Goal: Task Accomplishment & Management: Use online tool/utility

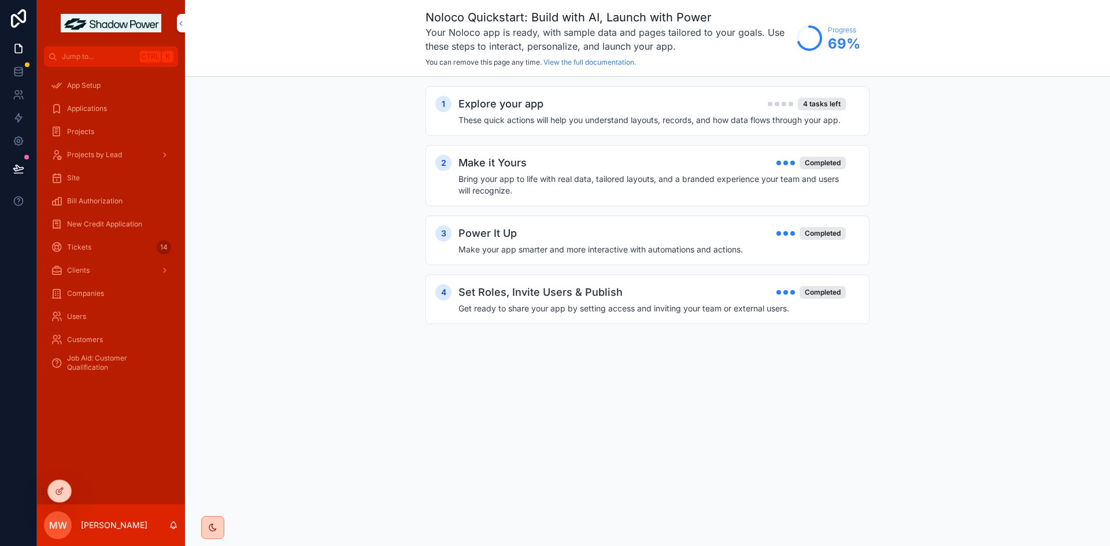
click at [55, 501] on div at bounding box center [59, 491] width 23 height 22
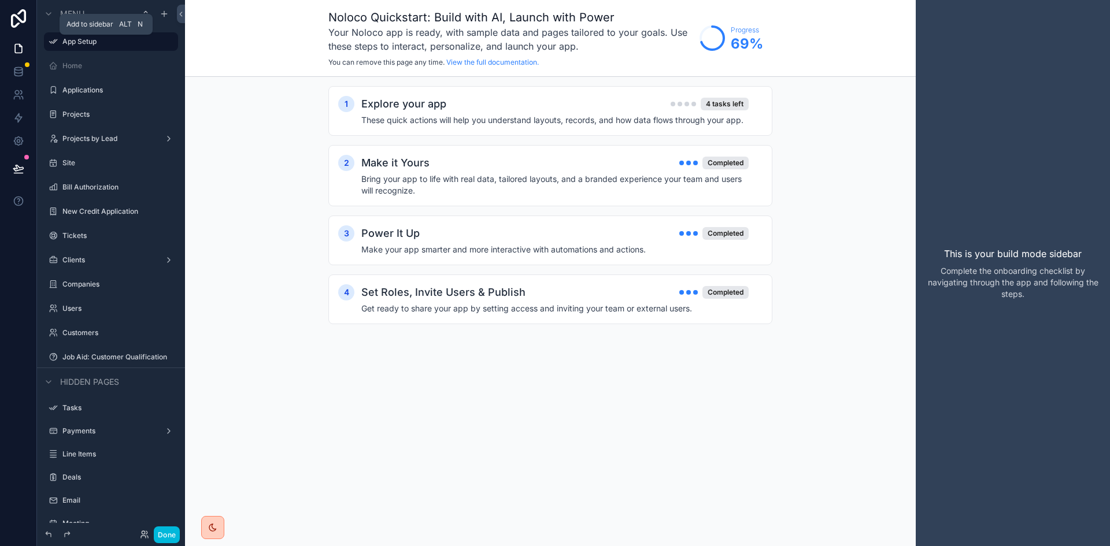
click at [164, 11] on icon "scrollable content" at bounding box center [164, 13] width 9 height 9
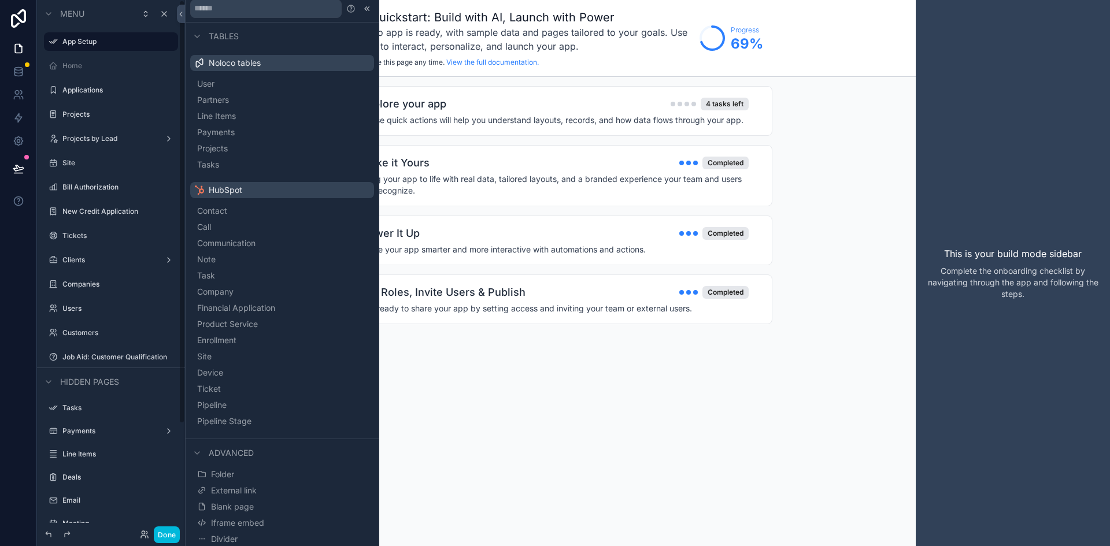
scroll to position [6, 0]
click at [303, 504] on button "Blank page" at bounding box center [282, 506] width 175 height 16
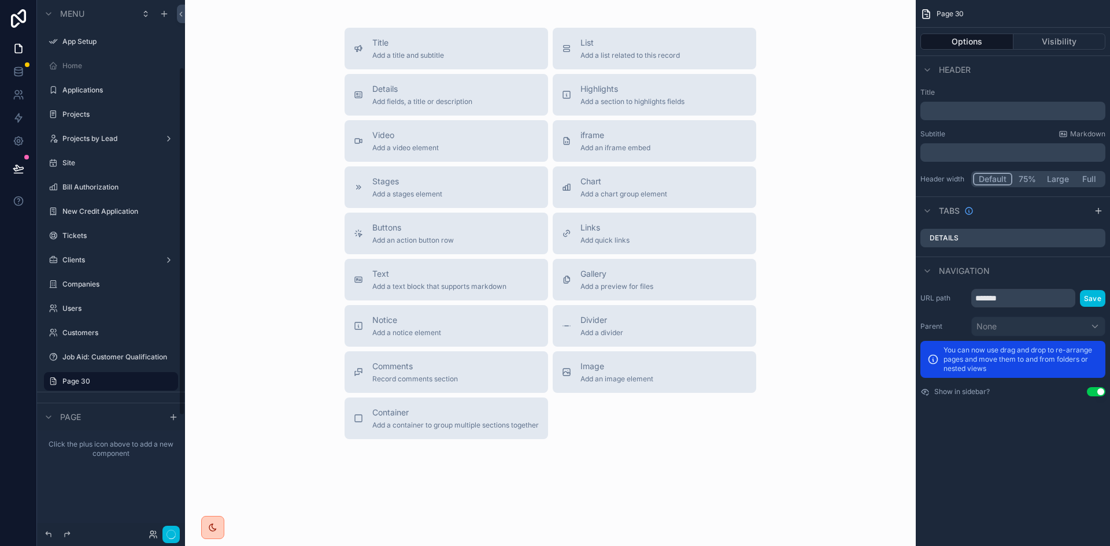
scroll to position [103, 0]
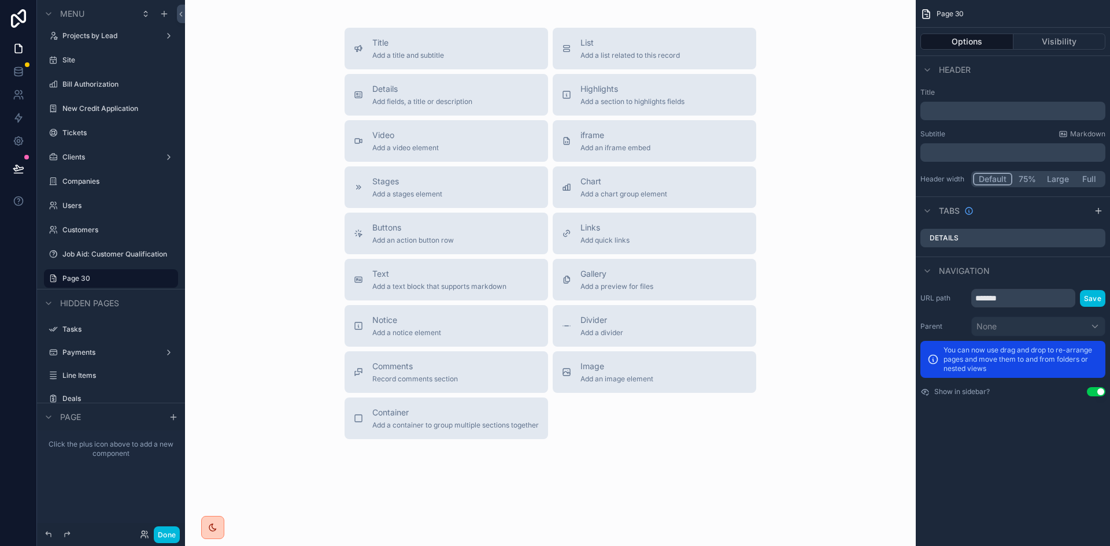
click at [623, 191] on span "Add a chart group element" at bounding box center [623, 194] width 87 height 9
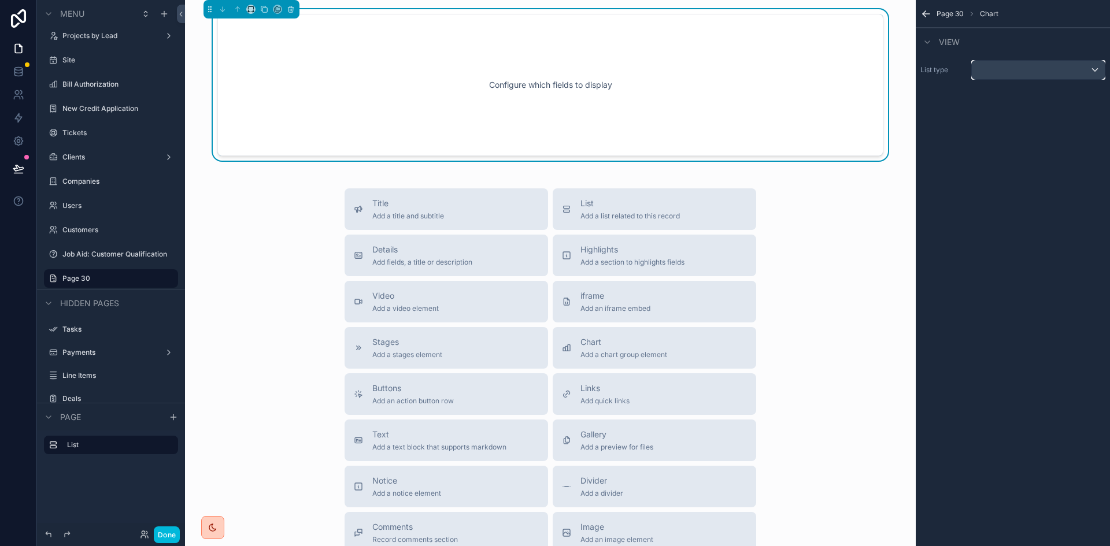
click at [1000, 62] on div "scrollable content" at bounding box center [1037, 70] width 133 height 18
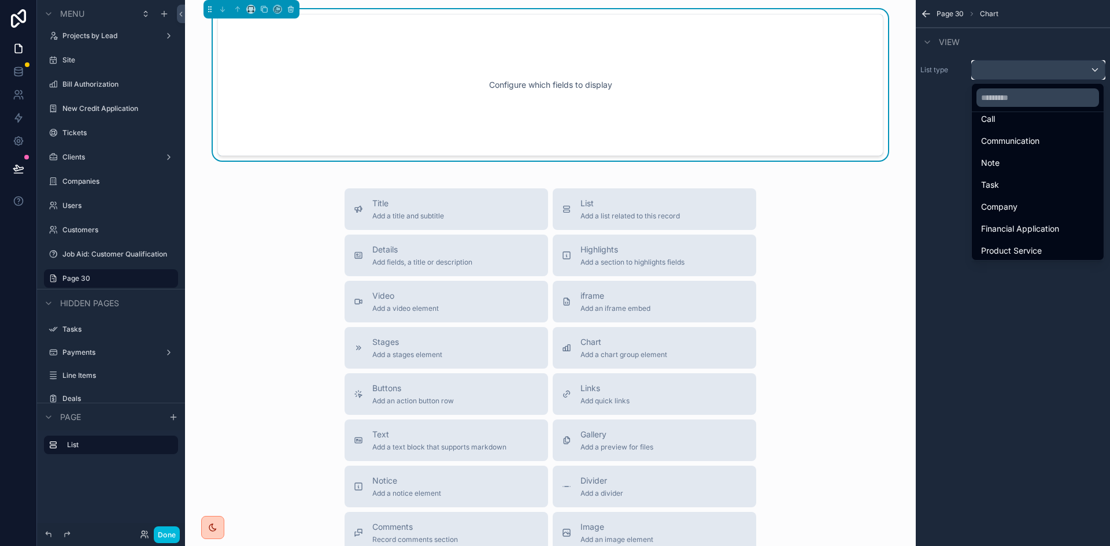
scroll to position [231, 0]
click at [1055, 192] on span "Financial Application" at bounding box center [1020, 199] width 78 height 14
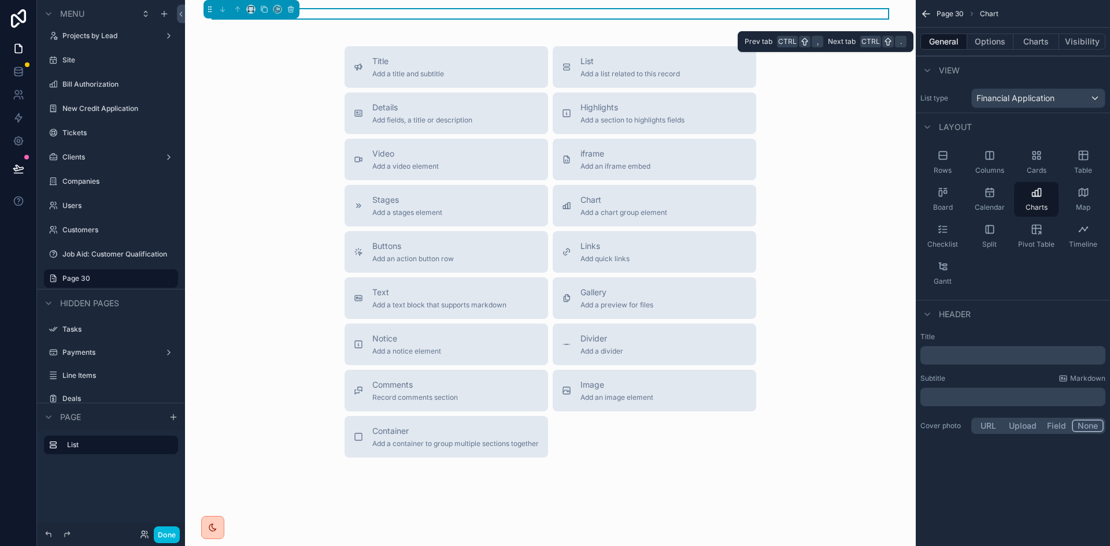
click at [992, 42] on button "Options" at bounding box center [990, 42] width 46 height 16
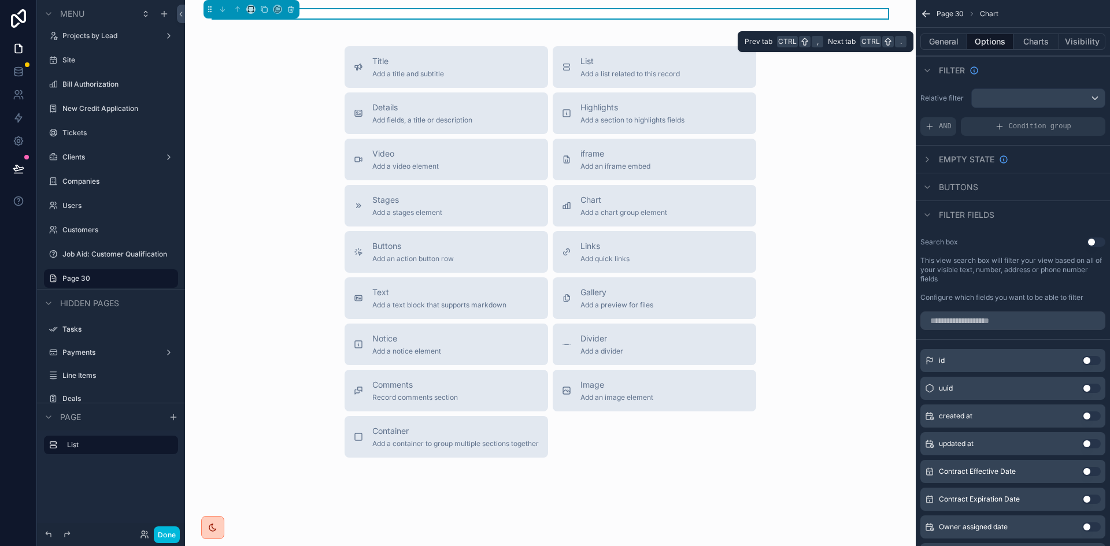
click at [1033, 46] on button "Charts" at bounding box center [1036, 42] width 46 height 16
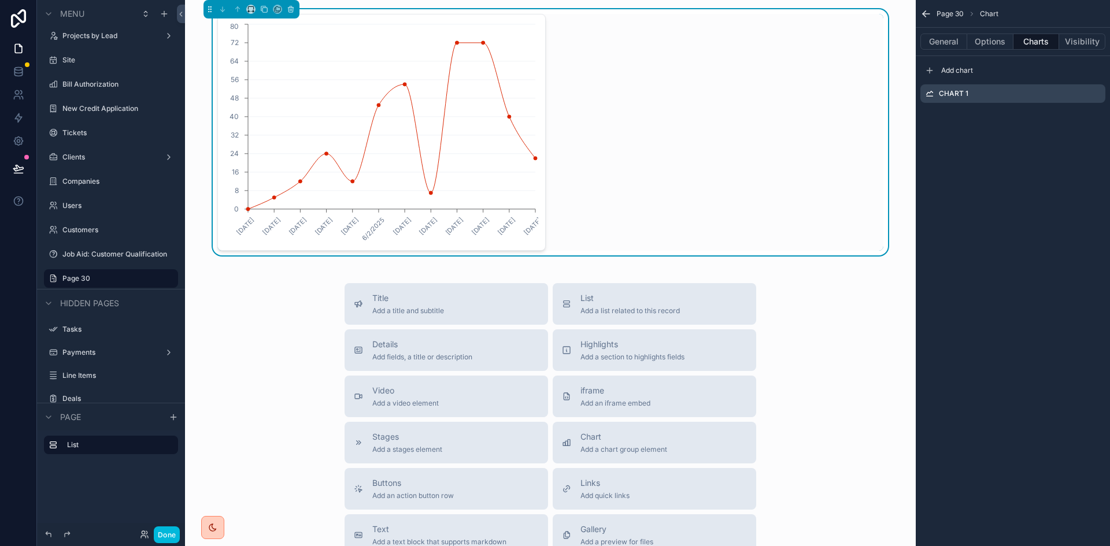
drag, startPoint x: 824, startPoint y: 324, endPoint x: 832, endPoint y: 371, distance: 47.6
drag, startPoint x: 832, startPoint y: 371, endPoint x: 268, endPoint y: 49, distance: 650.2
click at [268, 49] on icon "[DATE] [DATE] [DATE] [DATE] [DATE] [DATE] [DATE] [DATE] [DATE] [DATE] [DATE] [D…" at bounding box center [381, 132] width 313 height 222
click at [354, 72] on icon "[DATE] [DATE] [DATE] [DATE] [DATE] [DATE] [DATE] [DATE] [DATE] [DATE] [DATE] [D…" at bounding box center [381, 132] width 313 height 222
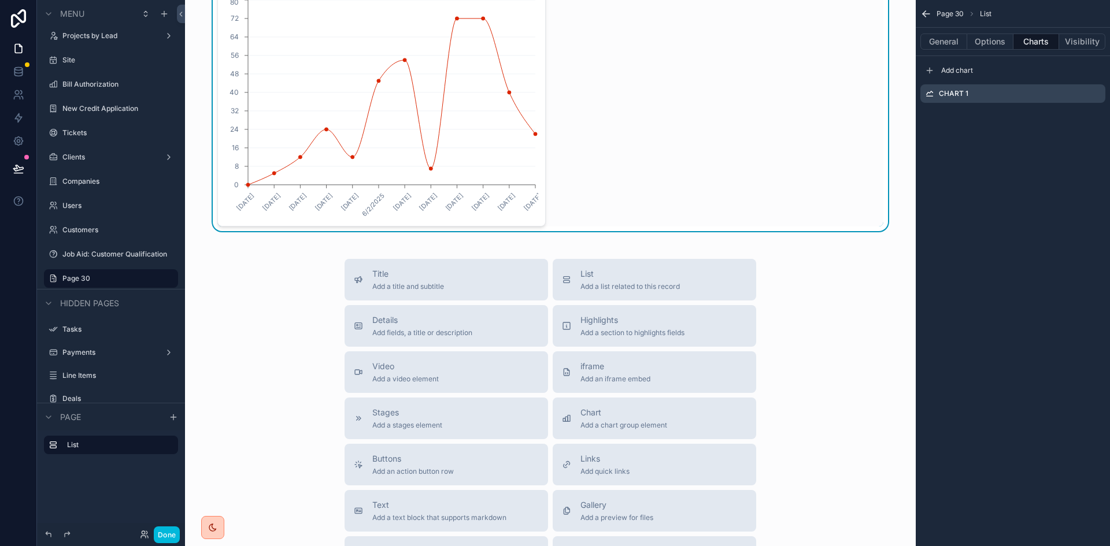
scroll to position [0, 0]
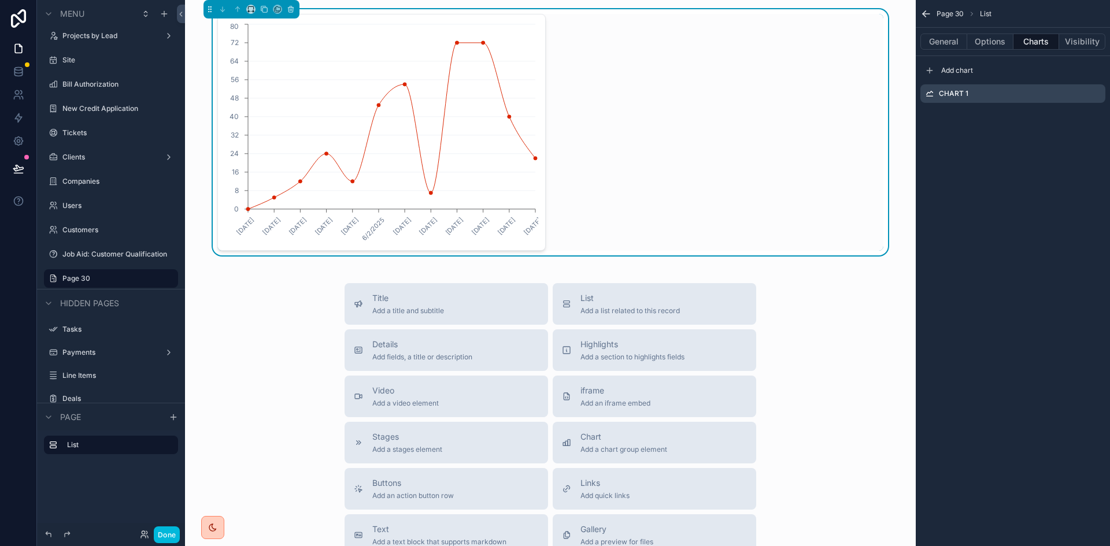
click at [949, 41] on button "General" at bounding box center [943, 42] width 47 height 16
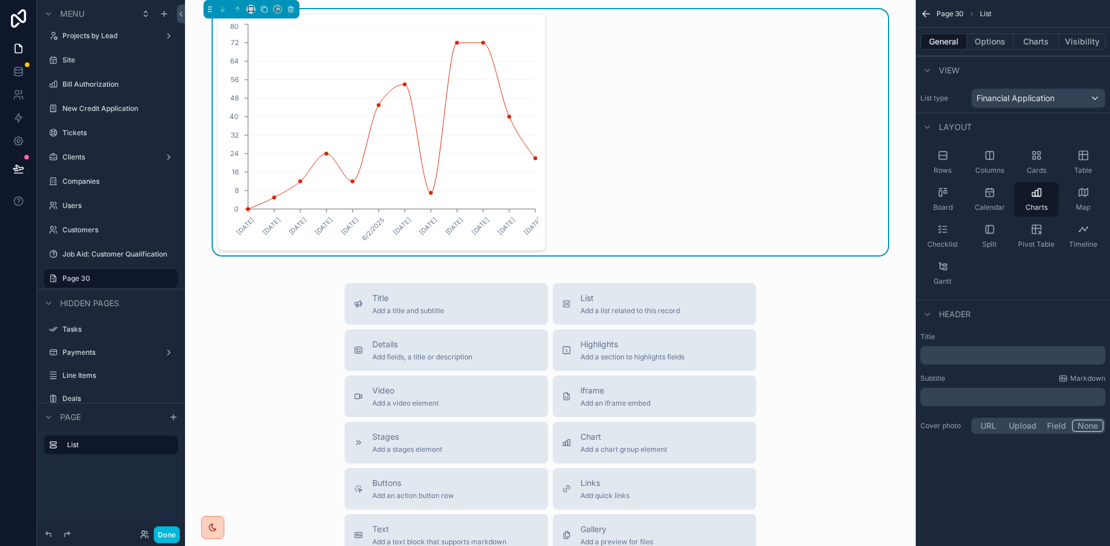
click at [981, 348] on div "﻿" at bounding box center [1012, 355] width 185 height 18
click at [982, 360] on p "﻿" at bounding box center [1014, 356] width 178 height 12
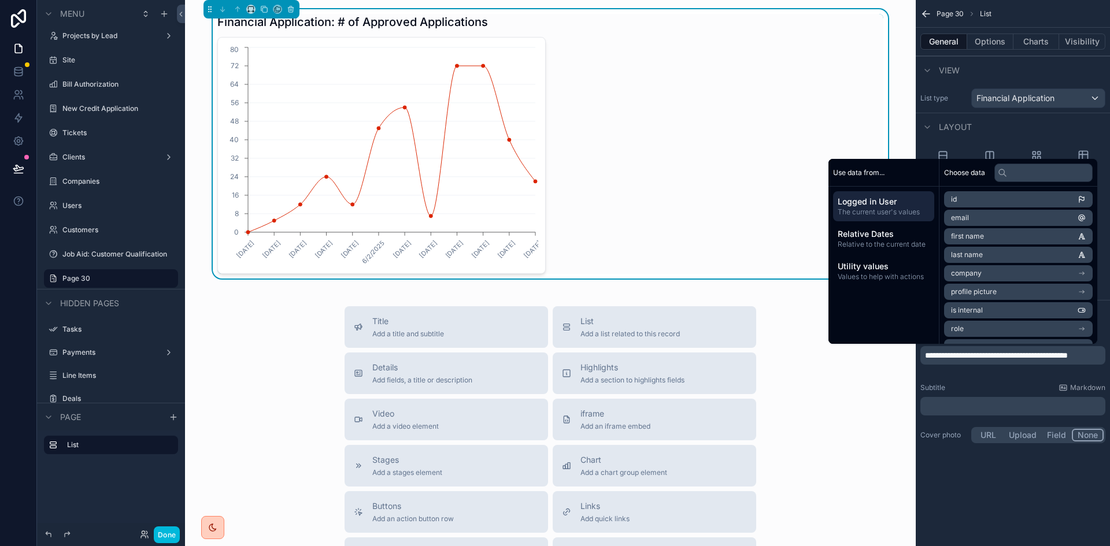
click at [975, 409] on p "﻿" at bounding box center [1014, 406] width 178 height 12
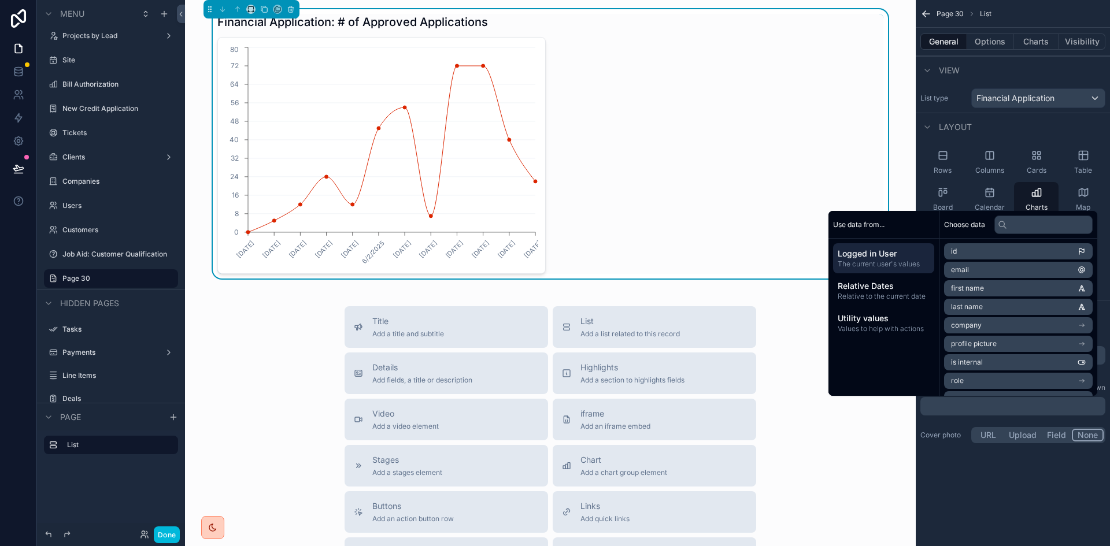
click at [966, 507] on div "**********" at bounding box center [1012, 273] width 194 height 546
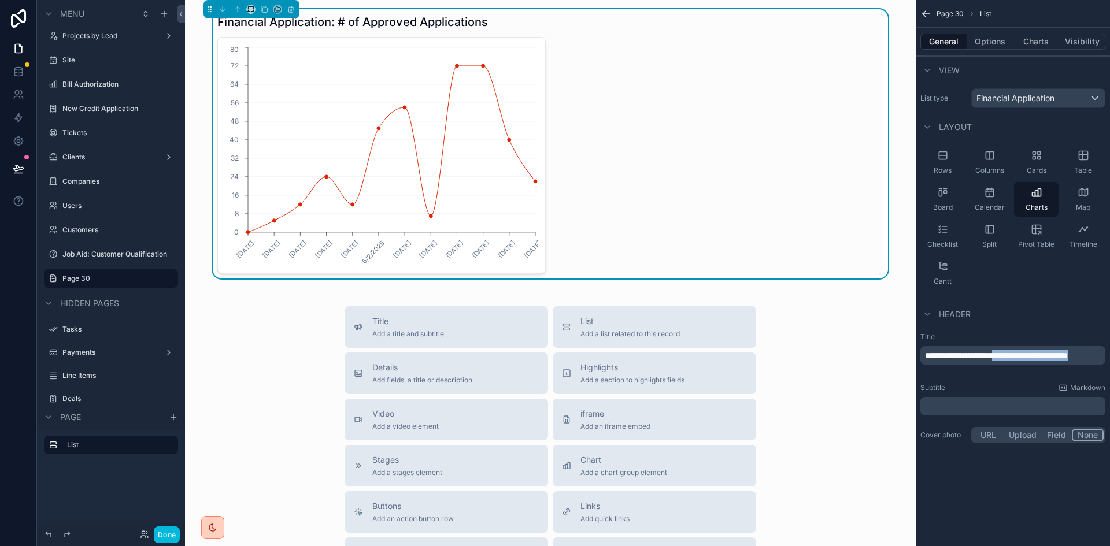
drag, startPoint x: 1008, startPoint y: 353, endPoint x: 1067, endPoint y: 360, distance: 59.4
click at [1067, 360] on p "**********" at bounding box center [1014, 356] width 178 height 12
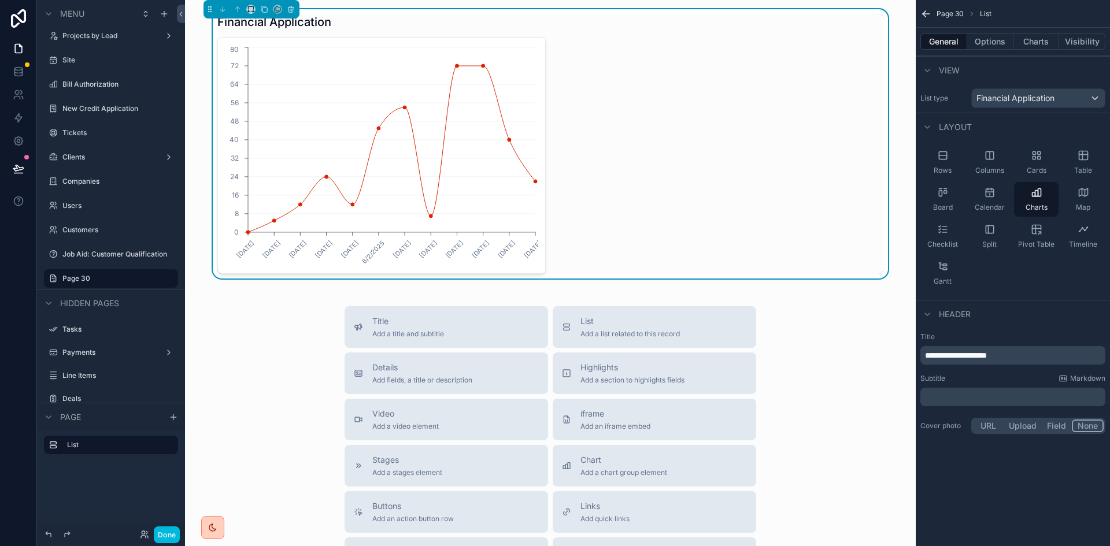
click at [948, 351] on span "**********" at bounding box center [956, 355] width 62 height 8
click at [966, 400] on p "﻿" at bounding box center [1014, 397] width 178 height 12
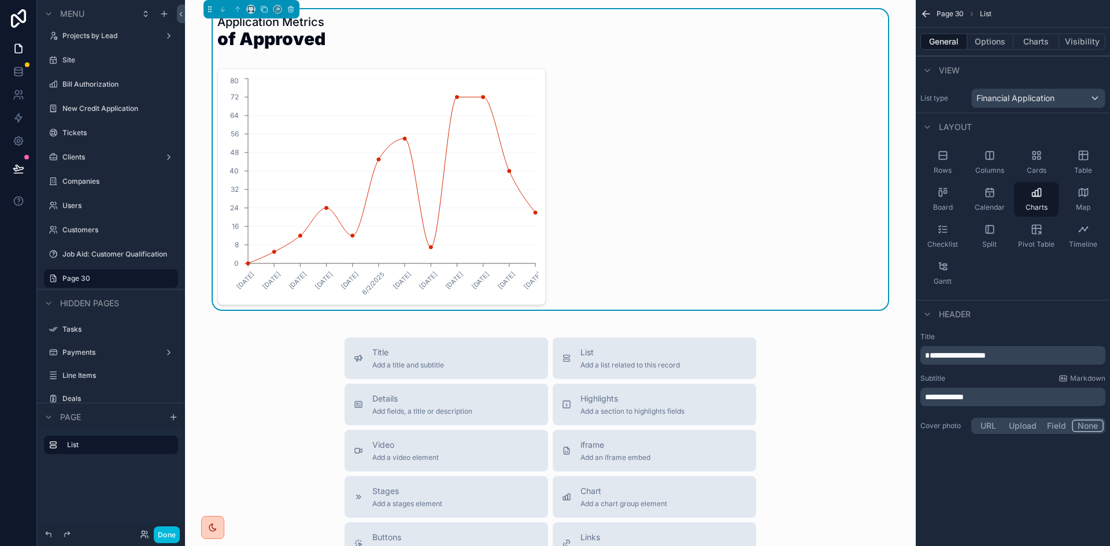
click at [930, 394] on span "**********" at bounding box center [944, 397] width 39 height 8
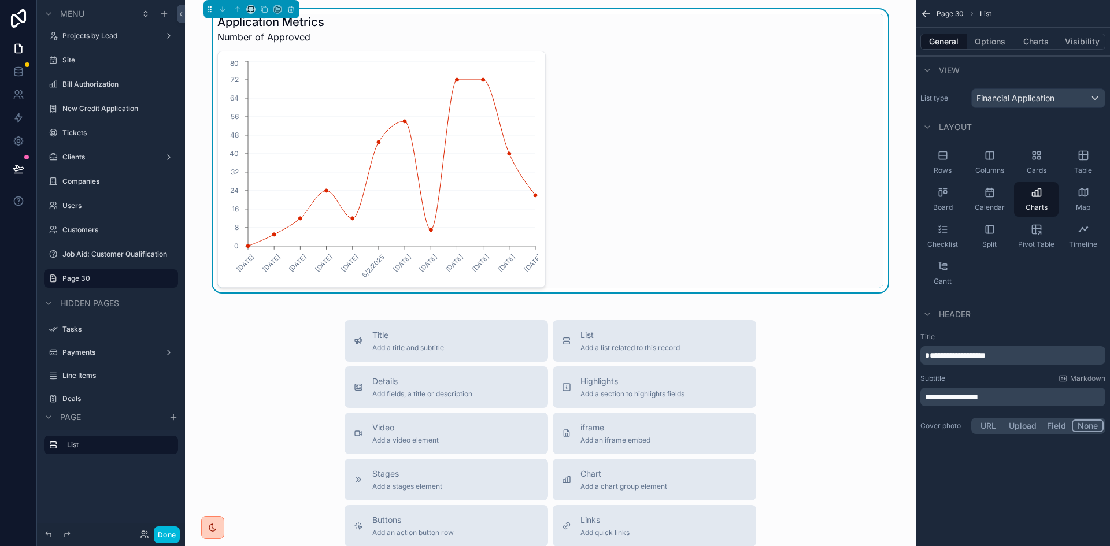
click at [1034, 396] on p "**********" at bounding box center [1014, 397] width 178 height 12
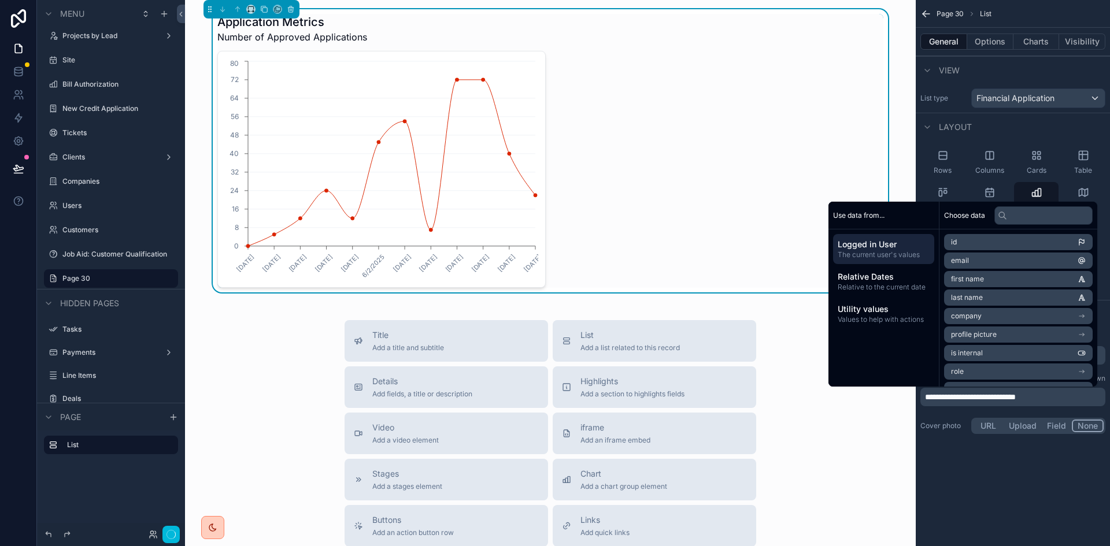
click at [1029, 510] on div "**********" at bounding box center [1012, 273] width 194 height 546
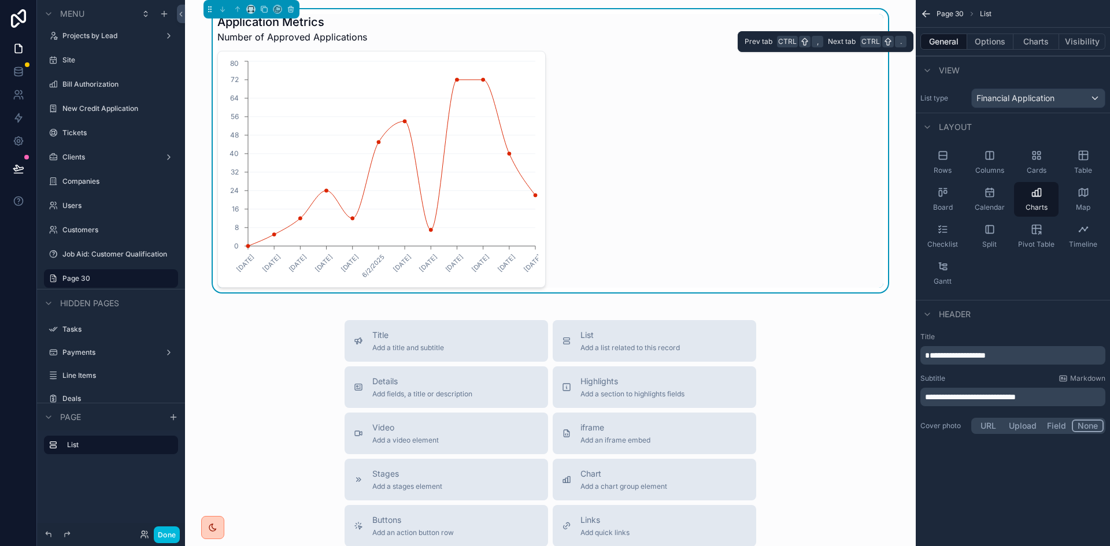
click at [990, 41] on button "Options" at bounding box center [990, 42] width 46 height 16
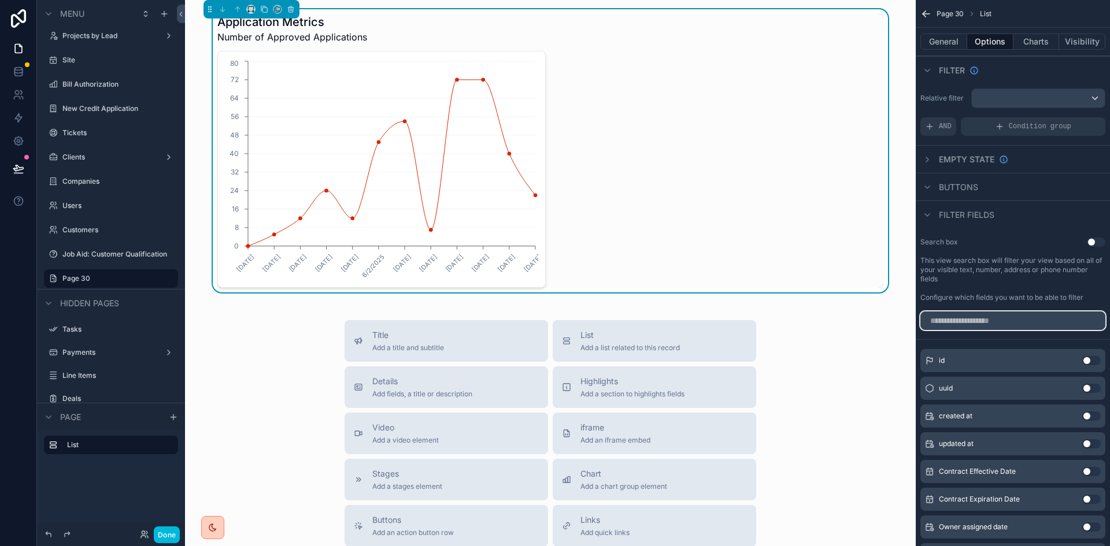
click at [959, 322] on input "scrollable content" at bounding box center [1012, 320] width 185 height 18
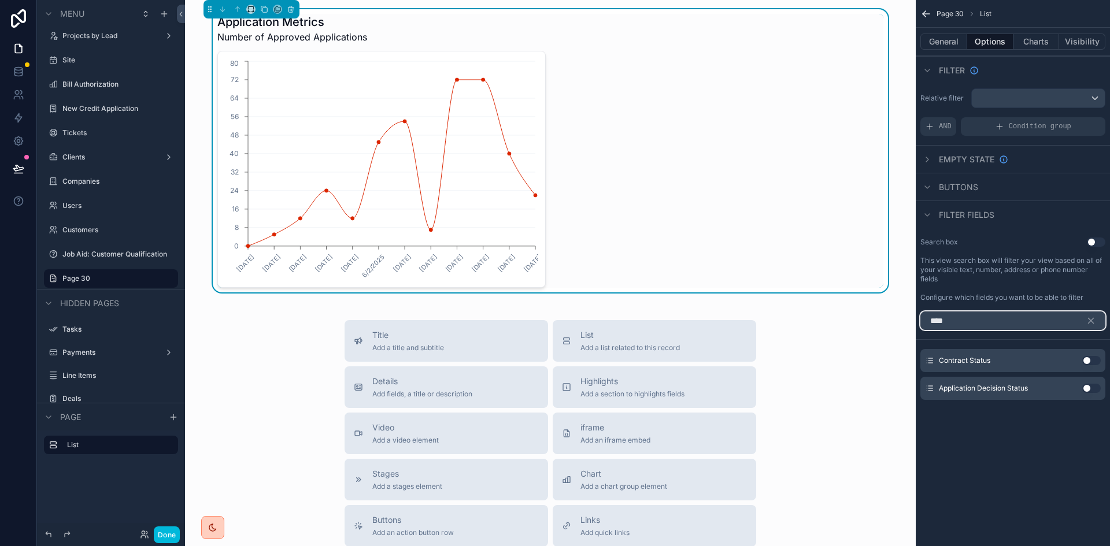
type input "****"
click at [1086, 387] on button "Use setting" at bounding box center [1091, 388] width 18 height 9
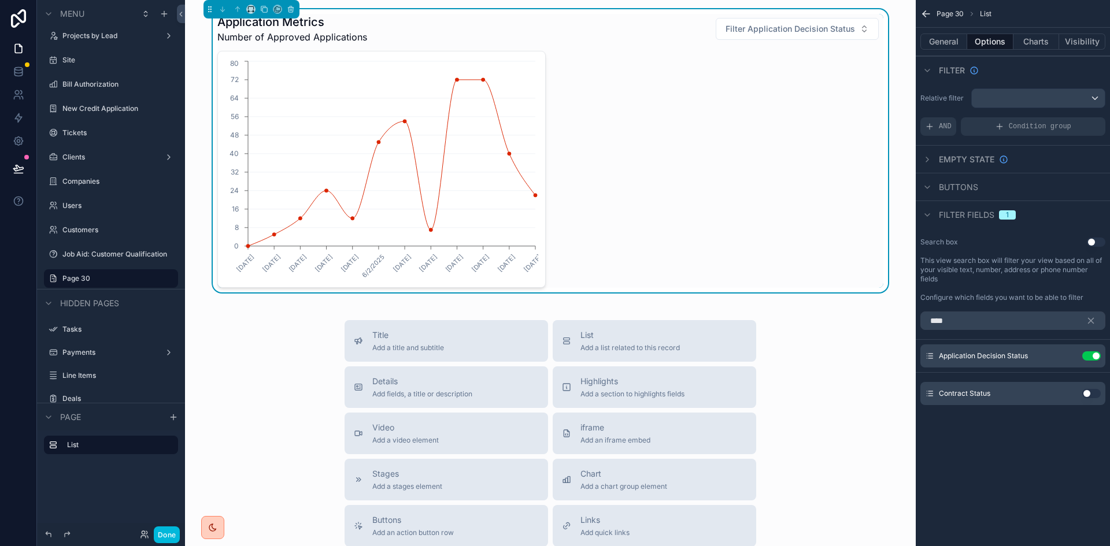
click at [930, 213] on icon "scrollable content" at bounding box center [926, 214] width 9 height 9
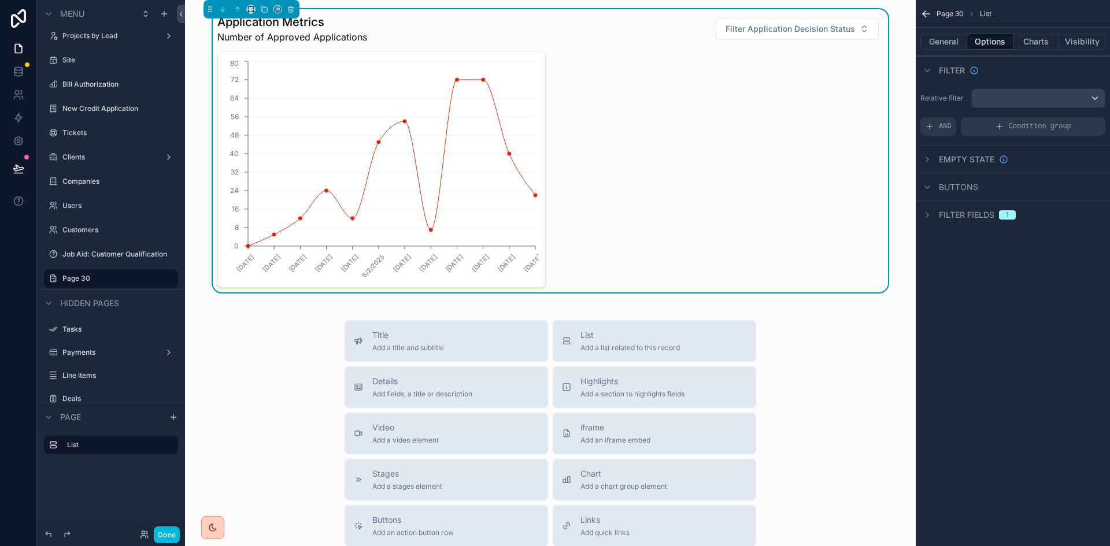
click at [930, 213] on icon "scrollable content" at bounding box center [926, 214] width 9 height 9
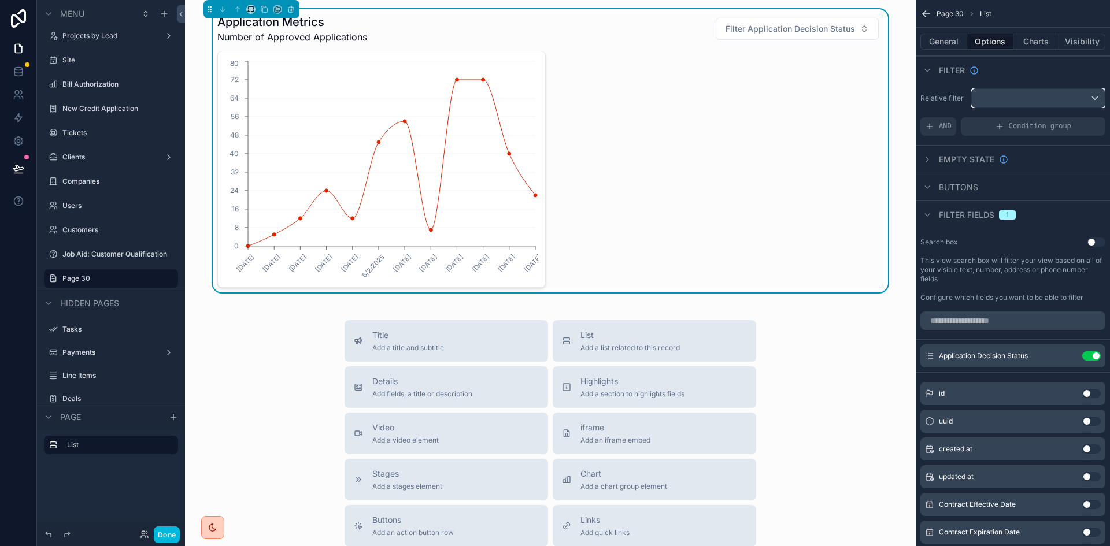
click at [1000, 91] on div "scrollable content" at bounding box center [1037, 98] width 133 height 18
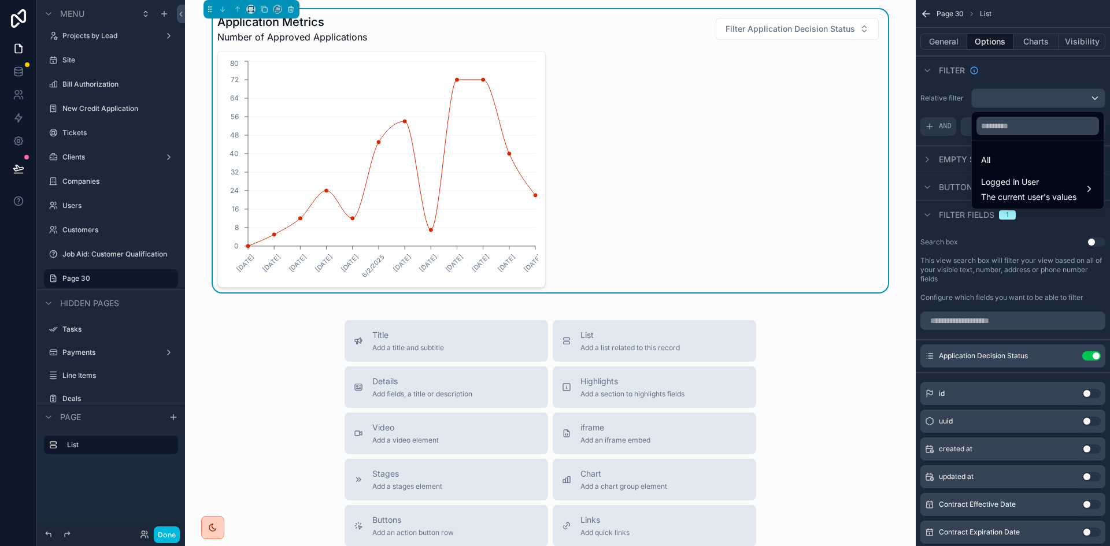
click at [934, 144] on div "scrollable content" at bounding box center [555, 273] width 1110 height 546
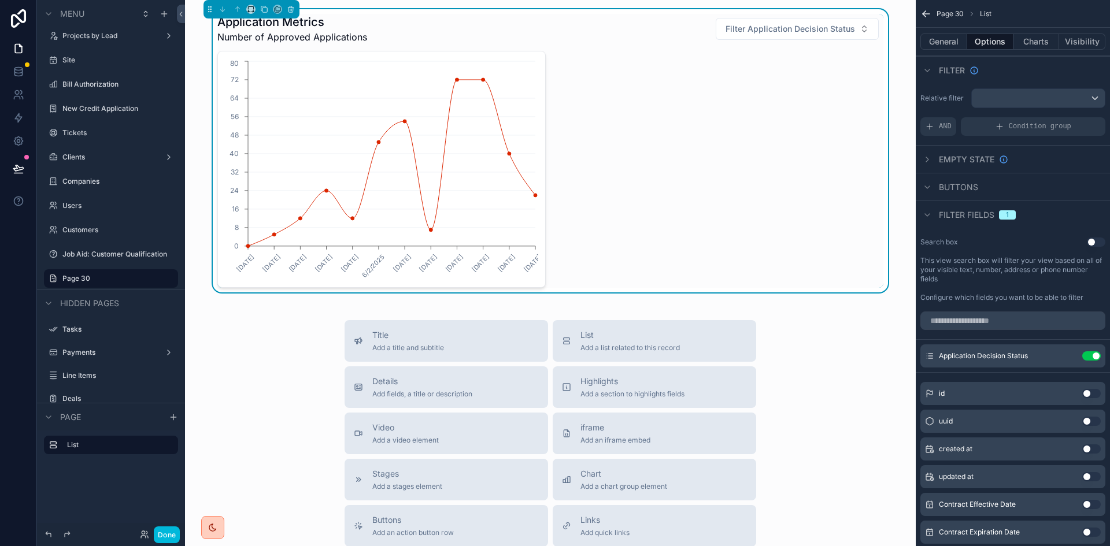
click at [947, 129] on span "AND" at bounding box center [945, 126] width 13 height 9
click at [1032, 129] on div "Add a filter" at bounding box center [1012, 126] width 185 height 18
click at [0, 0] on icon "scrollable content" at bounding box center [0, 0] width 0 height 0
click at [928, 155] on icon "scrollable content" at bounding box center [926, 159] width 9 height 9
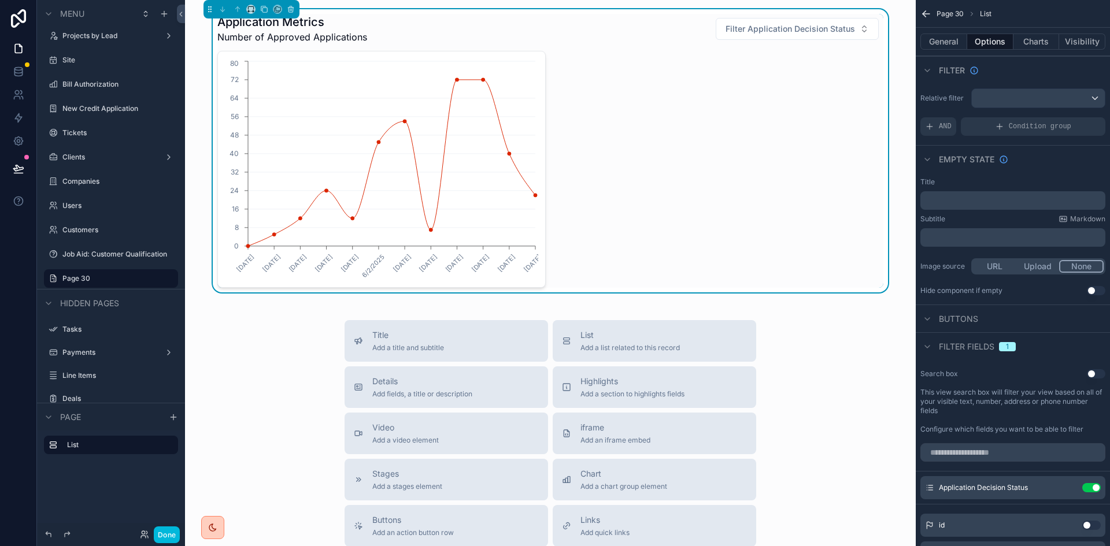
click at [928, 155] on icon "scrollable content" at bounding box center [926, 159] width 9 height 9
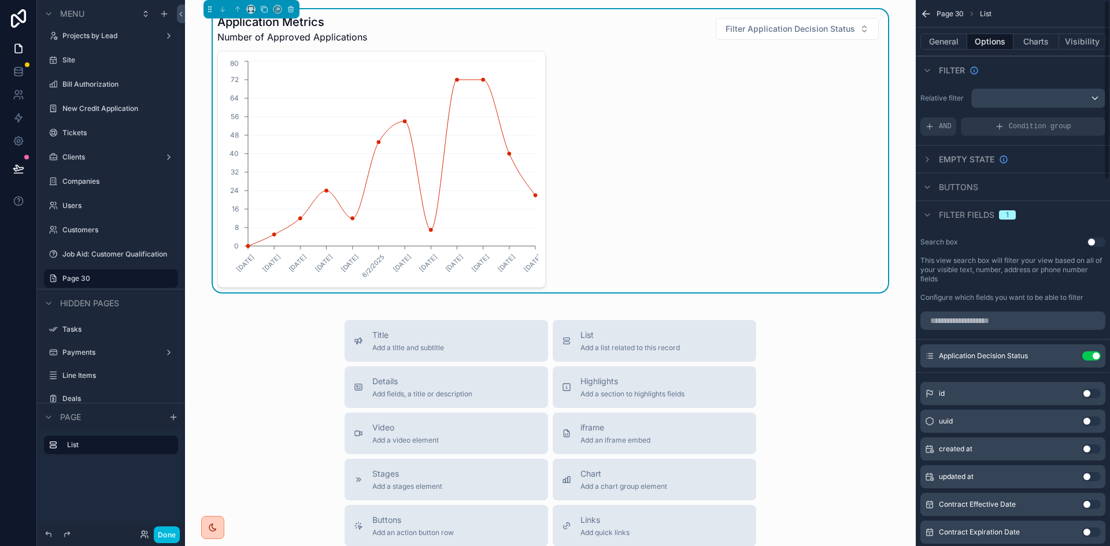
click at [928, 155] on icon "scrollable content" at bounding box center [926, 159] width 9 height 9
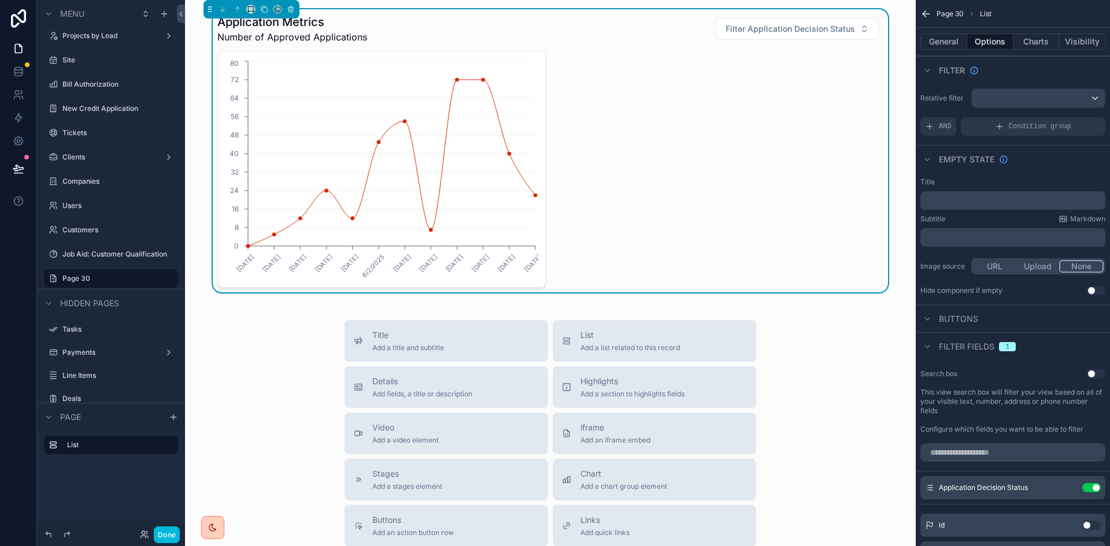
click at [928, 155] on icon "scrollable content" at bounding box center [926, 159] width 9 height 9
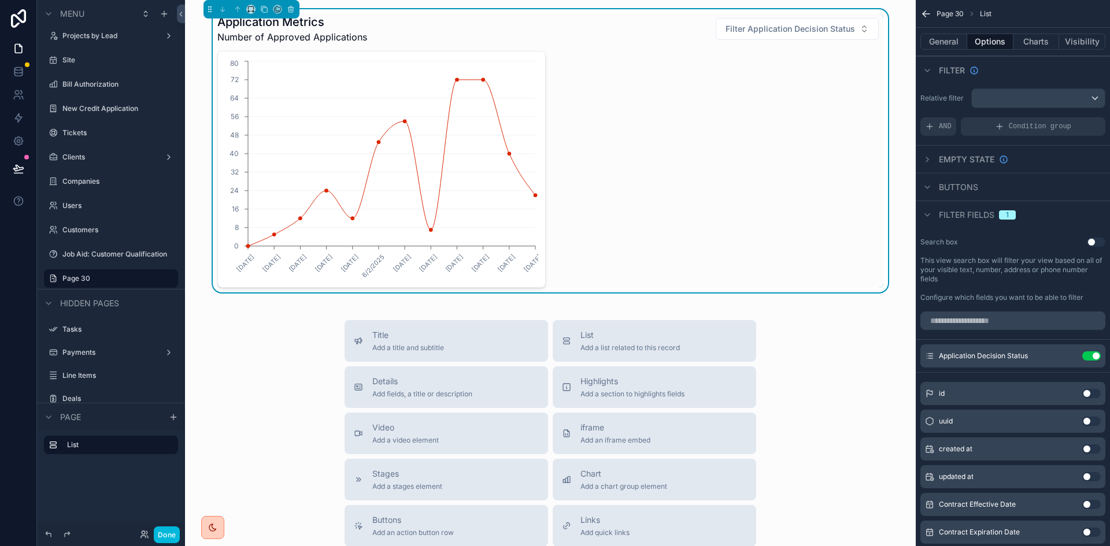
click at [741, 172] on div "[DATE] [DATE] [DATE] [DATE] [DATE] [DATE] [DATE] [DATE] [DATE] [DATE] [DATE] [D…" at bounding box center [550, 169] width 666 height 237
click at [804, 110] on div "[DATE] [DATE] [DATE] [DATE] [DATE] [DATE] [DATE] [DATE] [DATE] [DATE] [DATE] [D…" at bounding box center [550, 169] width 666 height 237
click at [817, 31] on span "Filter Application Decision Status" at bounding box center [789, 29] width 129 height 12
click at [801, 95] on div "Approved" at bounding box center [793, 94] width 161 height 18
click at [925, 188] on icon "scrollable content" at bounding box center [926, 187] width 9 height 9
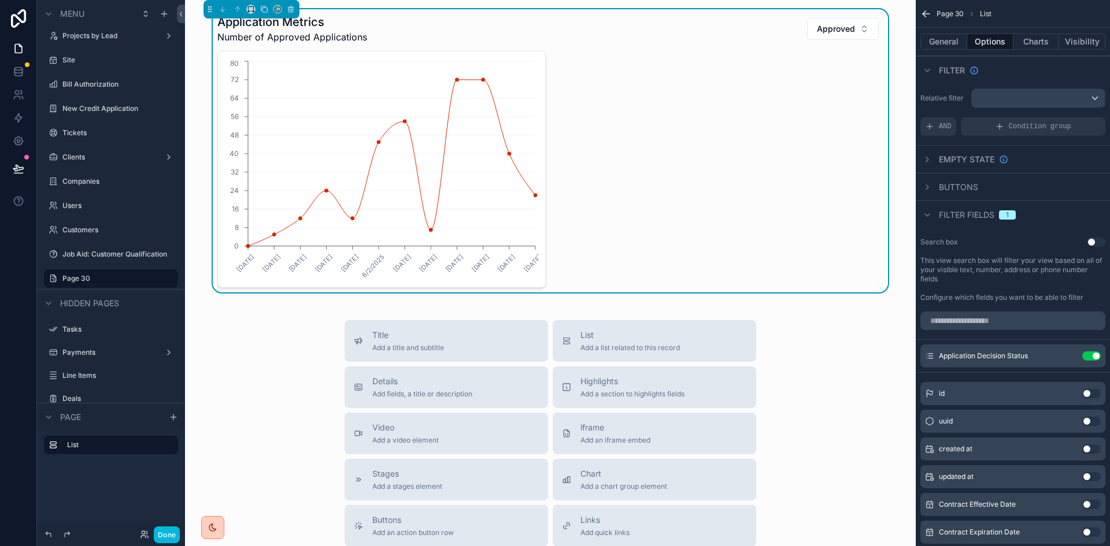
click at [929, 185] on icon "scrollable content" at bounding box center [926, 187] width 9 height 9
click at [922, 157] on div "scrollable content" at bounding box center [927, 160] width 14 height 14
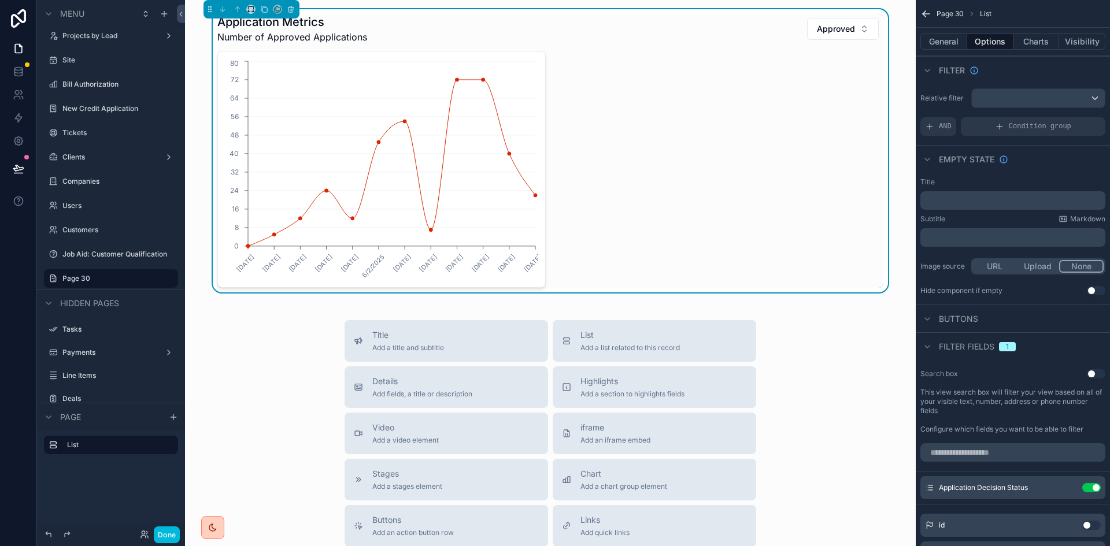
click at [921, 156] on div "scrollable content" at bounding box center [927, 160] width 14 height 14
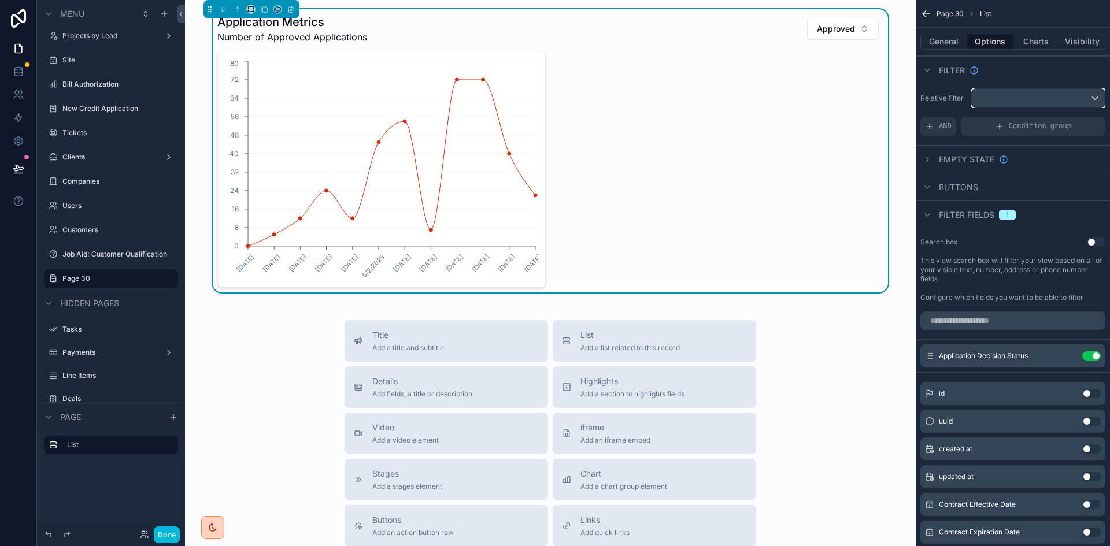
click at [1047, 95] on div "scrollable content" at bounding box center [1037, 98] width 133 height 18
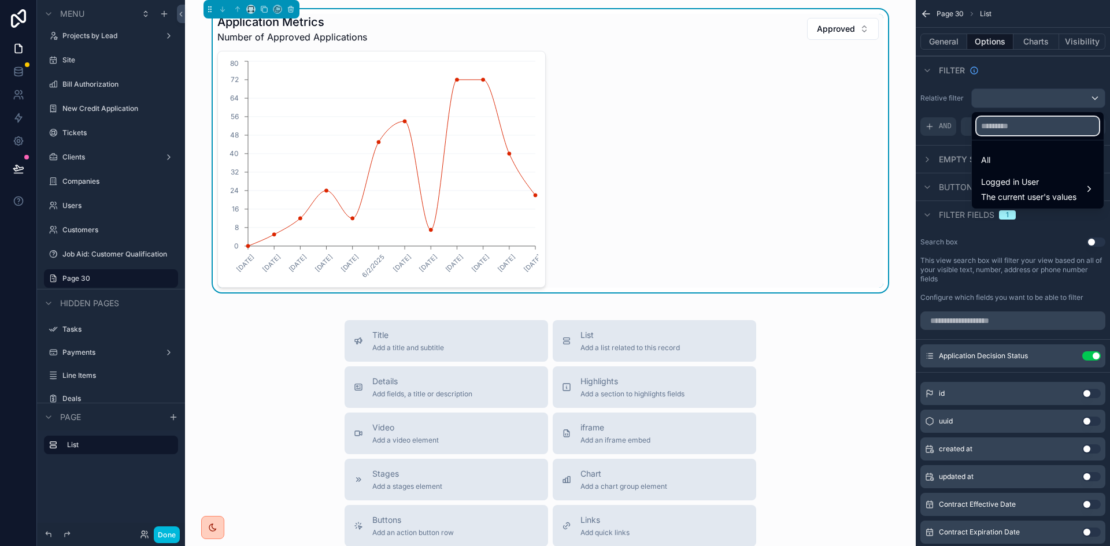
click at [1007, 122] on input "text" at bounding box center [1037, 126] width 123 height 18
click at [1032, 125] on input "text" at bounding box center [1037, 126] width 123 height 18
type input "****"
click at [935, 87] on div "scrollable content" at bounding box center [555, 273] width 1110 height 546
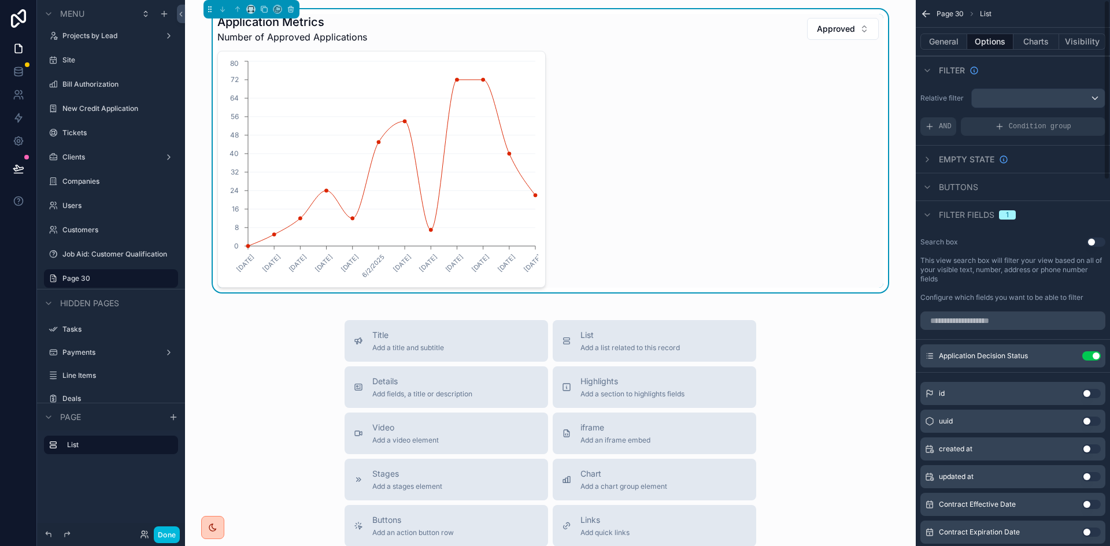
click at [946, 125] on span "AND" at bounding box center [945, 126] width 13 height 9
click at [977, 125] on div "Add a filter" at bounding box center [1012, 126] width 185 height 18
click at [0, 0] on icon "scrollable content" at bounding box center [0, 0] width 0 height 0
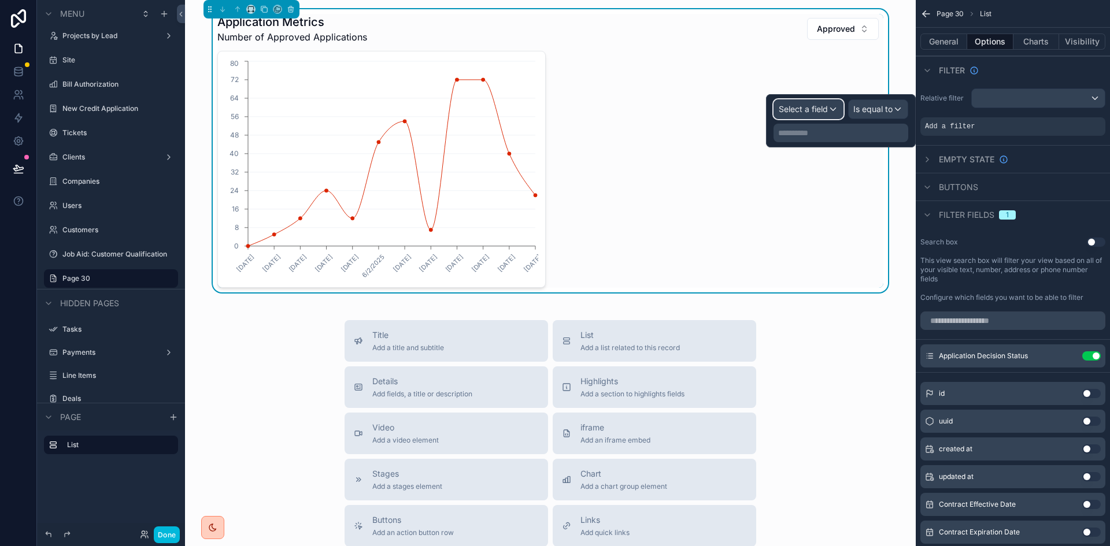
click at [809, 106] on span "Select a field" at bounding box center [802, 109] width 49 height 10
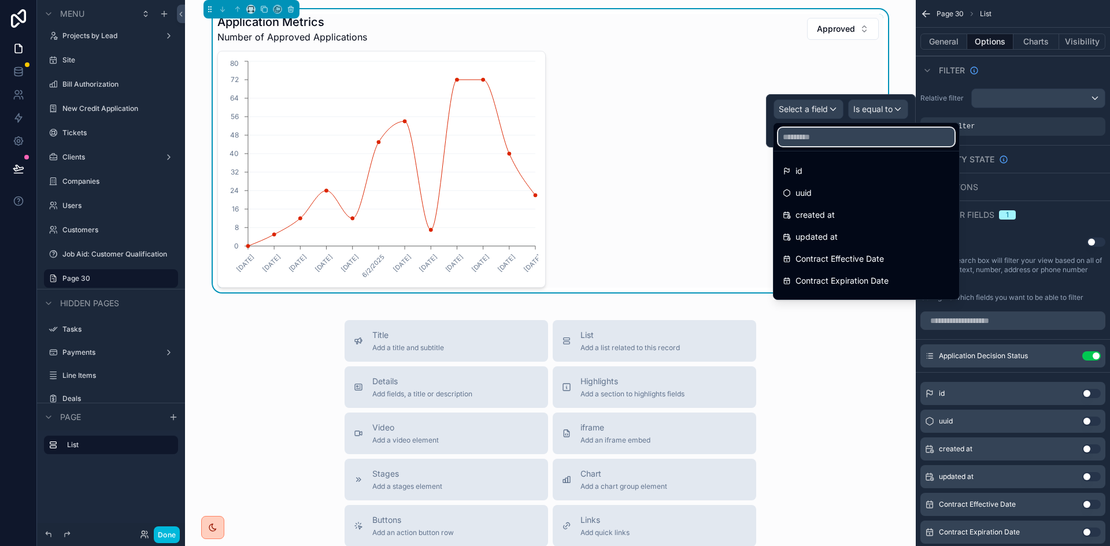
click at [810, 134] on input "text" at bounding box center [866, 137] width 176 height 18
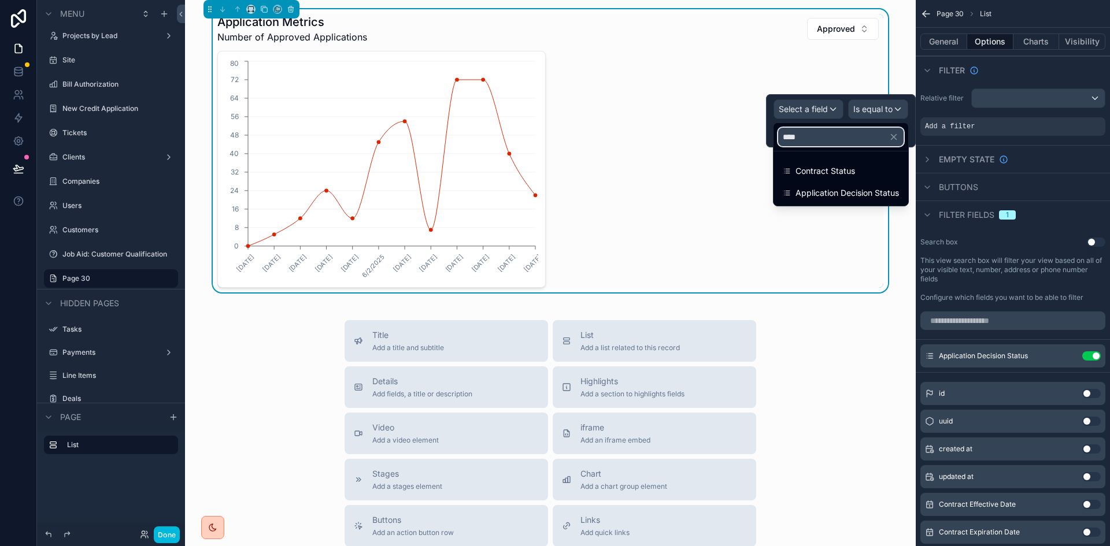
type input "****"
click at [833, 190] on span "Application Decision Status" at bounding box center [846, 193] width 103 height 14
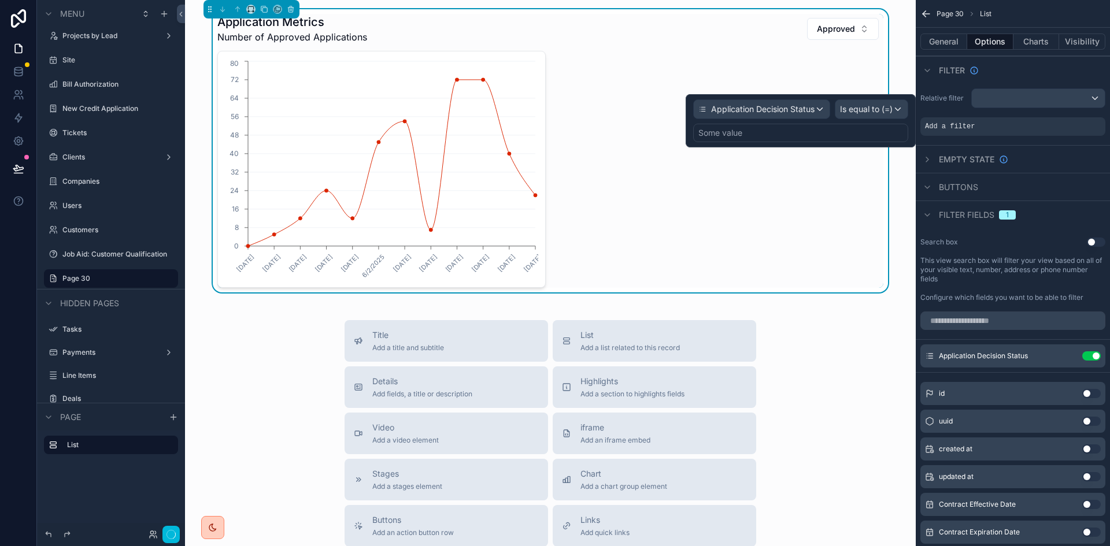
click at [807, 138] on div "Some value" at bounding box center [800, 133] width 215 height 18
click at [804, 128] on div "Some value" at bounding box center [800, 133] width 215 height 18
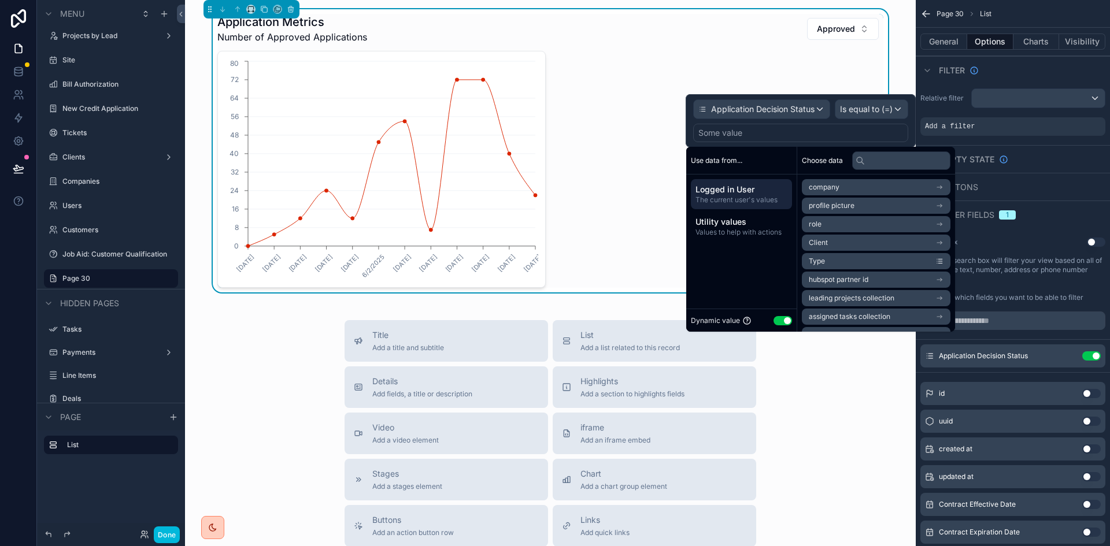
click at [750, 225] on span "Utility values" at bounding box center [741, 222] width 92 height 12
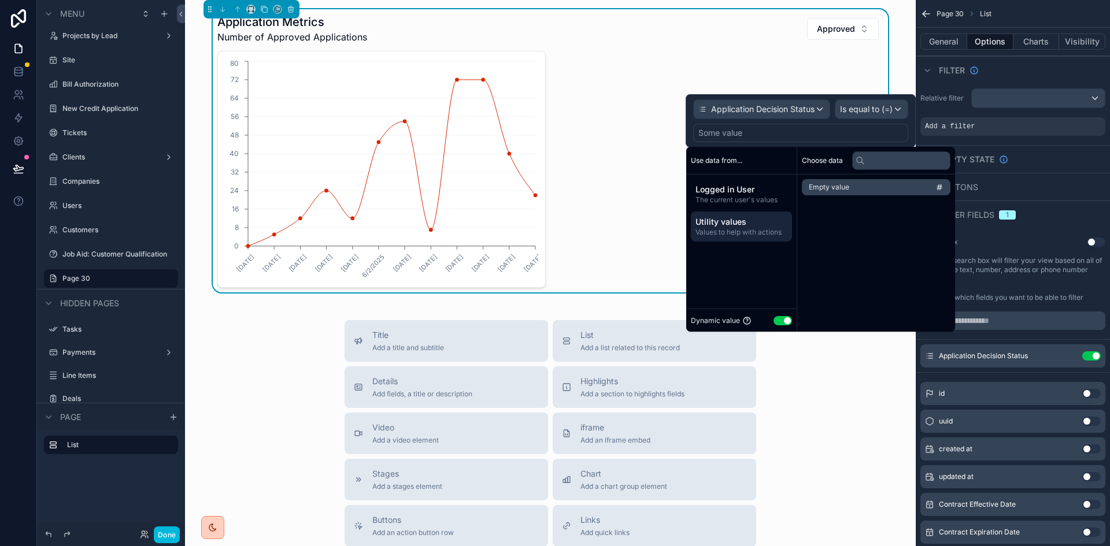
click at [737, 196] on span "The current user's values" at bounding box center [741, 199] width 92 height 9
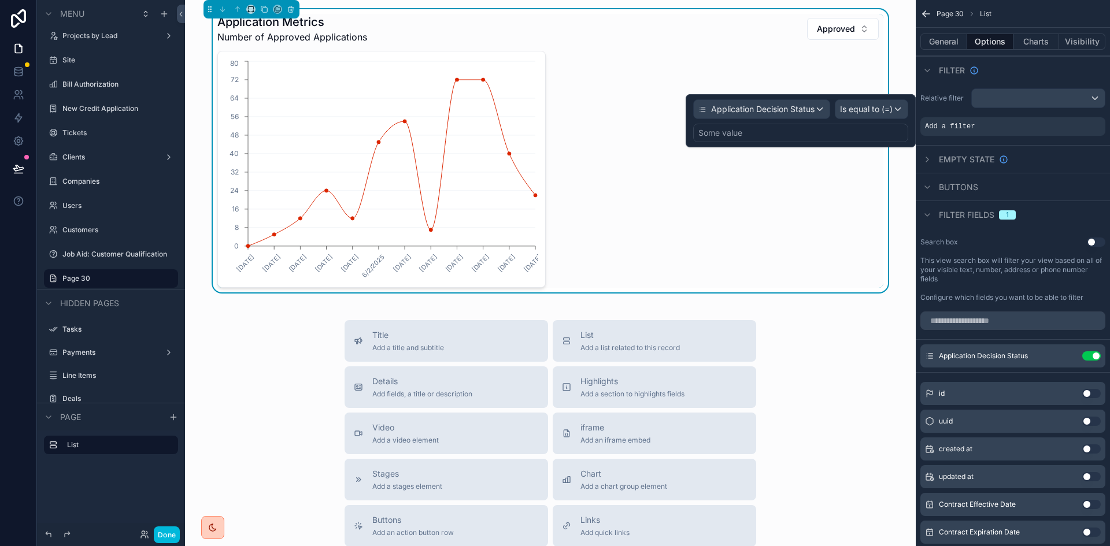
click at [868, 133] on div "Some value" at bounding box center [800, 133] width 215 height 18
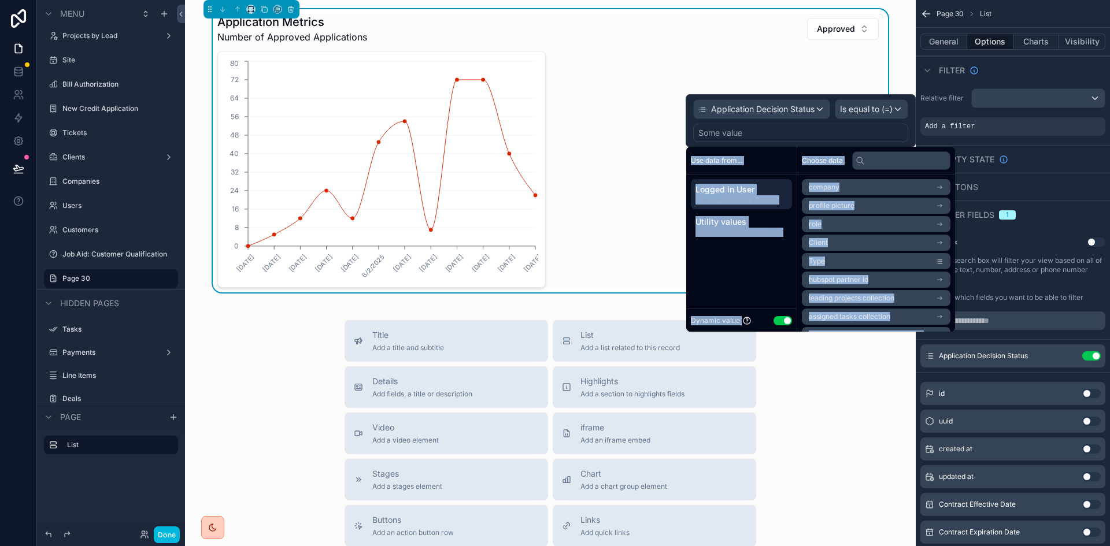
click at [868, 133] on div "Some value" at bounding box center [800, 133] width 215 height 18
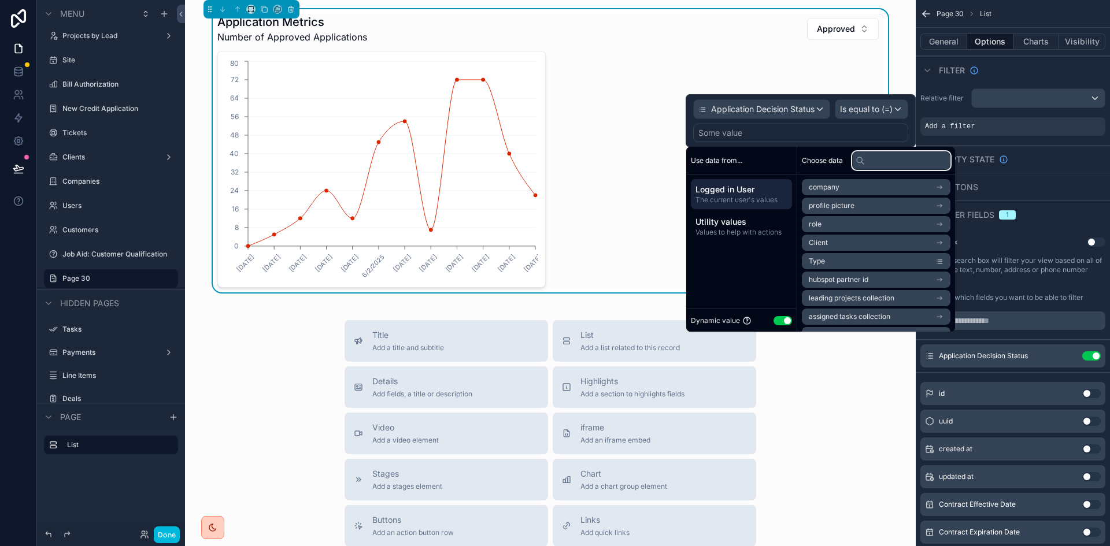
click at [875, 164] on input "text" at bounding box center [901, 160] width 98 height 18
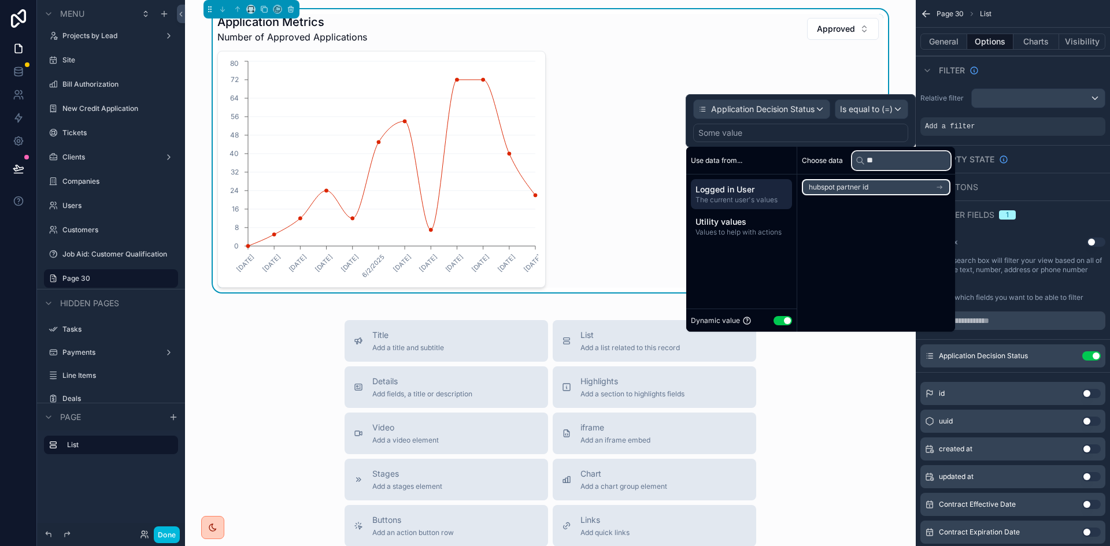
type input "*"
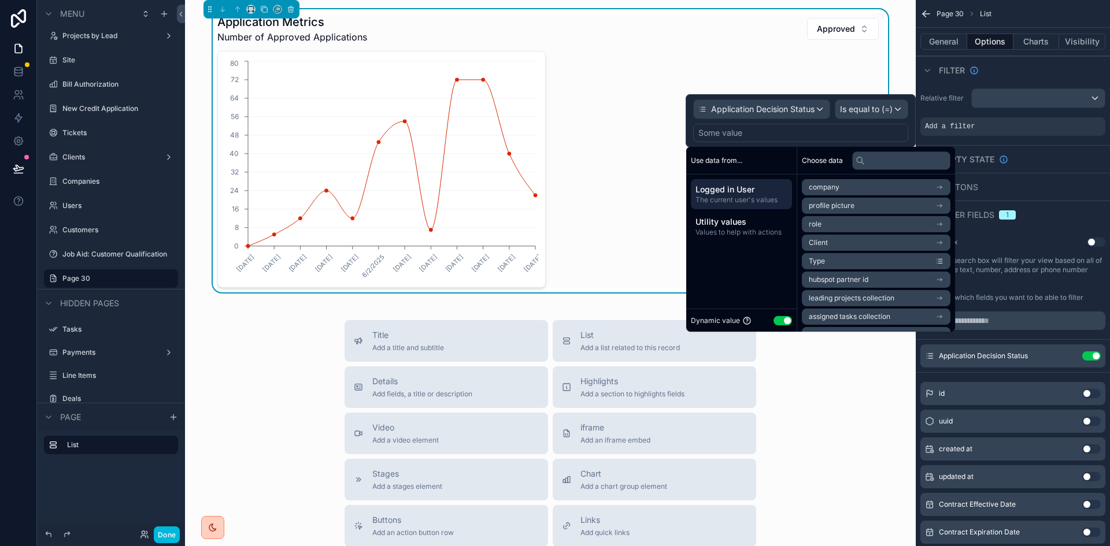
click at [781, 321] on button "Use setting" at bounding box center [782, 320] width 18 height 9
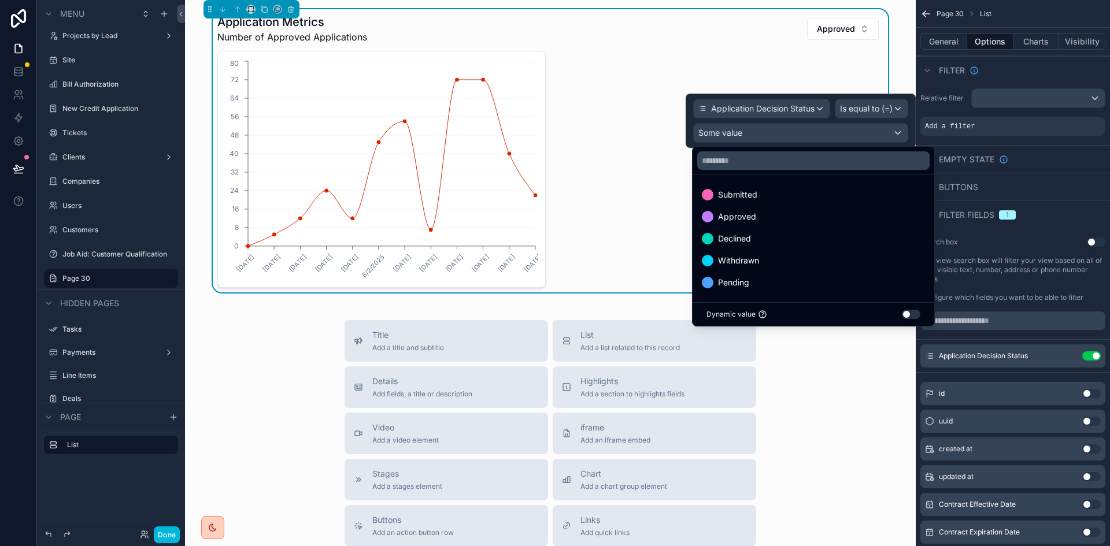
click at [749, 217] on span "Approved" at bounding box center [737, 217] width 38 height 14
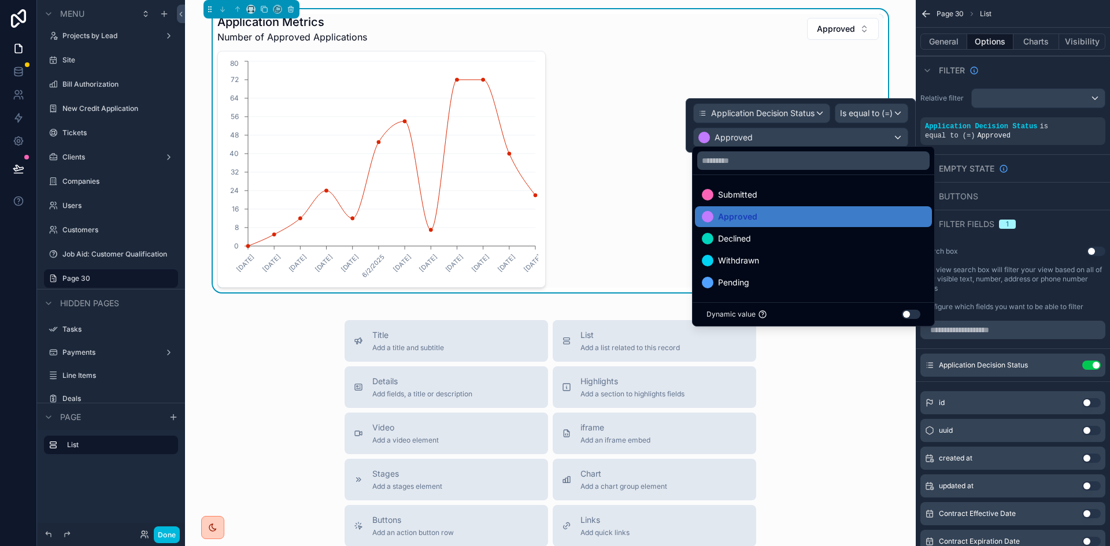
click at [900, 99] on div "Application Decision Status Is equal to (=) Approved" at bounding box center [800, 125] width 230 height 54
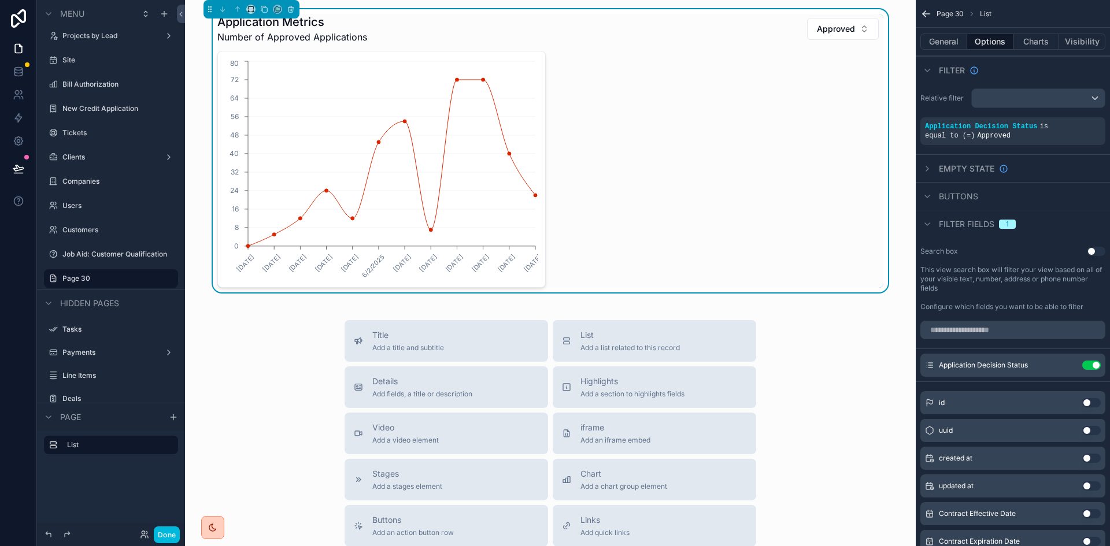
click at [1055, 246] on div "Search box Use setting This view search box will filter your view based on all …" at bounding box center [1012, 279] width 194 height 74
click at [1094, 364] on button "Use setting" at bounding box center [1091, 365] width 18 height 9
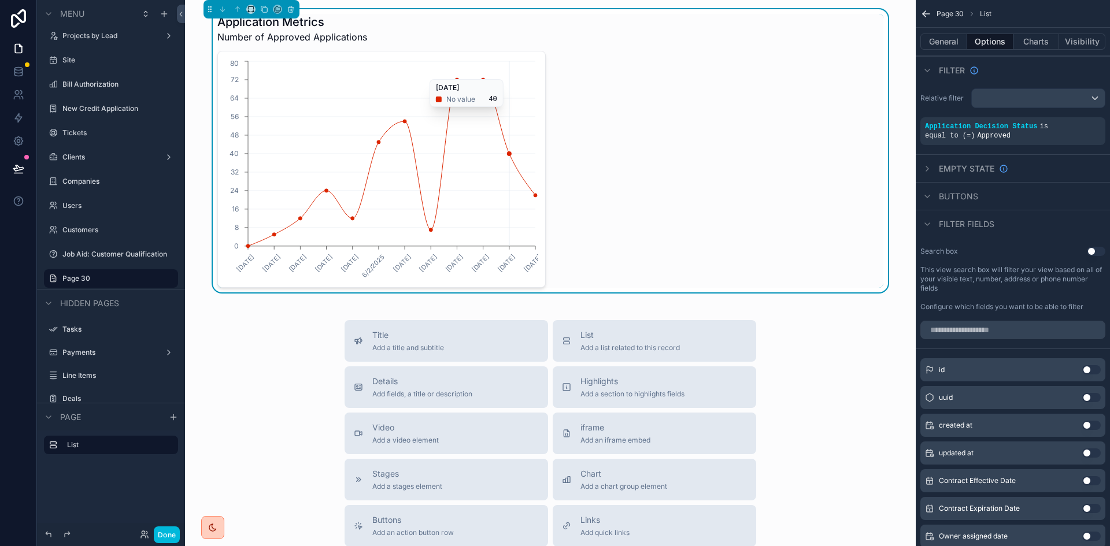
click at [497, 73] on icon "[DATE] [DATE] [DATE] [DATE] [DATE] [DATE] [DATE] [DATE] [DATE] [DATE] [DATE] [D…" at bounding box center [381, 169] width 313 height 222
click at [1032, 44] on button "Charts" at bounding box center [1036, 42] width 46 height 16
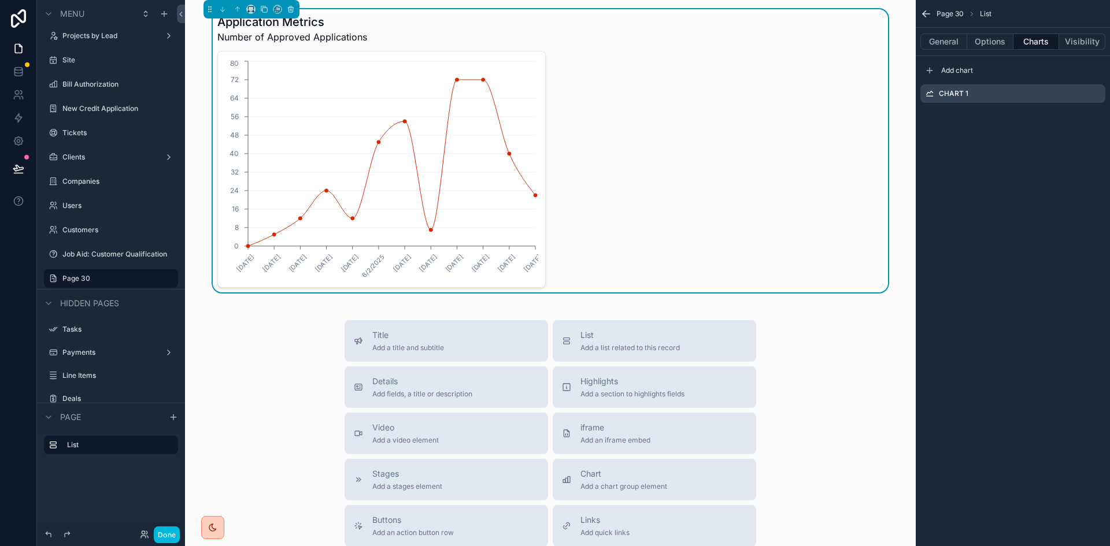
click at [0, 0] on icon "scrollable content" at bounding box center [0, 0] width 0 height 0
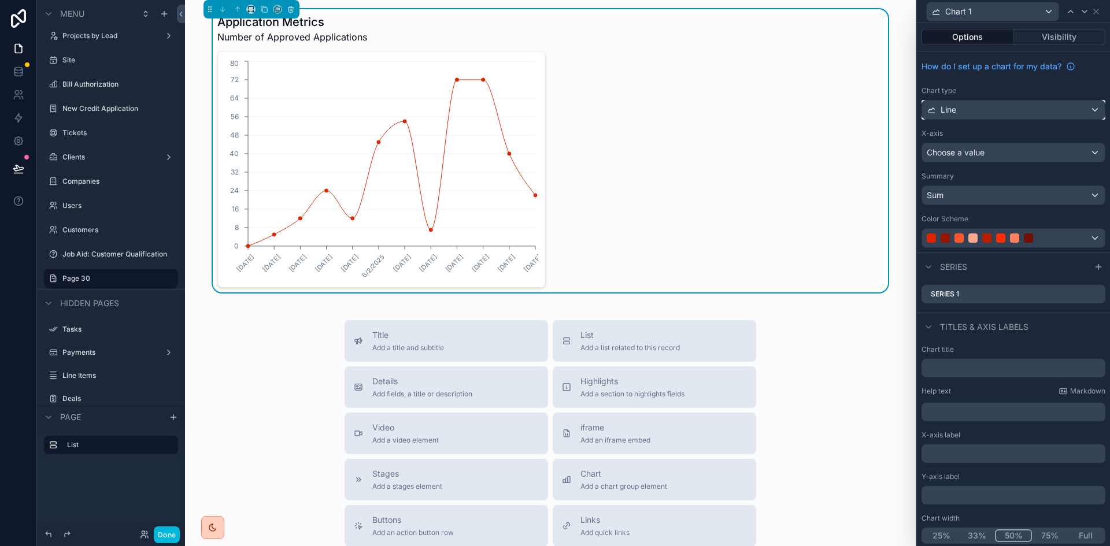
click at [1014, 112] on div "Line" at bounding box center [1013, 110] width 183 height 18
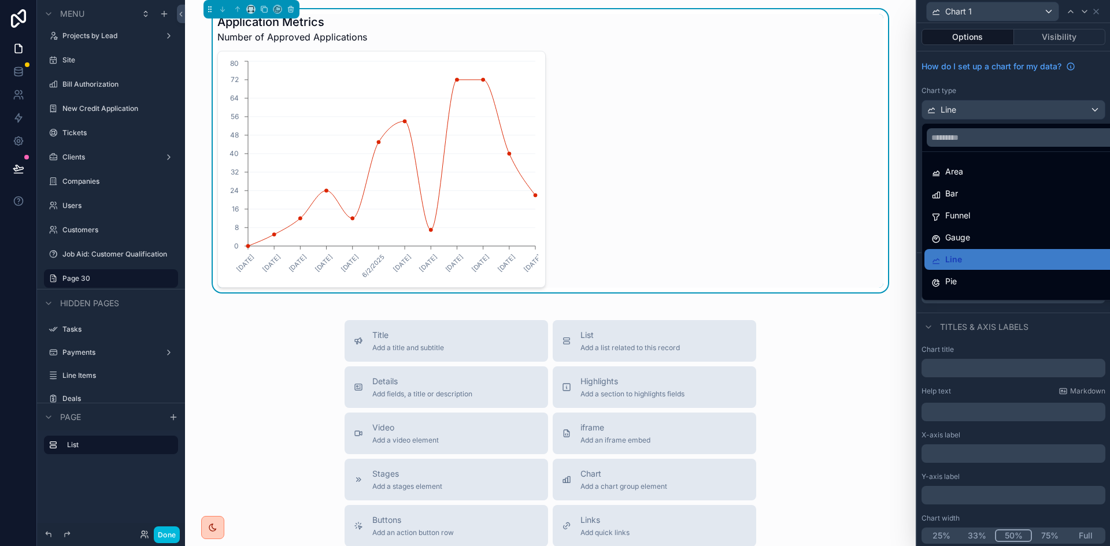
click at [1012, 192] on div "Bar" at bounding box center [1022, 194] width 182 height 14
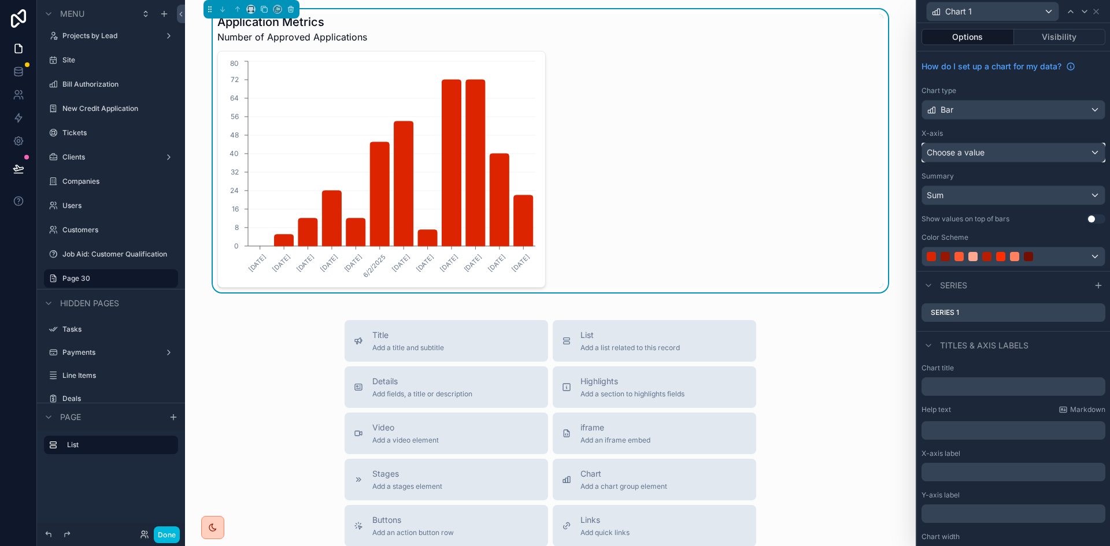
click at [1007, 147] on div "Choose a value" at bounding box center [1013, 152] width 183 height 18
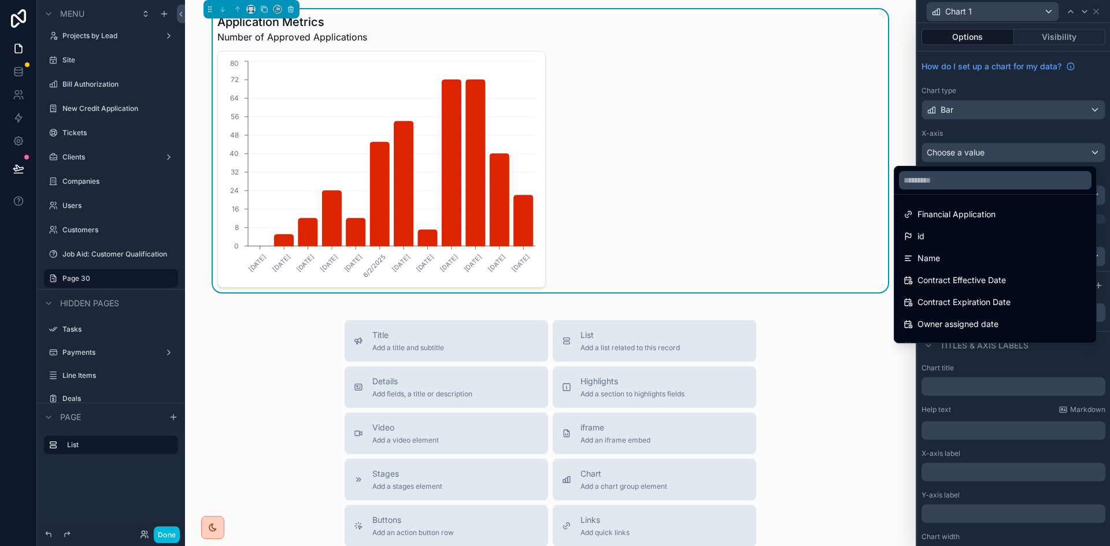
click at [999, 210] on div "Financial Application" at bounding box center [994, 214] width 183 height 14
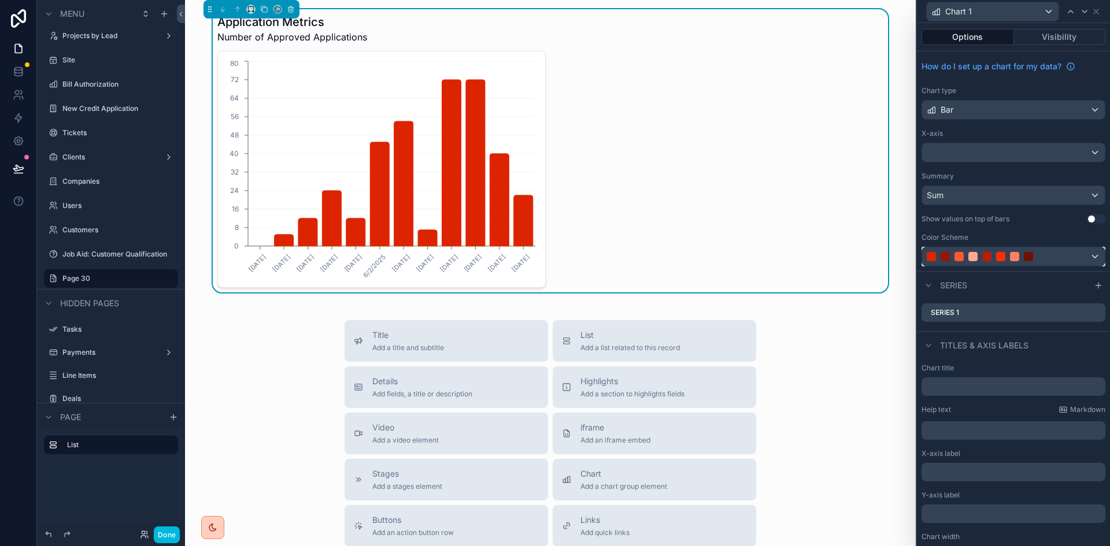
click at [1047, 254] on div at bounding box center [1000, 256] width 148 height 9
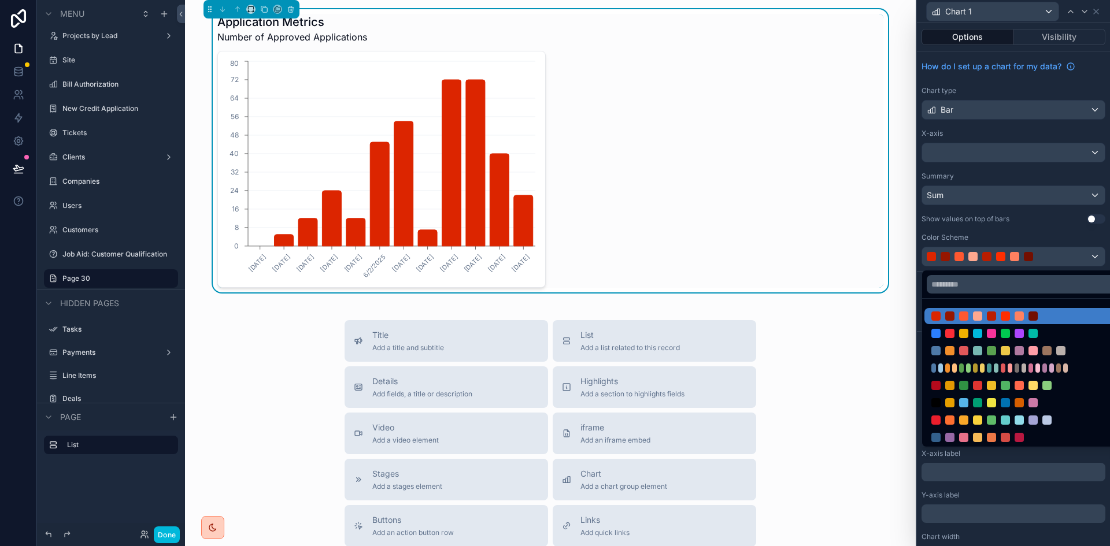
click at [1061, 384] on div at bounding box center [1005, 385] width 148 height 9
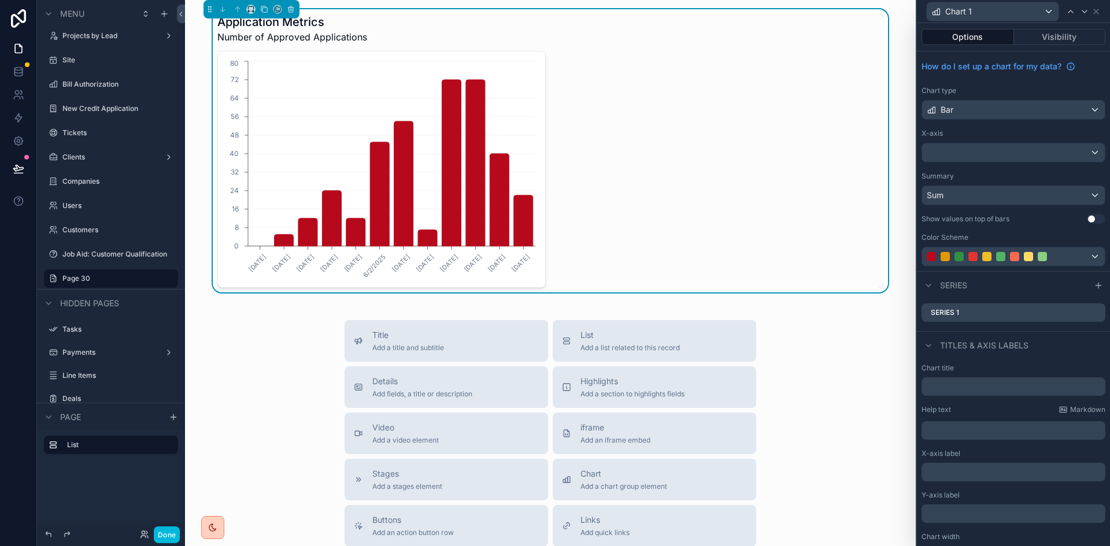
click at [1013, 313] on div "Series 1" at bounding box center [1013, 312] width 184 height 18
click at [1018, 199] on div "Sum" at bounding box center [1013, 195] width 183 height 18
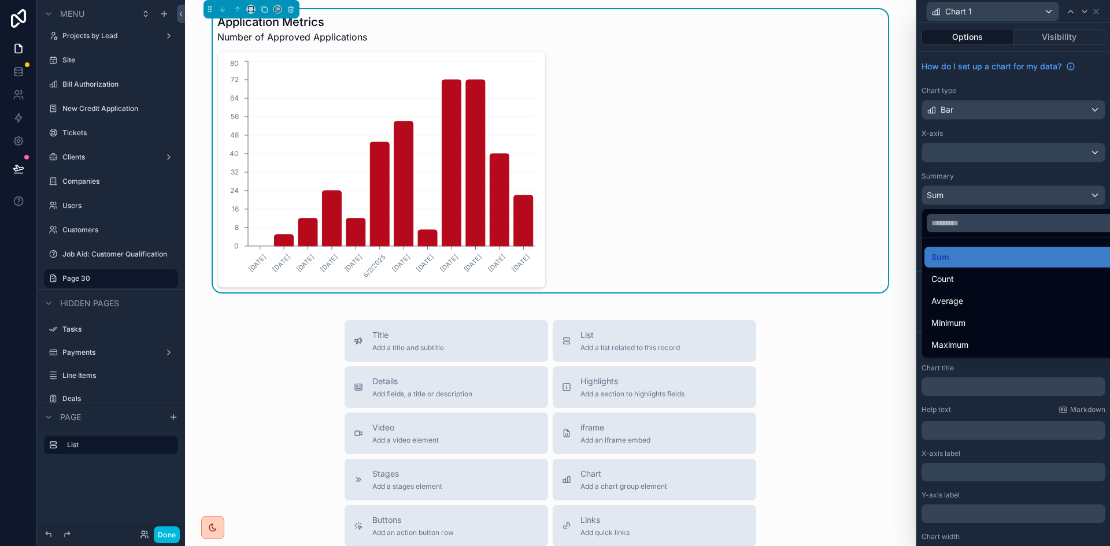
click at [1021, 281] on div "Count" at bounding box center [1022, 279] width 182 height 14
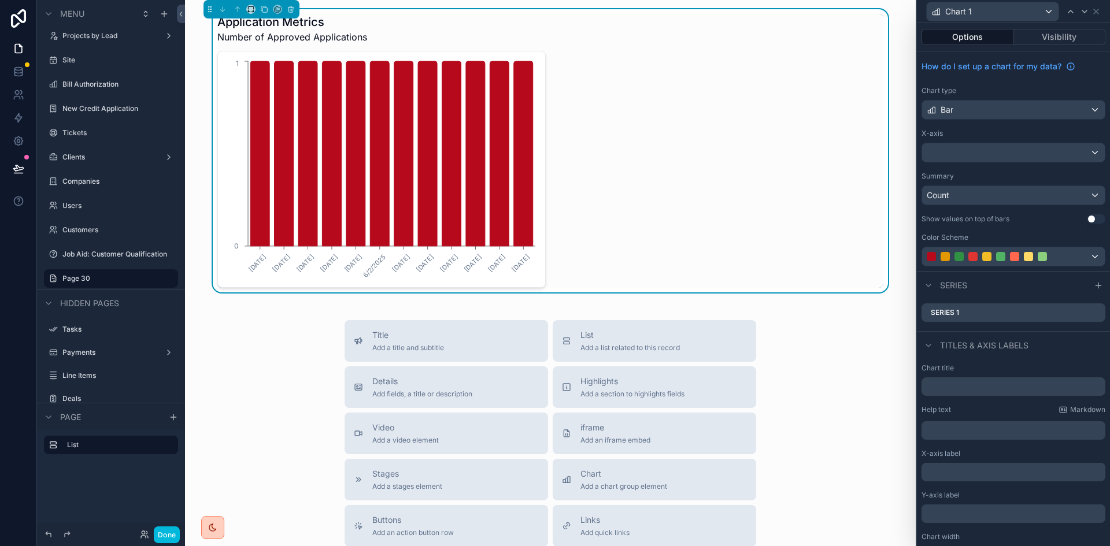
click at [1086, 217] on button "Use setting" at bounding box center [1095, 218] width 18 height 9
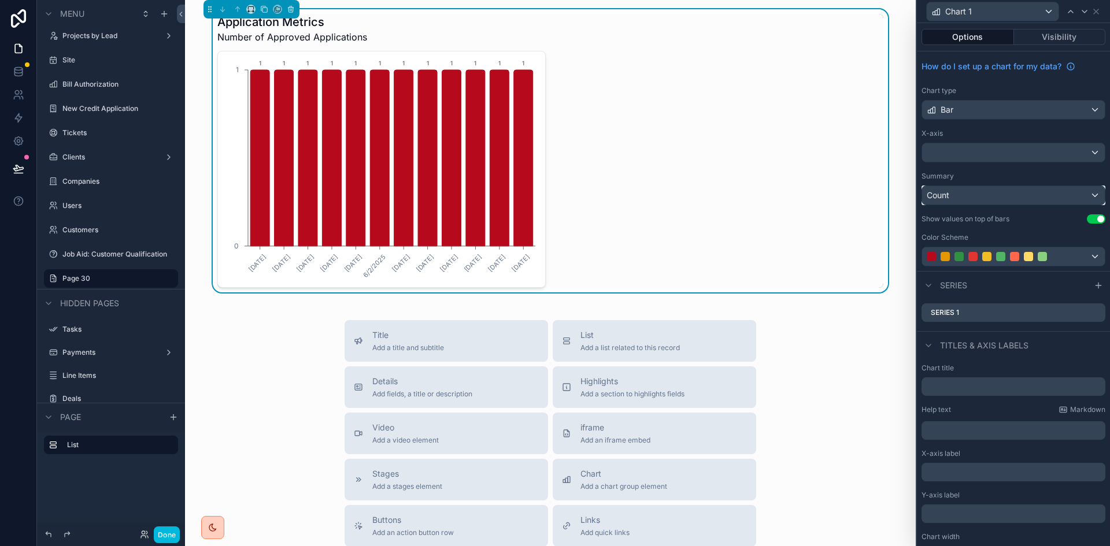
click at [985, 197] on div "Count" at bounding box center [1013, 195] width 183 height 18
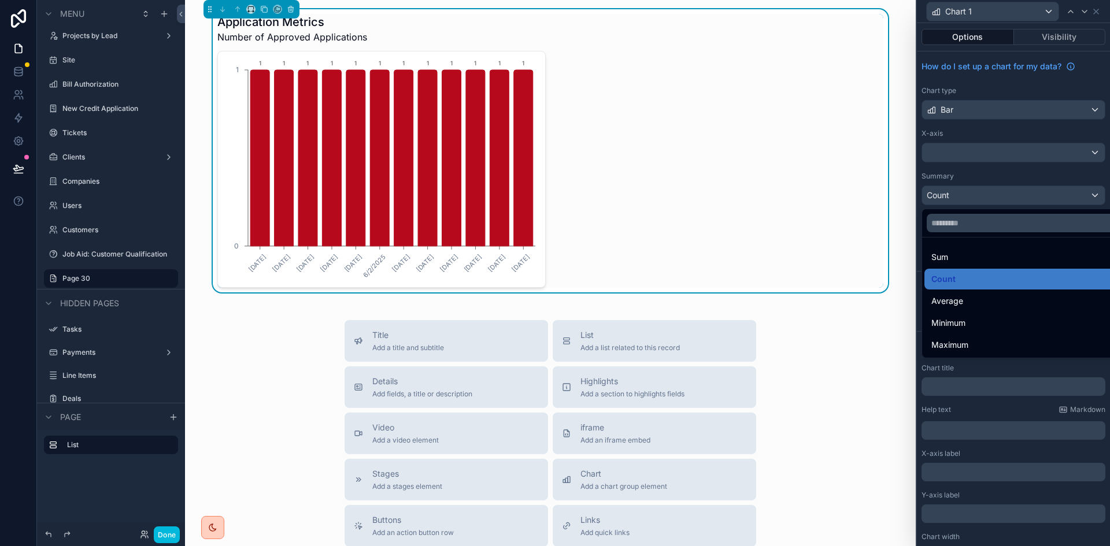
click at [1106, 158] on div at bounding box center [1013, 273] width 193 height 546
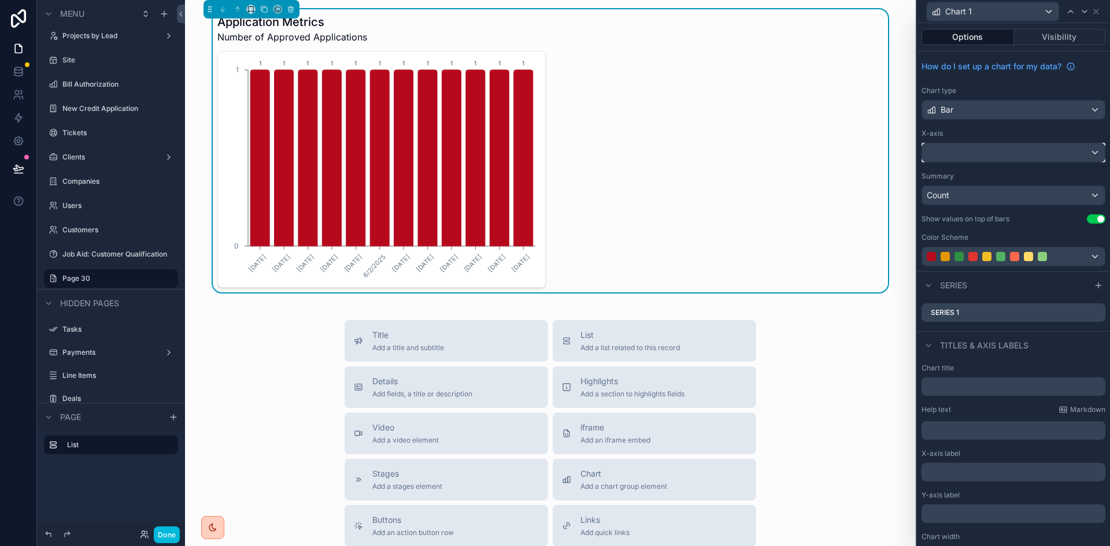
click at [948, 149] on div at bounding box center [1013, 152] width 183 height 18
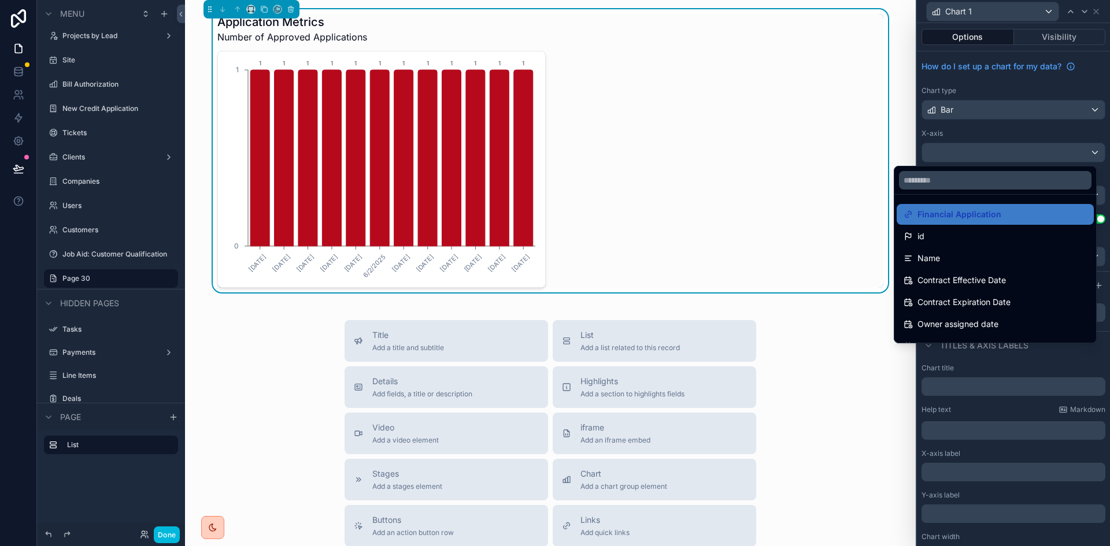
click at [988, 130] on div at bounding box center [1013, 273] width 193 height 546
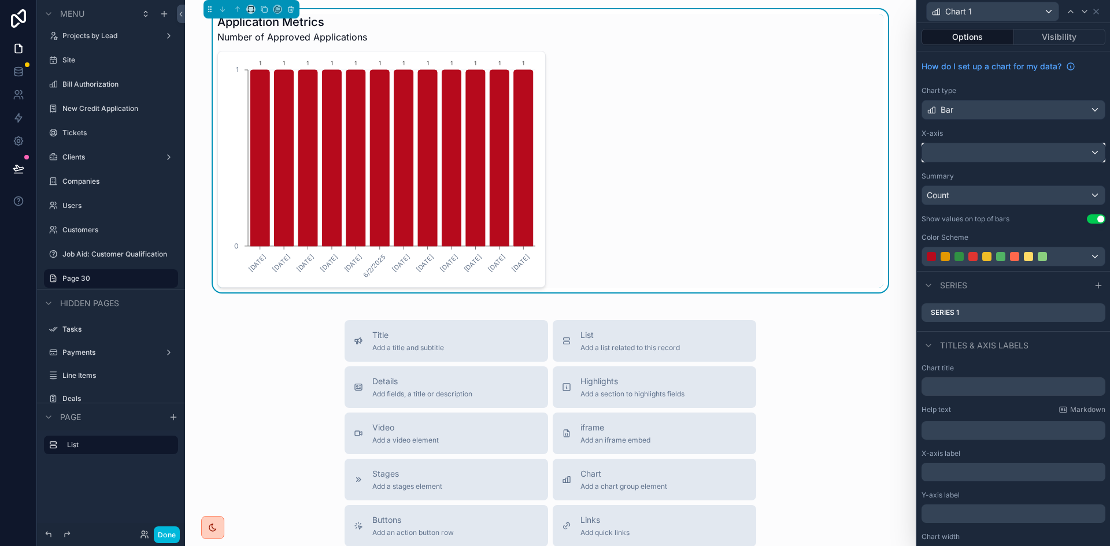
click at [1002, 149] on div at bounding box center [1013, 152] width 183 height 18
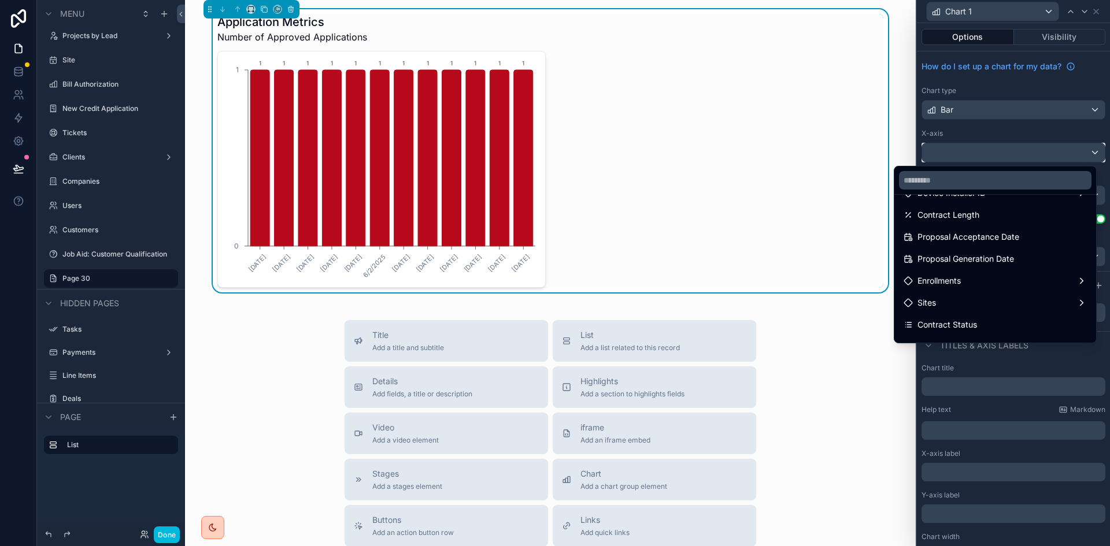
scroll to position [289, 0]
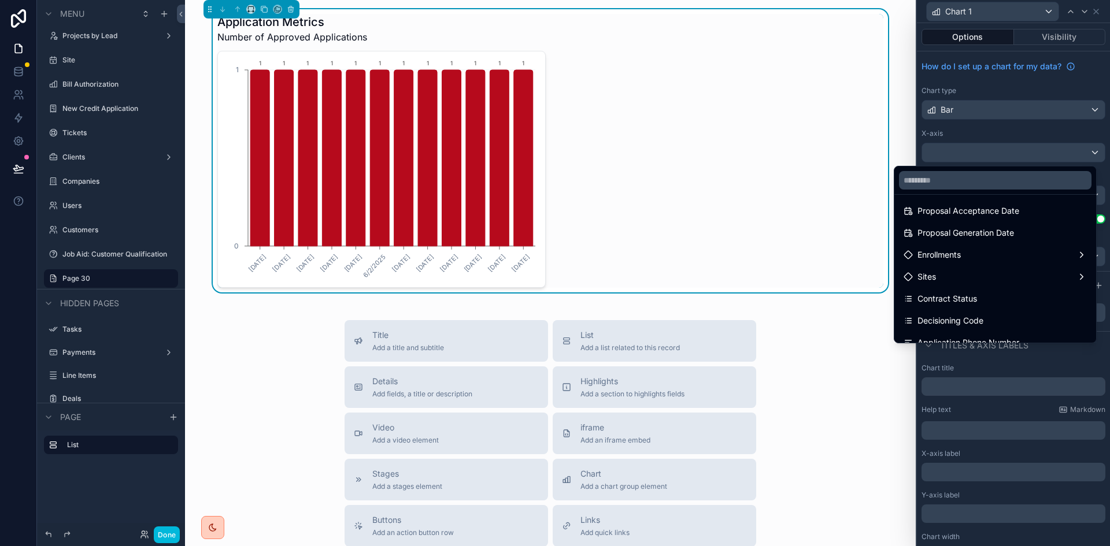
click at [986, 294] on div "Contract Status" at bounding box center [994, 299] width 183 height 14
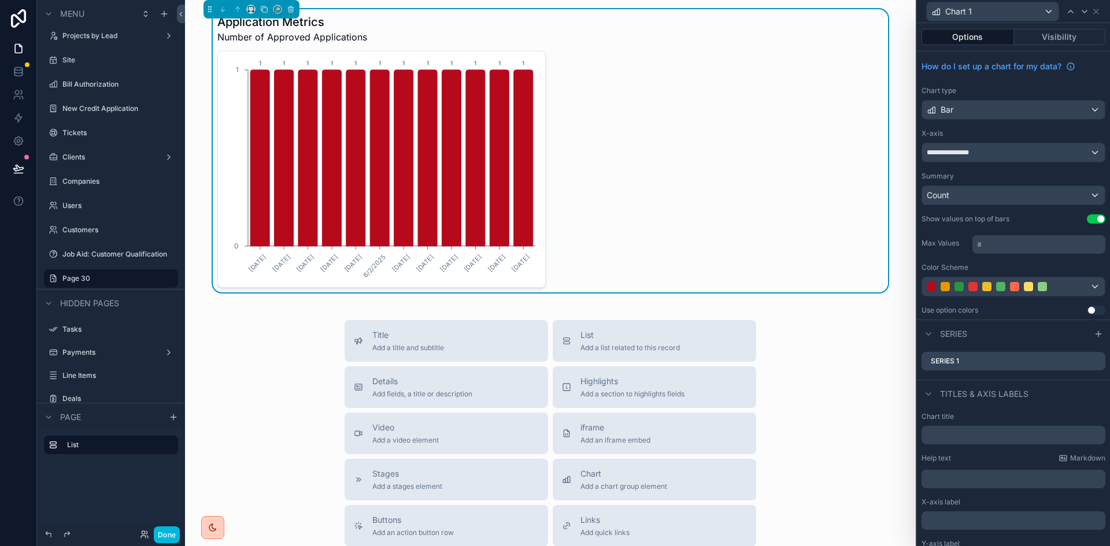
scroll to position [58, 0]
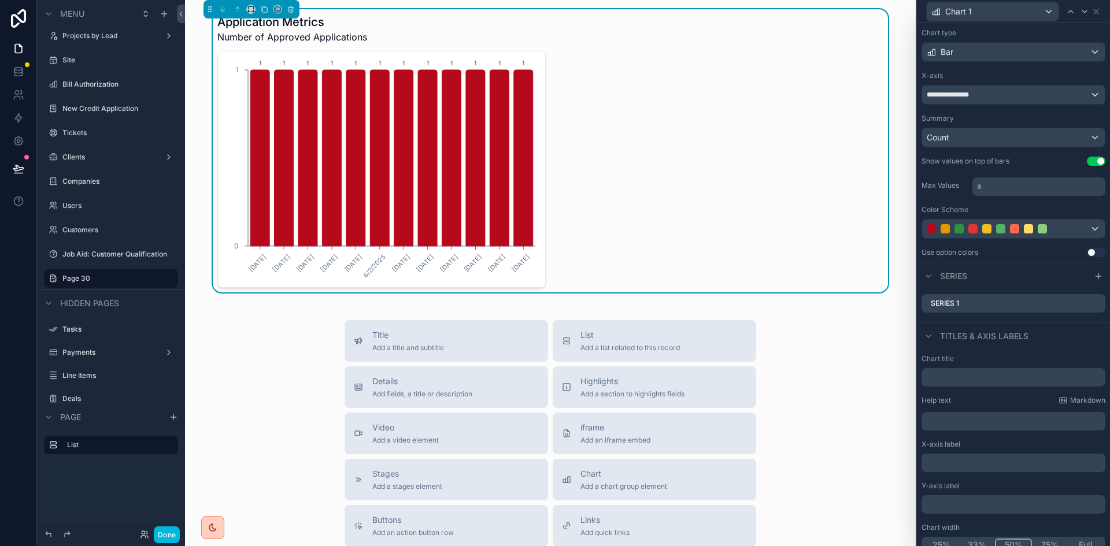
click at [978, 303] on div "Series 1" at bounding box center [1013, 303] width 184 height 18
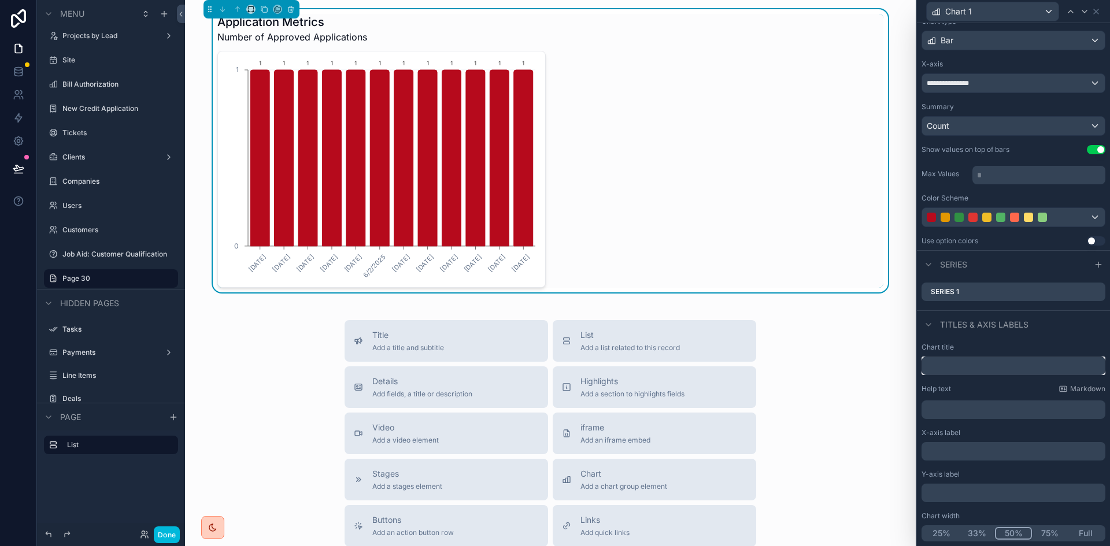
click at [1002, 359] on input "text" at bounding box center [1013, 366] width 184 height 18
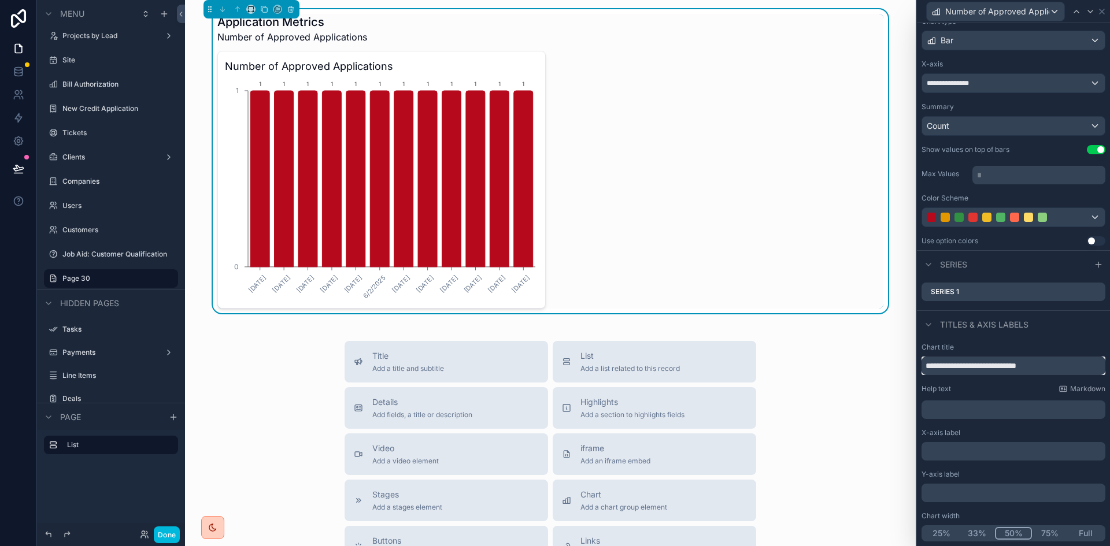
type input "**********"
click at [992, 409] on p "﻿" at bounding box center [1014, 410] width 177 height 12
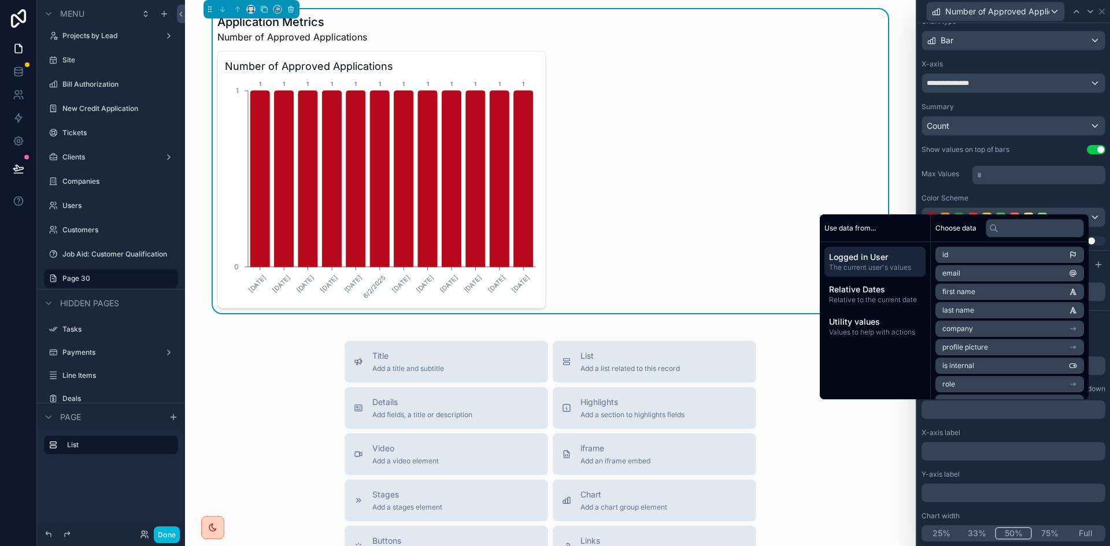
click at [1004, 416] on div "﻿" at bounding box center [1013, 409] width 184 height 18
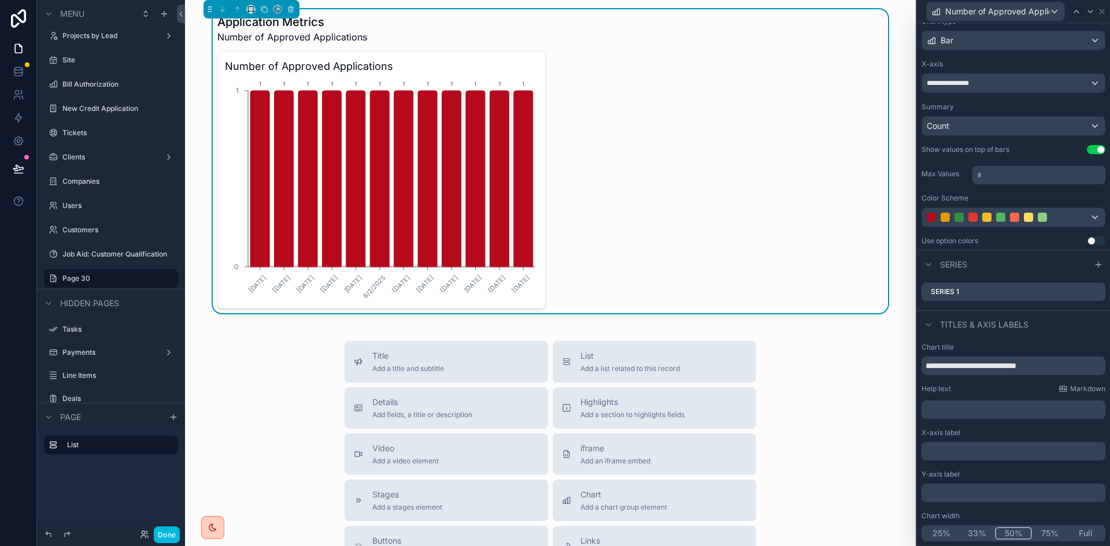
click at [1079, 531] on button "Full" at bounding box center [1085, 533] width 36 height 13
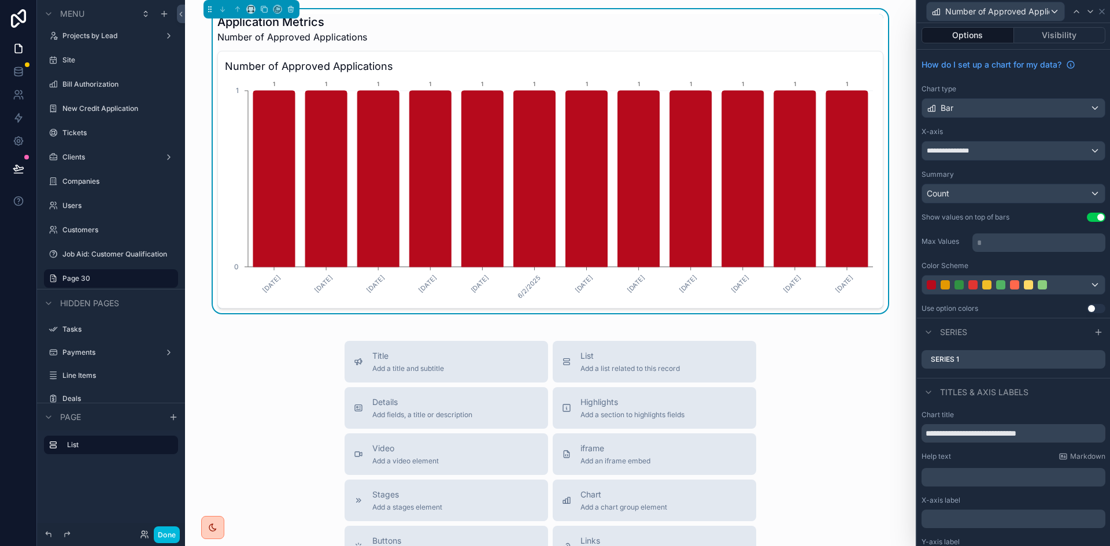
scroll to position [0, 0]
click at [1024, 524] on p "﻿" at bounding box center [1014, 521] width 177 height 12
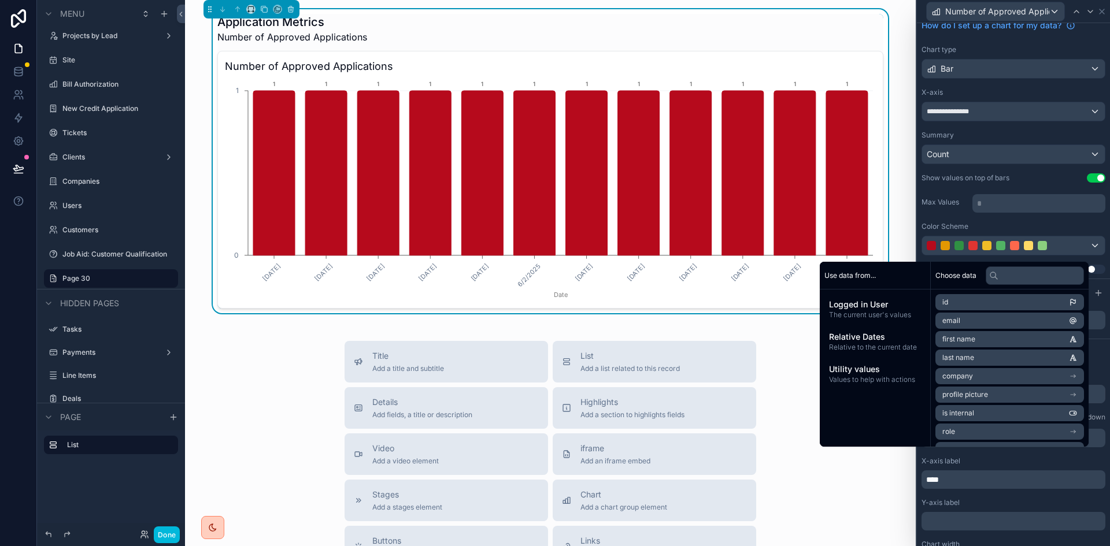
scroll to position [69, 0]
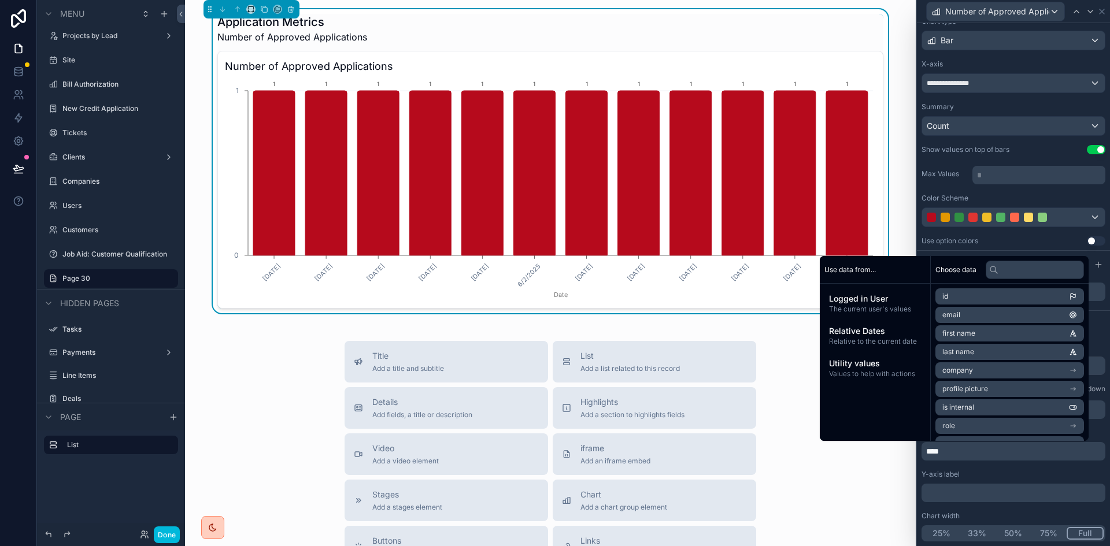
click at [1011, 491] on p "﻿" at bounding box center [1014, 493] width 177 height 12
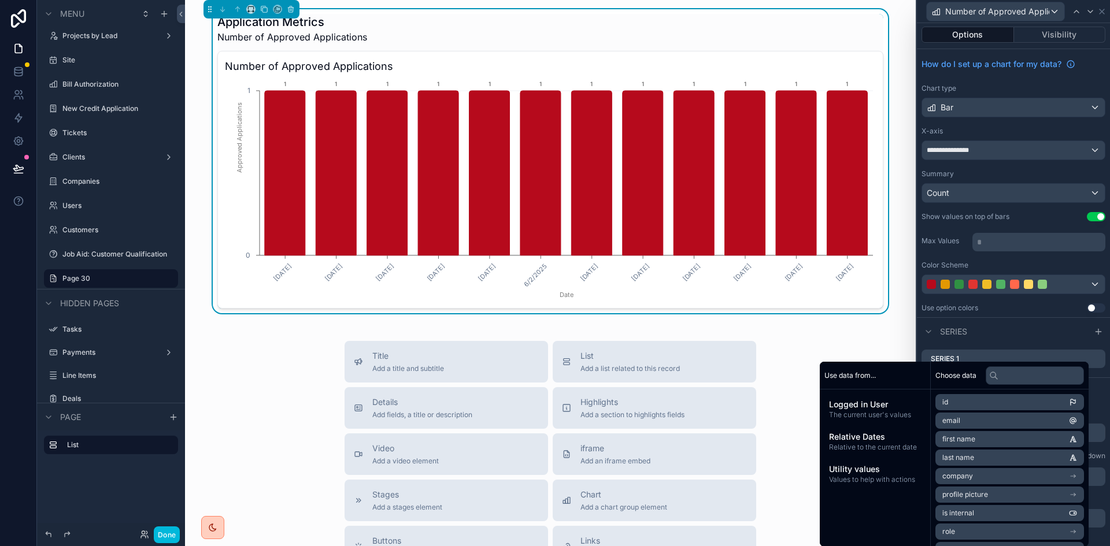
scroll to position [0, 0]
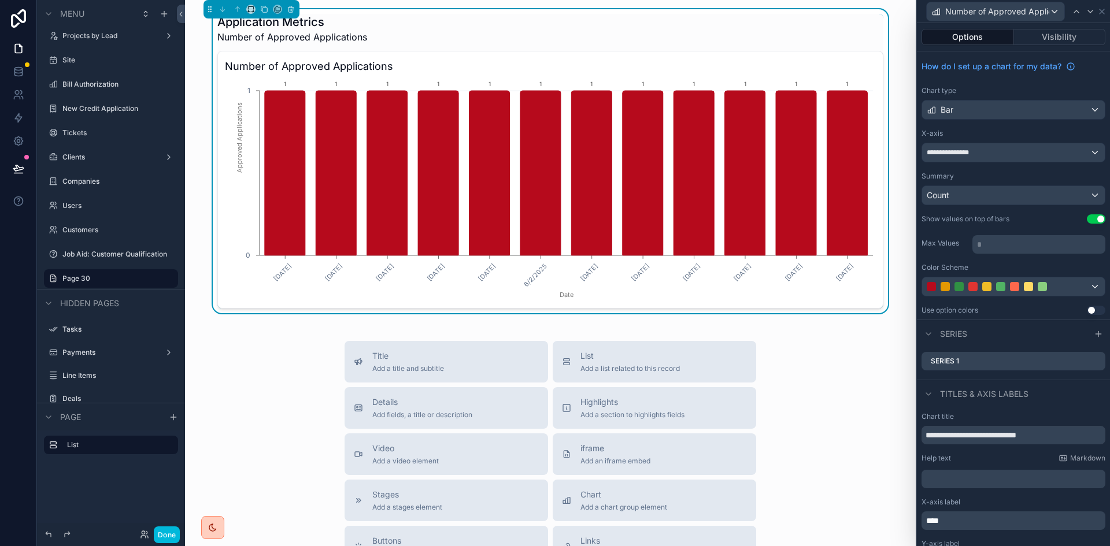
click at [1033, 333] on div "Series" at bounding box center [1013, 334] width 193 height 28
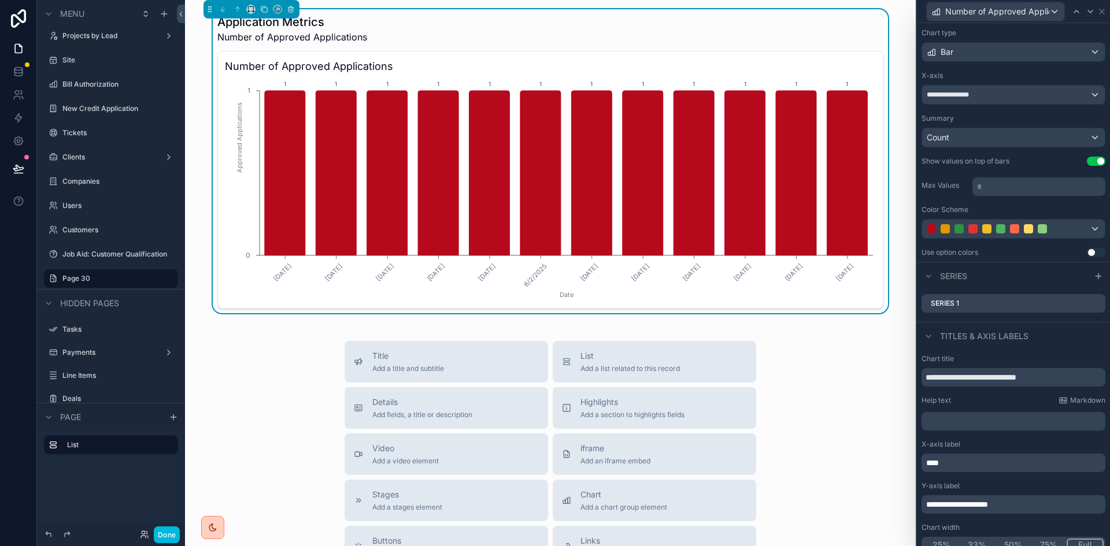
click at [1086, 250] on button "Use setting" at bounding box center [1095, 252] width 18 height 9
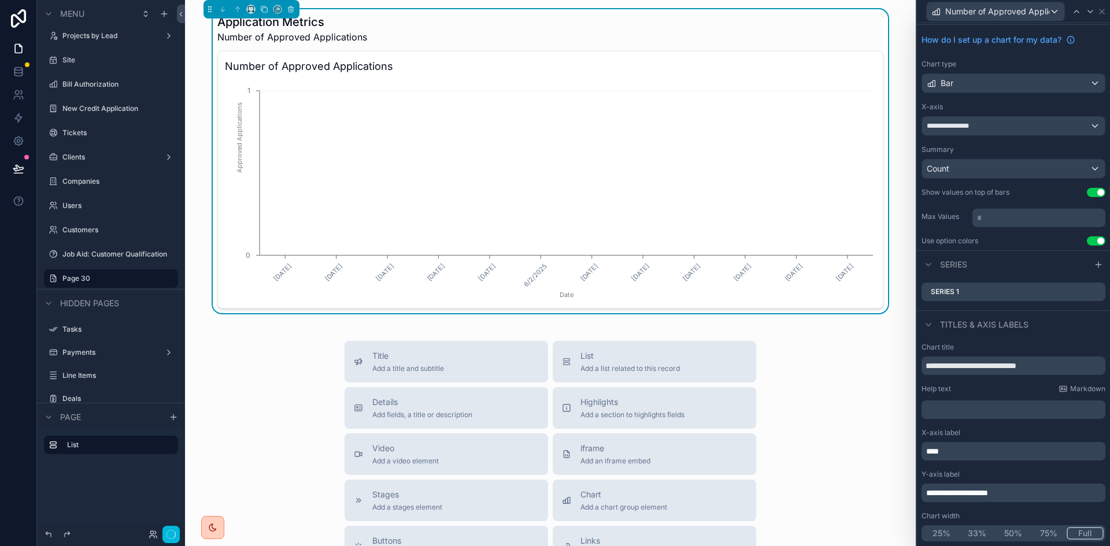
scroll to position [27, 0]
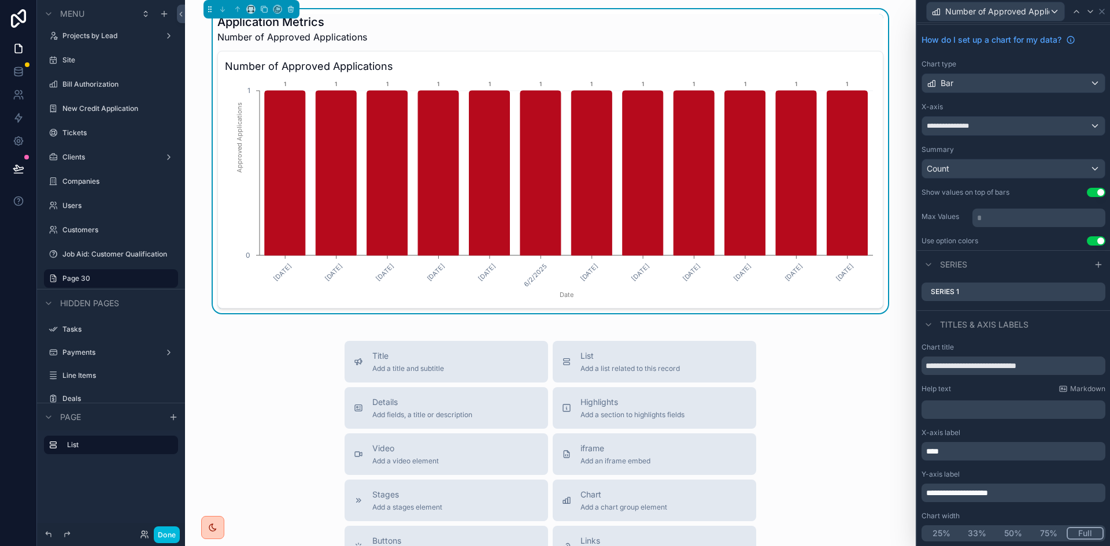
click at [1088, 250] on div "**********" at bounding box center [1013, 137] width 193 height 225
click at [1088, 236] on button "Use setting" at bounding box center [1095, 240] width 18 height 9
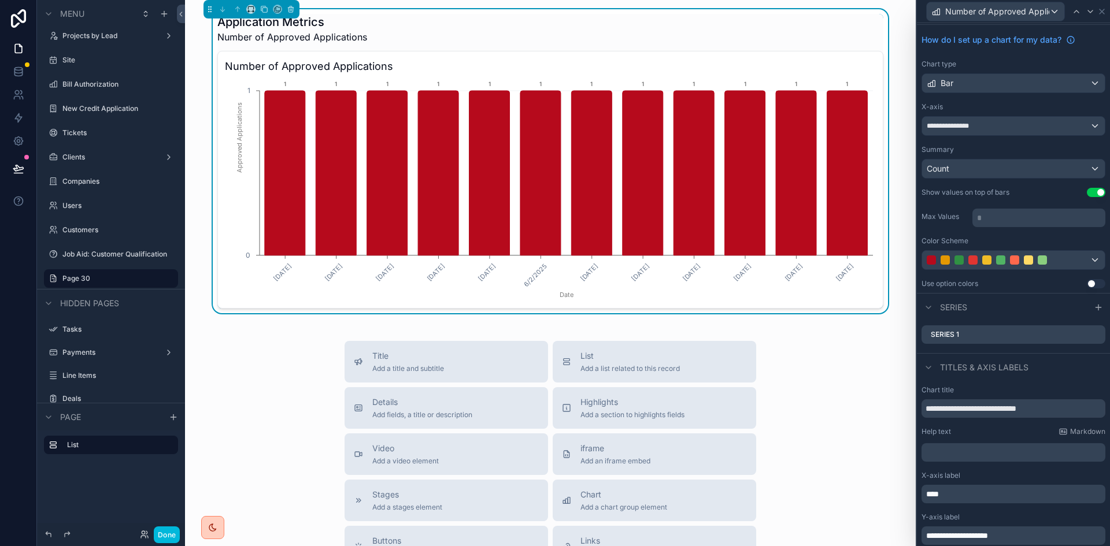
click at [997, 217] on p "* ﻿" at bounding box center [1040, 218] width 126 height 12
click at [978, 232] on div "**********" at bounding box center [1013, 159] width 193 height 268
click at [992, 333] on div "Series 1" at bounding box center [1013, 334] width 184 height 18
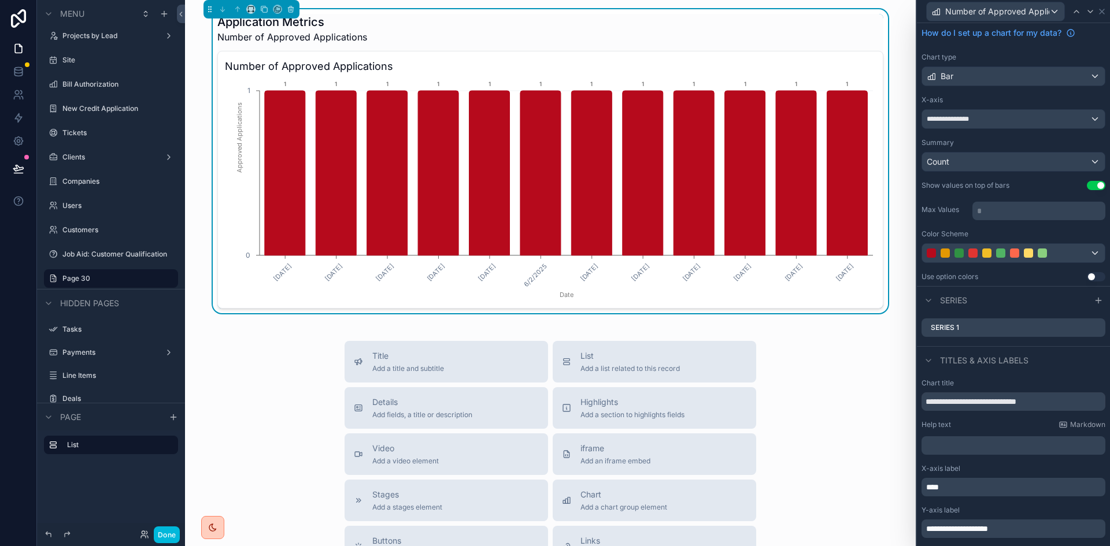
scroll to position [0, 0]
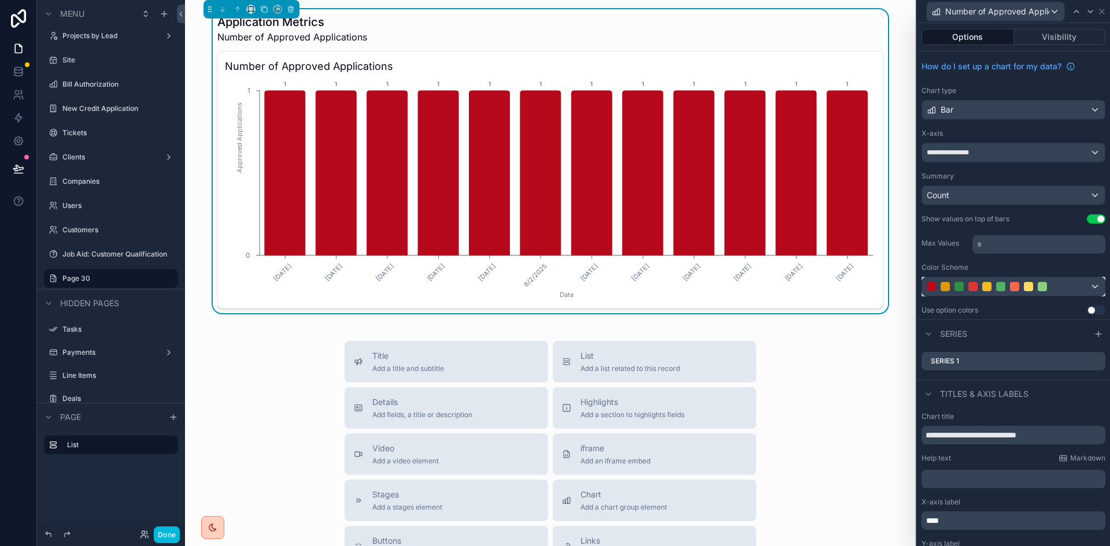
click at [1070, 288] on div at bounding box center [1000, 286] width 148 height 9
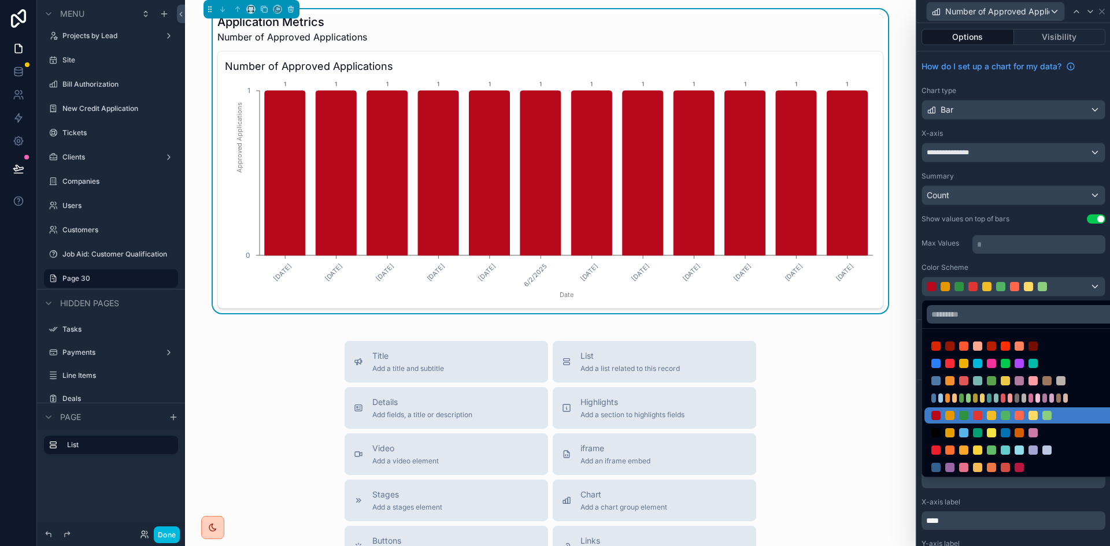
click at [1037, 360] on div at bounding box center [1032, 363] width 9 height 9
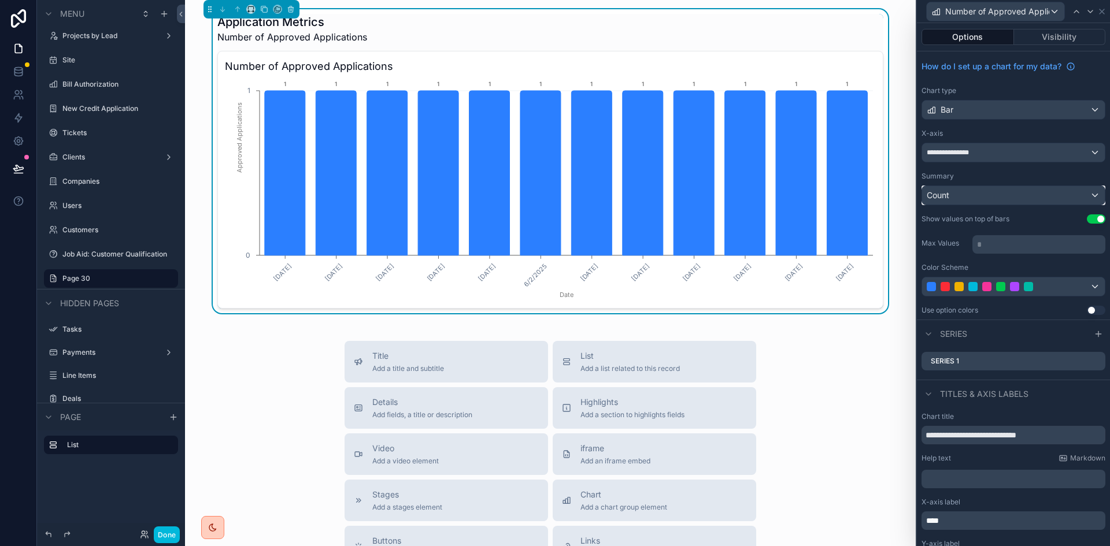
click at [1038, 194] on div "Count" at bounding box center [1013, 195] width 183 height 18
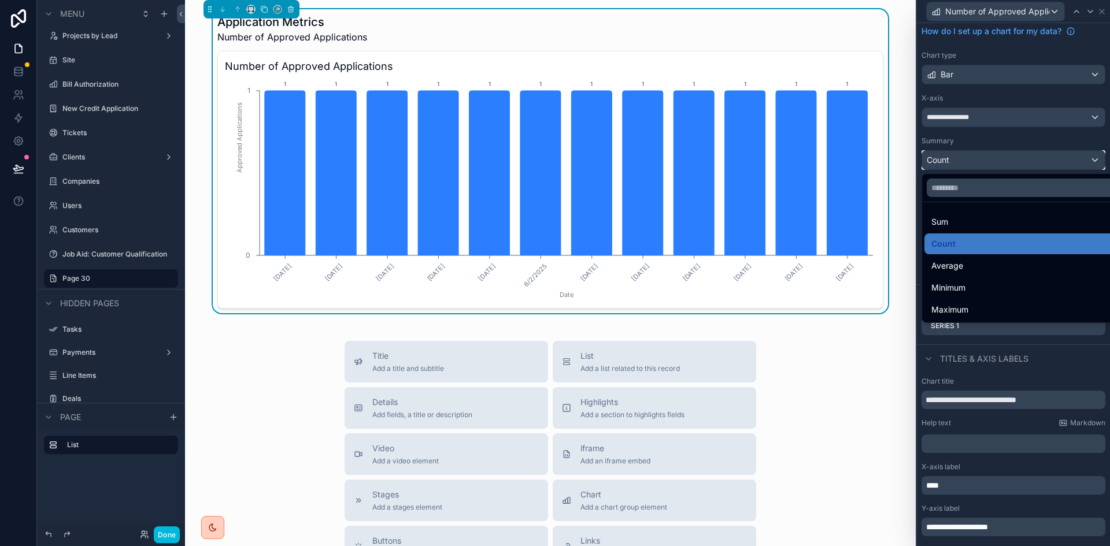
scroll to position [69, 0]
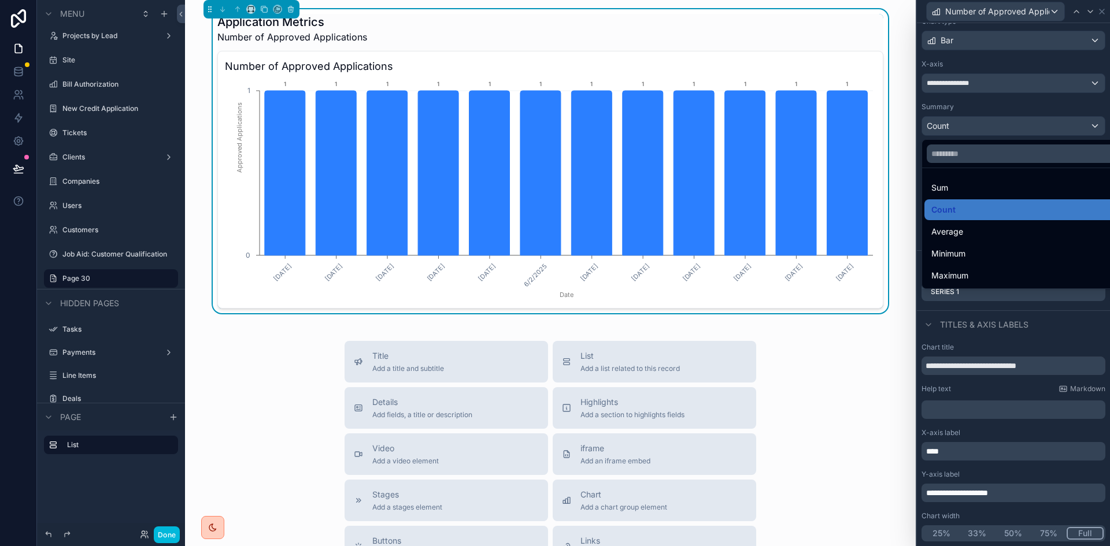
click at [1003, 187] on div "Sum" at bounding box center [1022, 188] width 182 height 14
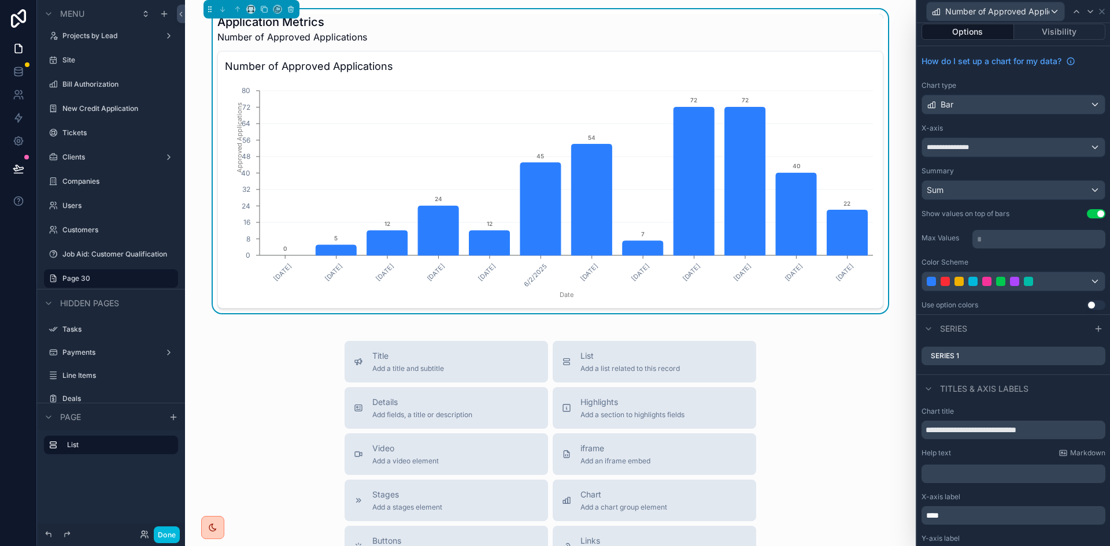
scroll to position [0, 0]
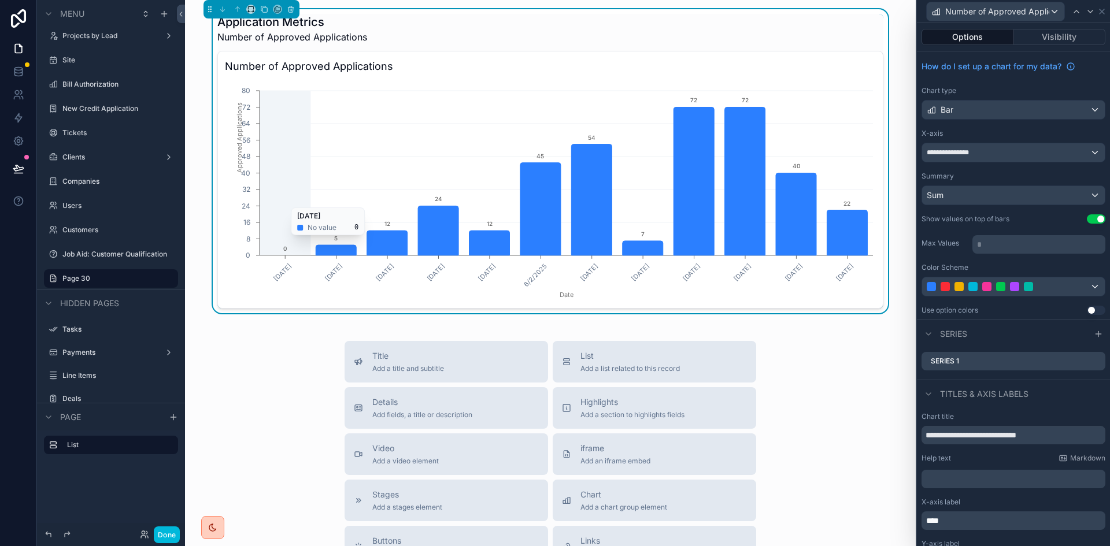
click at [435, 205] on icon "[DATE] [DATE] [DATE] [DATE] [DATE] [DATE] [DATE] [DATE] [DATE] [DATE] [DATE] [D…" at bounding box center [550, 190] width 651 height 222
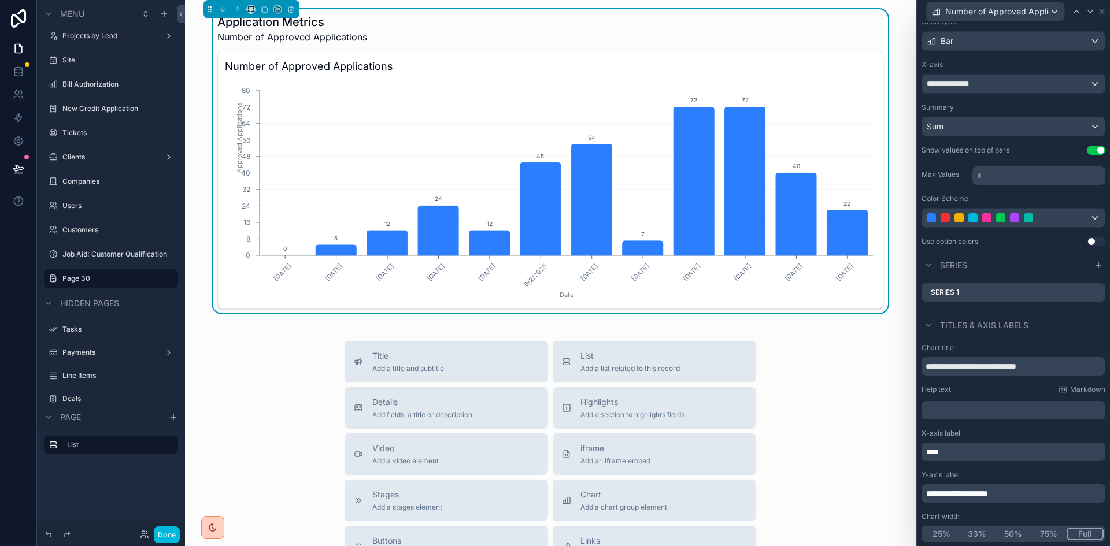
scroll to position [69, 0]
click at [980, 410] on p "﻿" at bounding box center [1014, 410] width 177 height 12
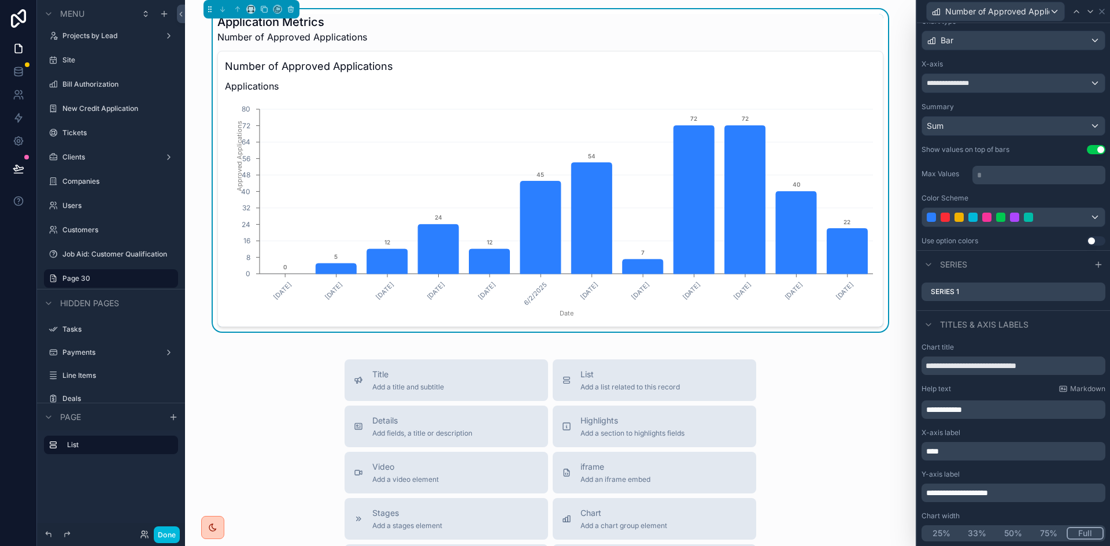
click at [966, 403] on div "**********" at bounding box center [1013, 409] width 184 height 18
click at [962, 413] on span "**********" at bounding box center [944, 410] width 36 height 8
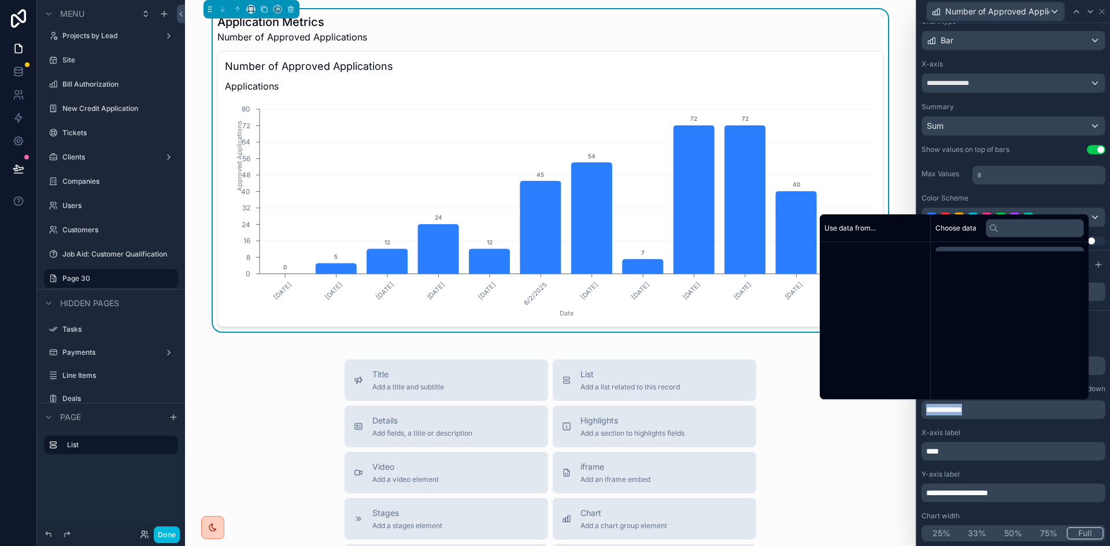
click at [962, 413] on span "**********" at bounding box center [944, 410] width 36 height 8
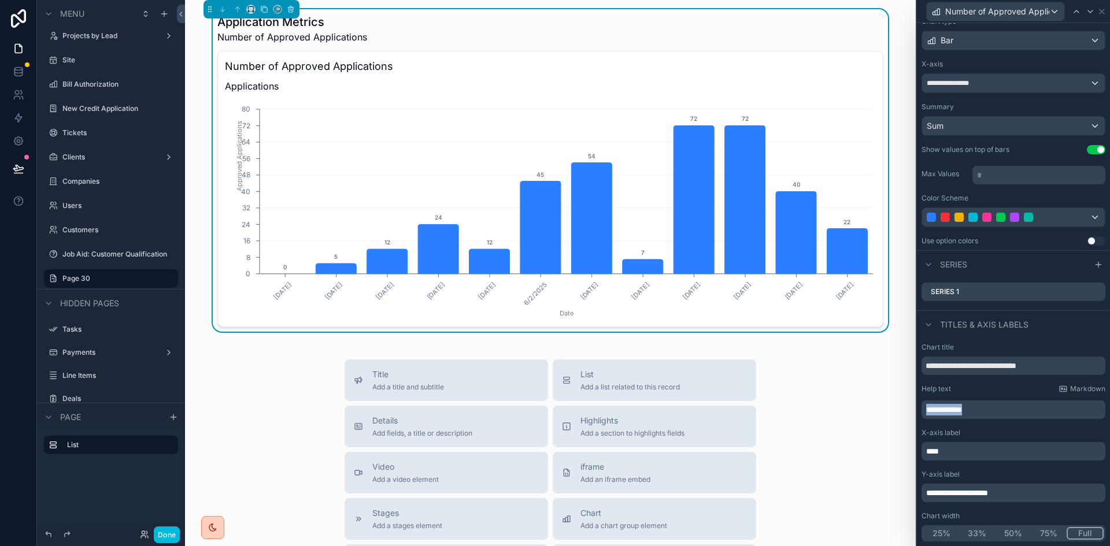
click at [962, 413] on span "**********" at bounding box center [944, 410] width 36 height 8
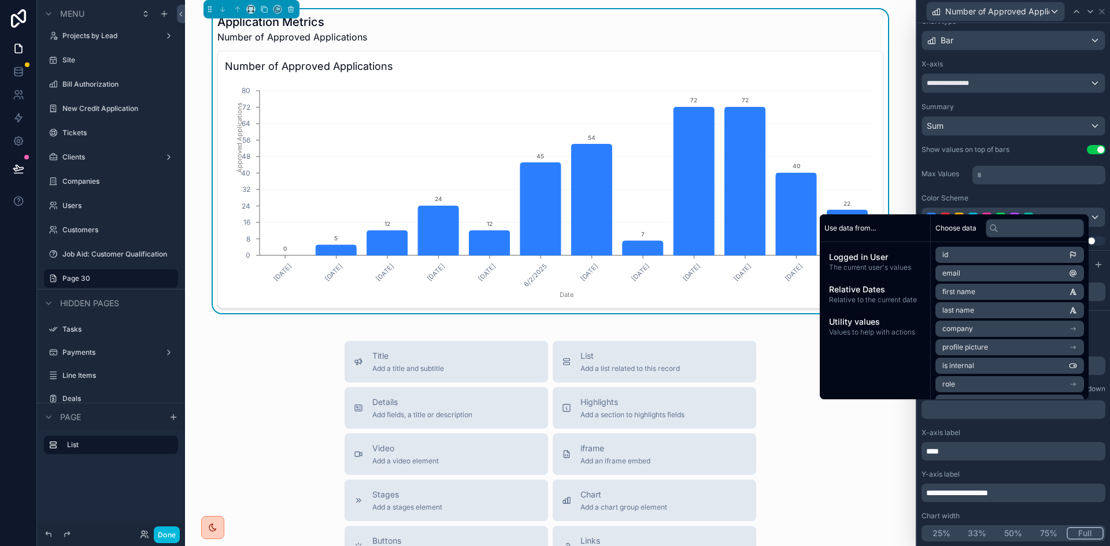
click at [984, 427] on div "**********" at bounding box center [1013, 442] width 193 height 208
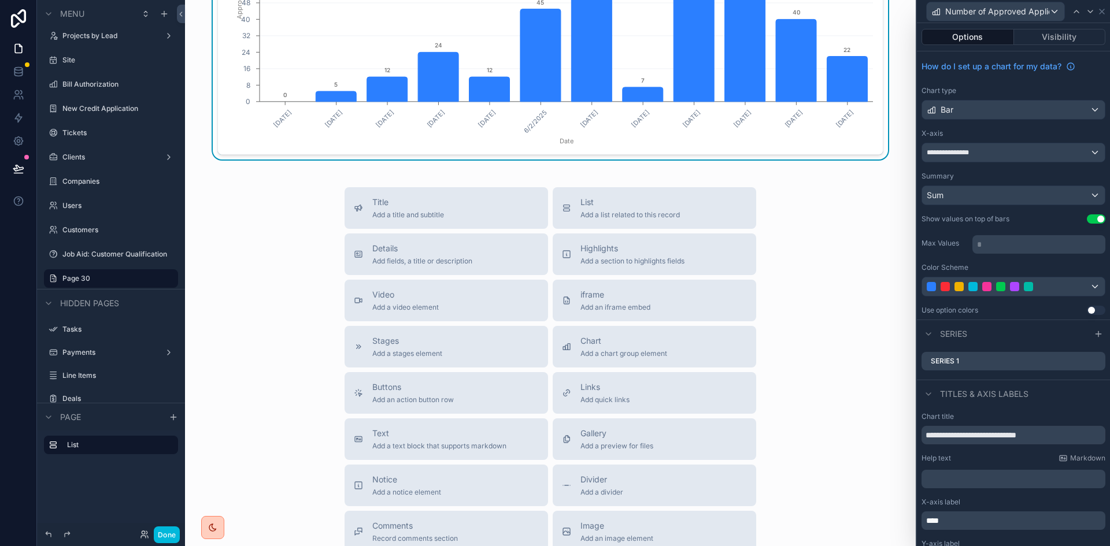
scroll to position [0, 0]
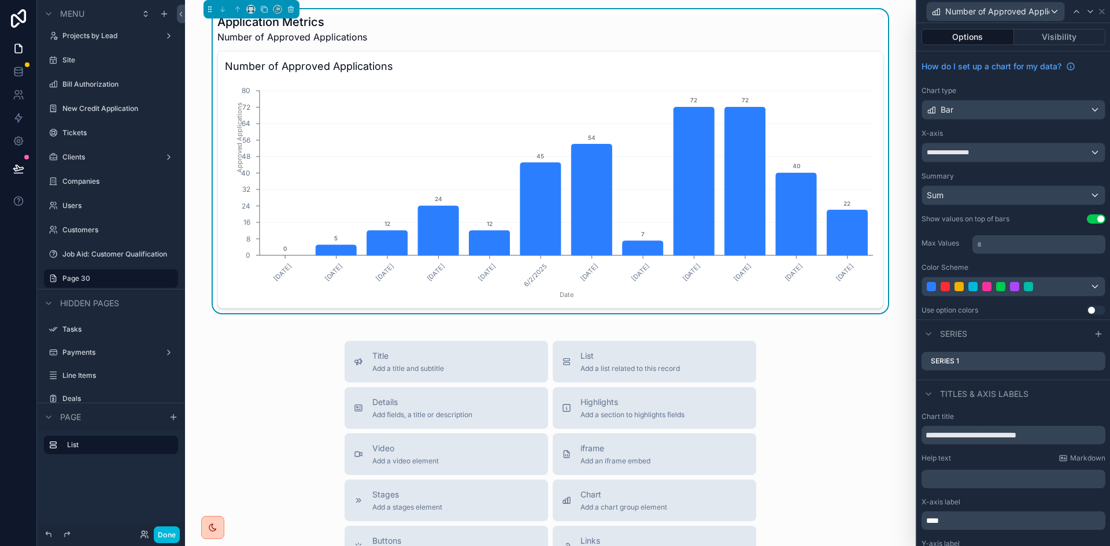
click at [776, 20] on div "Application Metrics Number of Approved Applications" at bounding box center [550, 29] width 666 height 30
click at [263, 31] on span "Number of Approved Applications" at bounding box center [292, 37] width 150 height 14
click at [330, 18] on h1 "Application Metrics" at bounding box center [292, 22] width 150 height 16
click at [382, 33] on div "Application Metrics Number of Approved Applications" at bounding box center [550, 29] width 666 height 30
click at [1054, 35] on button "Visibility" at bounding box center [1060, 37] width 92 height 16
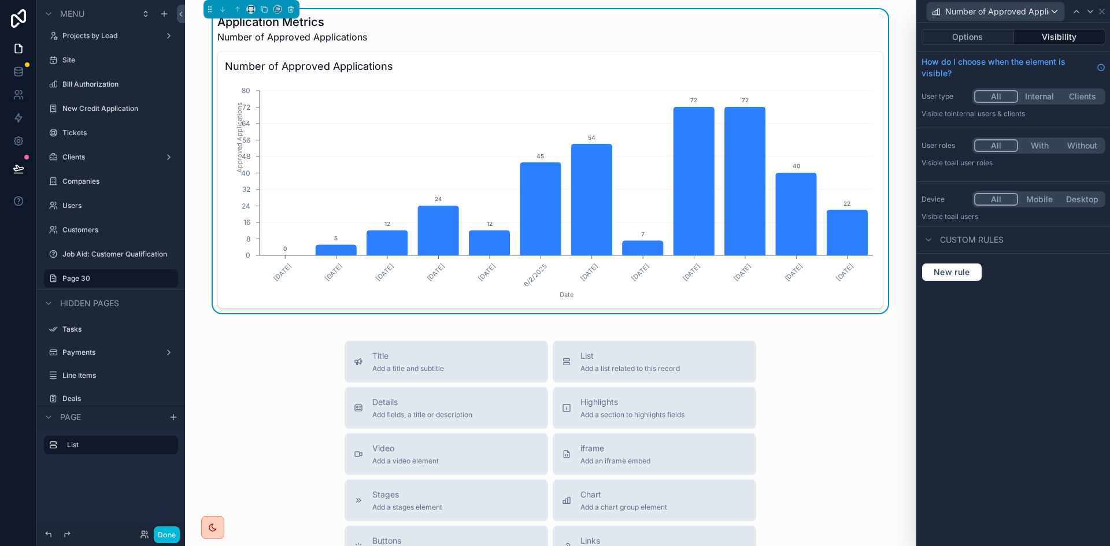
click at [970, 36] on button "Options" at bounding box center [967, 37] width 92 height 16
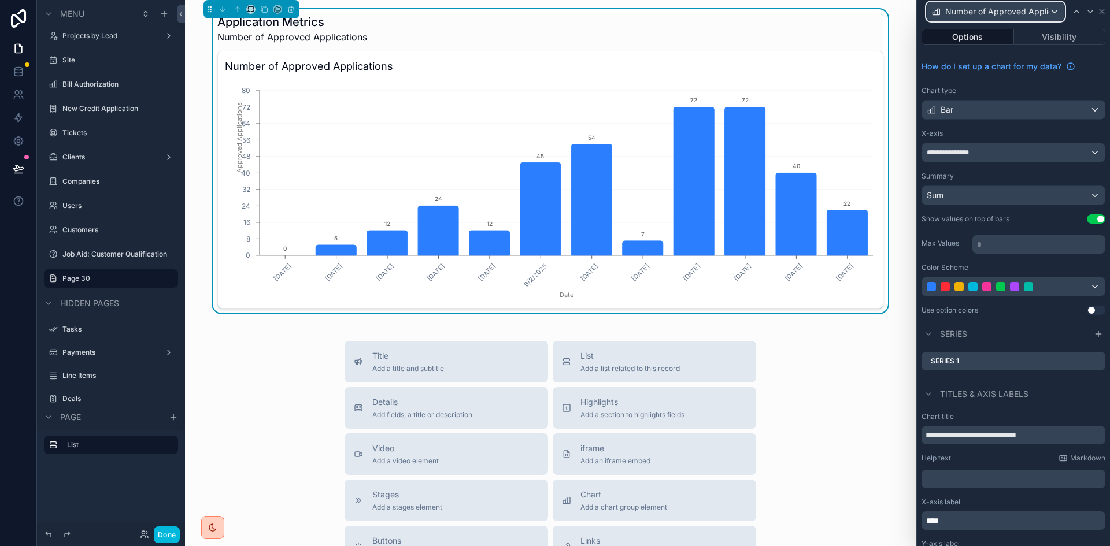
click at [1054, 8] on div "Number of Approved Applications" at bounding box center [995, 11] width 138 height 18
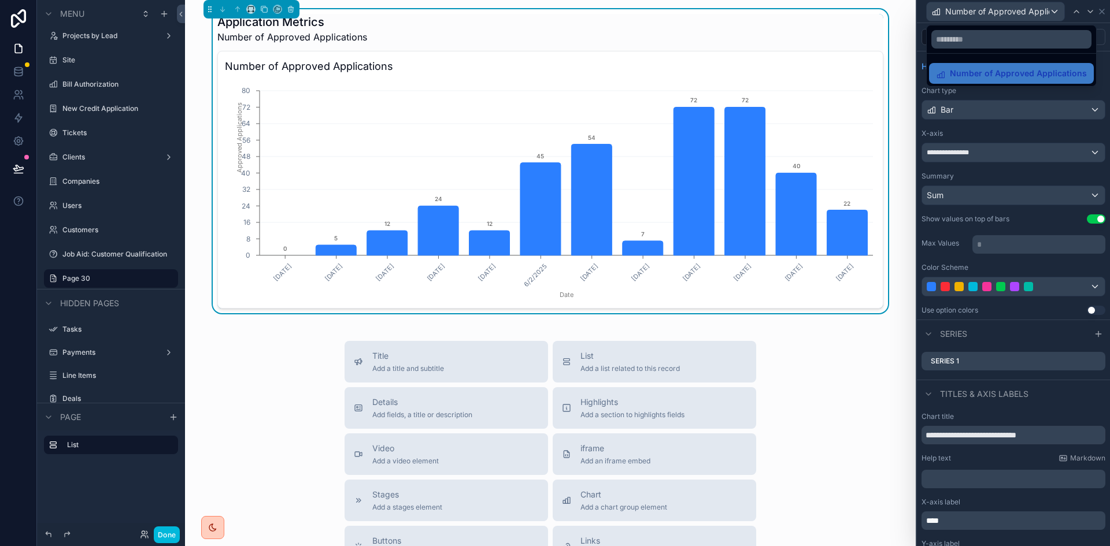
click at [1103, 9] on div at bounding box center [1013, 273] width 193 height 546
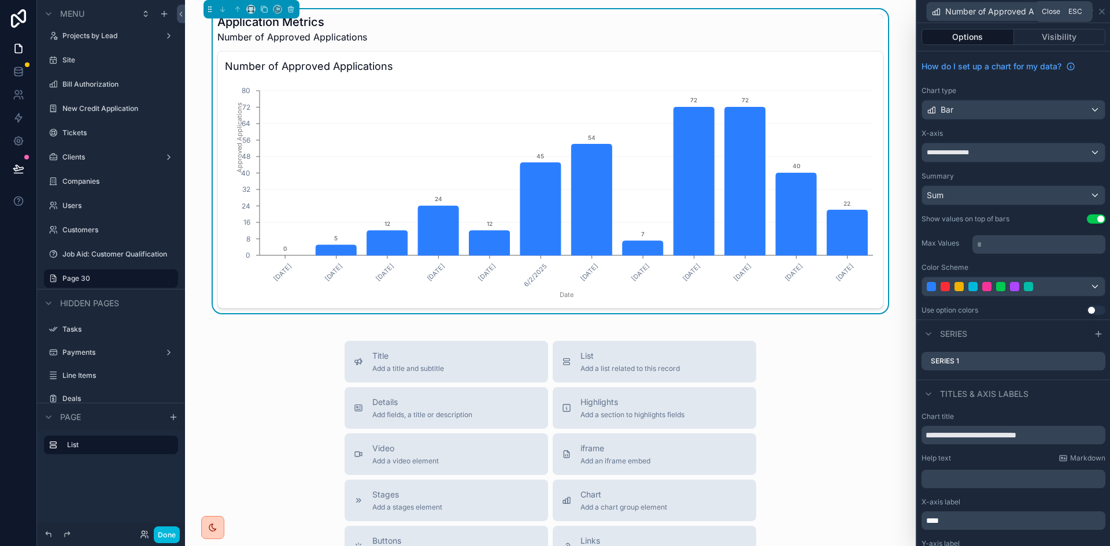
click at [1101, 9] on icon at bounding box center [1101, 11] width 9 height 9
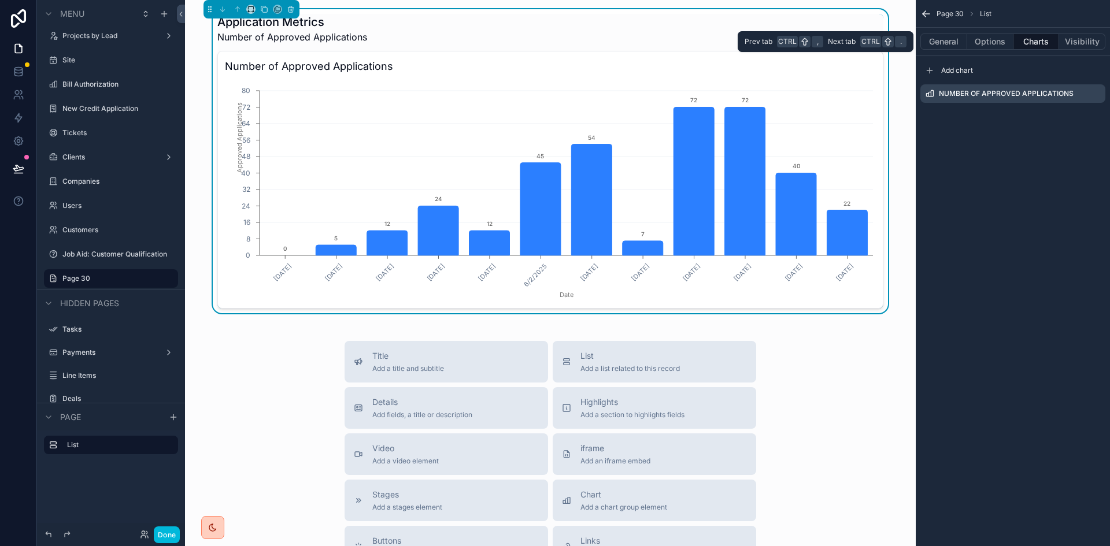
click at [996, 40] on button "Options" at bounding box center [990, 42] width 46 height 16
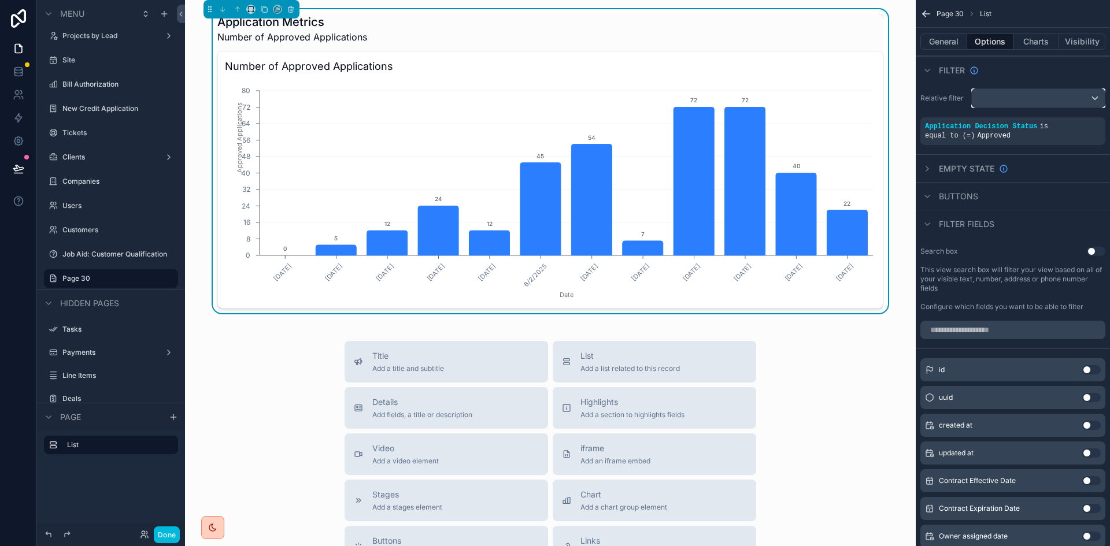
click at [998, 100] on div "scrollable content" at bounding box center [1037, 98] width 133 height 18
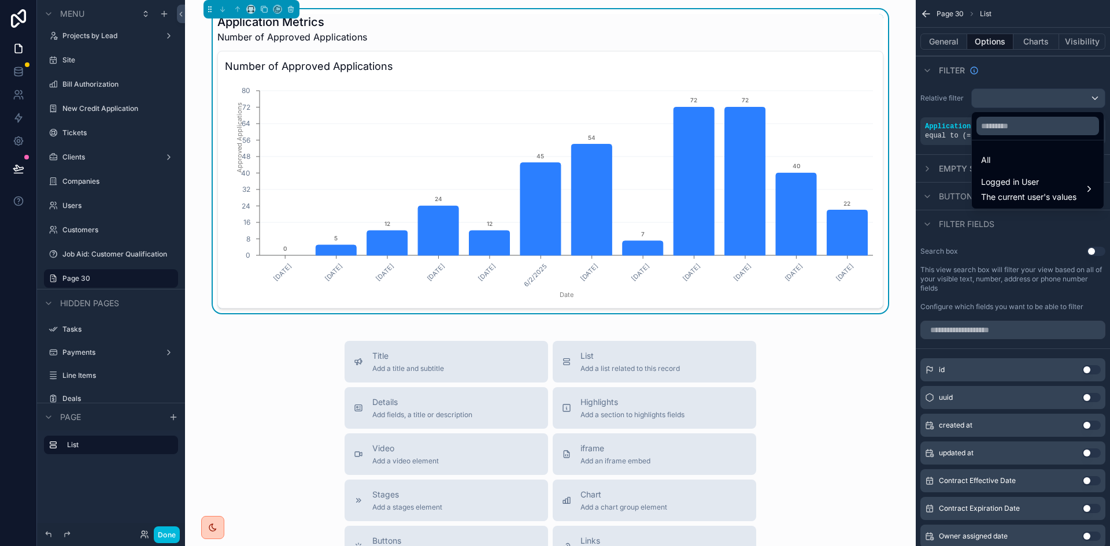
click at [998, 100] on div "scrollable content" at bounding box center [555, 273] width 1110 height 546
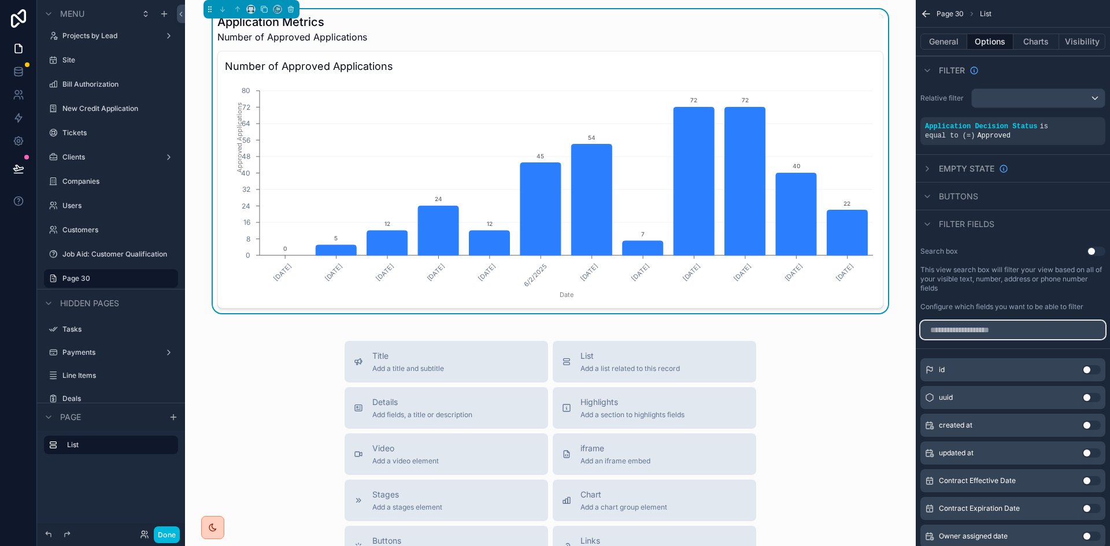
click at [1011, 329] on input "scrollable content" at bounding box center [1012, 330] width 185 height 18
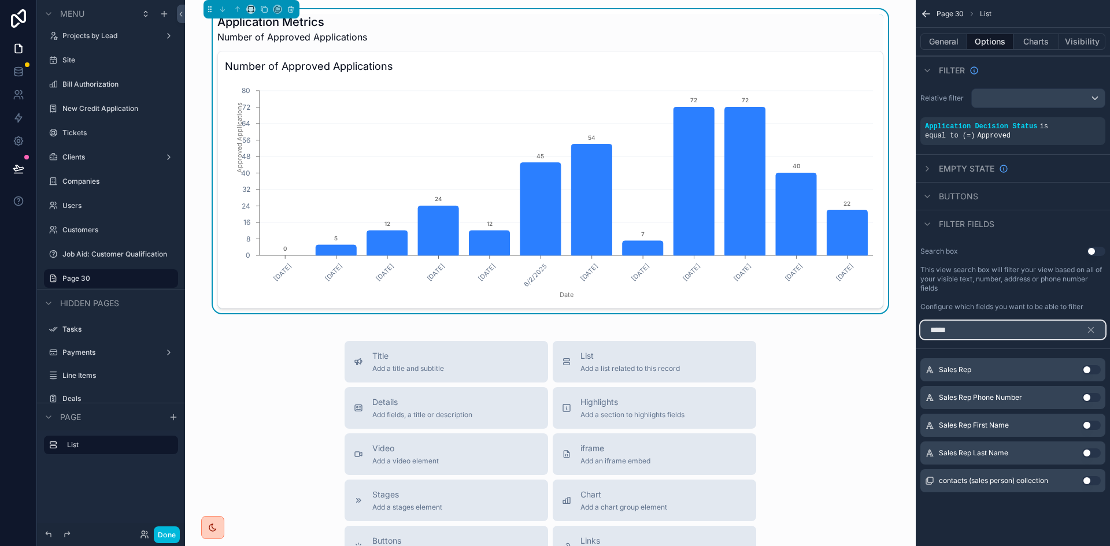
type input "*****"
click at [1091, 370] on button "Use setting" at bounding box center [1091, 369] width 18 height 9
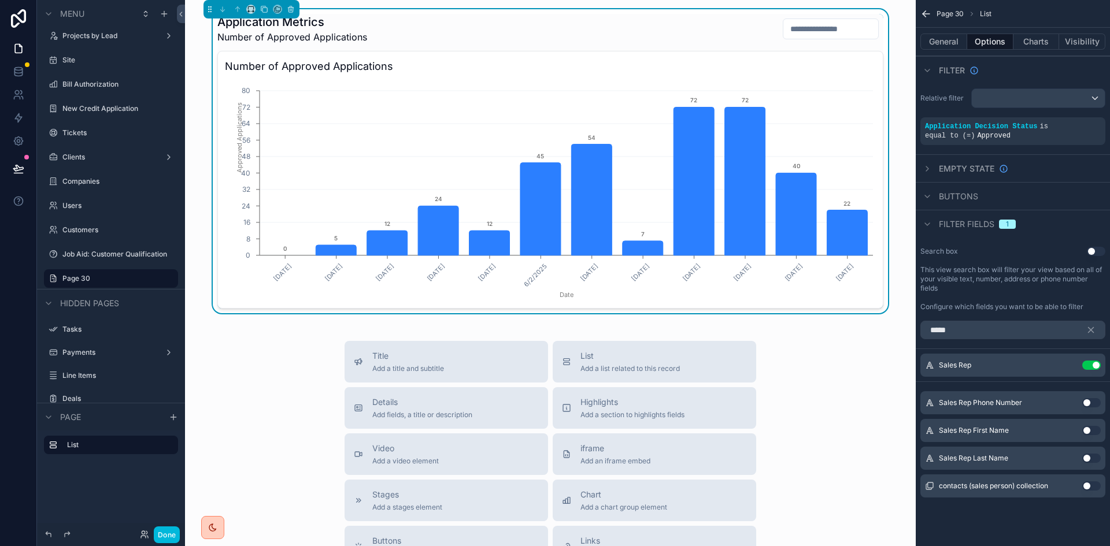
click at [841, 29] on input "scrollable content" at bounding box center [830, 29] width 95 height 16
click at [815, 31] on input "scrollable content" at bounding box center [830, 29] width 95 height 16
click at [1086, 454] on button "Use setting" at bounding box center [1091, 458] width 18 height 9
click at [1088, 363] on button "Use setting" at bounding box center [1091, 365] width 18 height 9
click at [1087, 457] on button "Use setting" at bounding box center [1091, 458] width 18 height 9
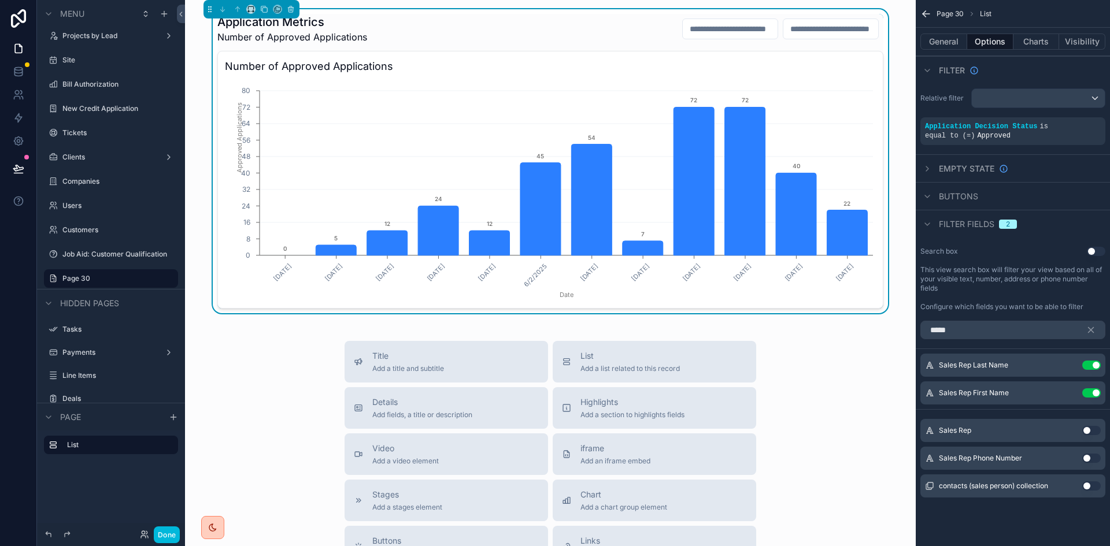
drag, startPoint x: 928, startPoint y: 391, endPoint x: 937, endPoint y: 386, distance: 10.3
click at [928, 357] on div "Sales Rep Last Name Use setting Sales Rep First Name Use setting" at bounding box center [1012, 379] width 194 height 51
drag, startPoint x: 930, startPoint y: 394, endPoint x: 929, endPoint y: 379, distance: 15.1
click at [931, 358] on div "Sales Rep Last Name Use setting Sales Rep First Name Use setting" at bounding box center [1012, 379] width 194 height 51
drag, startPoint x: 930, startPoint y: 395, endPoint x: 934, endPoint y: 349, distance: 45.8
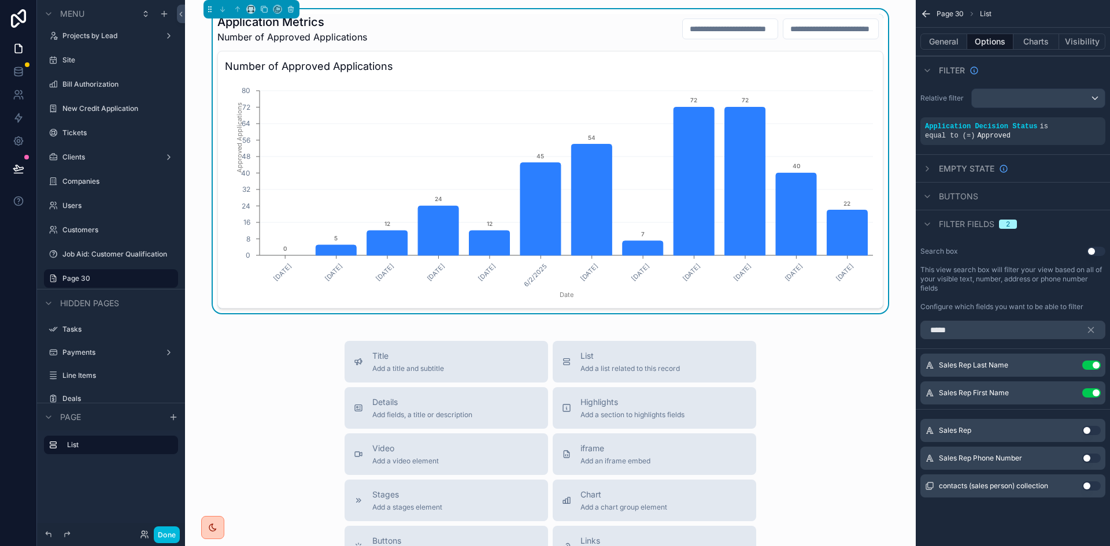
click at [934, 349] on div "***** Sales Rep Last Name Use setting Sales Rep First Name Use setting Sales Re…" at bounding box center [1012, 413] width 194 height 195
drag, startPoint x: 931, startPoint y: 365, endPoint x: 929, endPoint y: 421, distance: 55.5
click at [929, 421] on div "***** Sales Rep Last Name Use setting Sales Rep First Name Use setting Sales Re…" at bounding box center [1012, 413] width 194 height 195
click at [1090, 367] on button "Use setting" at bounding box center [1091, 365] width 18 height 9
click at [1088, 457] on button "Use setting" at bounding box center [1091, 458] width 18 height 9
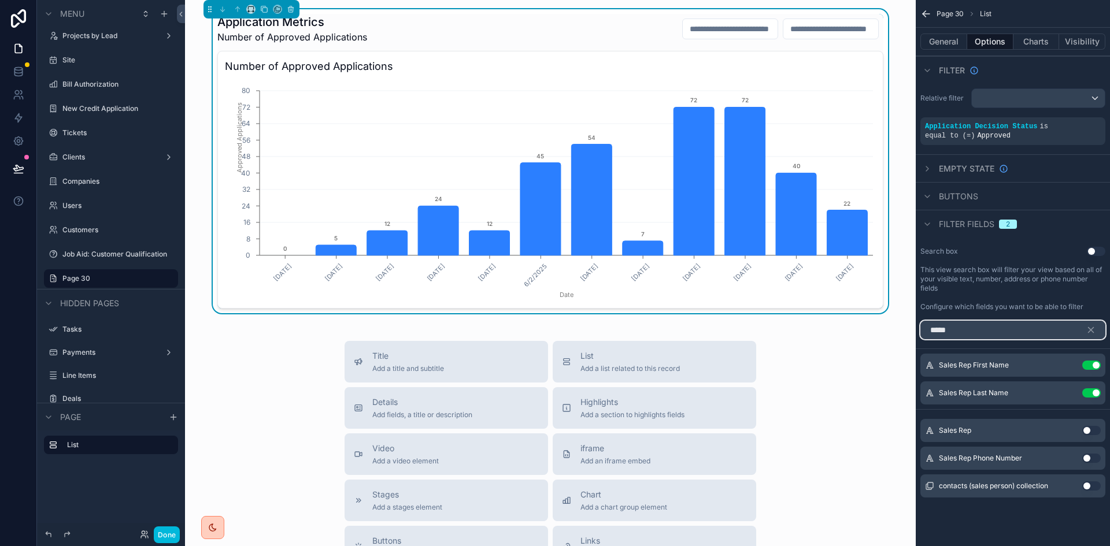
click at [1034, 332] on input "*****" at bounding box center [1012, 330] width 185 height 18
click at [1066, 301] on div "Search box Use setting This view search box will filter your view based on all …" at bounding box center [1012, 279] width 194 height 74
click at [1092, 327] on icon "scrollable content" at bounding box center [1090, 330] width 10 height 10
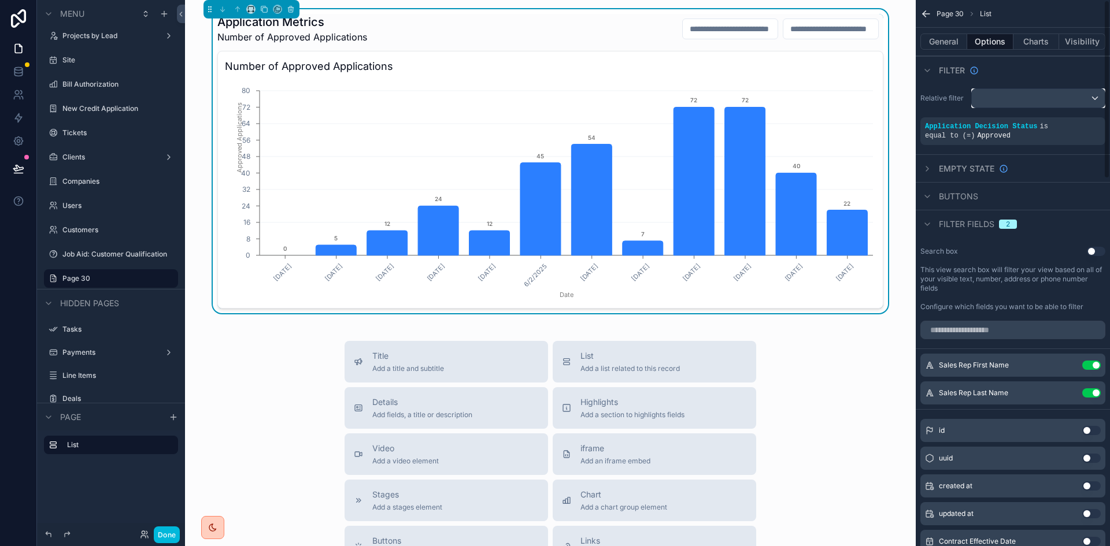
click at [1095, 97] on div "scrollable content" at bounding box center [1037, 98] width 133 height 18
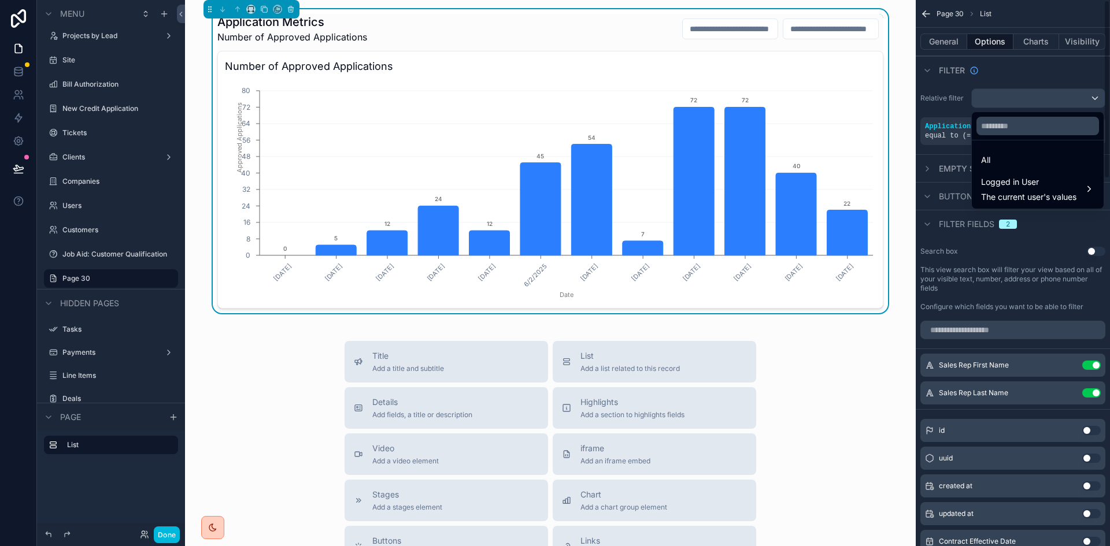
click at [928, 79] on div "scrollable content" at bounding box center [555, 273] width 1110 height 546
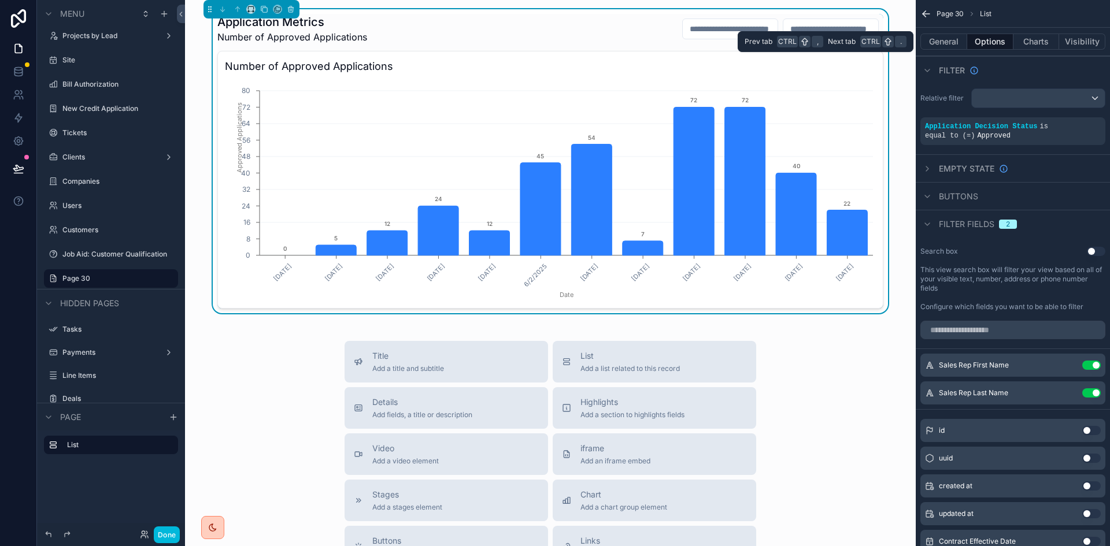
click at [1029, 38] on button "Charts" at bounding box center [1036, 42] width 46 height 16
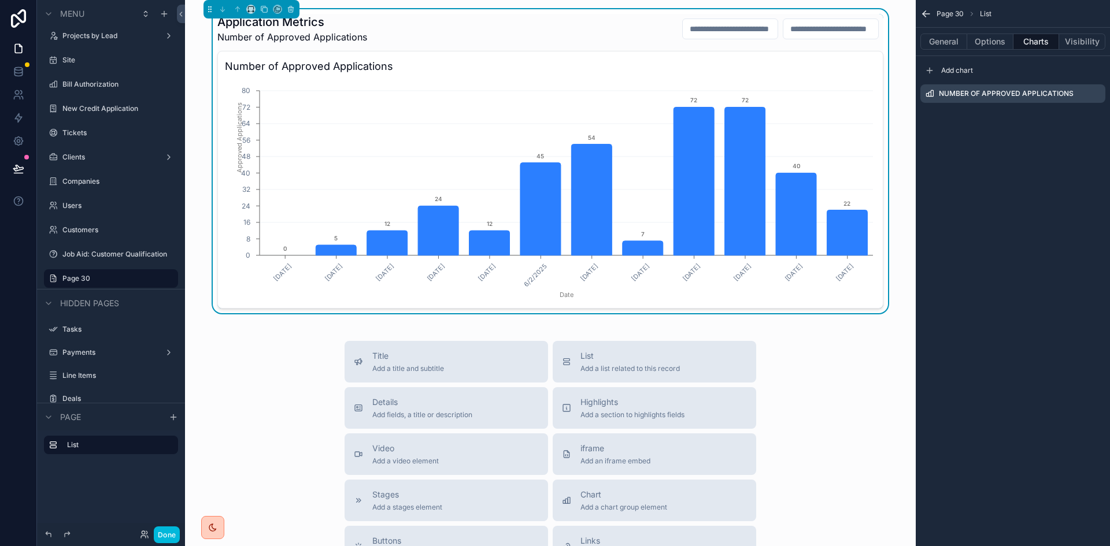
click at [1034, 91] on label "Number of Approved Applications" at bounding box center [1006, 93] width 135 height 9
click at [951, 69] on span "Add chart" at bounding box center [957, 70] width 32 height 9
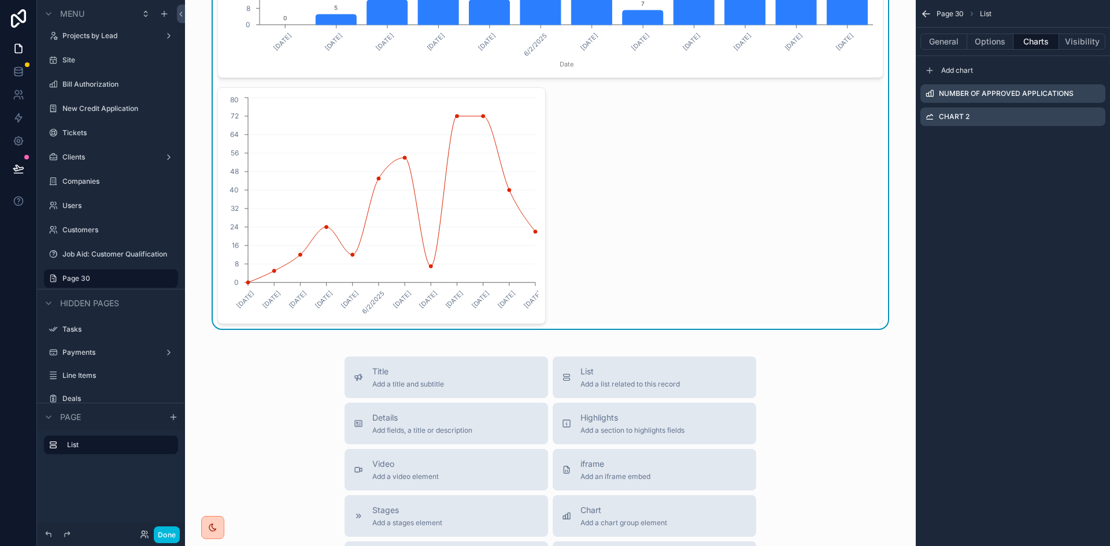
scroll to position [231, 0]
click at [487, 233] on icon "[DATE] [DATE] [DATE] [DATE] [DATE] [DATE] [DATE] [DATE] [DATE] [DATE] [DATE] [D…" at bounding box center [381, 205] width 313 height 222
click at [487, 149] on icon "[DATE] [DATE] [DATE] [DATE] [DATE] [DATE] [DATE] [DATE] [DATE] [DATE] [DATE] [D…" at bounding box center [381, 205] width 313 height 222
click at [0, 0] on icon "scrollable content" at bounding box center [0, 0] width 0 height 0
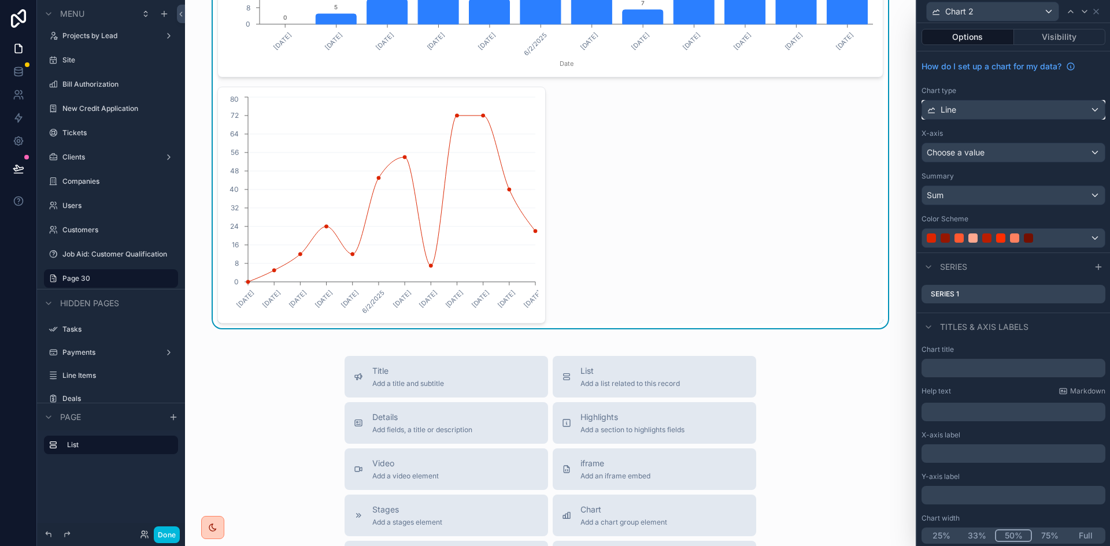
click at [990, 112] on div "Line" at bounding box center [1013, 110] width 183 height 18
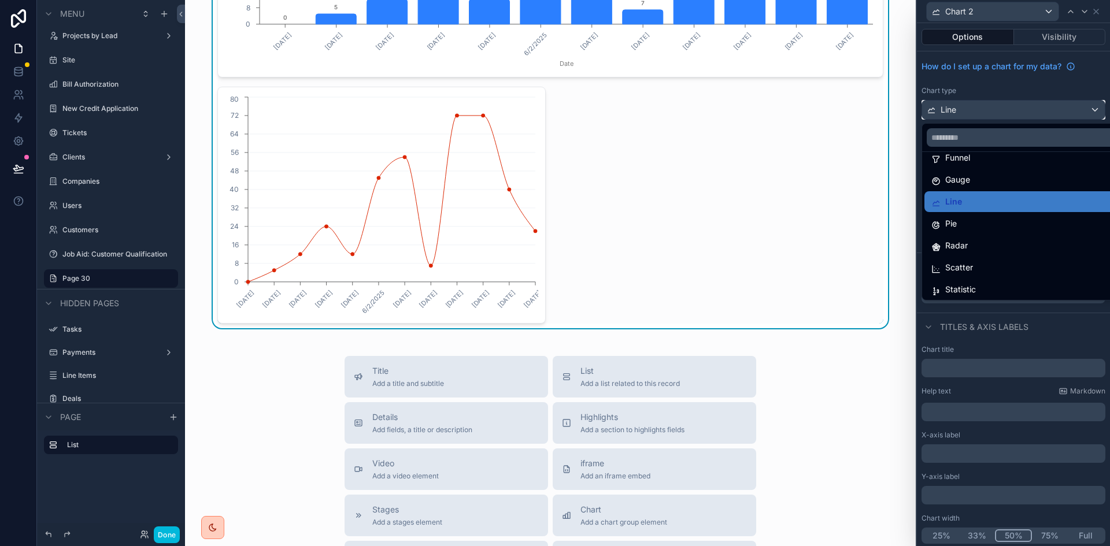
scroll to position [82, 0]
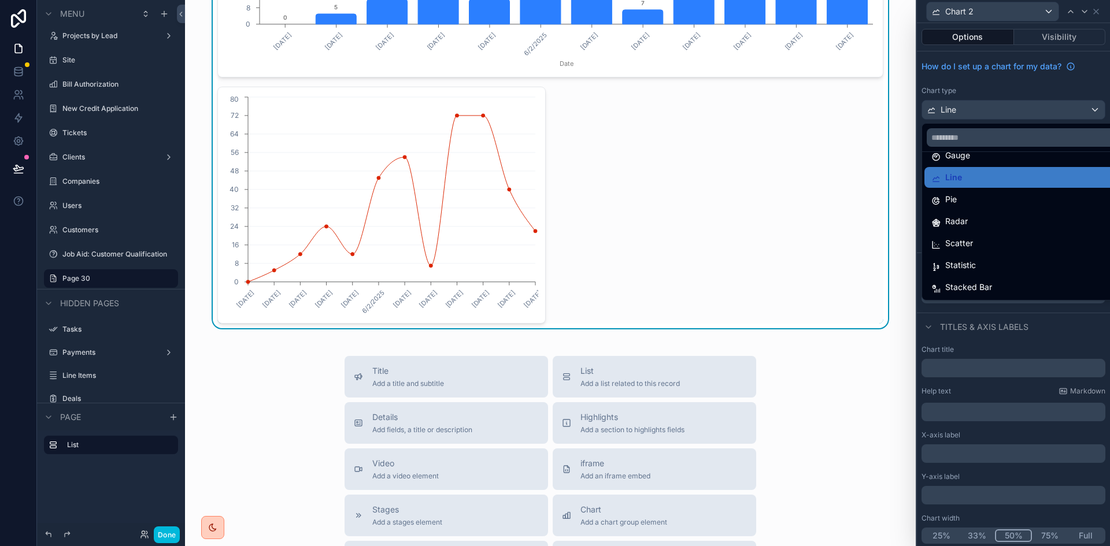
click at [1017, 280] on div "Stacked Bar" at bounding box center [1022, 287] width 196 height 21
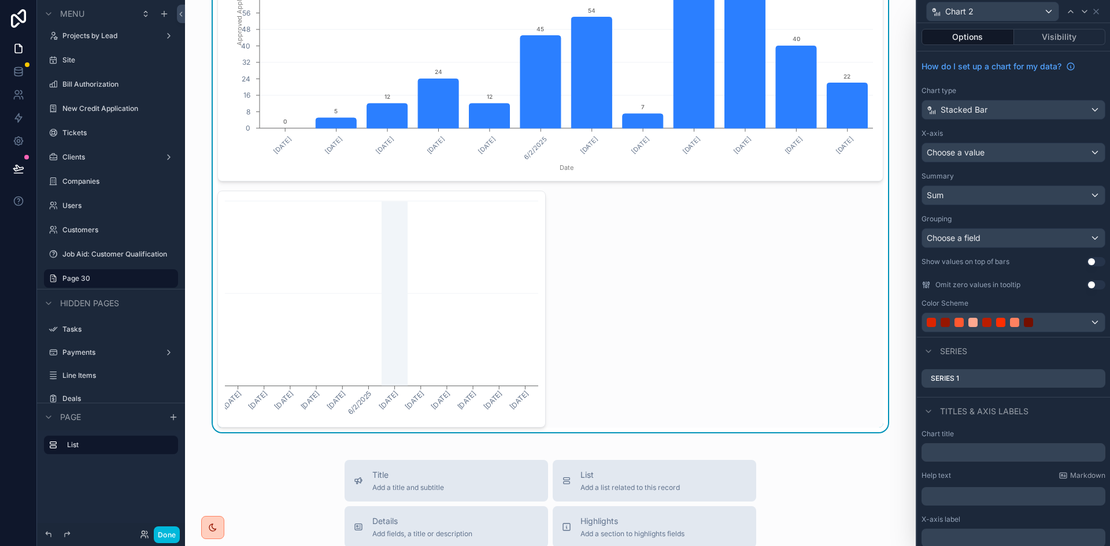
scroll to position [116, 0]
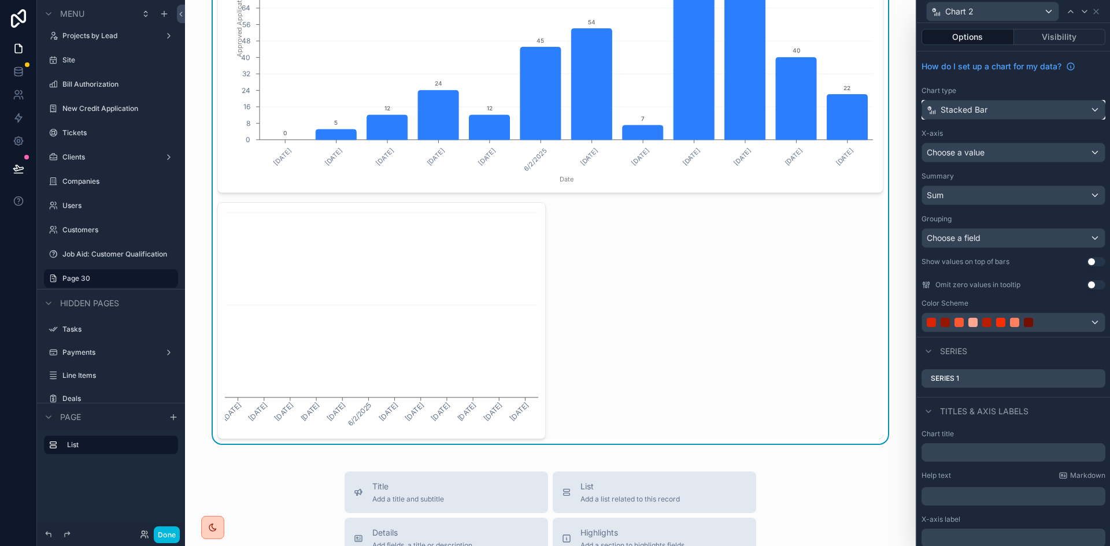
click at [979, 105] on span "Stacked Bar" at bounding box center [963, 110] width 47 height 12
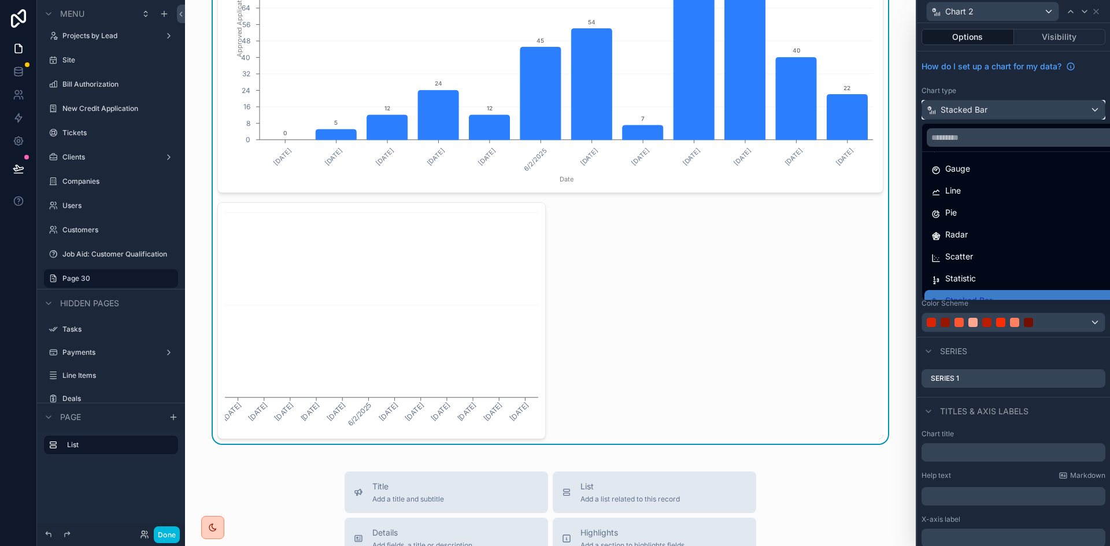
scroll to position [82, 0]
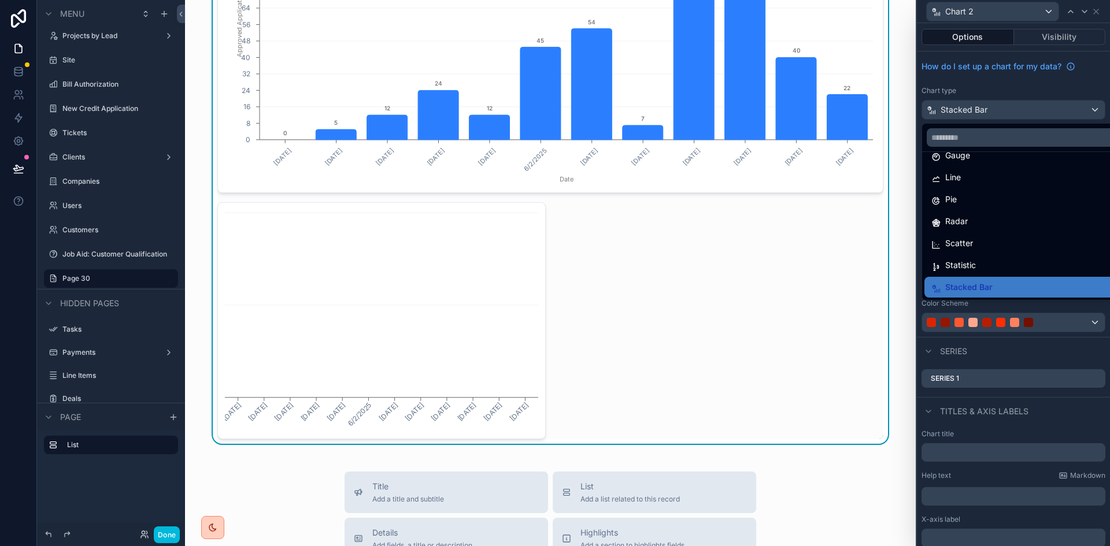
click at [988, 262] on div "Statistic" at bounding box center [1022, 265] width 182 height 14
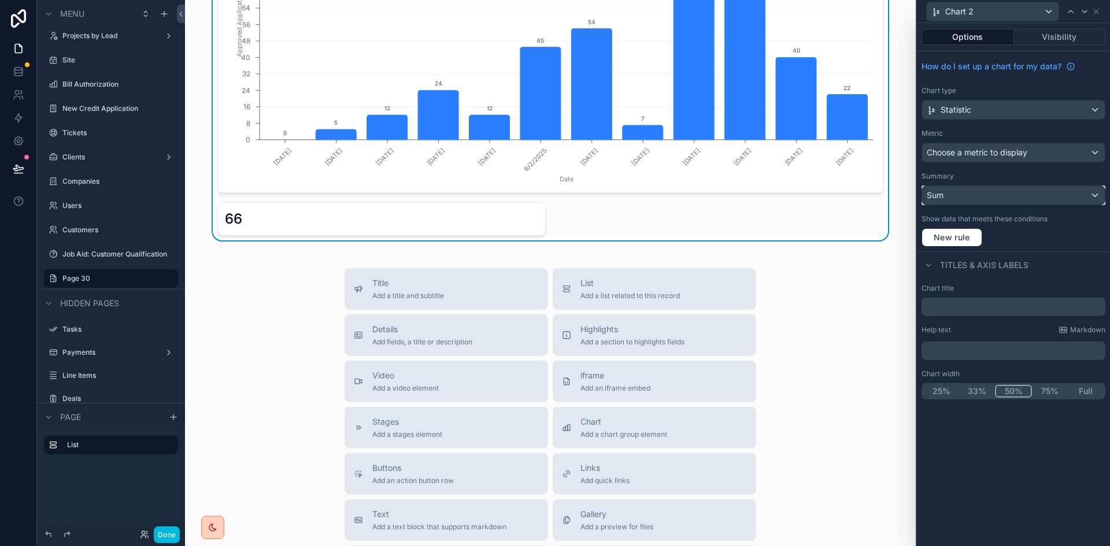
click at [978, 190] on div "Sum" at bounding box center [1013, 195] width 183 height 18
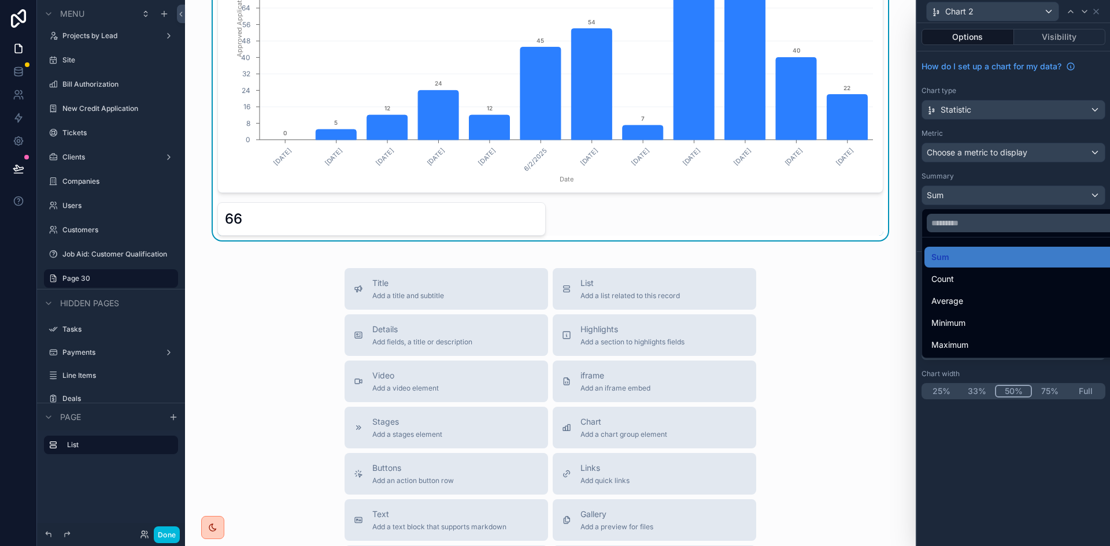
click at [980, 151] on div at bounding box center [1013, 273] width 193 height 546
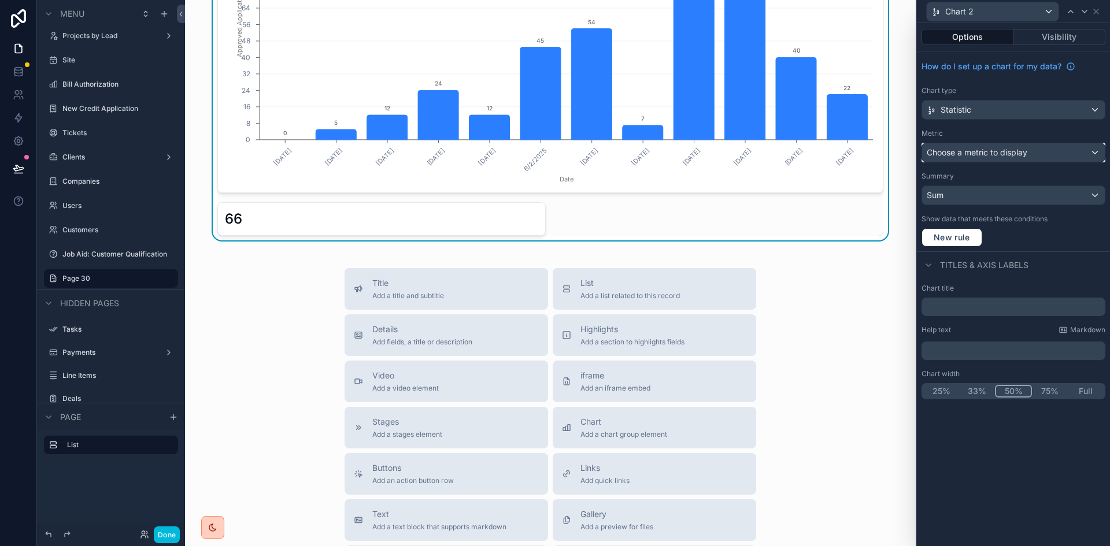
click at [985, 151] on span "Choose a metric to display" at bounding box center [976, 152] width 101 height 10
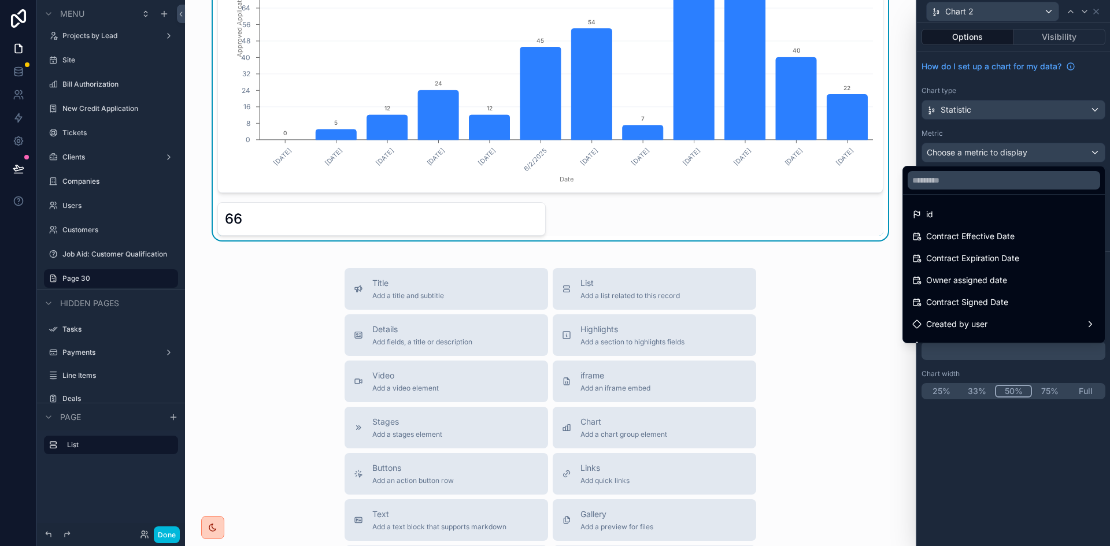
click at [990, 108] on div at bounding box center [1013, 273] width 193 height 546
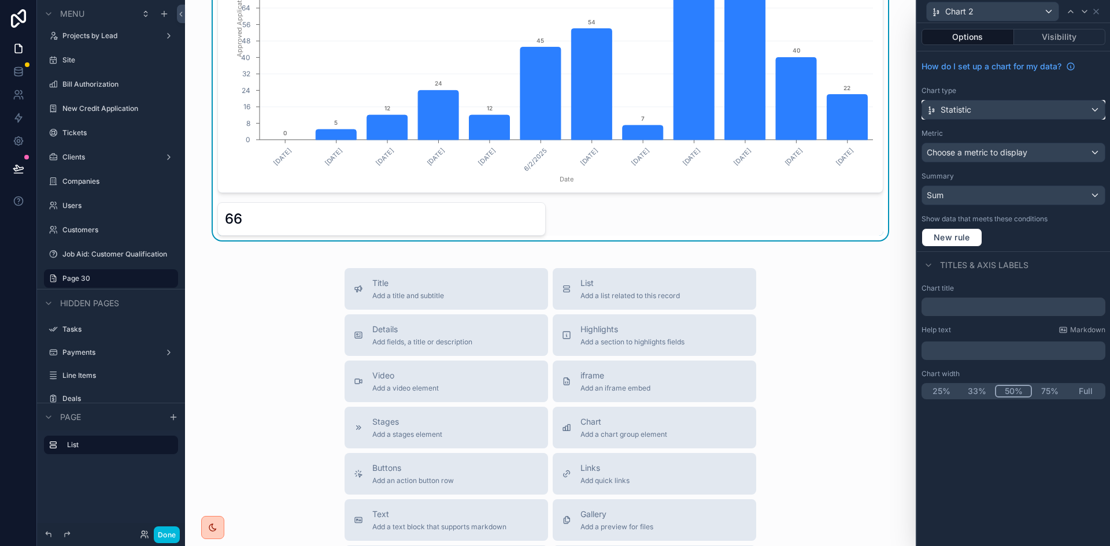
click at [991, 106] on div "Statistic" at bounding box center [1013, 110] width 183 height 18
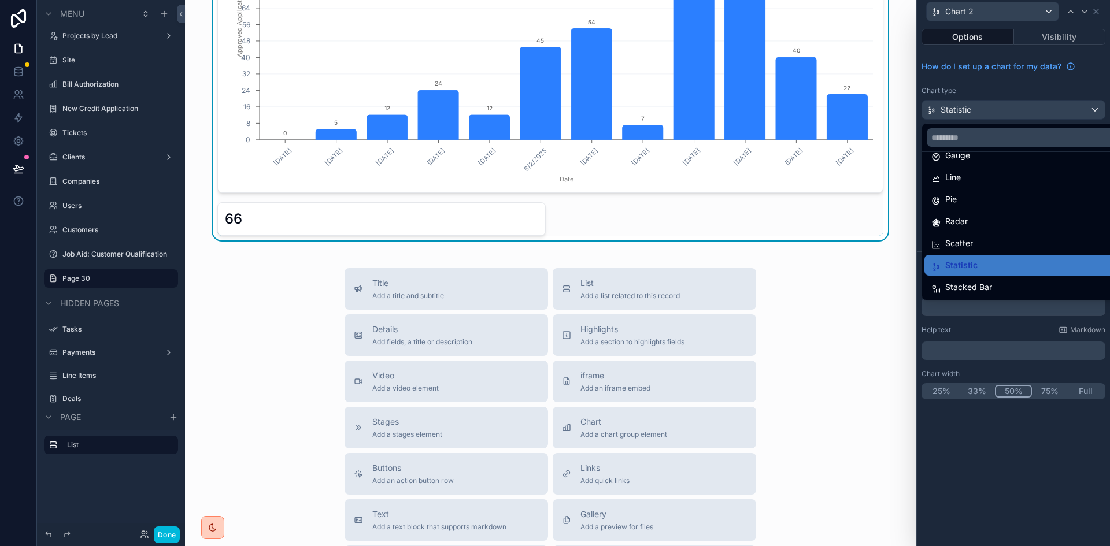
click at [995, 280] on div "Stacked Bar" at bounding box center [1026, 287] width 191 height 14
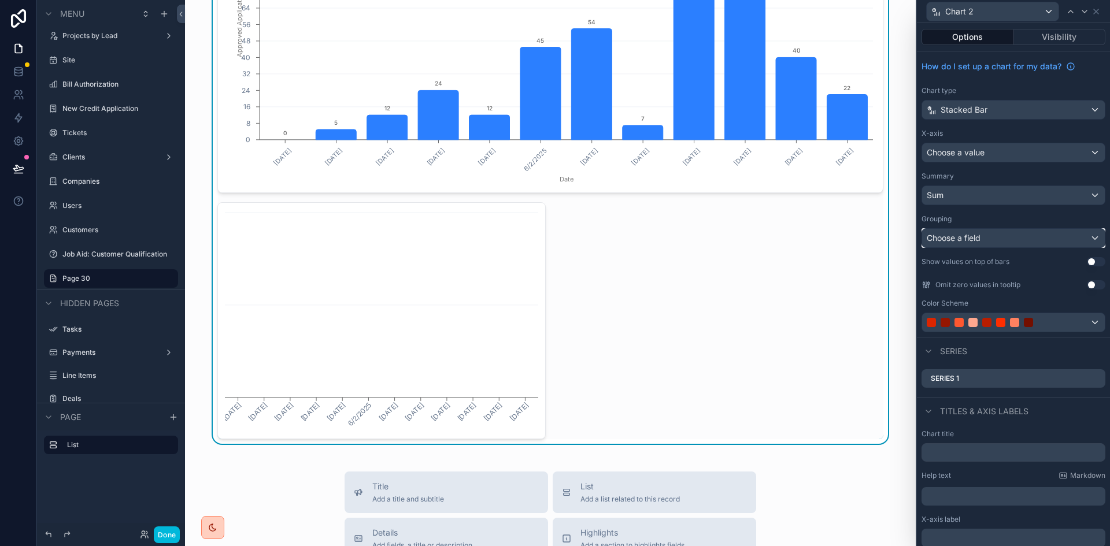
click at [1006, 235] on div "Choose a field" at bounding box center [1013, 238] width 183 height 18
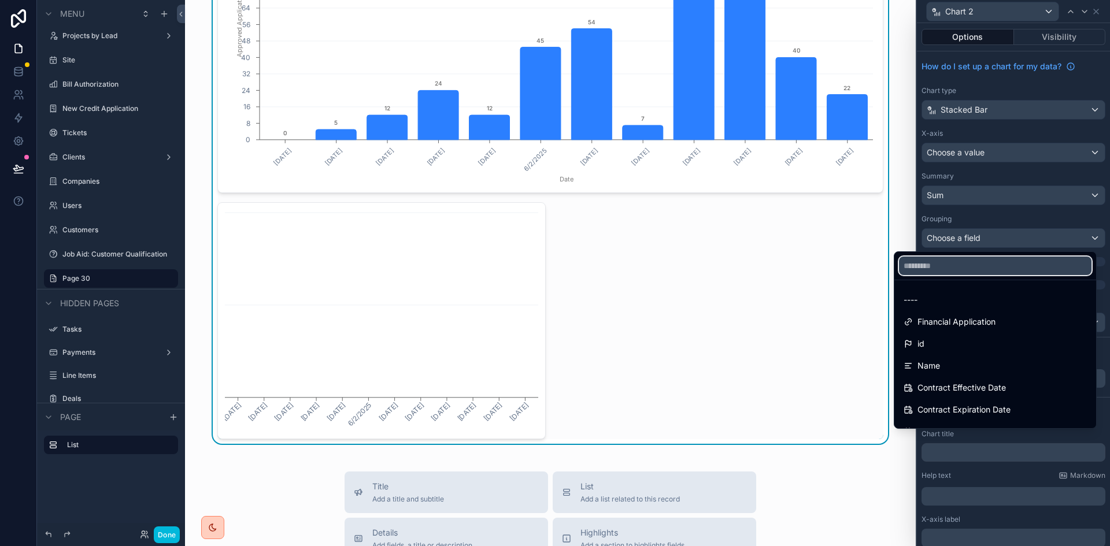
click at [1001, 264] on input "text" at bounding box center [995, 266] width 192 height 18
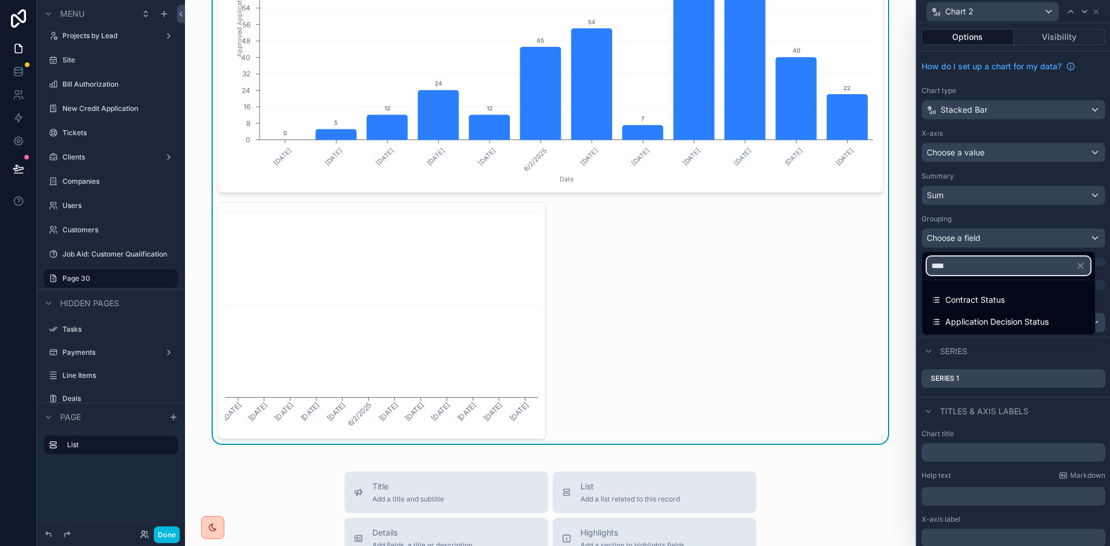
type input "****"
click at [1014, 295] on div "Contract Status" at bounding box center [1008, 300] width 154 height 14
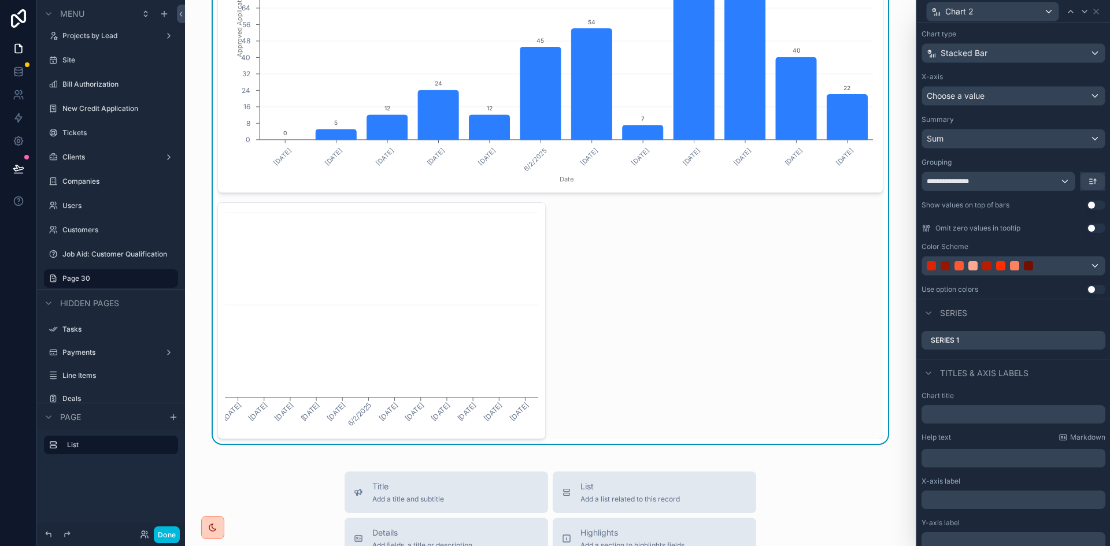
scroll to position [0, 0]
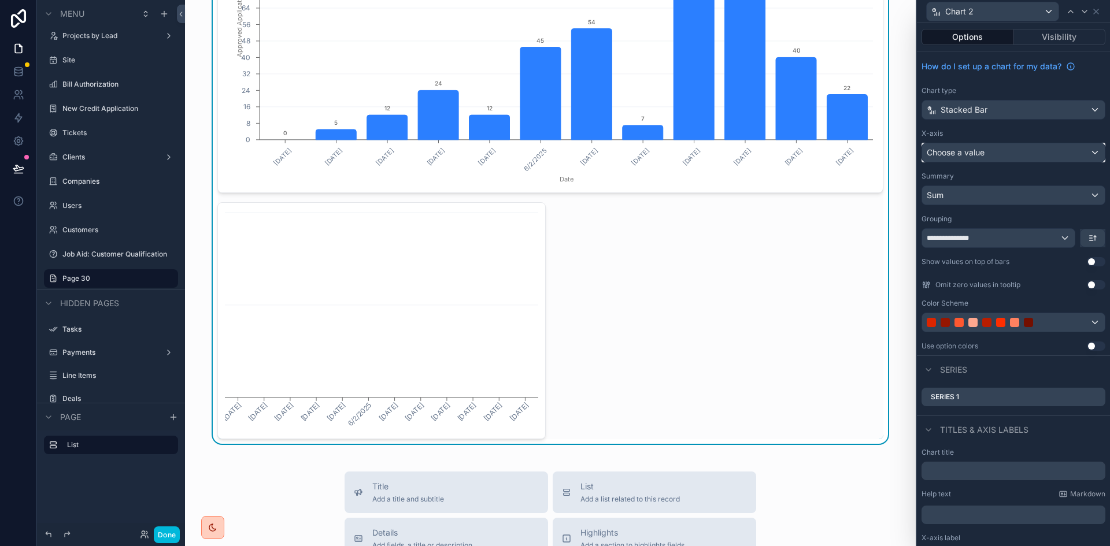
click at [1026, 155] on div "Choose a value" at bounding box center [1013, 152] width 183 height 18
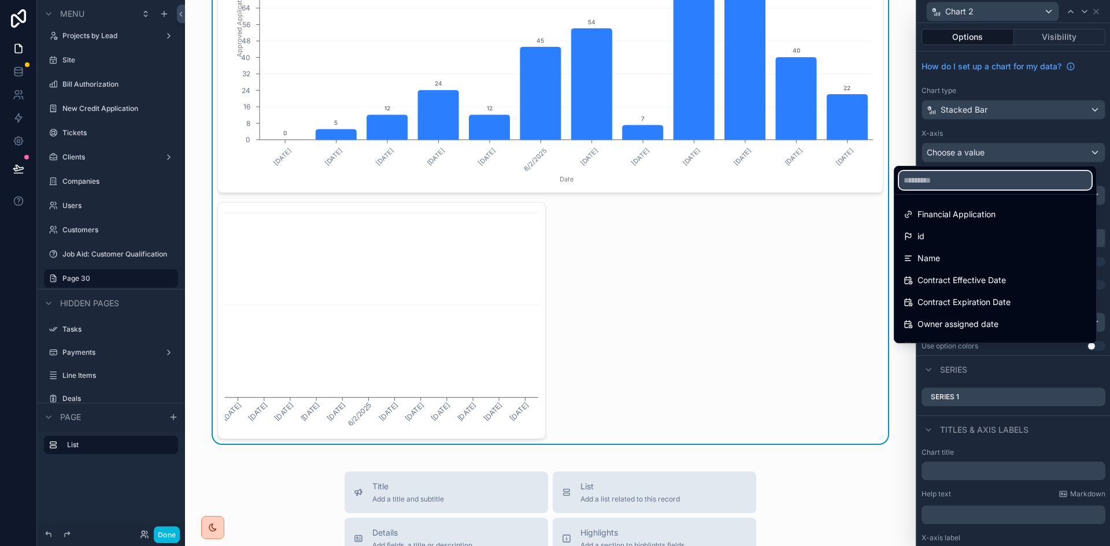
click at [1000, 183] on input "text" at bounding box center [995, 180] width 192 height 18
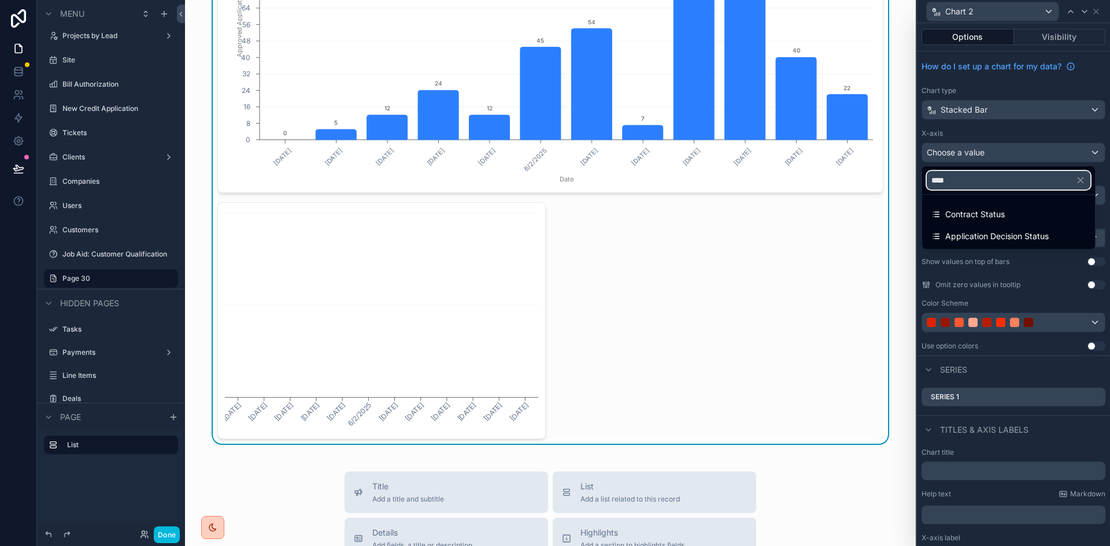
type input "****"
click at [1002, 217] on span "Contract Status" at bounding box center [975, 214] width 60 height 14
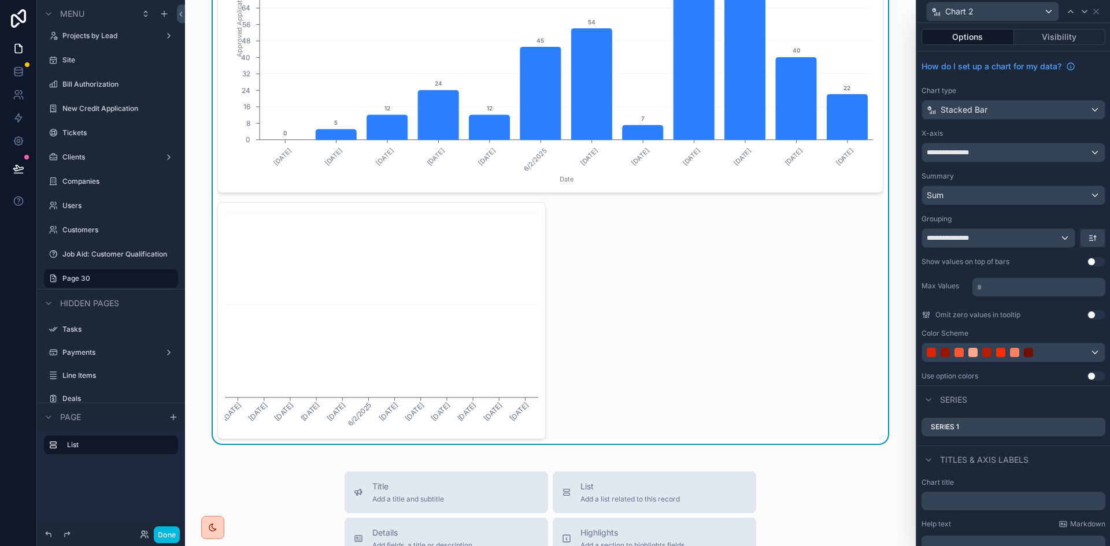
click at [1086, 261] on button "Use setting" at bounding box center [1095, 261] width 18 height 9
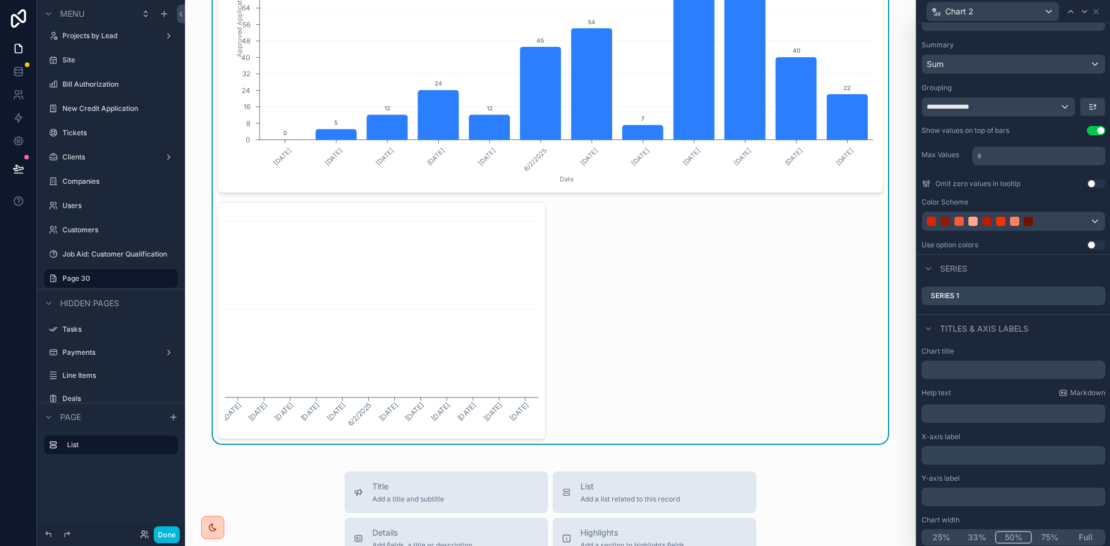
scroll to position [135, 0]
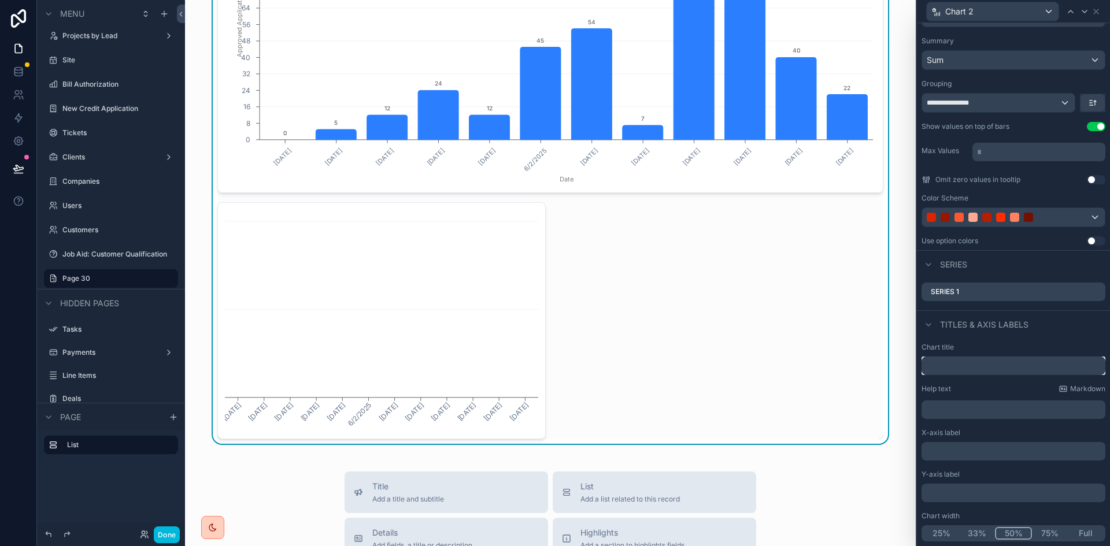
click at [1010, 366] on input "text" at bounding box center [1013, 366] width 184 height 18
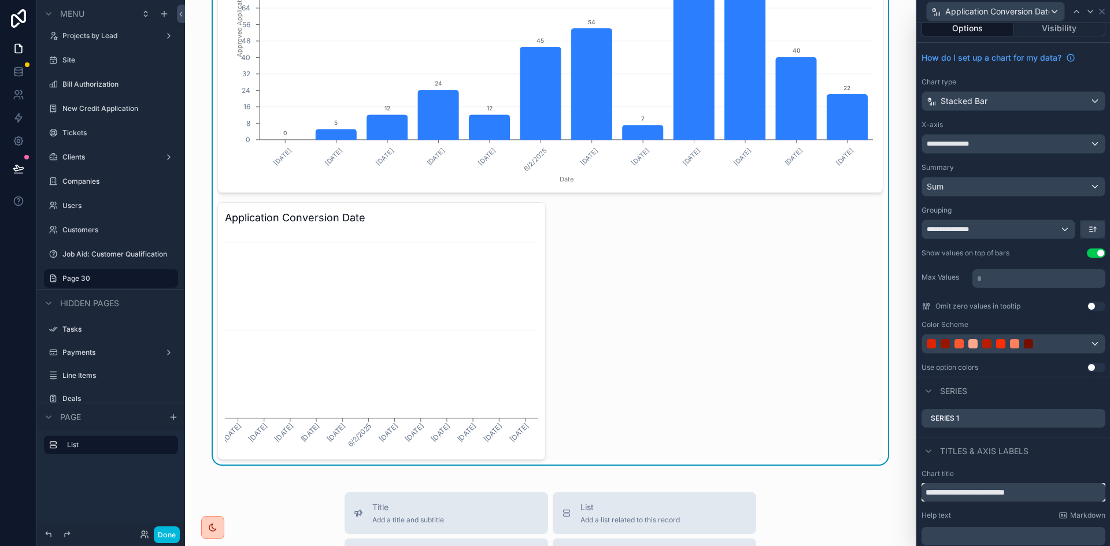
scroll to position [0, 0]
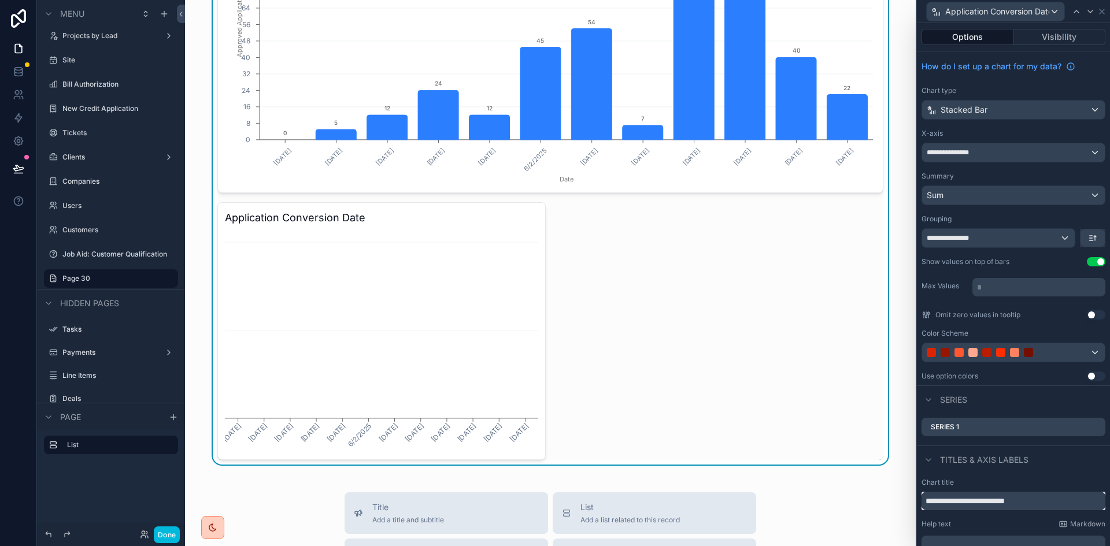
type input "**********"
click at [973, 35] on button "Options" at bounding box center [967, 37] width 92 height 16
click at [1052, 35] on button "Visibility" at bounding box center [1060, 37] width 92 height 16
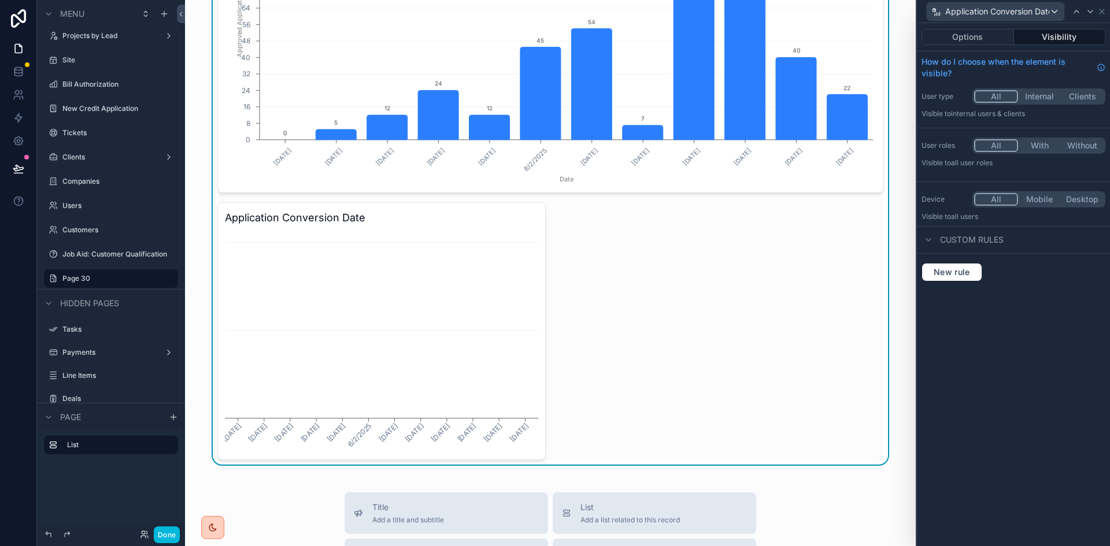
click at [992, 35] on button "Options" at bounding box center [967, 37] width 92 height 16
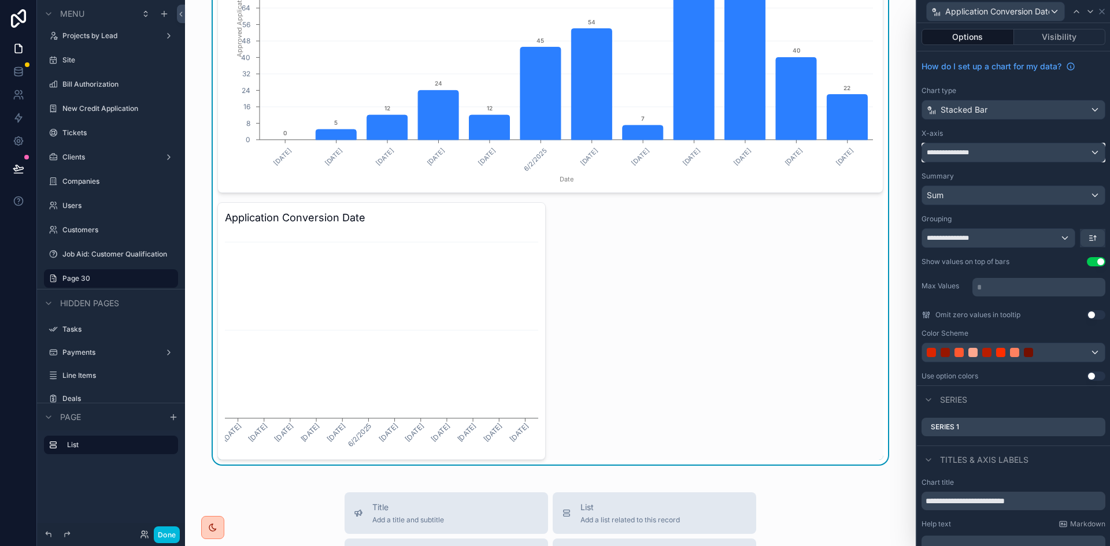
click at [1011, 151] on div "**********" at bounding box center [1013, 152] width 183 height 18
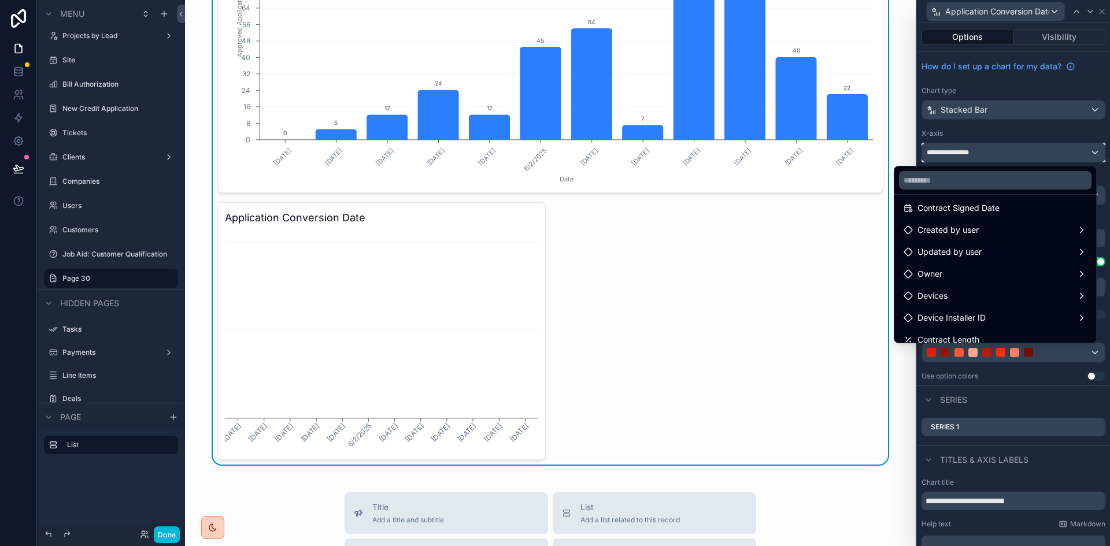
scroll to position [231, 0]
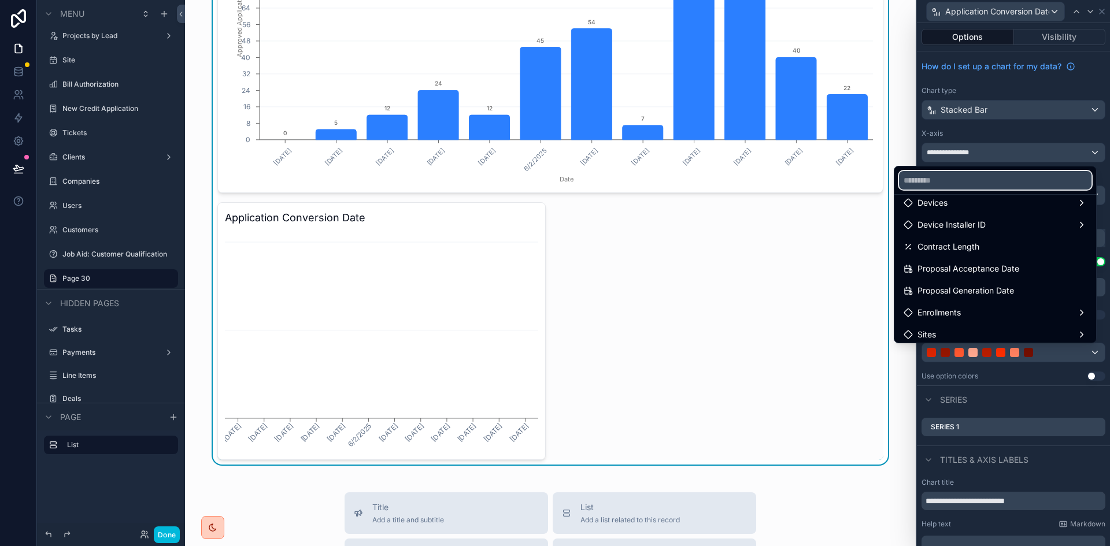
click at [973, 181] on input "text" at bounding box center [995, 180] width 192 height 18
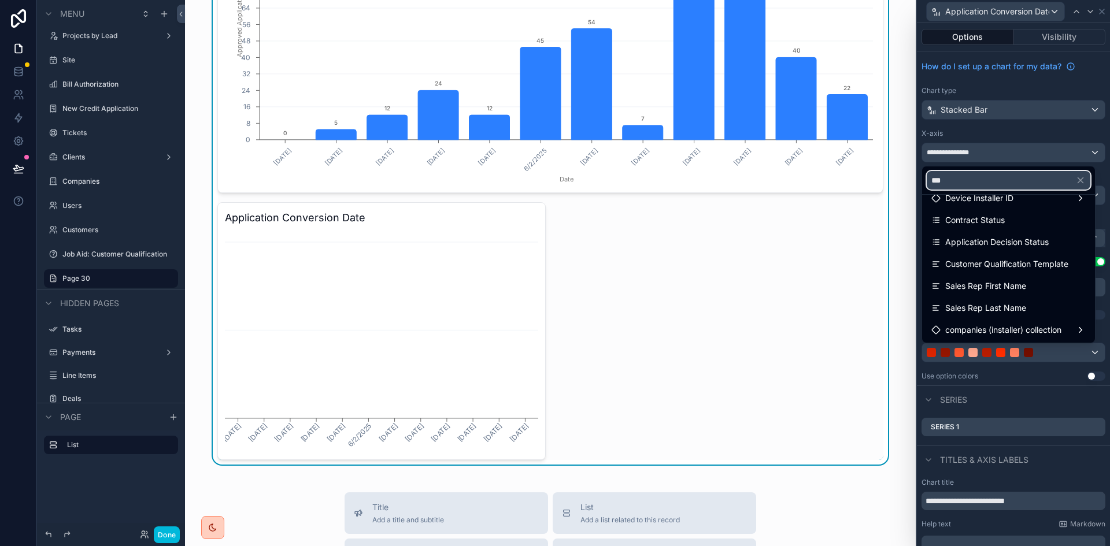
scroll to position [0, 0]
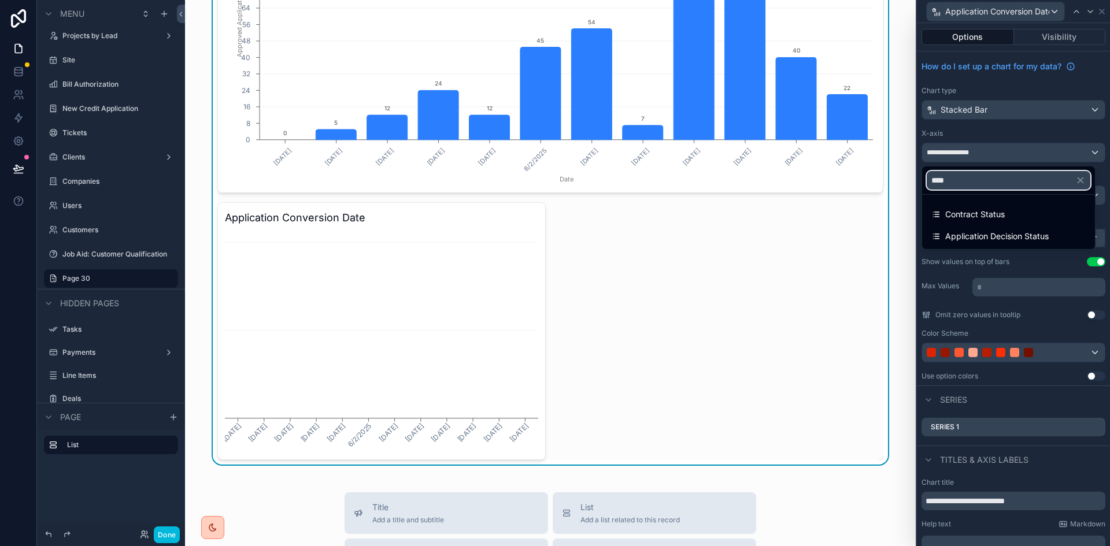
type input "****"
click at [997, 236] on span "Application Decision Status" at bounding box center [996, 236] width 103 height 14
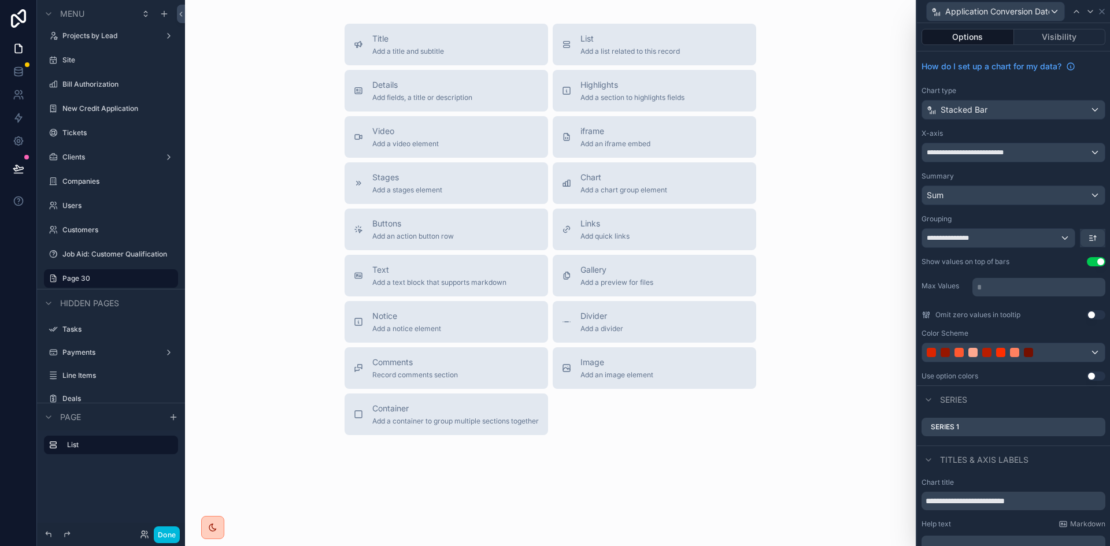
scroll to position [116, 0]
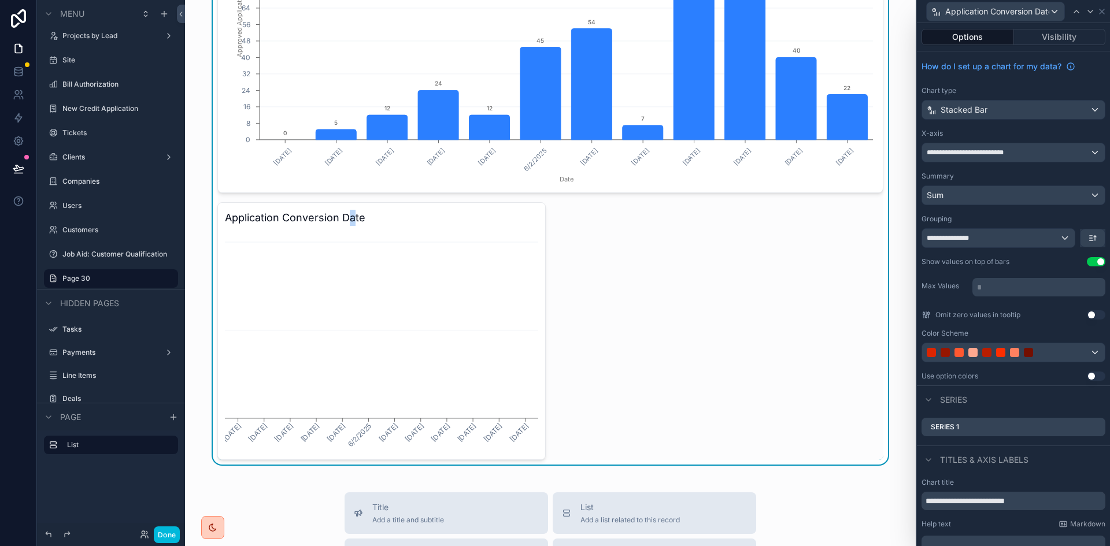
click at [347, 224] on h3 "Application Conversion Date" at bounding box center [381, 218] width 313 height 16
click at [463, 249] on icon "[DATE] [DATE] [DATE] [DATE] [DATE] [DATE] [DATE] [DATE] [DATE] [DATE] [DATE] [D…" at bounding box center [381, 342] width 313 height 222
click at [502, 346] on icon "[DATE] [DATE] [DATE] [DATE] [DATE] [DATE] [DATE] [DATE] [DATE] [DATE] [DATE] [D…" at bounding box center [381, 342] width 313 height 222
click at [975, 195] on div "Sum" at bounding box center [1013, 195] width 183 height 18
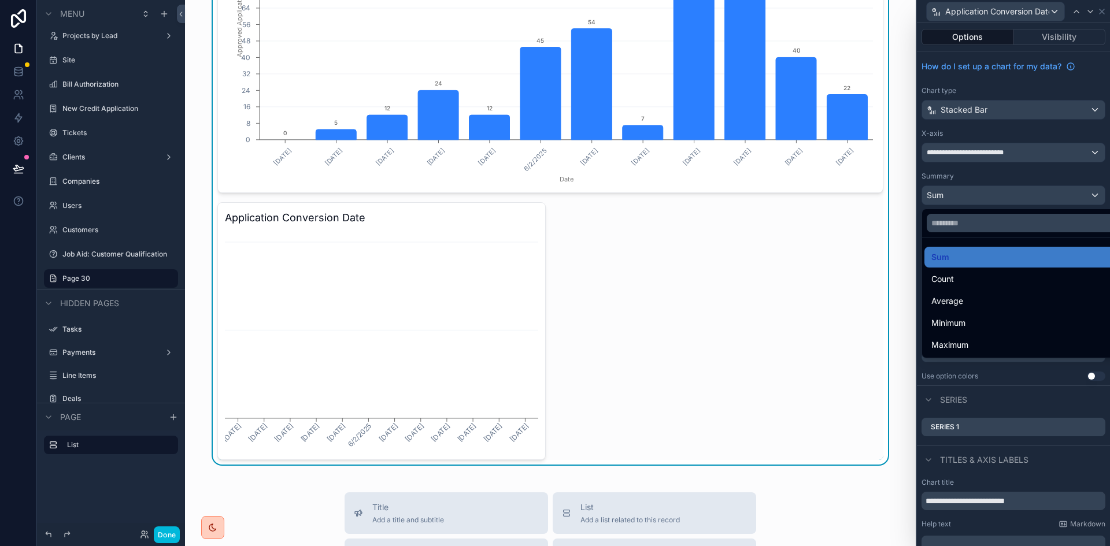
click at [974, 192] on div at bounding box center [1013, 273] width 193 height 546
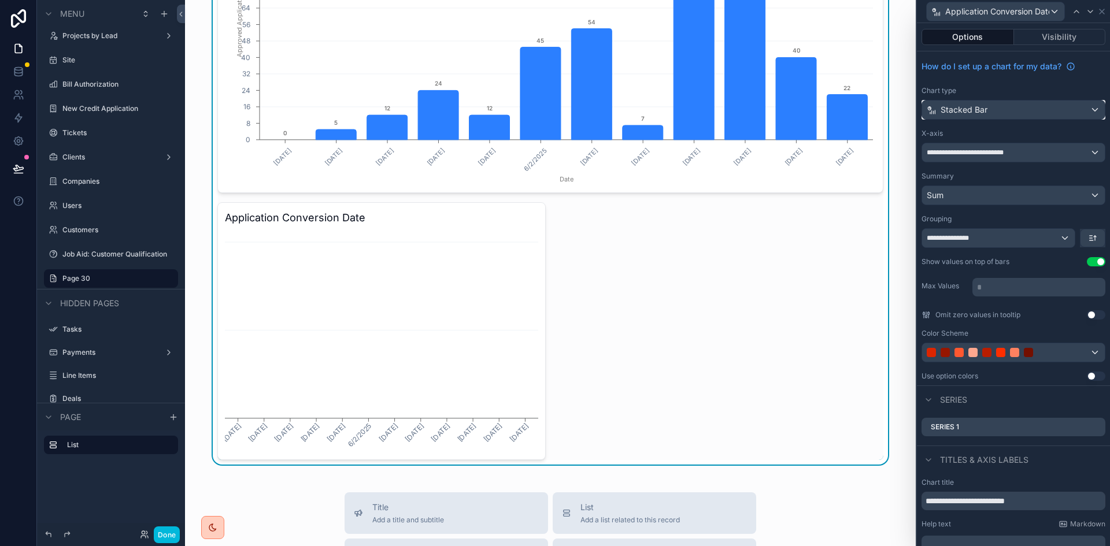
click at [1006, 111] on div "Stacked Bar" at bounding box center [1013, 110] width 183 height 18
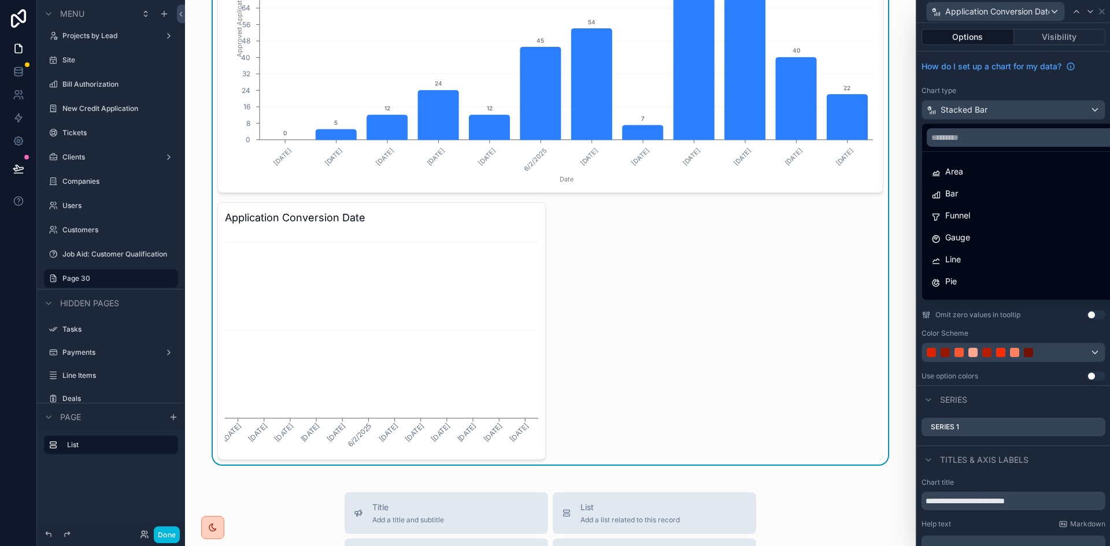
click at [986, 229] on div "Gauge" at bounding box center [1022, 237] width 196 height 21
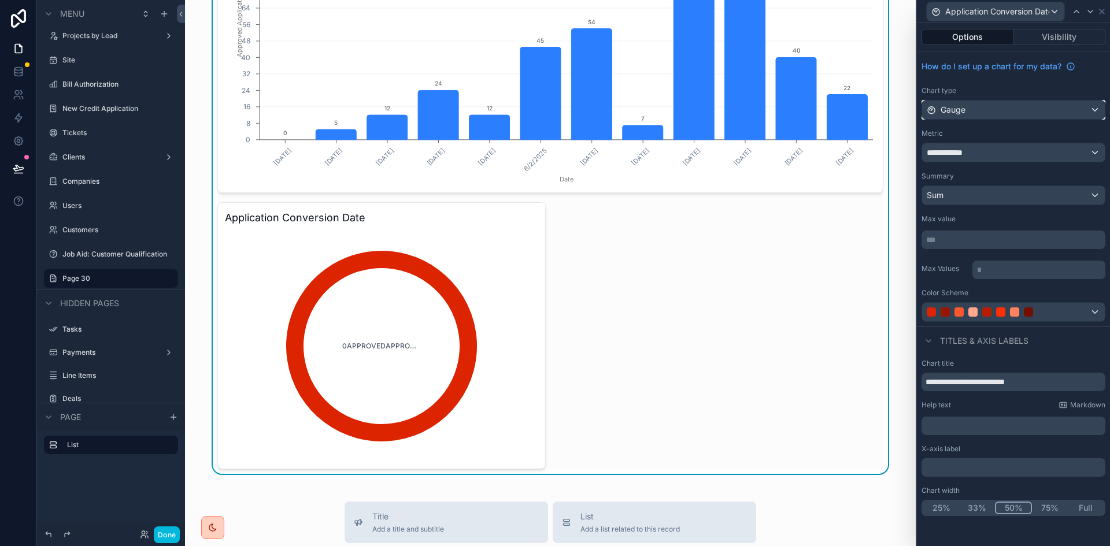
click at [976, 105] on div "Gauge" at bounding box center [1013, 110] width 183 height 18
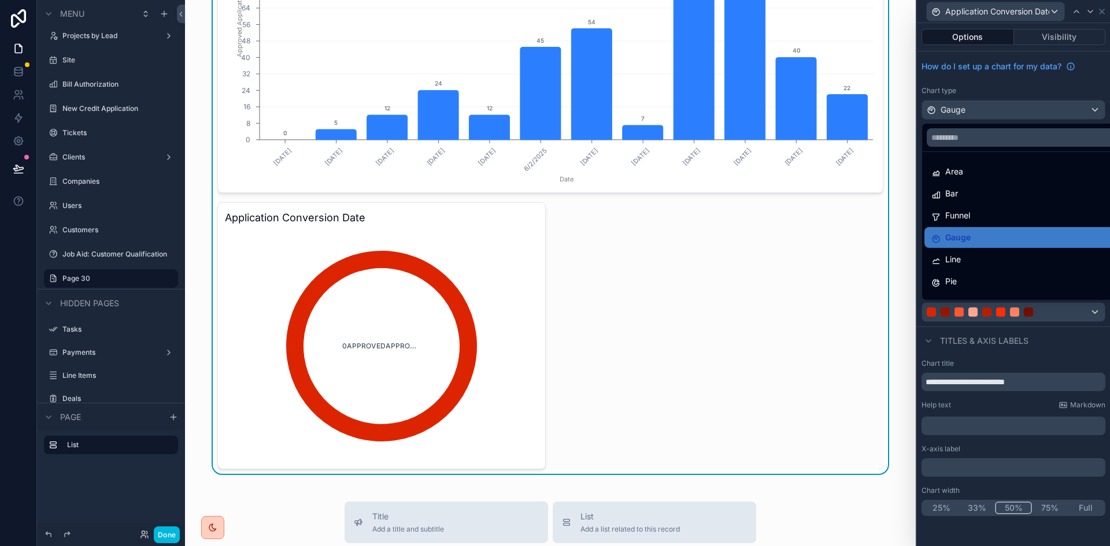
click at [996, 214] on div "Funnel" at bounding box center [1026, 216] width 191 height 14
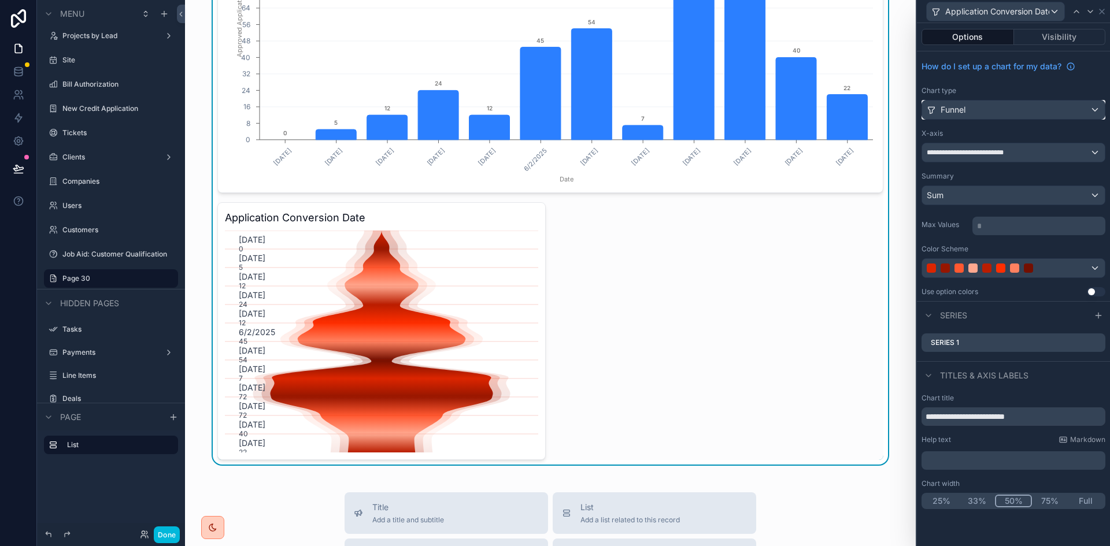
click at [976, 112] on div "Funnel" at bounding box center [1013, 110] width 183 height 18
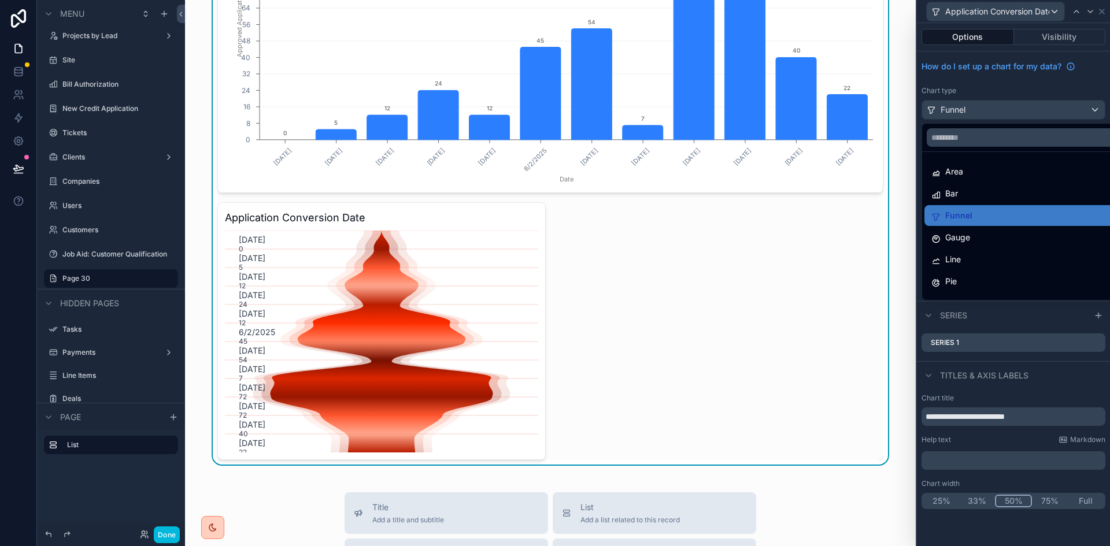
click at [974, 277] on div "Pie" at bounding box center [1026, 282] width 191 height 14
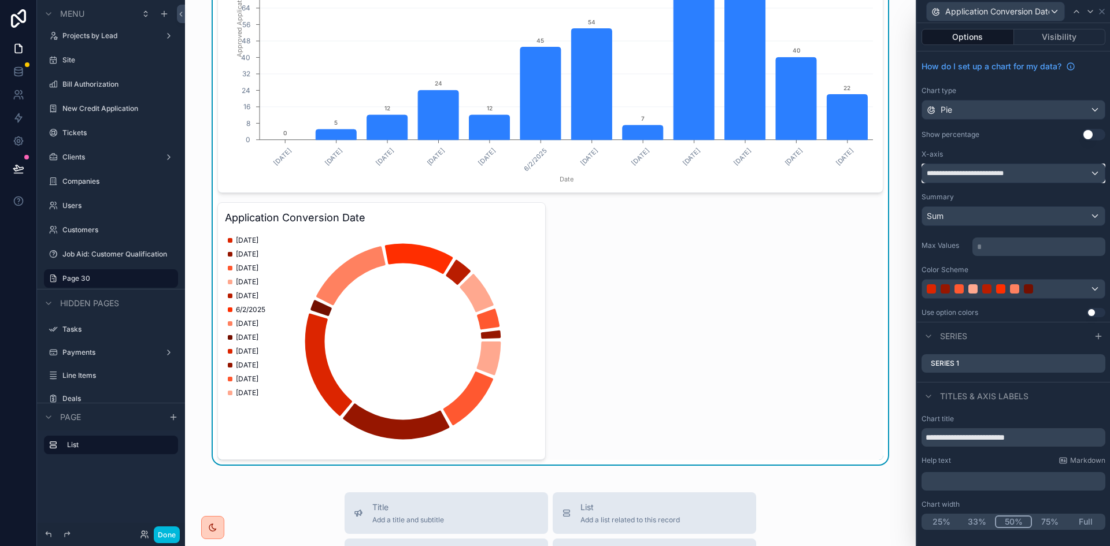
click at [978, 165] on div "**********" at bounding box center [1013, 173] width 183 height 18
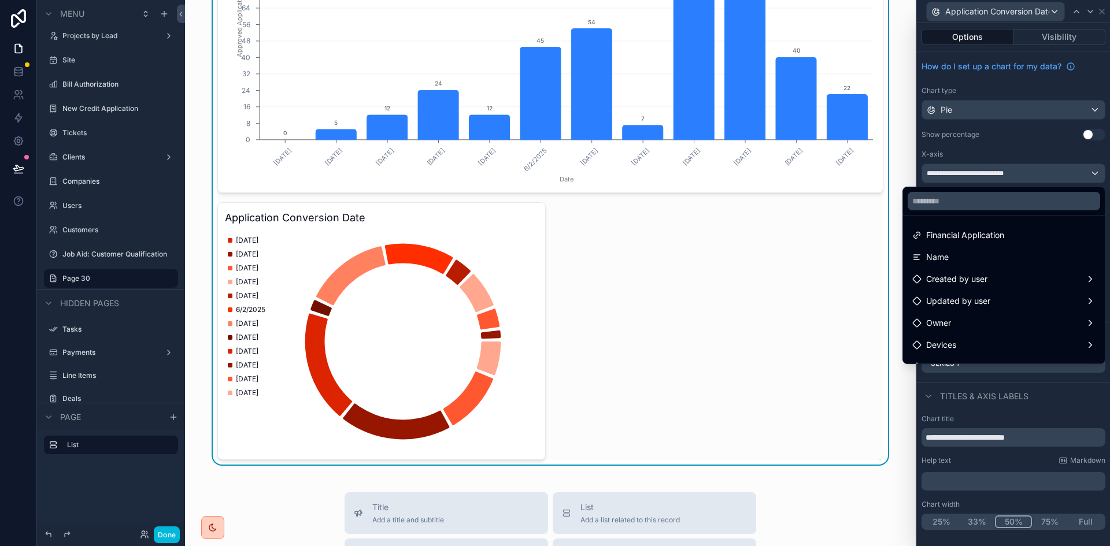
click at [982, 140] on div at bounding box center [1013, 273] width 193 height 546
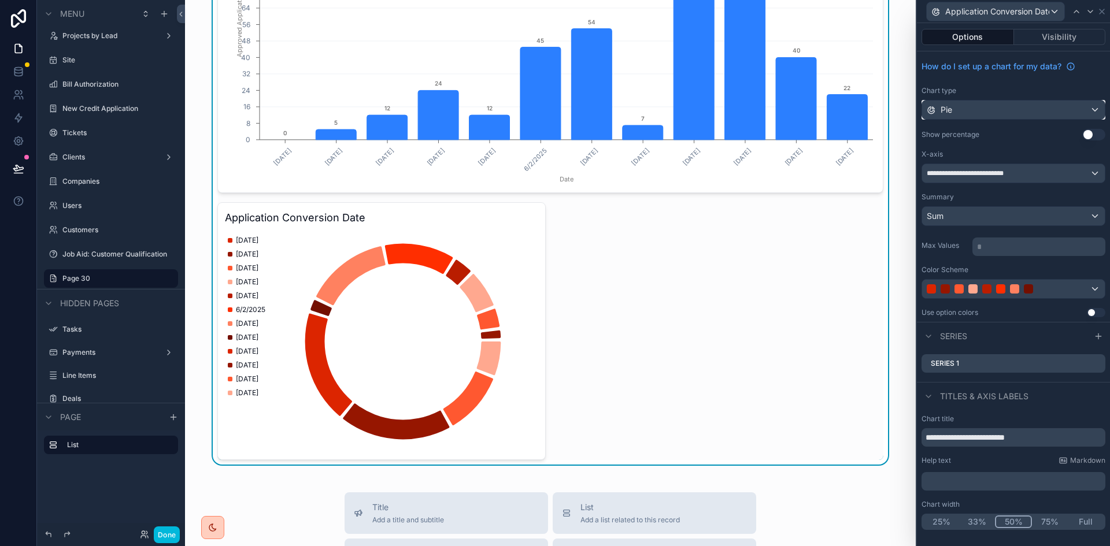
click at [976, 112] on div "Pie" at bounding box center [1013, 110] width 183 height 18
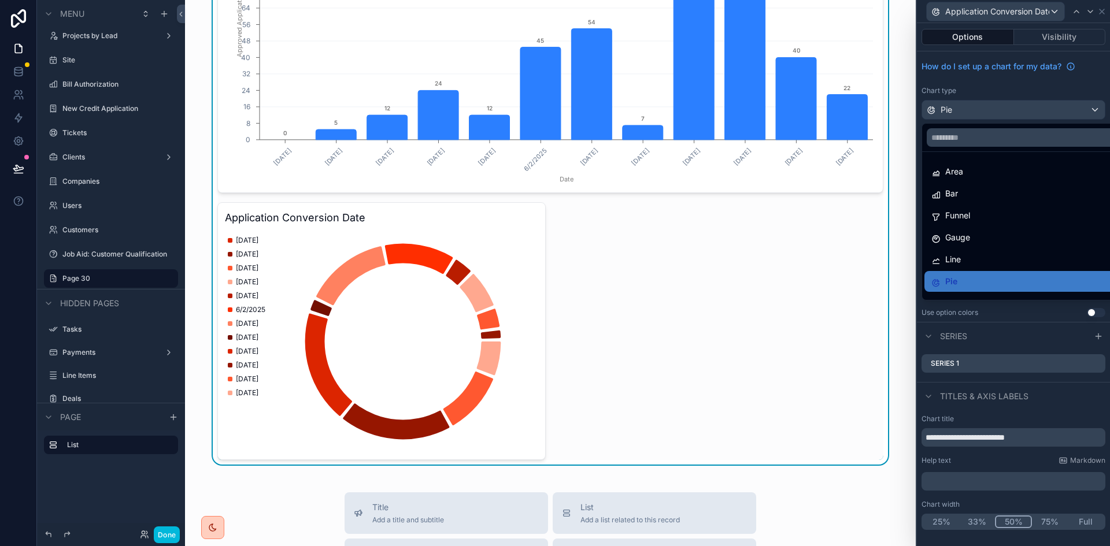
click at [978, 174] on div "Area" at bounding box center [1026, 172] width 191 height 14
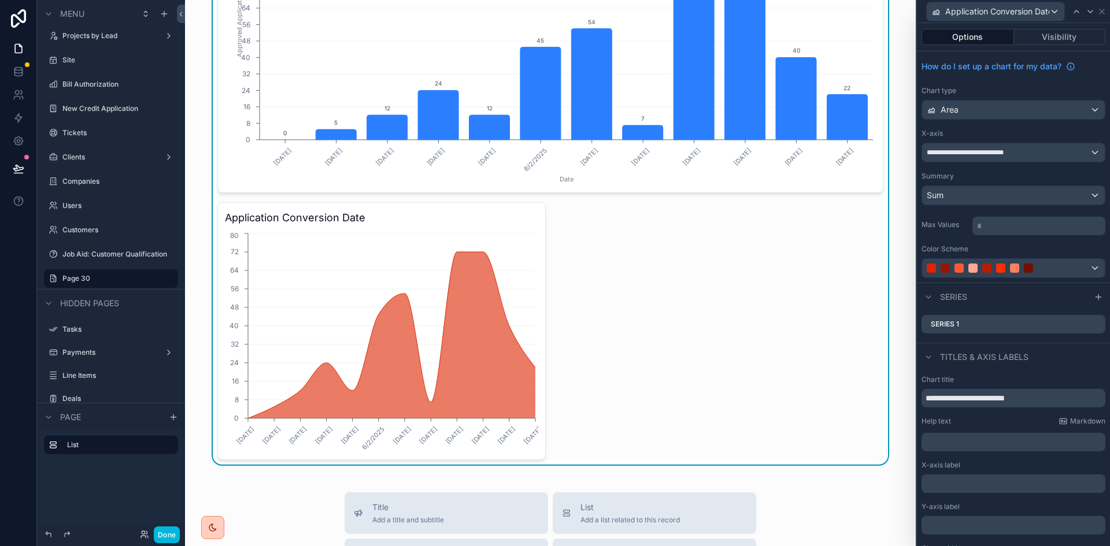
drag, startPoint x: 934, startPoint y: 133, endPoint x: 941, endPoint y: 142, distance: 11.0
click at [934, 133] on label "X-axis" at bounding box center [931, 133] width 21 height 9
click at [991, 199] on div "Sum" at bounding box center [1013, 195] width 183 height 18
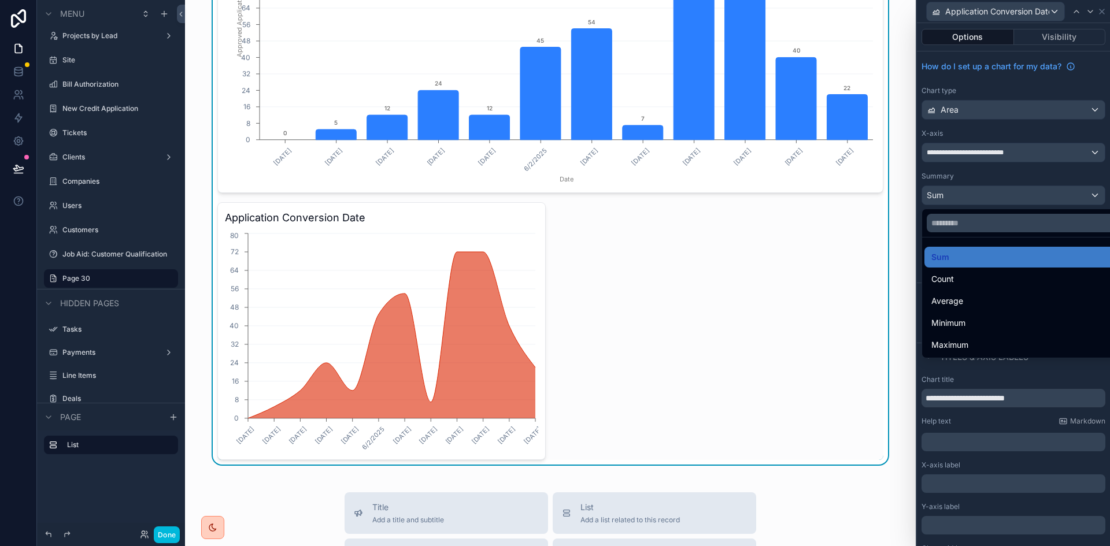
click at [991, 199] on div at bounding box center [1013, 273] width 193 height 546
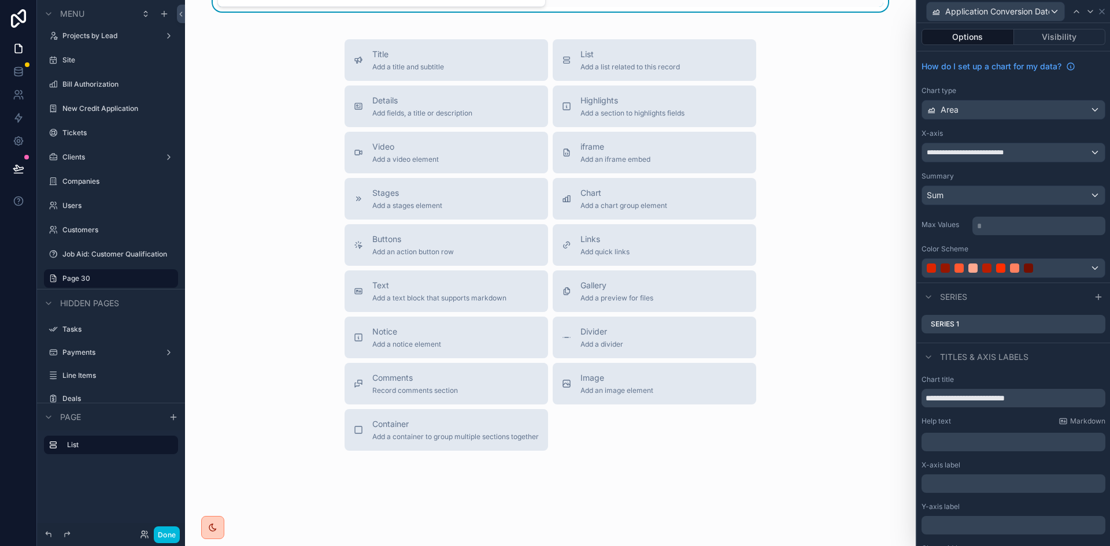
scroll to position [578, 0]
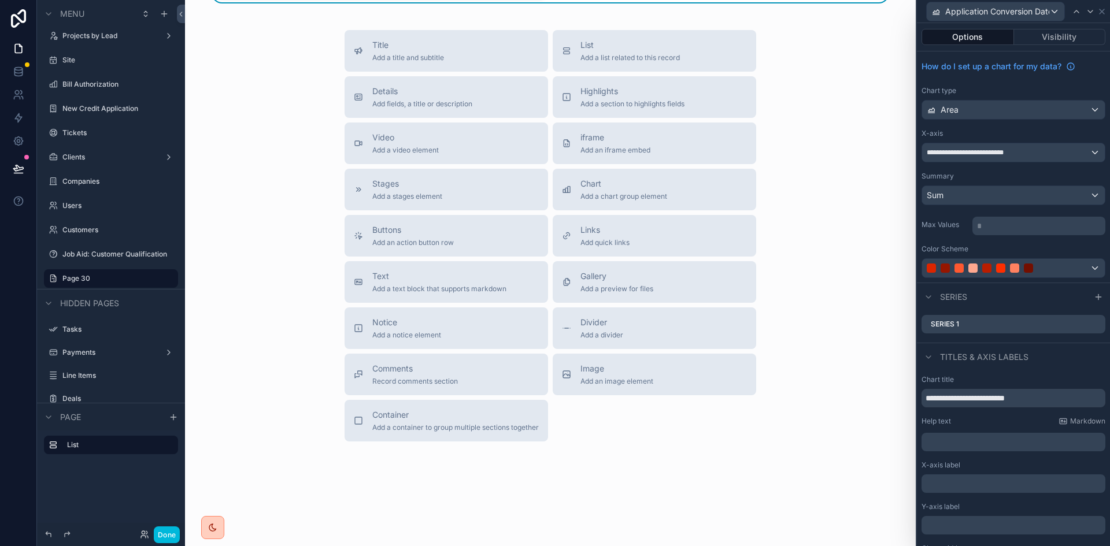
click at [976, 324] on div "Series 1" at bounding box center [1013, 324] width 184 height 18
click at [0, 0] on icon at bounding box center [0, 0] width 0 height 0
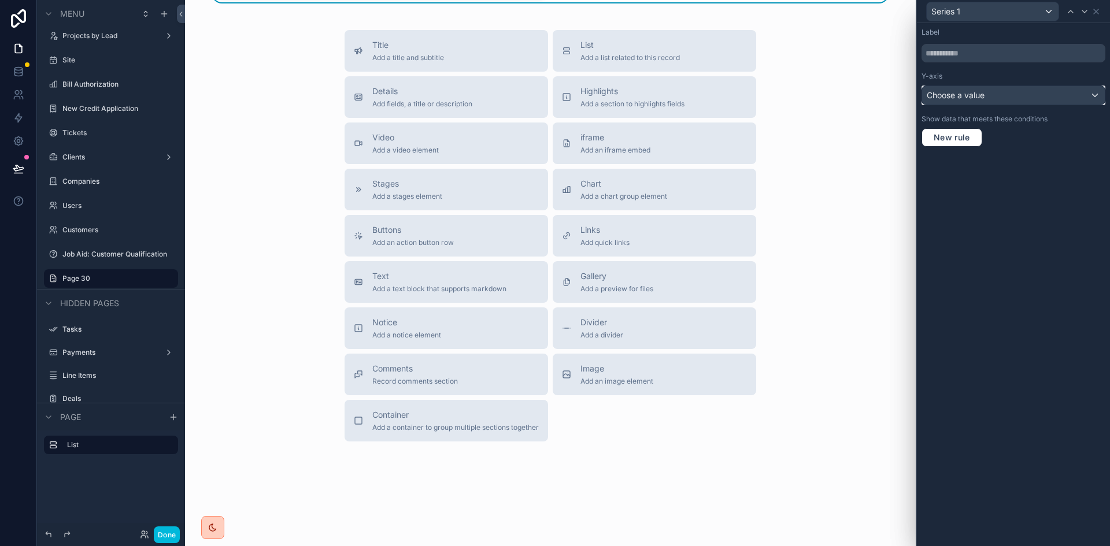
click at [1054, 95] on div "Choose a value" at bounding box center [1013, 95] width 183 height 18
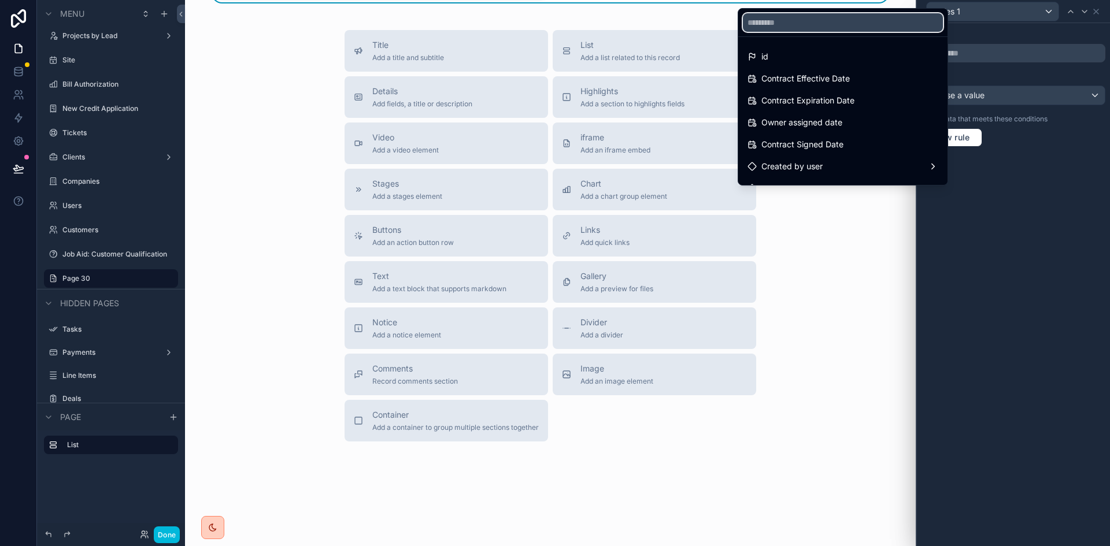
click at [845, 19] on input "text" at bounding box center [843, 22] width 200 height 18
type input "*"
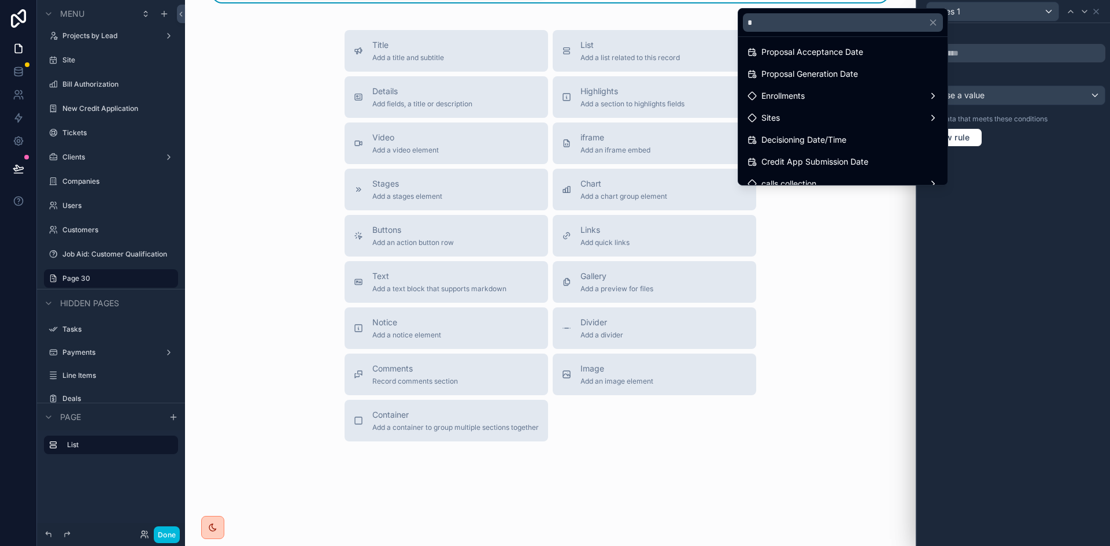
click at [862, 162] on span "Credit App Submission Date" at bounding box center [814, 162] width 107 height 14
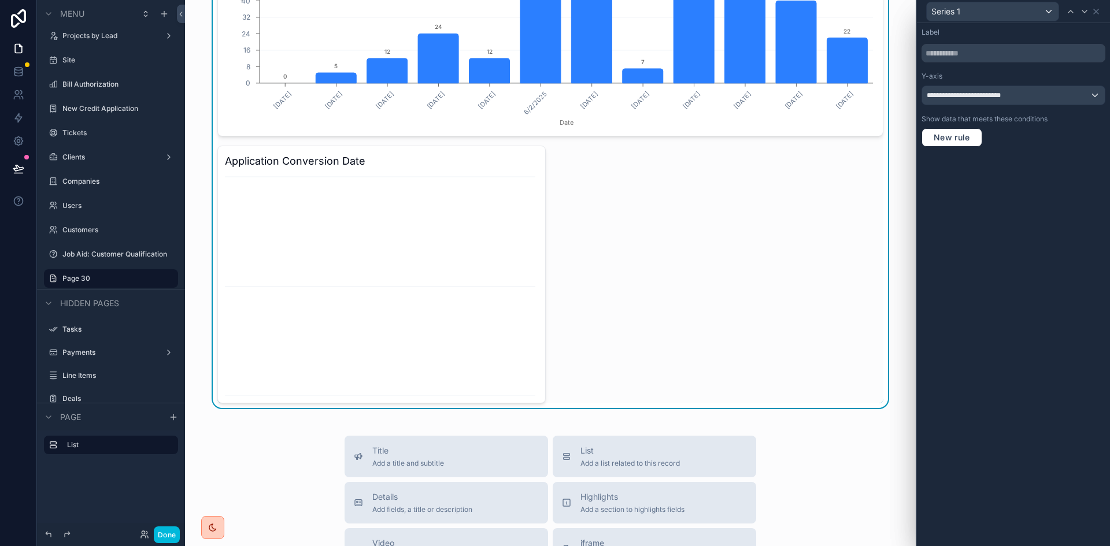
scroll to position [173, 0]
click at [959, 139] on span "New rule" at bounding box center [952, 137] width 46 height 10
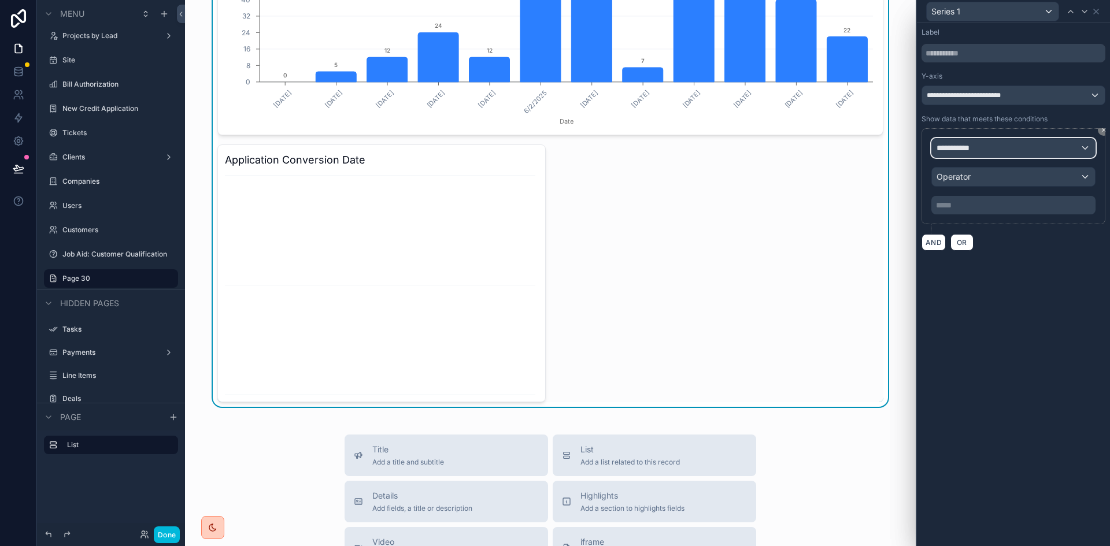
click at [991, 145] on div "**********" at bounding box center [1013, 148] width 163 height 18
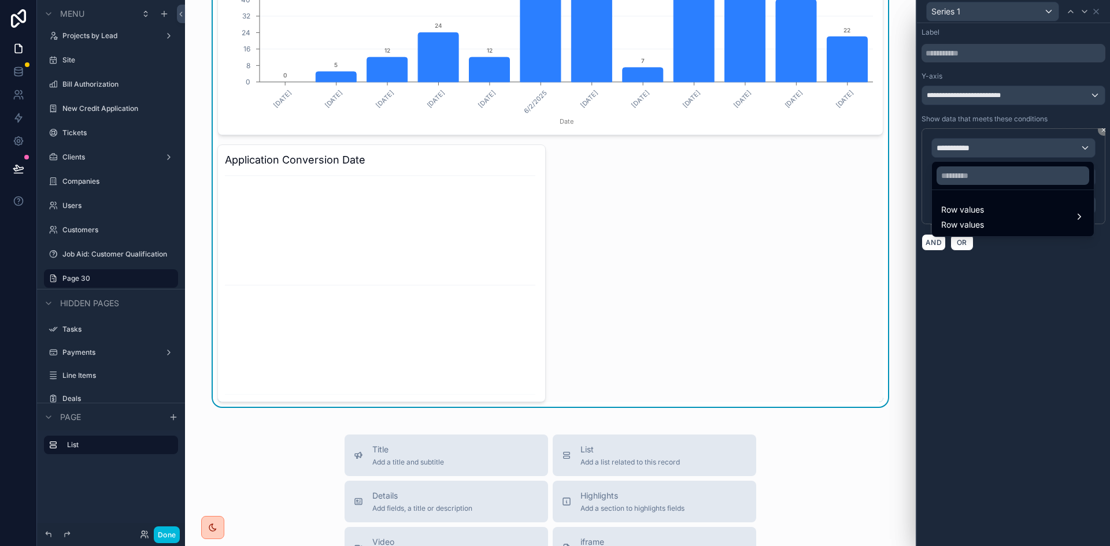
click at [1004, 207] on div "Row values Row values" at bounding box center [1012, 217] width 143 height 28
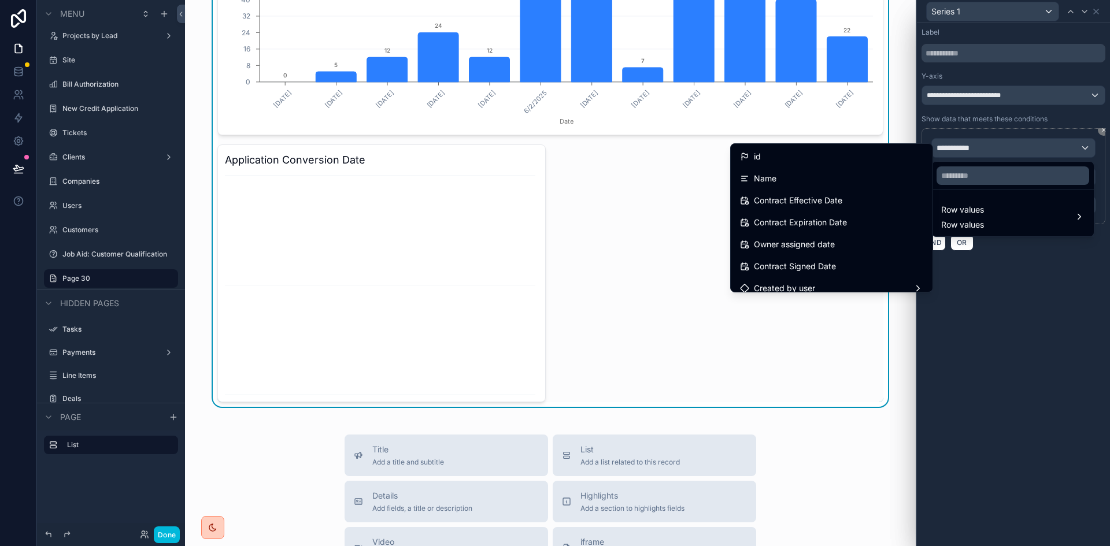
click at [1026, 331] on div at bounding box center [1013, 273] width 193 height 546
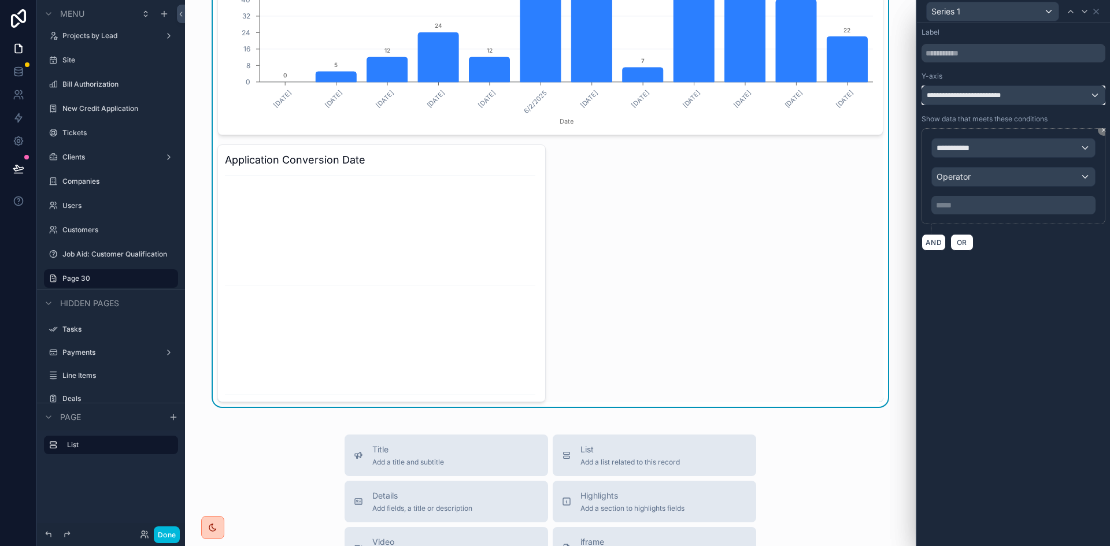
click at [1019, 92] on div "**********" at bounding box center [1013, 95] width 183 height 18
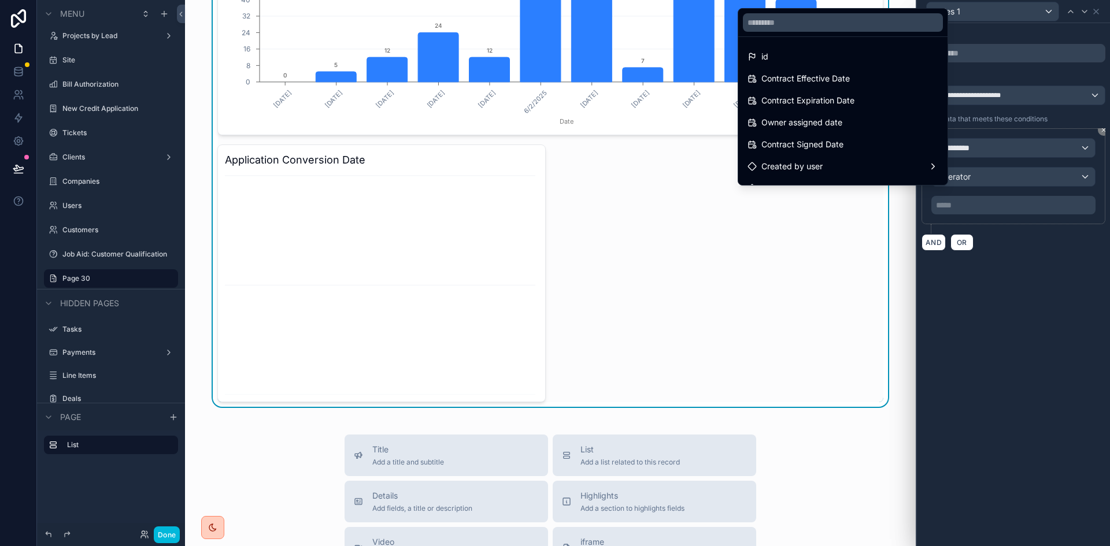
drag, startPoint x: 1028, startPoint y: 318, endPoint x: 1023, endPoint y: 229, distance: 89.1
click at [1027, 314] on div at bounding box center [1013, 273] width 193 height 546
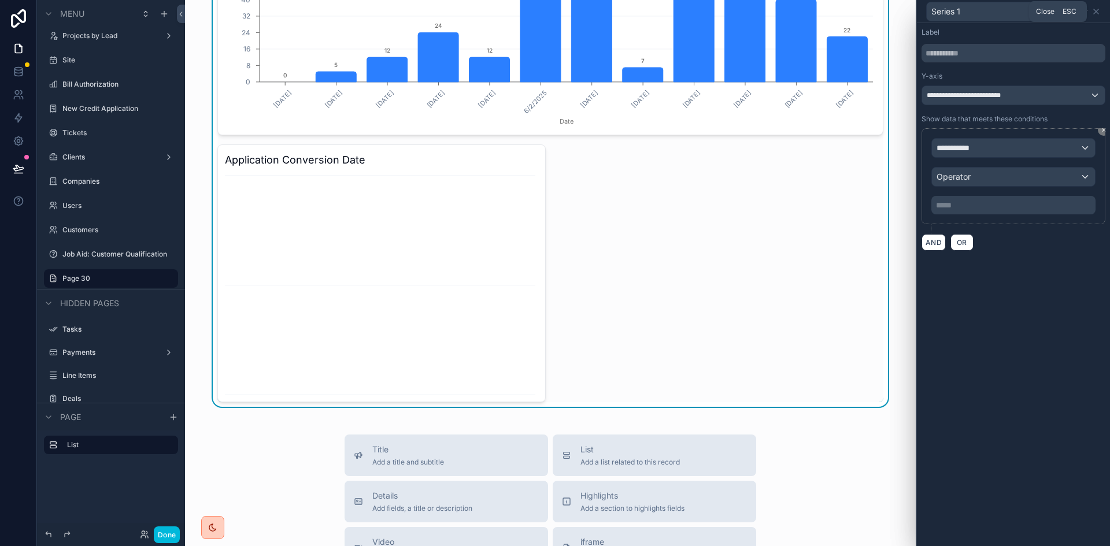
click at [1097, 10] on icon at bounding box center [1095, 11] width 5 height 5
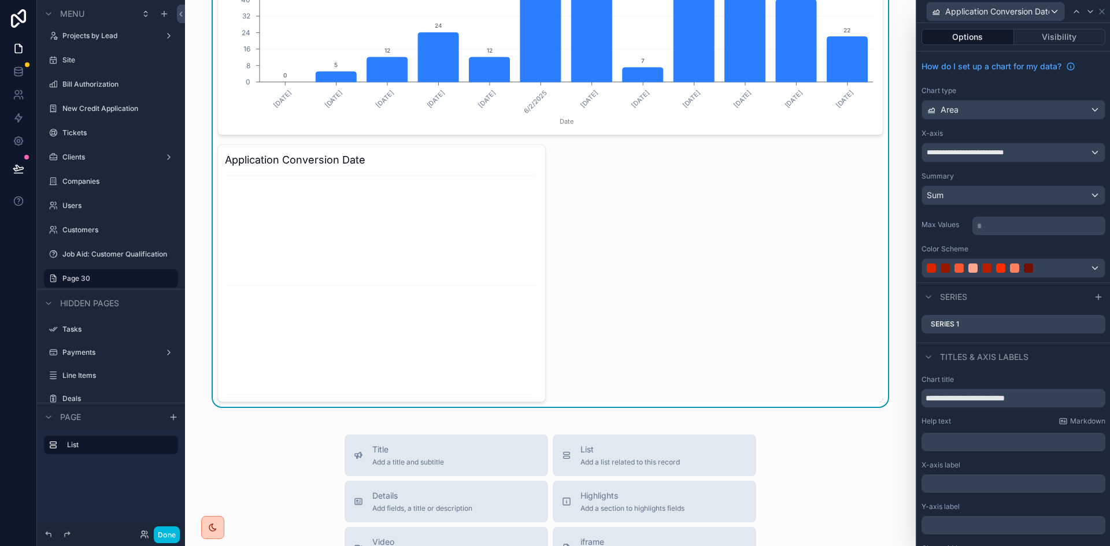
click at [0, 0] on icon at bounding box center [0, 0] width 0 height 0
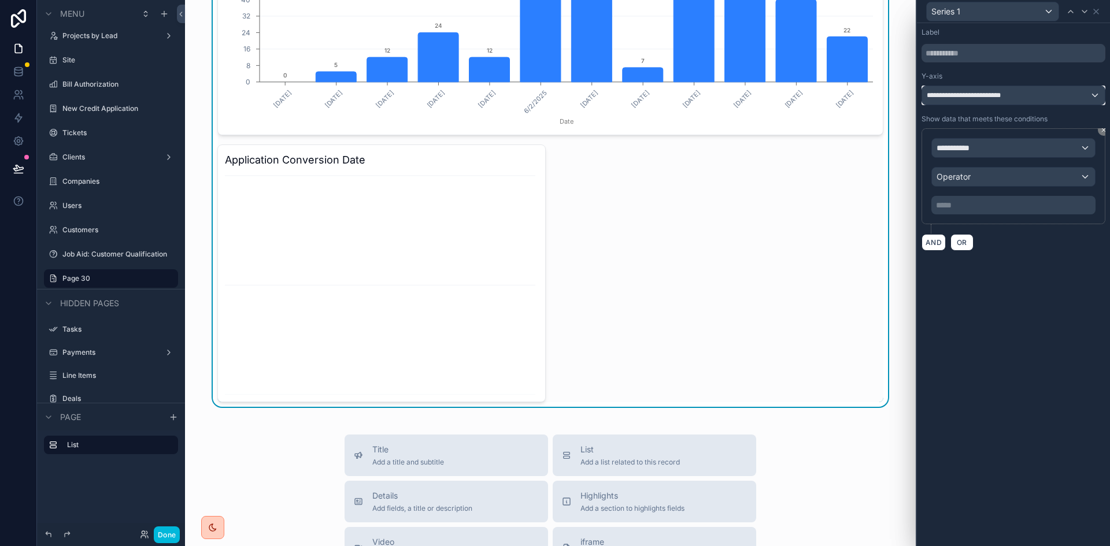
click at [1028, 90] on div "**********" at bounding box center [1013, 95] width 183 height 18
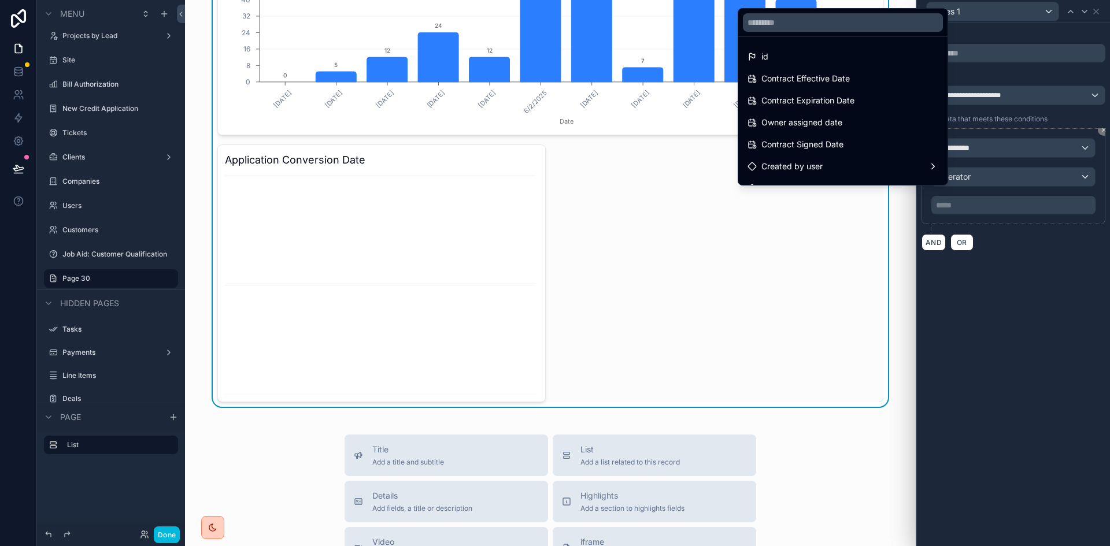
click at [891, 58] on div "id" at bounding box center [842, 57] width 191 height 14
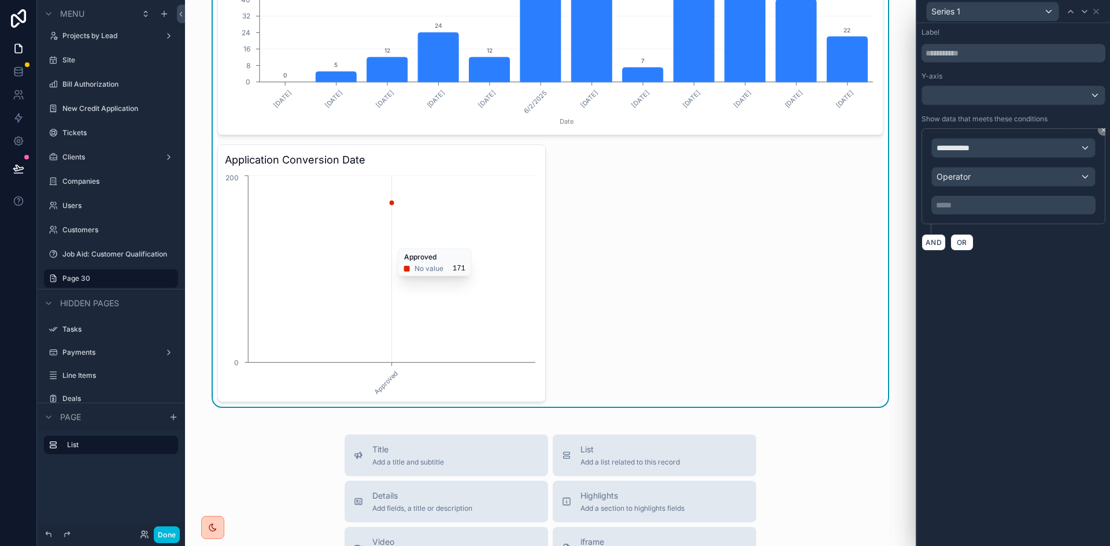
click at [370, 246] on icon "Approved 0 200" at bounding box center [381, 284] width 313 height 222
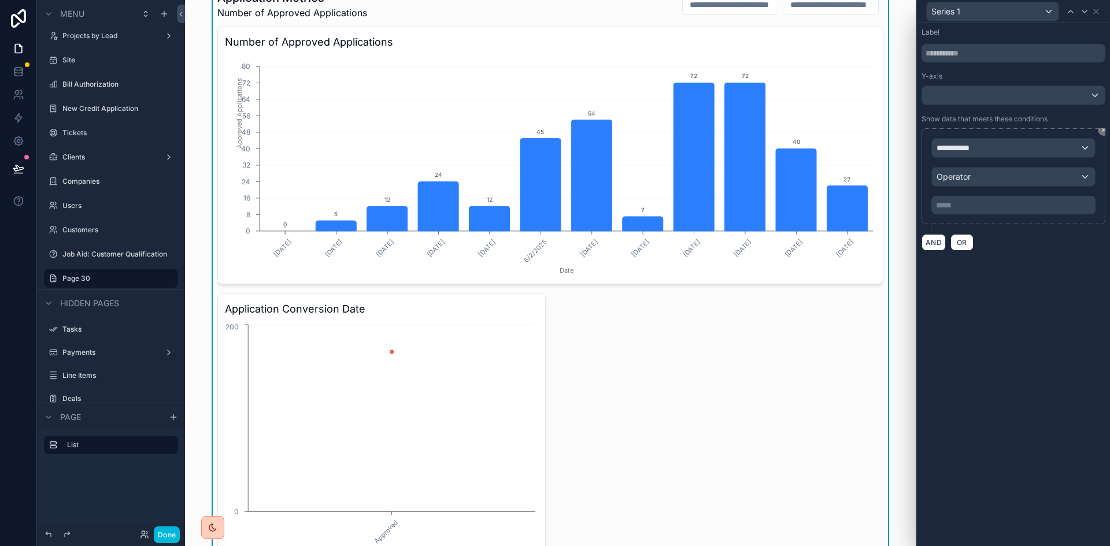
scroll to position [0, 0]
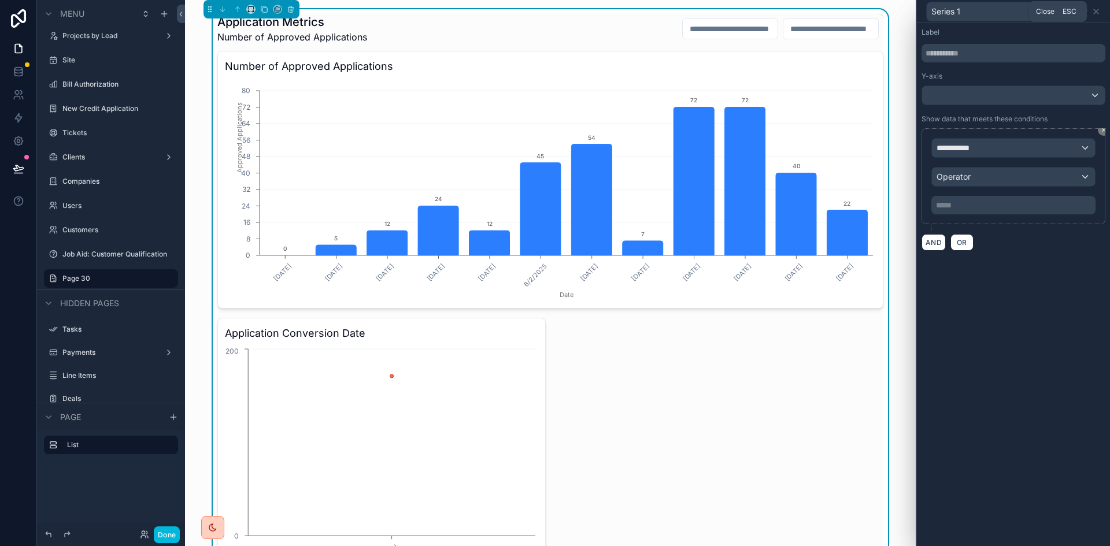
click at [1097, 10] on icon at bounding box center [1095, 11] width 9 height 9
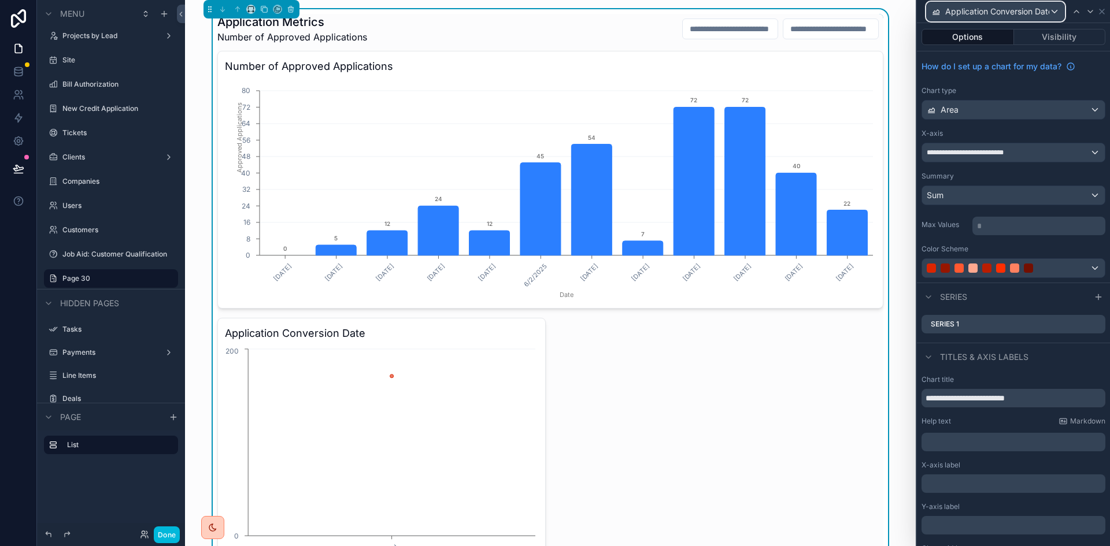
click at [1017, 10] on span "Application Conversion Date" at bounding box center [997, 12] width 104 height 12
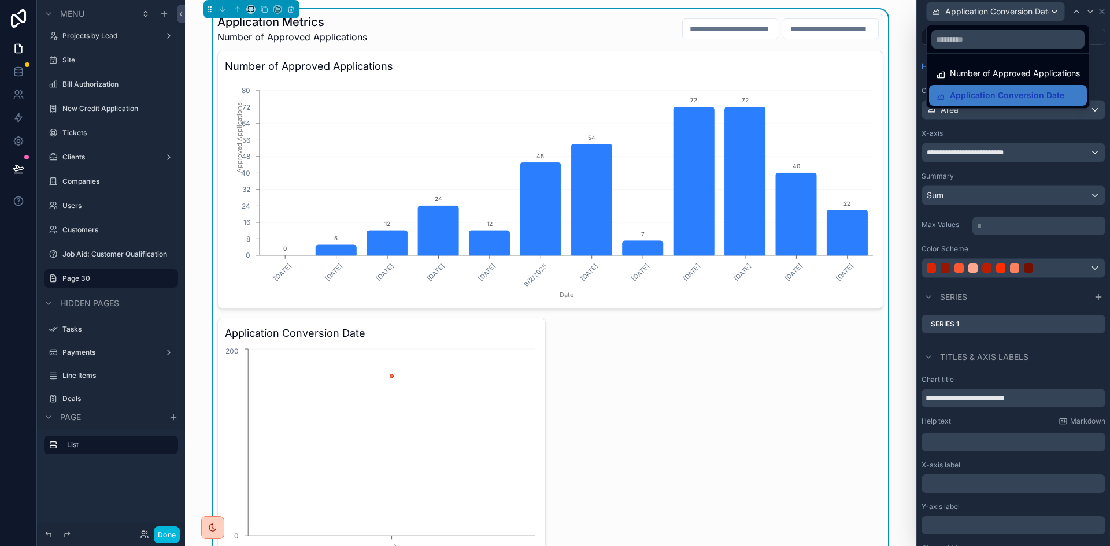
click at [1017, 10] on div at bounding box center [1013, 273] width 193 height 546
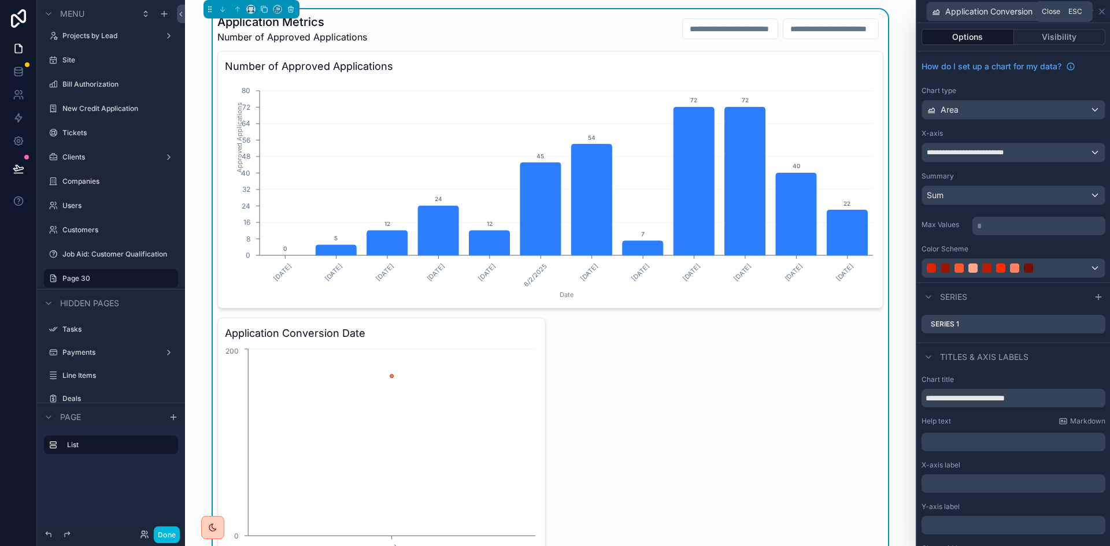
click at [1101, 12] on icon at bounding box center [1101, 11] width 9 height 9
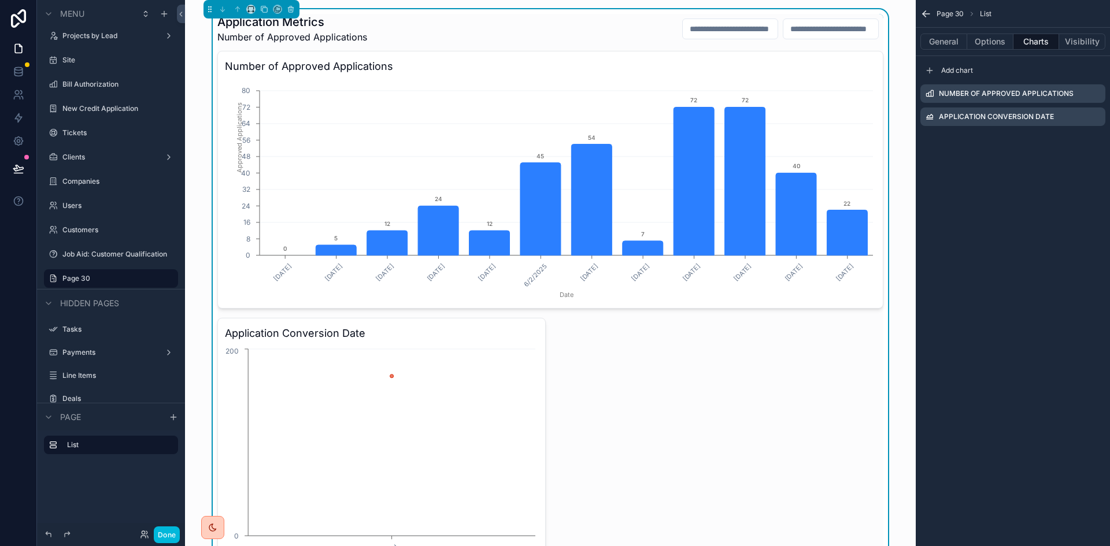
click at [0, 0] on icon "scrollable content" at bounding box center [0, 0] width 0 height 0
click at [1081, 117] on icon "scrollable content" at bounding box center [1081, 117] width 0 height 2
click at [1060, 201] on div "Page 30 List General Options Charts Visibility Add chart Number of Approved App…" at bounding box center [1012, 273] width 194 height 546
click at [1048, 170] on div "Page 30 List General Options Charts Visibility Add chart Number of Approved App…" at bounding box center [1012, 273] width 194 height 546
click at [1081, 117] on icon "scrollable content" at bounding box center [1081, 117] width 0 height 2
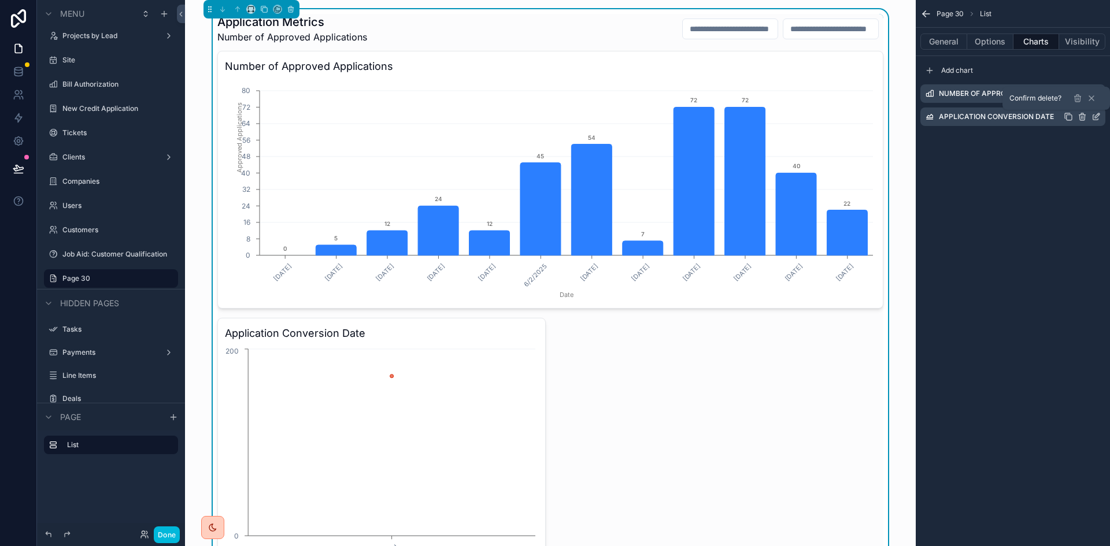
click at [1070, 116] on icon "scrollable content" at bounding box center [1067, 116] width 9 height 9
click at [1081, 117] on icon "scrollable content" at bounding box center [1081, 117] width 0 height 2
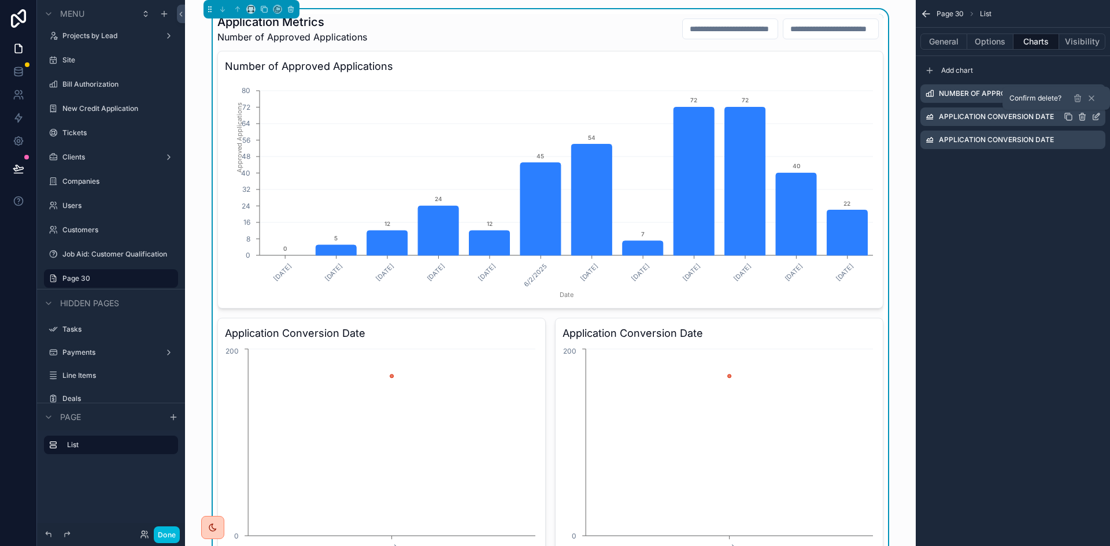
click at [1081, 117] on icon "scrollable content" at bounding box center [1081, 117] width 0 height 2
click at [1095, 118] on icon "scrollable content" at bounding box center [1095, 116] width 9 height 9
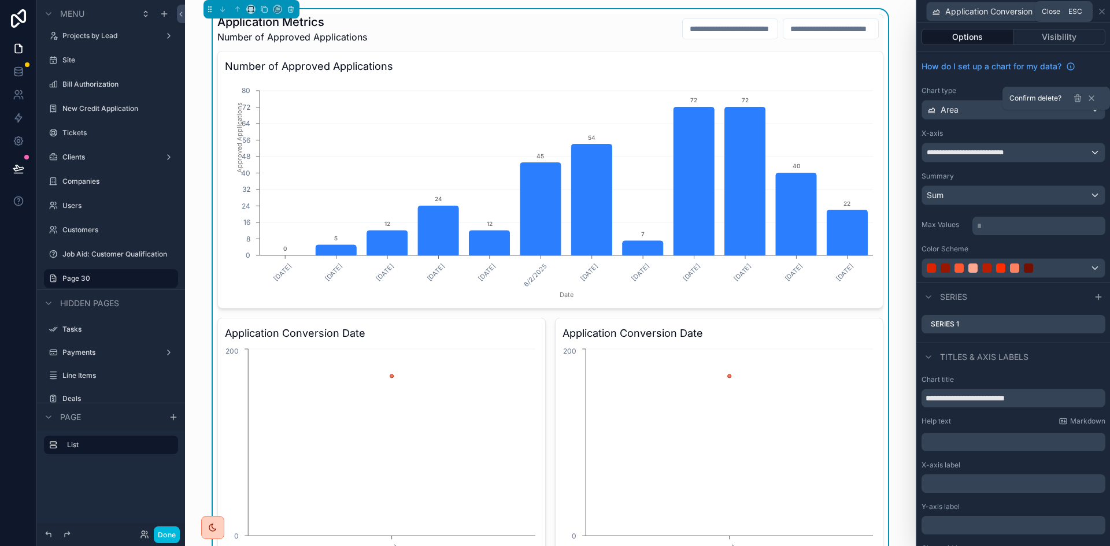
click at [1104, 8] on icon at bounding box center [1101, 11] width 9 height 9
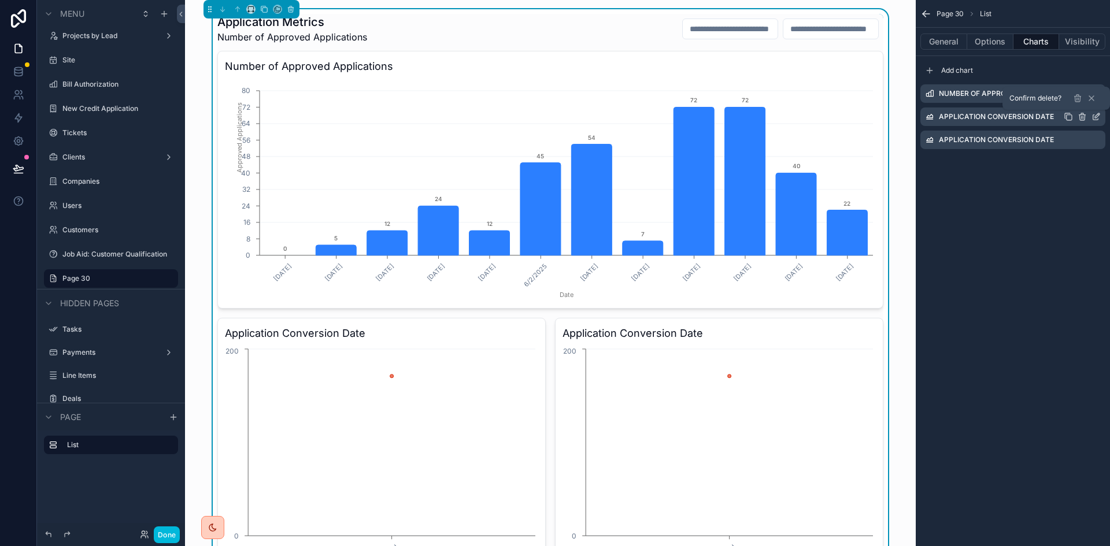
click at [0, 0] on icon "scrollable content" at bounding box center [0, 0] width 0 height 0
click at [1075, 120] on icon at bounding box center [1077, 120] width 6 height 0
click at [1082, 115] on icon "scrollable content" at bounding box center [1082, 115] width 6 height 0
click at [1077, 99] on icon at bounding box center [1077, 98] width 9 height 9
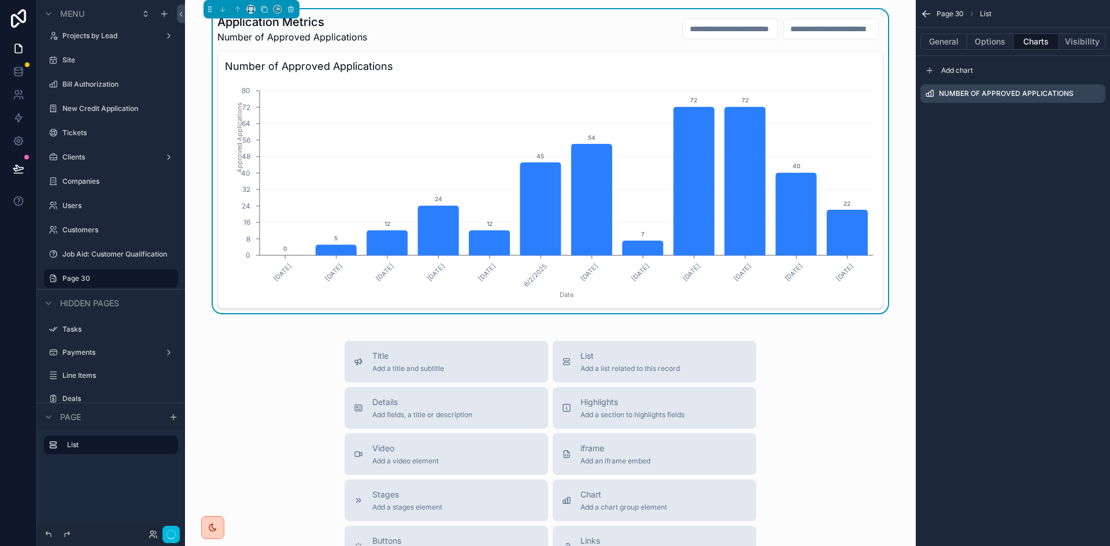
click at [1071, 198] on div "Page 30 List General Options Charts Visibility Add chart Number of Approved App…" at bounding box center [1012, 273] width 194 height 546
click at [808, 425] on div "Title Add a title and subtitle List Add a list related to this record Details A…" at bounding box center [550, 546] width 712 height 411
click at [640, 498] on span "Chart" at bounding box center [623, 495] width 87 height 12
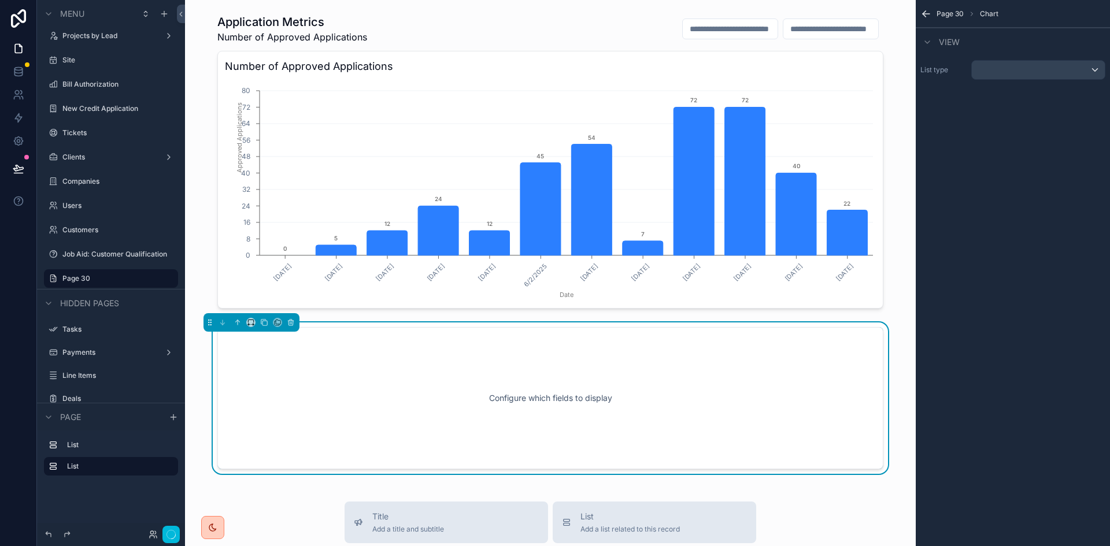
scroll to position [125, 0]
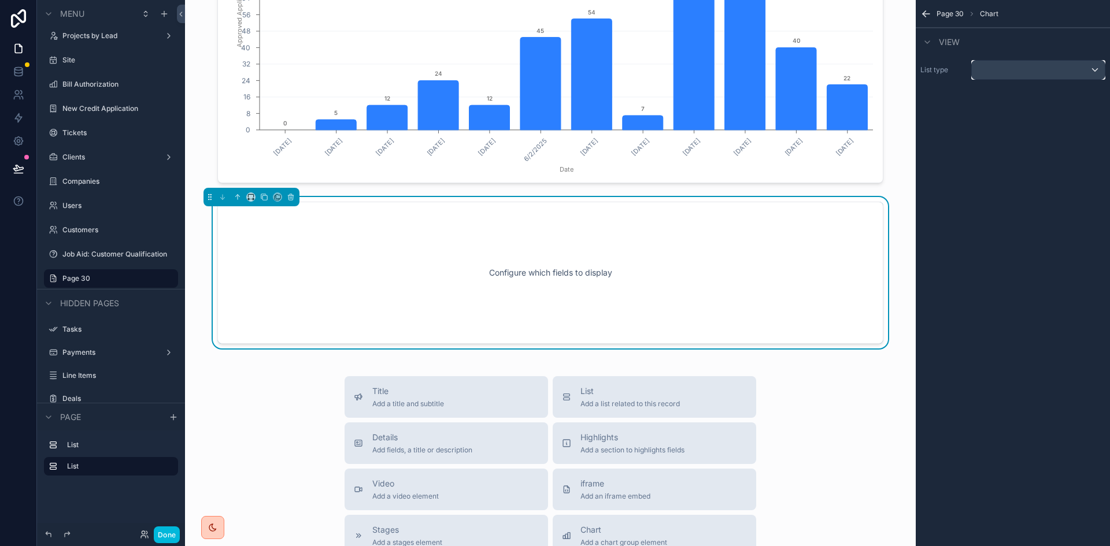
click at [1048, 69] on div "scrollable content" at bounding box center [1037, 70] width 133 height 18
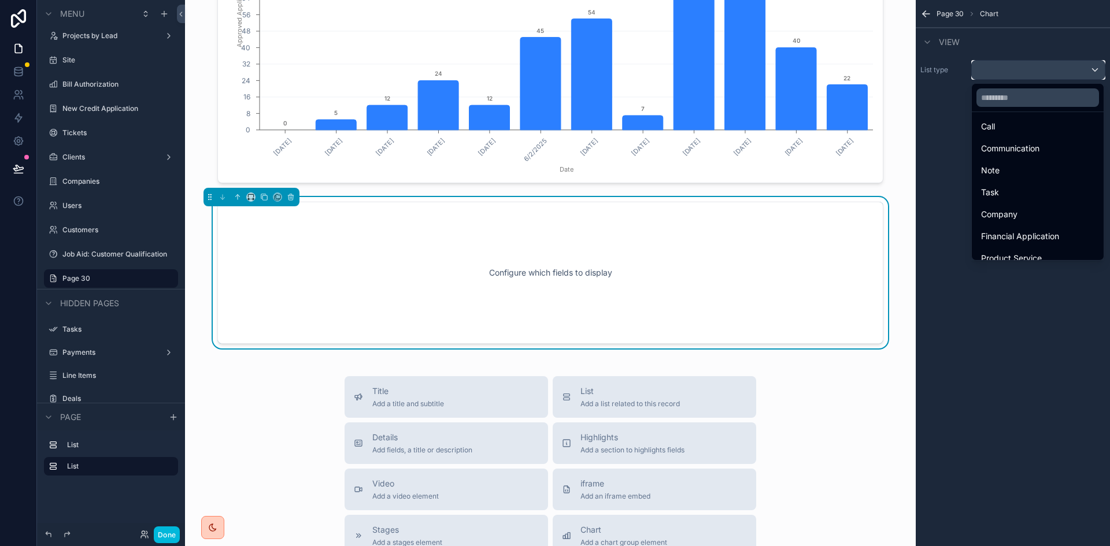
scroll to position [173, 0]
click at [1059, 250] on span "Financial Application" at bounding box center [1020, 257] width 78 height 14
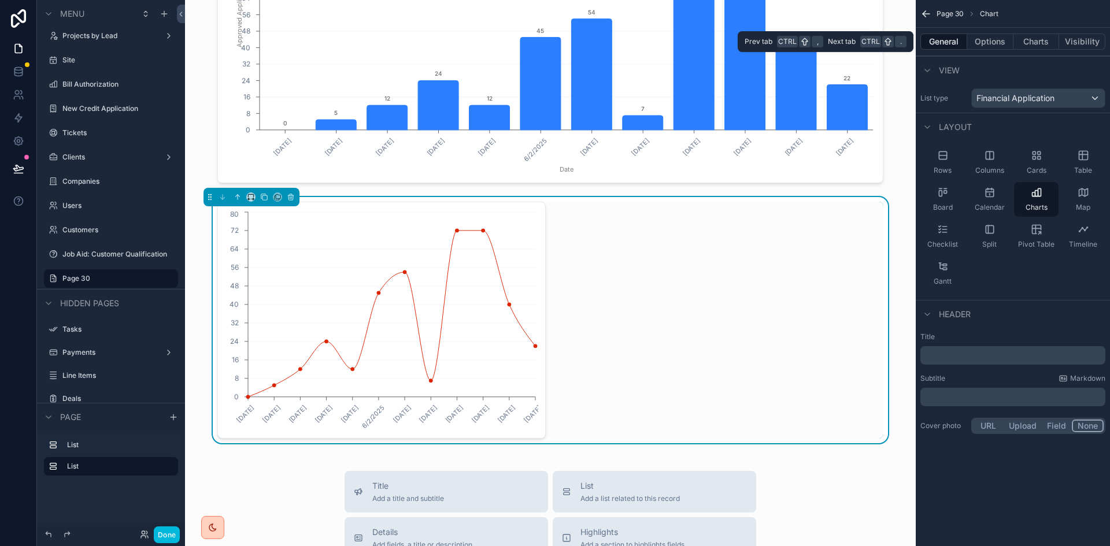
click at [1020, 39] on button "Charts" at bounding box center [1036, 42] width 46 height 16
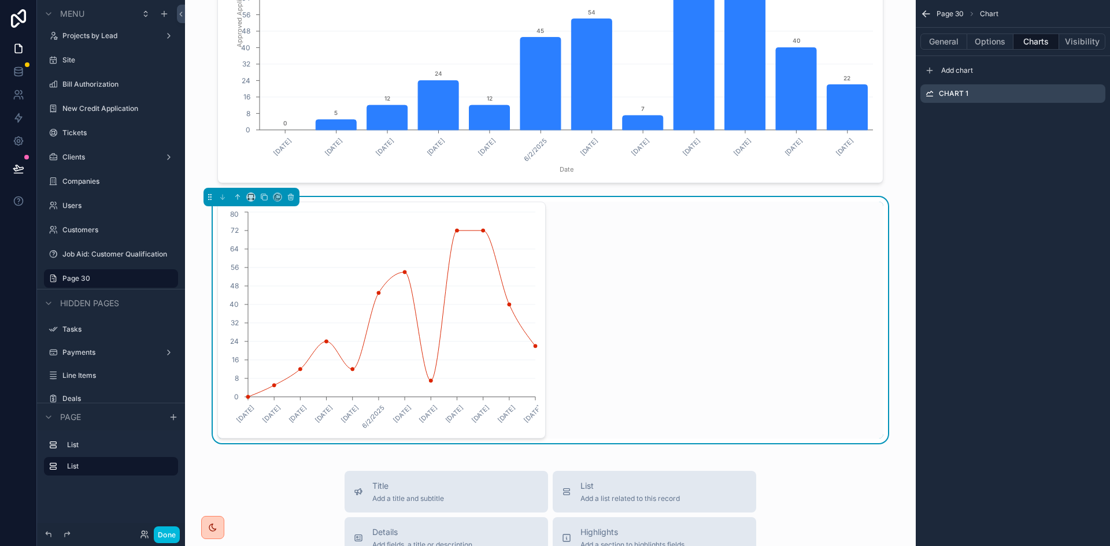
click at [993, 93] on div "Chart 1" at bounding box center [1012, 93] width 185 height 18
click at [0, 0] on icon "scrollable content" at bounding box center [0, 0] width 0 height 0
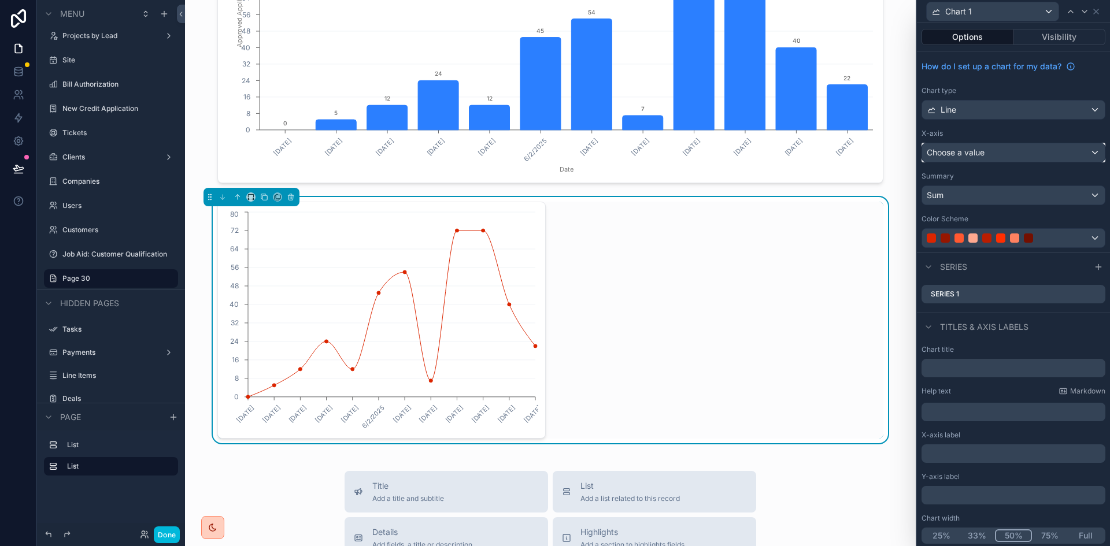
click at [1023, 156] on div "Choose a value" at bounding box center [1013, 152] width 183 height 18
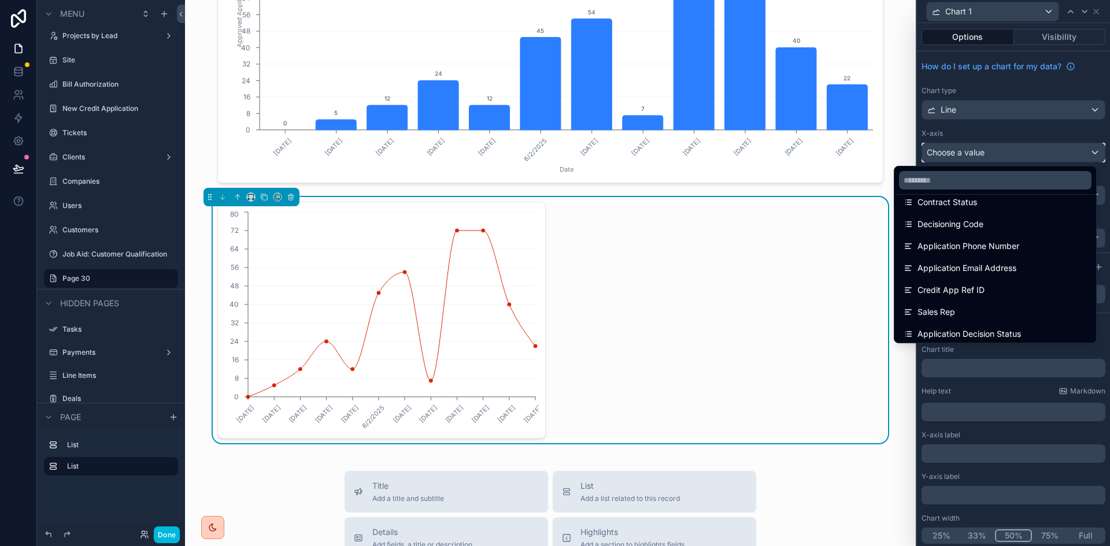
scroll to position [405, 0]
click at [1014, 315] on div "Application Decision Status" at bounding box center [994, 315] width 183 height 14
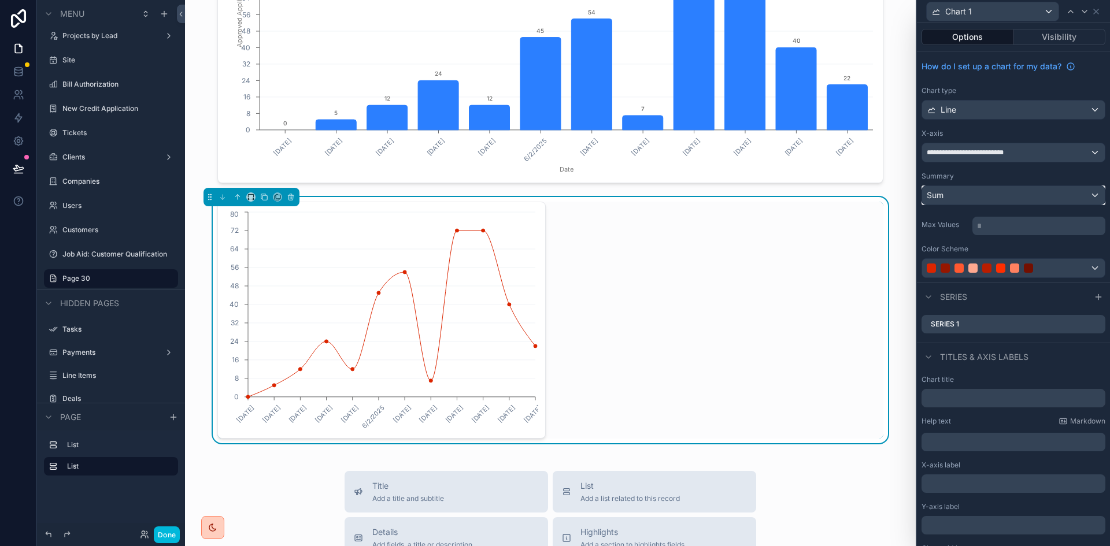
click at [1028, 199] on div "Sum" at bounding box center [1013, 195] width 183 height 18
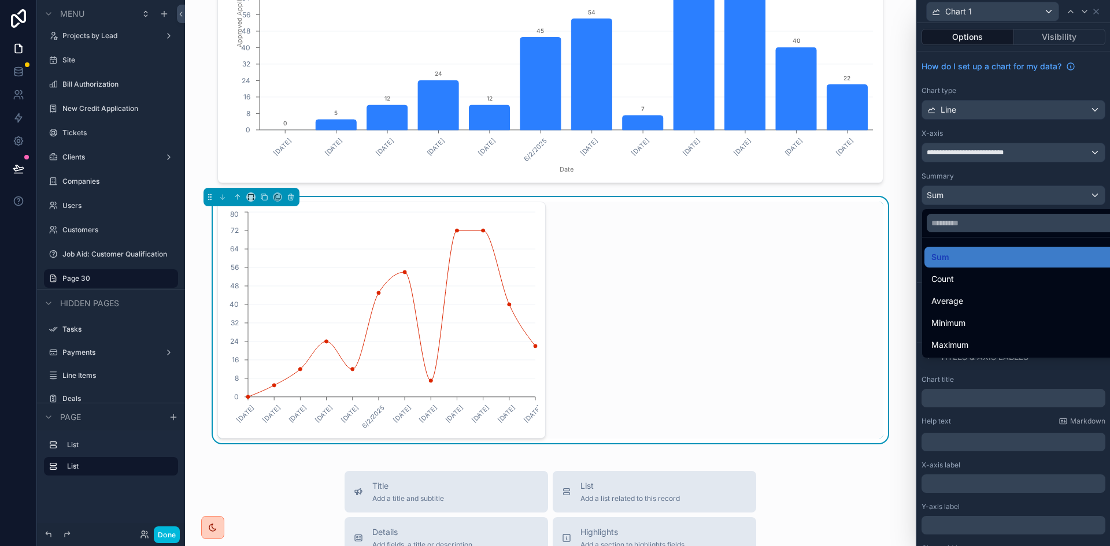
click at [1028, 199] on div at bounding box center [1013, 273] width 193 height 546
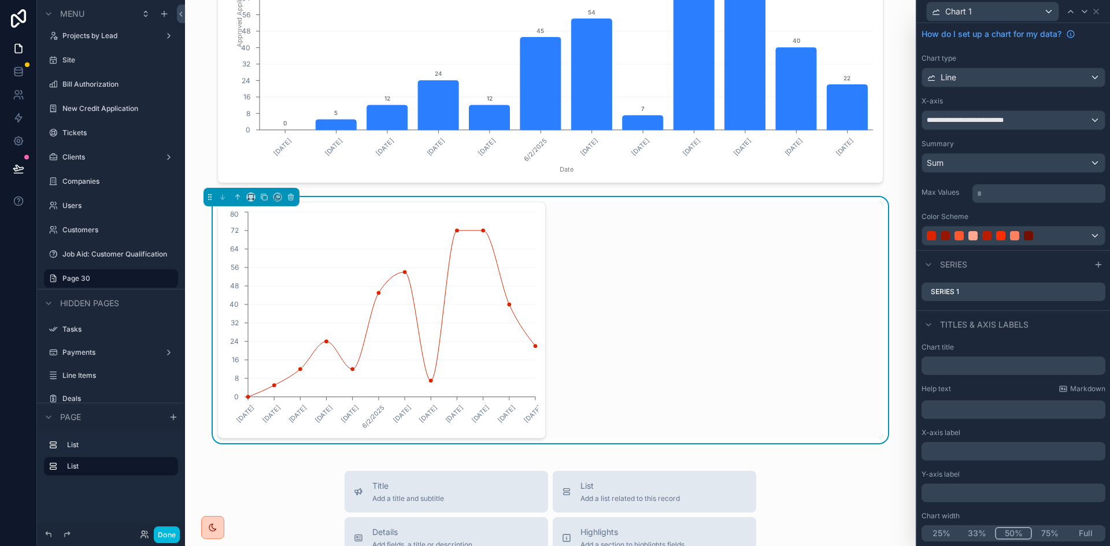
scroll to position [0, 0]
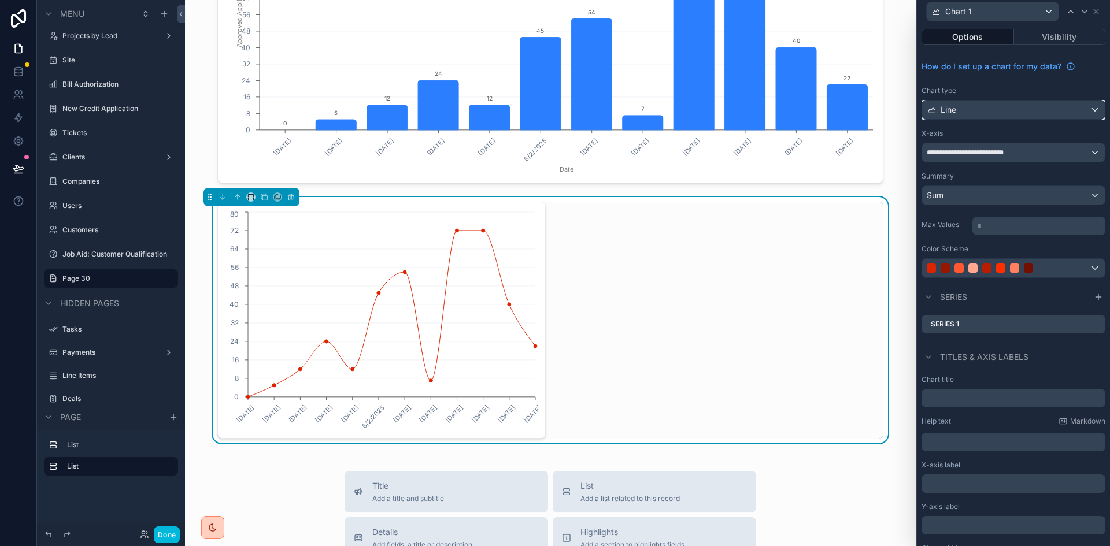
click at [1004, 117] on div "Line" at bounding box center [1013, 110] width 183 height 18
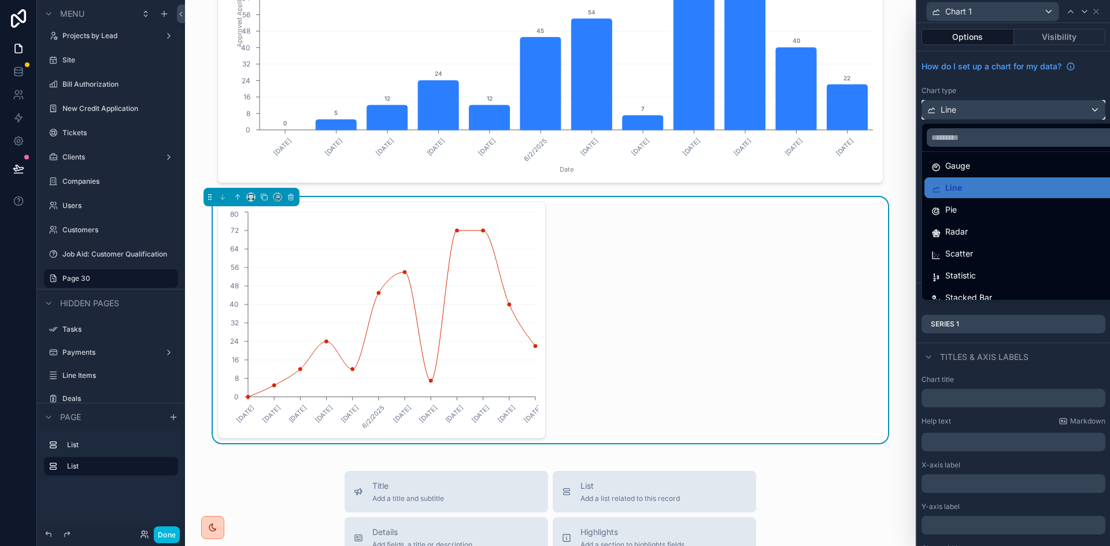
scroll to position [82, 0]
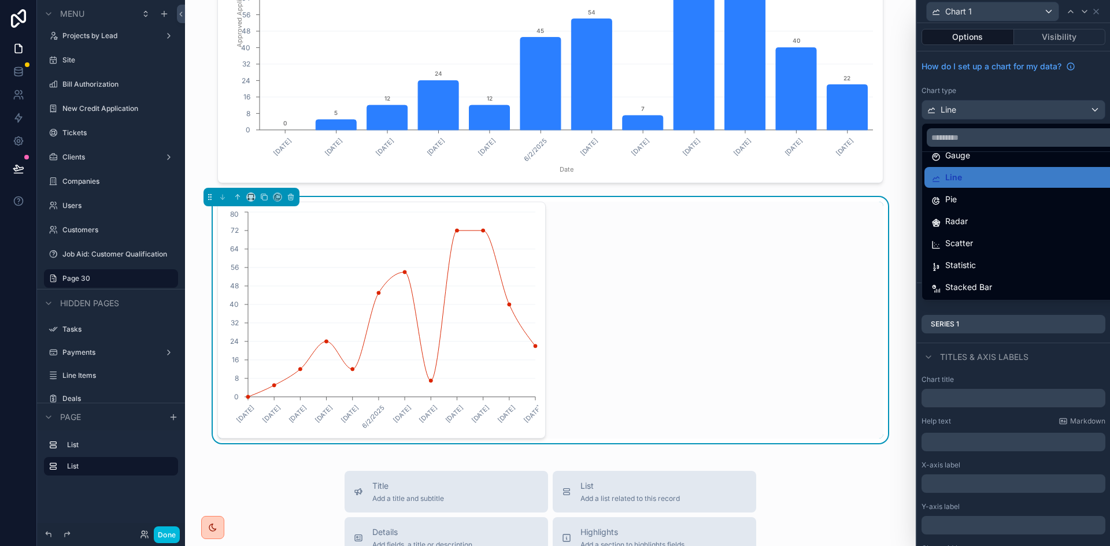
click at [1023, 280] on div "Stacked Bar" at bounding box center [1022, 287] width 196 height 21
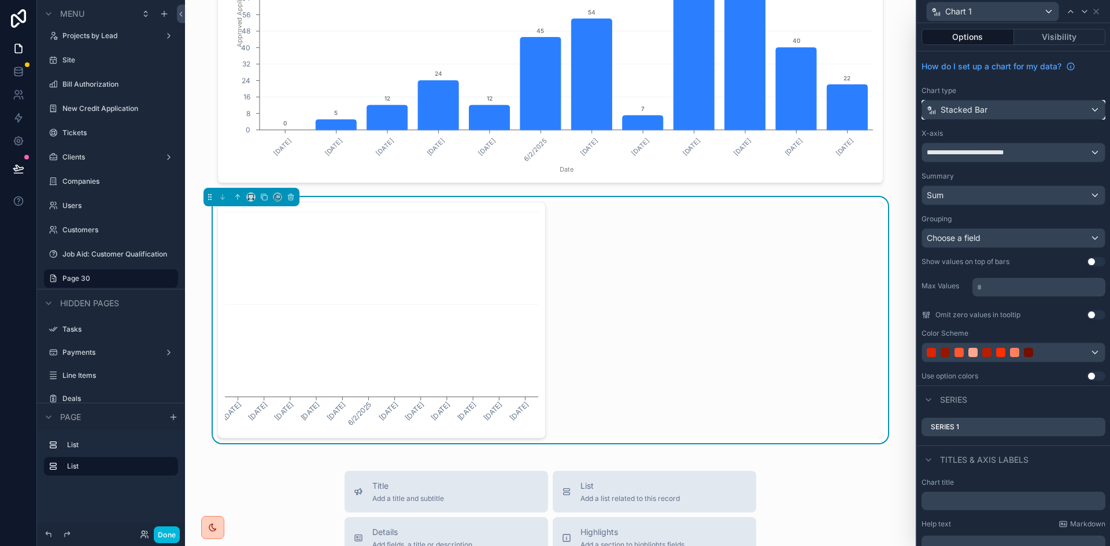
click at [998, 108] on div "Stacked Bar" at bounding box center [1013, 110] width 183 height 18
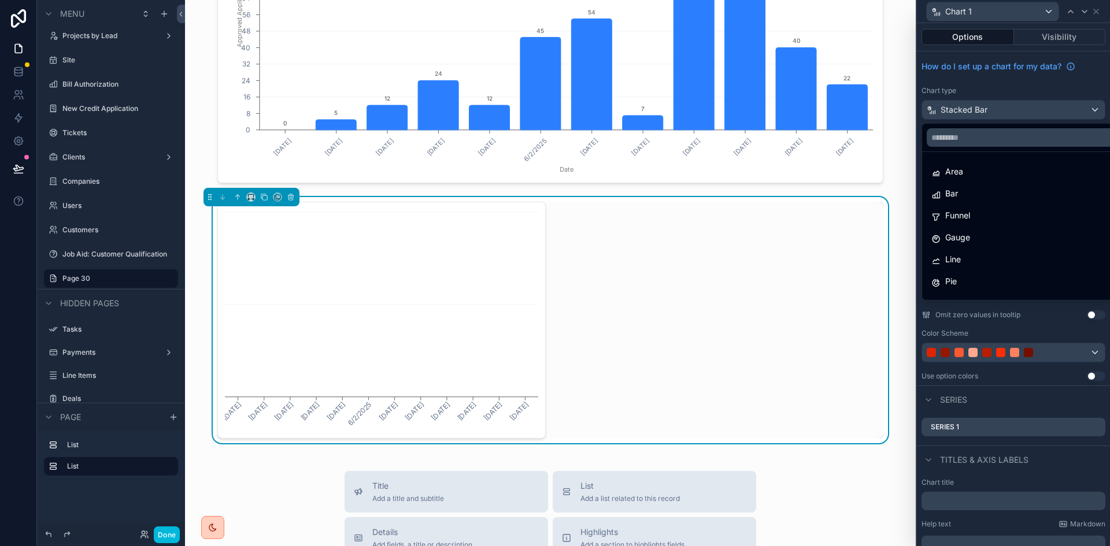
click at [1008, 74] on div at bounding box center [1013, 273] width 193 height 546
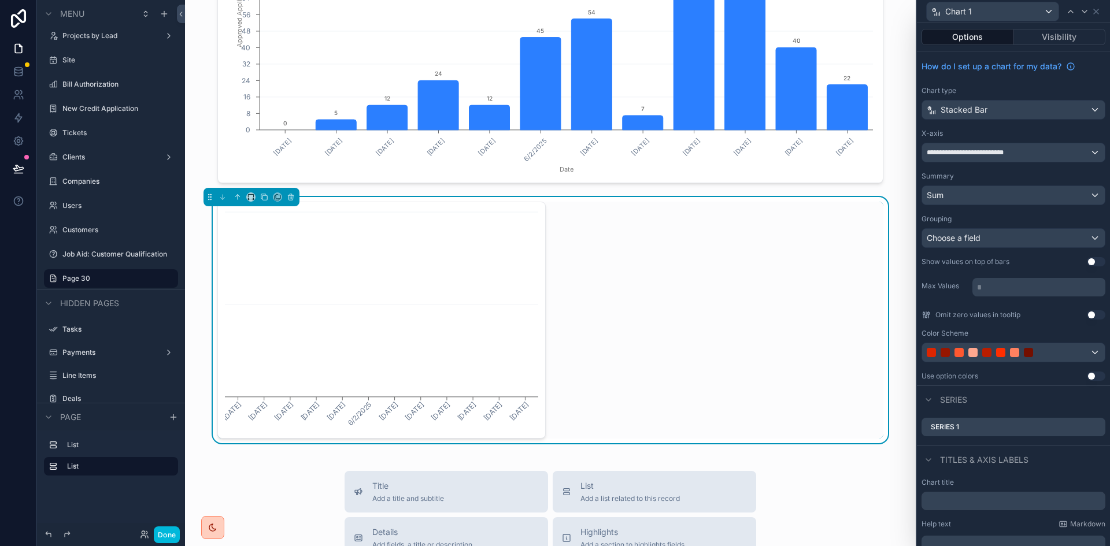
click at [1015, 90] on div "Chart type" at bounding box center [1013, 90] width 184 height 9
click at [1012, 238] on div "Choose a field" at bounding box center [1013, 238] width 183 height 18
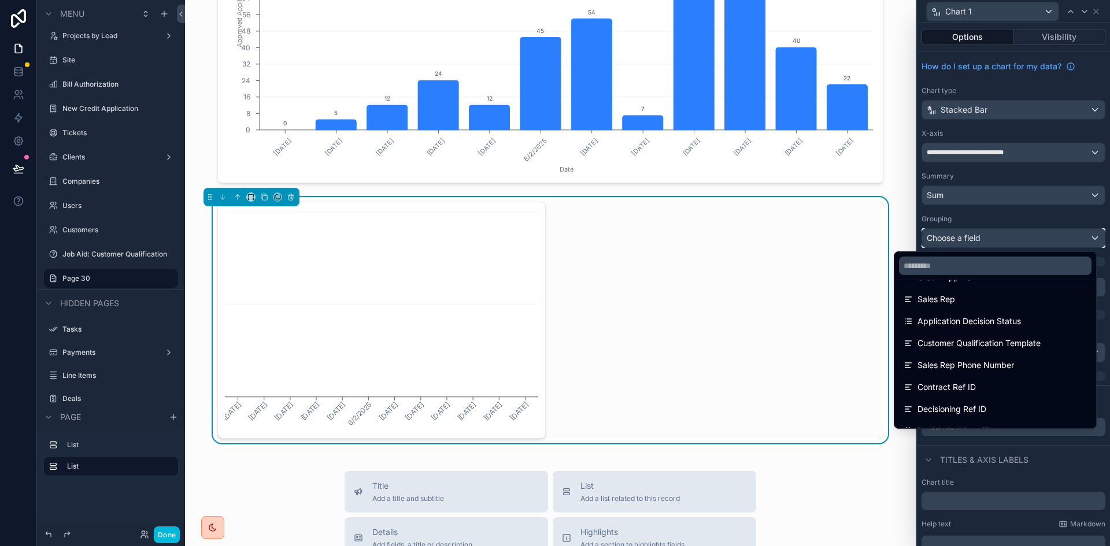
scroll to position [520, 0]
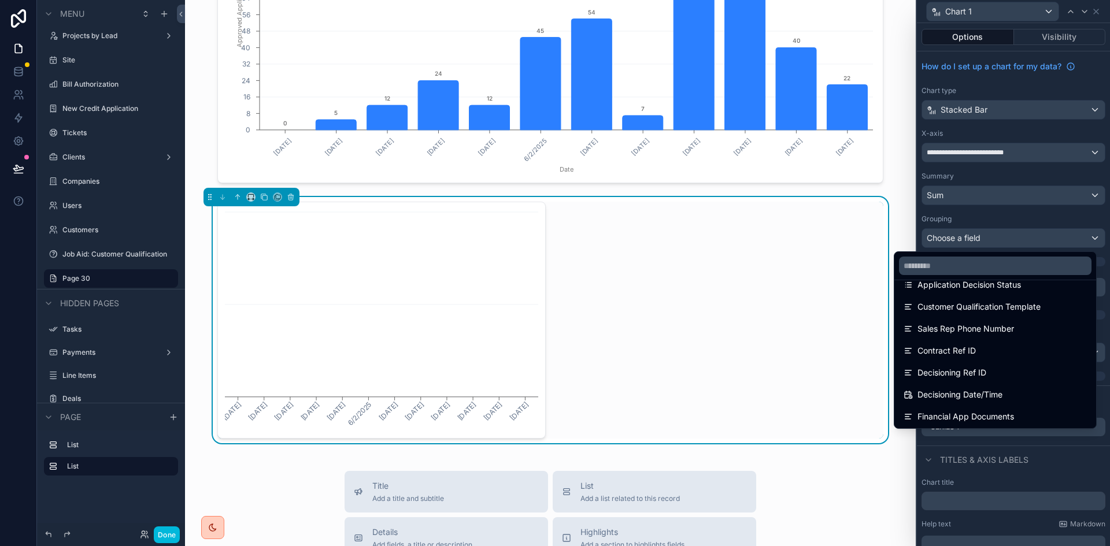
click at [1033, 284] on div "Application Decision Status" at bounding box center [994, 285] width 183 height 14
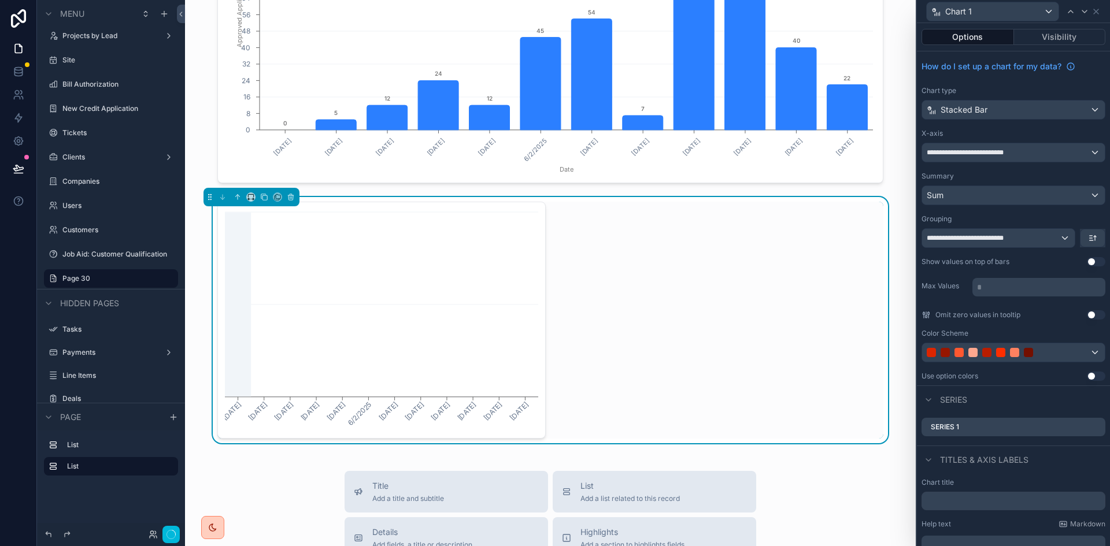
click at [393, 346] on icon "[DATE] [DATE] [DATE] [DATE] [DATE] [DATE] [DATE] [DATE] [DATE] [DATE] [DATE] [D…" at bounding box center [381, 320] width 313 height 222
click at [336, 370] on icon "[DATE] [DATE] [DATE] [DATE] [DATE] [DATE] [DATE] [DATE] [DATE] [DATE] [DATE] [D…" at bounding box center [381, 320] width 313 height 222
click at [998, 110] on div "Stacked Bar" at bounding box center [1013, 110] width 183 height 18
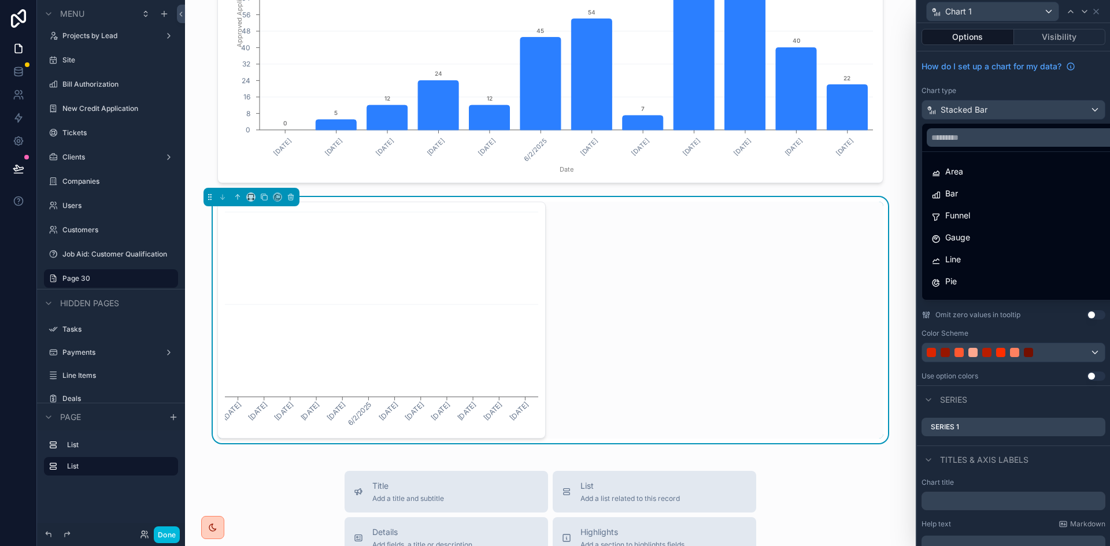
click at [1000, 169] on div "Area" at bounding box center [1022, 172] width 182 height 14
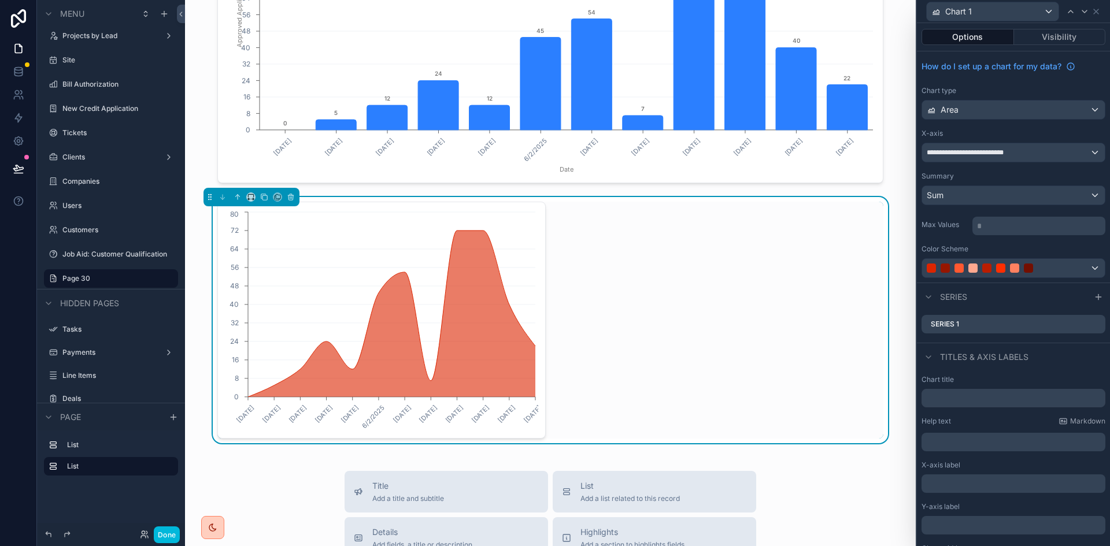
click at [683, 258] on div "[DATE] [DATE] [DATE] [DATE] [DATE] [DATE] [DATE] [DATE] [DATE] [DATE] [DATE] [D…" at bounding box center [550, 320] width 666 height 237
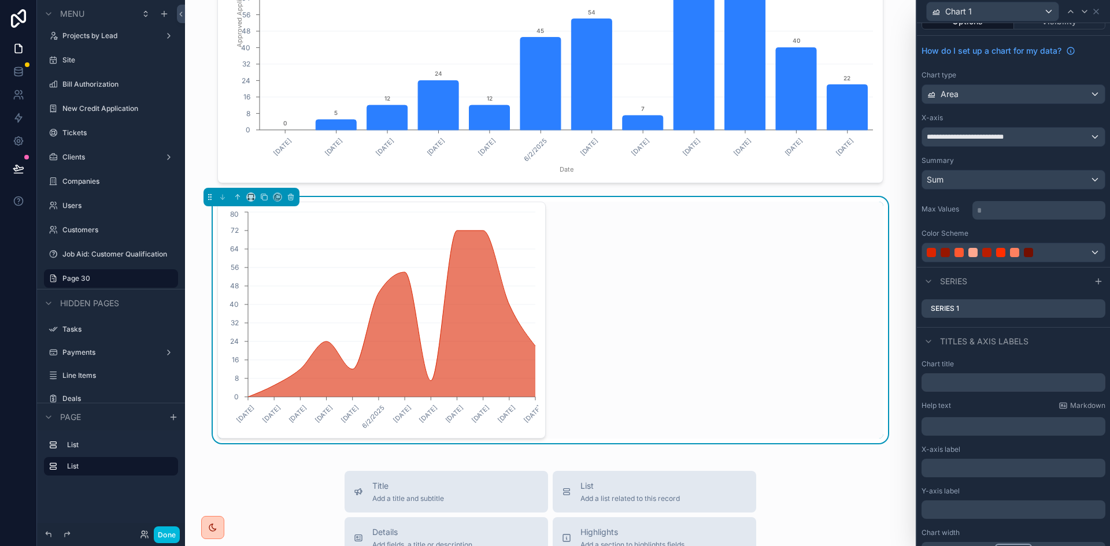
scroll to position [0, 0]
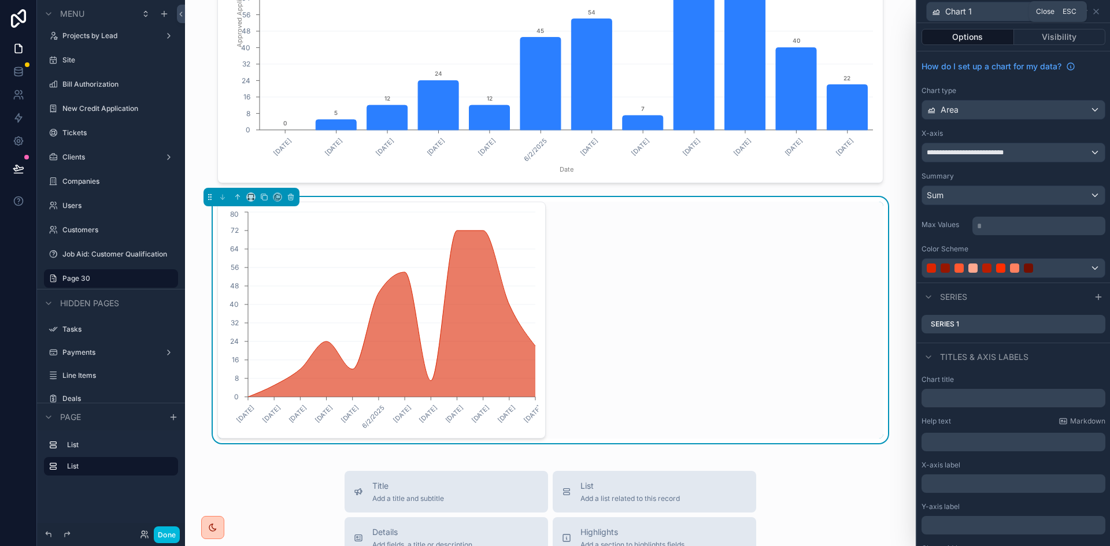
click at [1097, 12] on icon at bounding box center [1095, 11] width 5 height 5
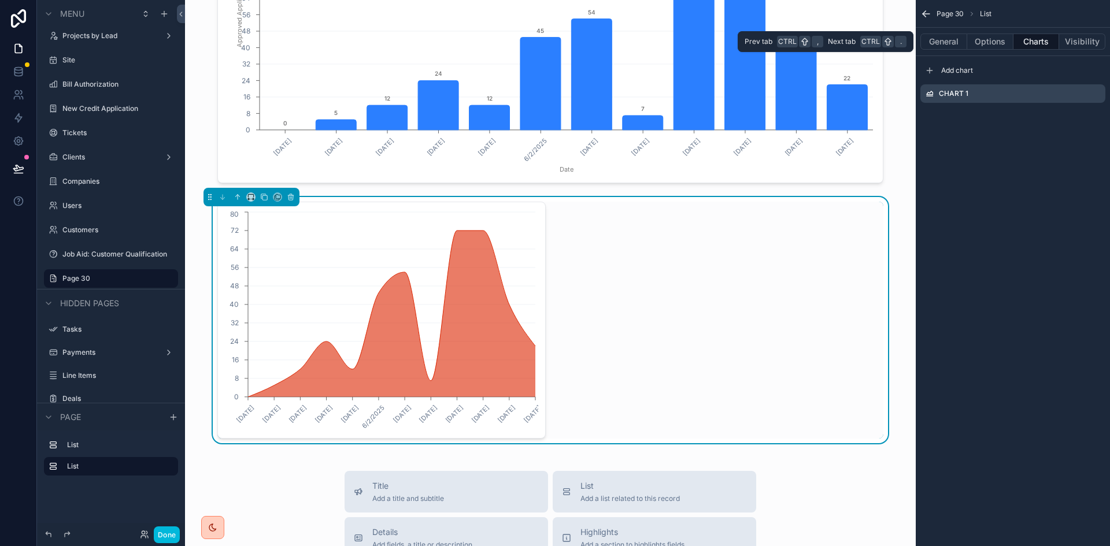
click at [1004, 39] on button "Options" at bounding box center [990, 42] width 46 height 16
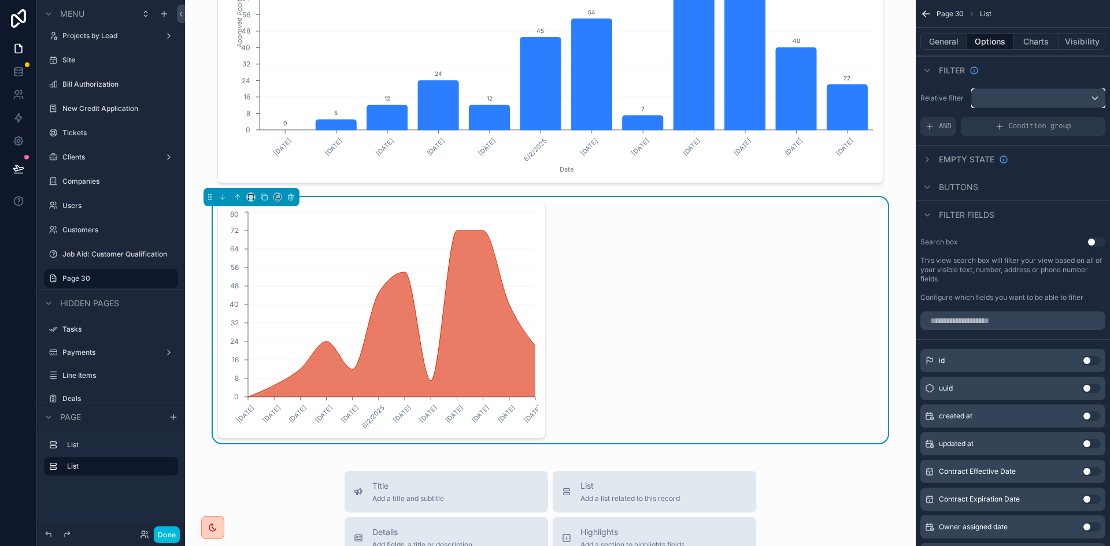
click at [1008, 99] on div "scrollable content" at bounding box center [1037, 98] width 133 height 18
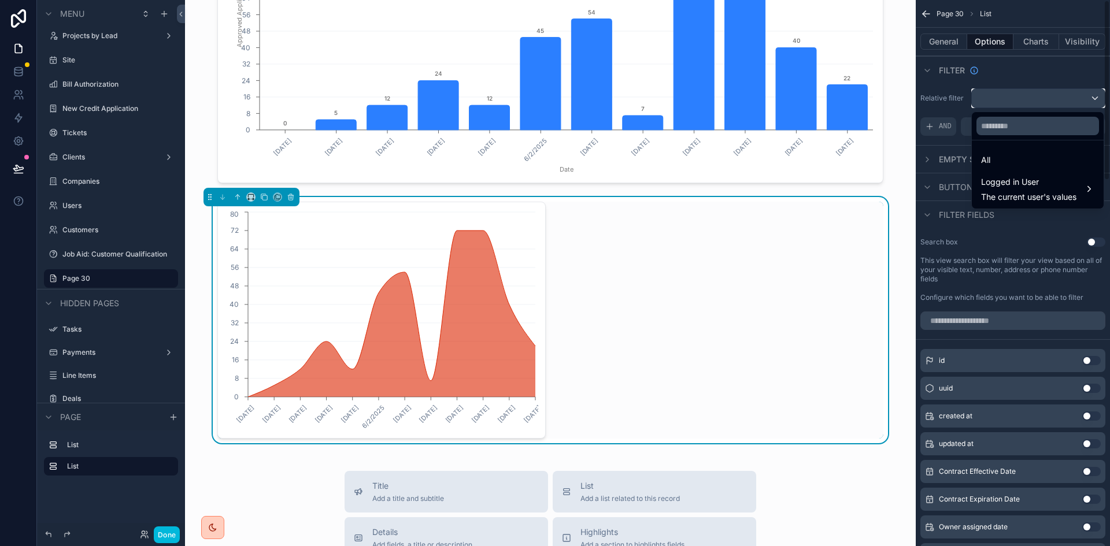
click at [1106, 66] on div "Page 30 List General Options Charts Visibility Filter Relative filter AND Condi…" at bounding box center [1012, 273] width 194 height 546
click at [1102, 51] on div "scrollable content" at bounding box center [555, 273] width 1110 height 546
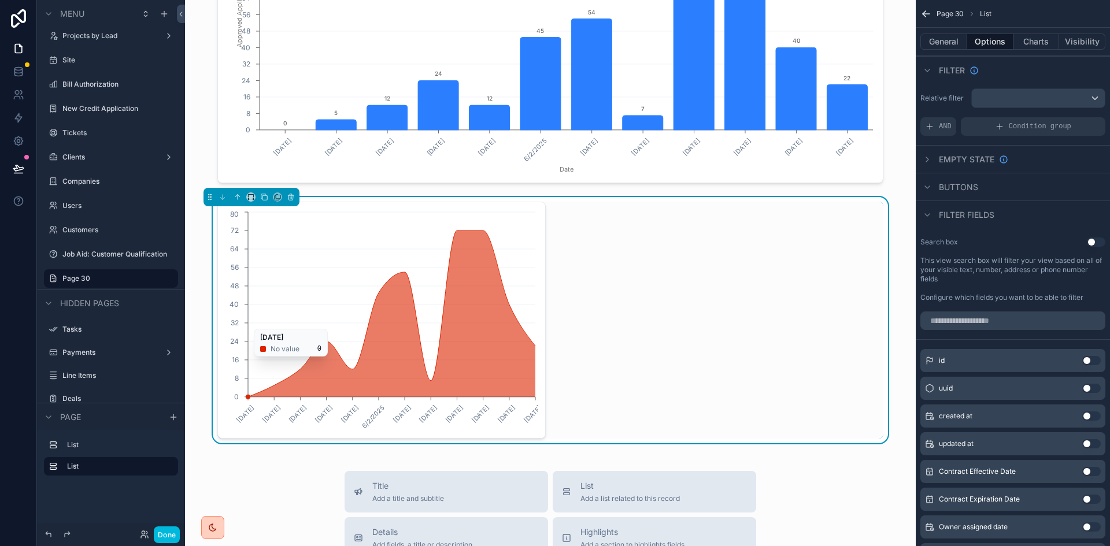
click at [299, 288] on icon "[DATE] [DATE] [DATE] [DATE] [DATE] [DATE] [DATE] [DATE] [DATE] [DATE] [DATE] [D…" at bounding box center [381, 320] width 313 height 222
click at [958, 43] on button "General" at bounding box center [943, 42] width 47 height 16
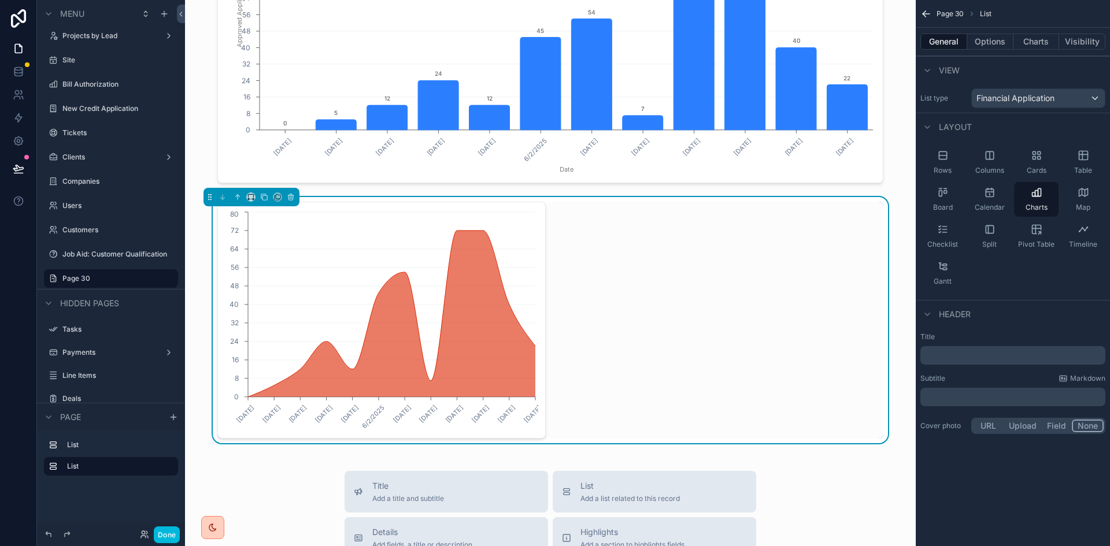
click at [1041, 43] on button "Charts" at bounding box center [1036, 42] width 46 height 16
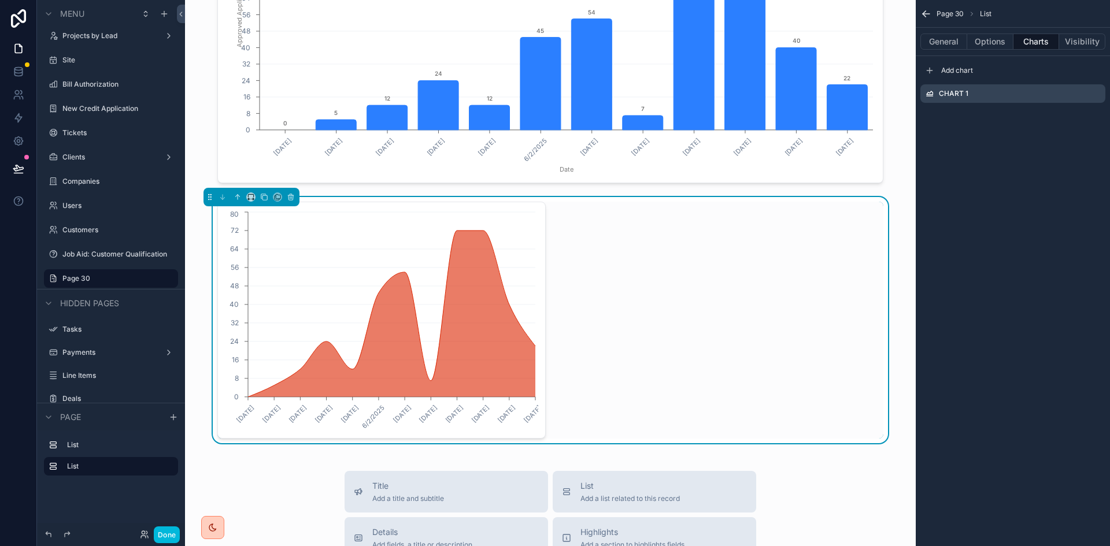
click at [996, 95] on div "Chart 1" at bounding box center [1012, 93] width 185 height 18
click at [0, 0] on icon "scrollable content" at bounding box center [0, 0] width 0 height 0
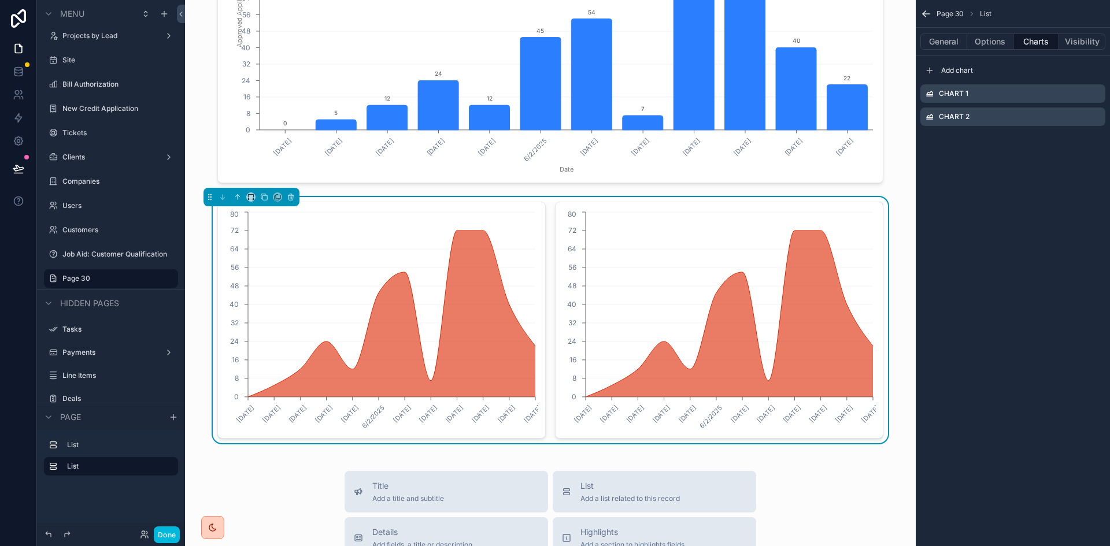
click at [0, 0] on icon "scrollable content" at bounding box center [0, 0] width 0 height 0
click at [1077, 95] on icon at bounding box center [1077, 98] width 9 height 9
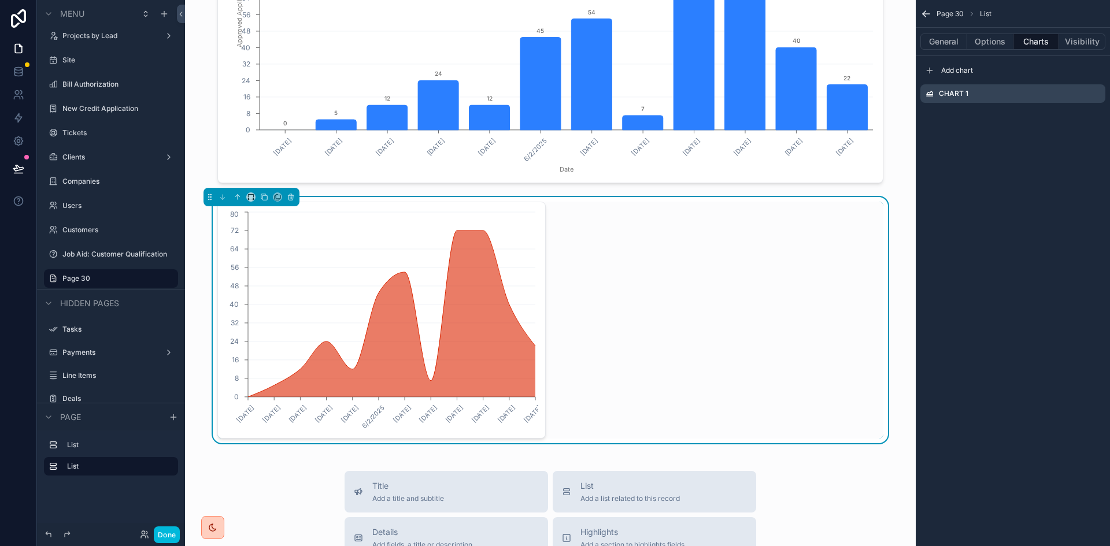
click at [981, 94] on div "Chart 1" at bounding box center [1012, 93] width 185 height 18
click at [0, 0] on icon "scrollable content" at bounding box center [0, 0] width 0 height 0
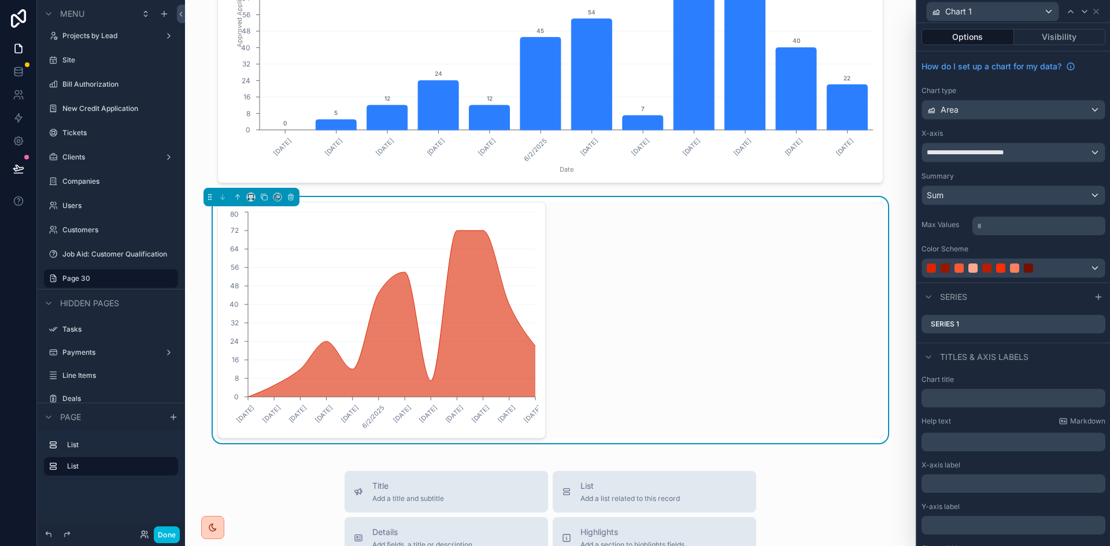
click at [978, 328] on div "Series 1" at bounding box center [1013, 324] width 184 height 18
click at [0, 0] on icon at bounding box center [0, 0] width 0 height 0
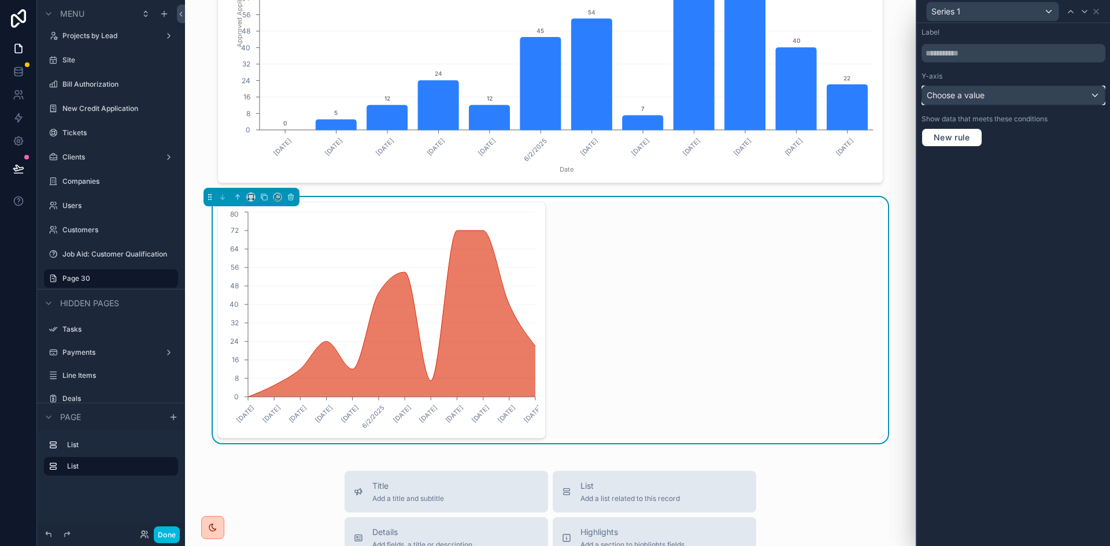
click at [1021, 91] on div "Choose a value" at bounding box center [1013, 95] width 183 height 18
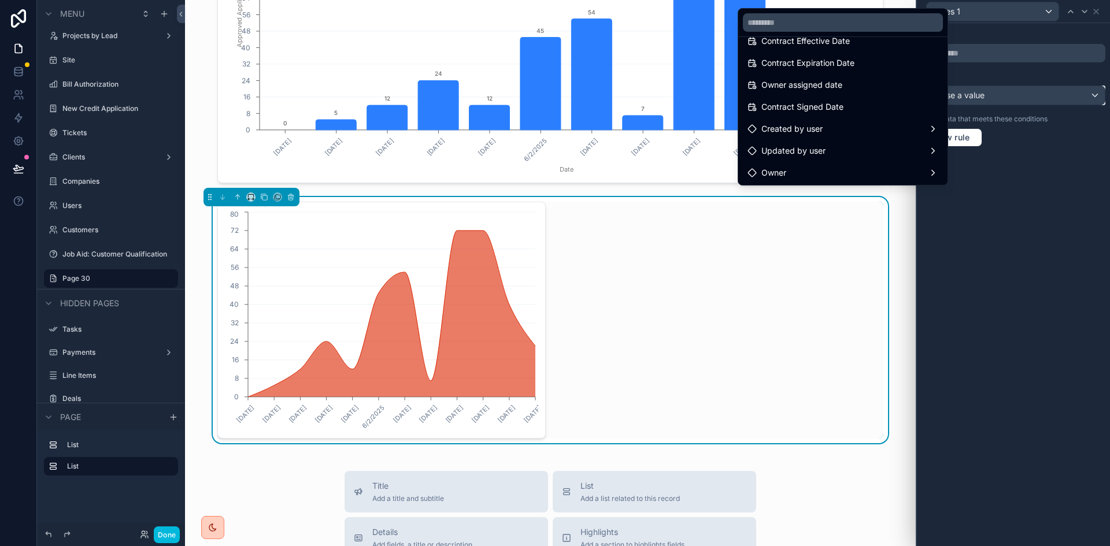
scroll to position [58, 0]
click at [843, 109] on div "Created by user" at bounding box center [842, 109] width 191 height 14
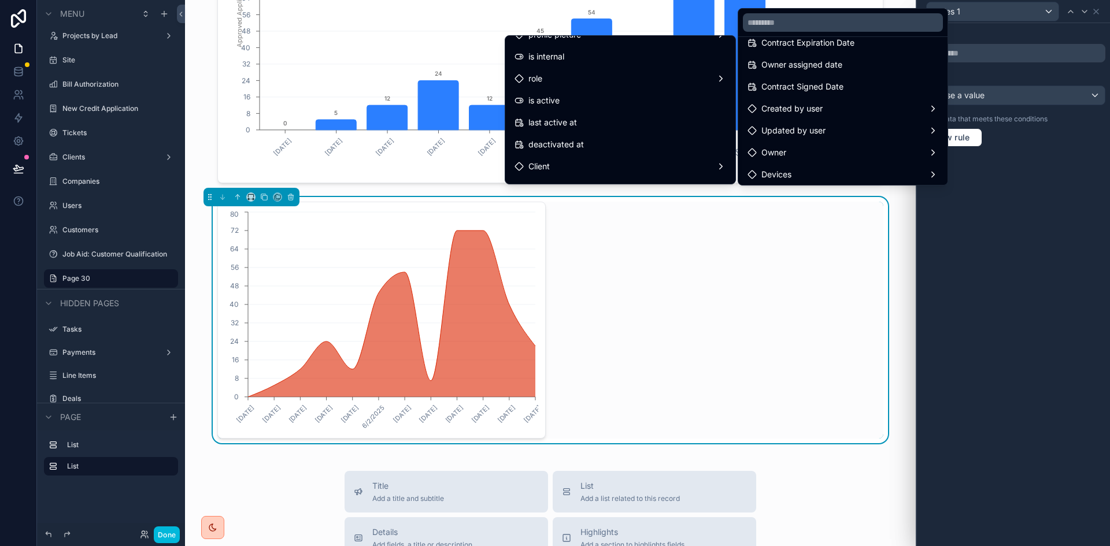
scroll to position [116, 0]
click at [821, 150] on div "Owner" at bounding box center [842, 153] width 191 height 14
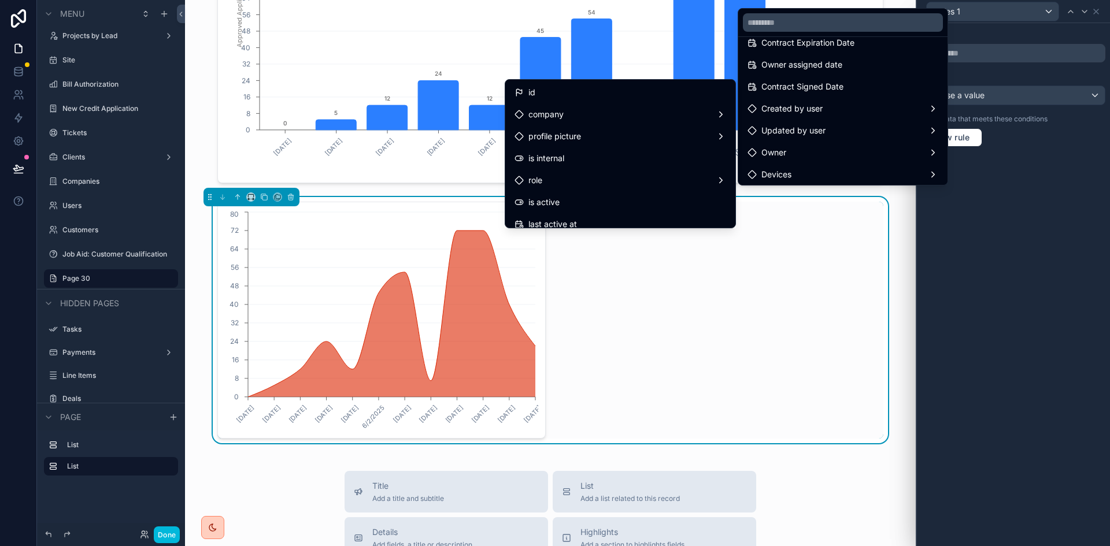
click at [592, 100] on div "id" at bounding box center [619, 92] width 225 height 21
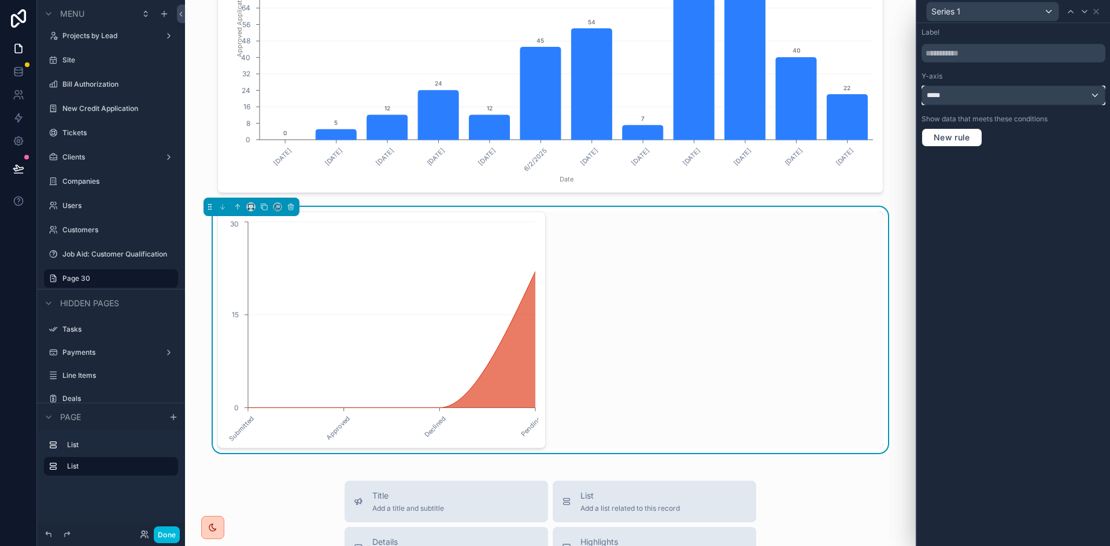
click at [980, 98] on div "*****" at bounding box center [1013, 95] width 183 height 18
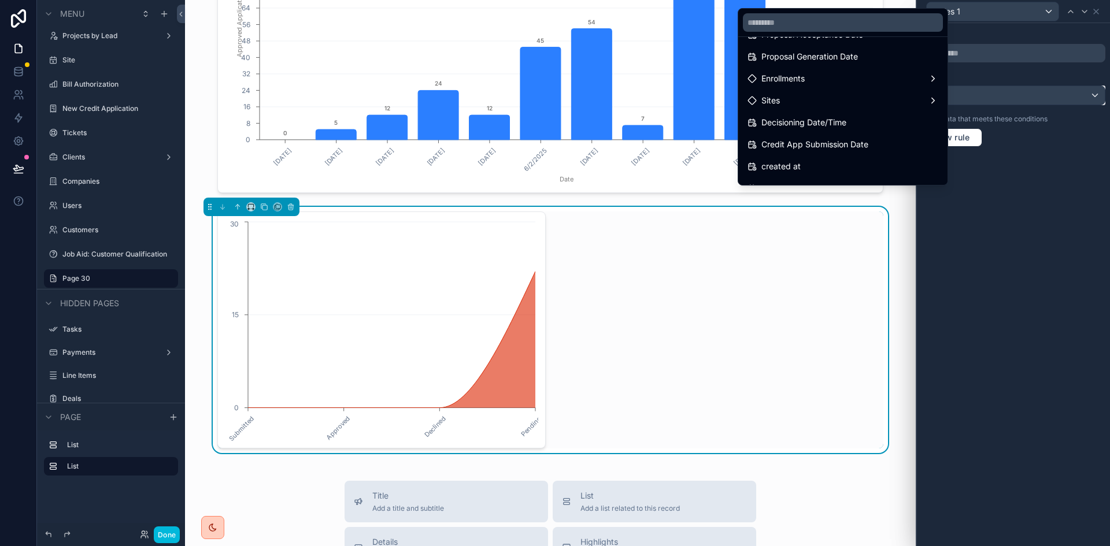
scroll to position [289, 0]
click at [878, 117] on div "Credit App Submission Date" at bounding box center [842, 119] width 191 height 14
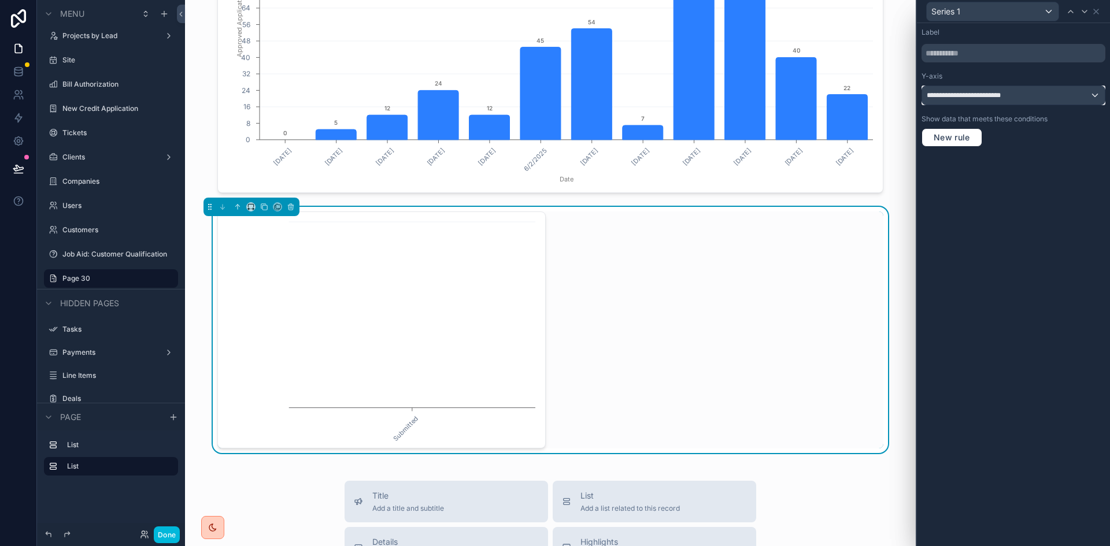
click at [992, 97] on span "**********" at bounding box center [972, 95] width 92 height 9
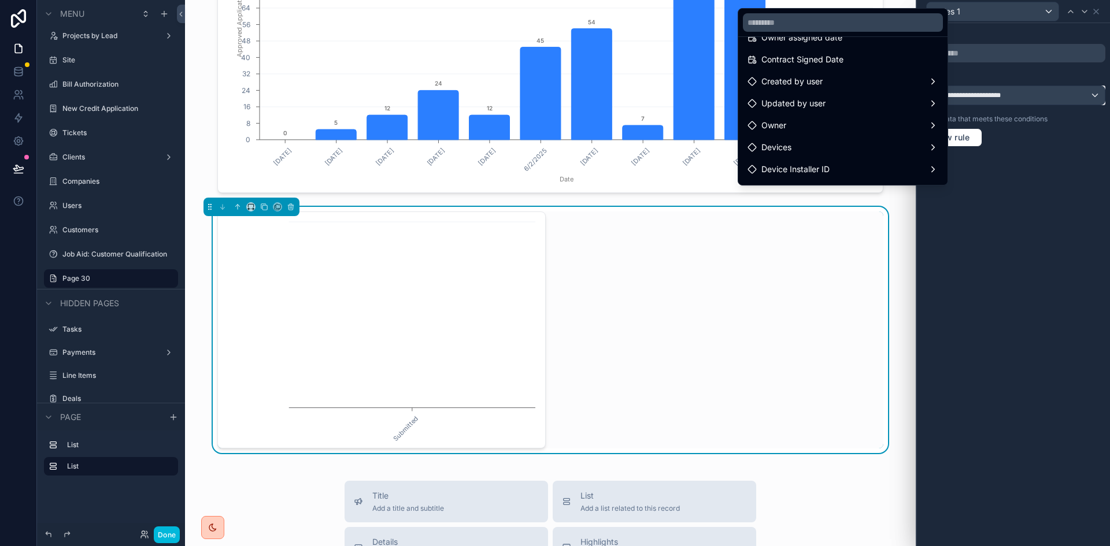
scroll to position [0, 0]
click at [1029, 246] on div at bounding box center [1013, 273] width 193 height 546
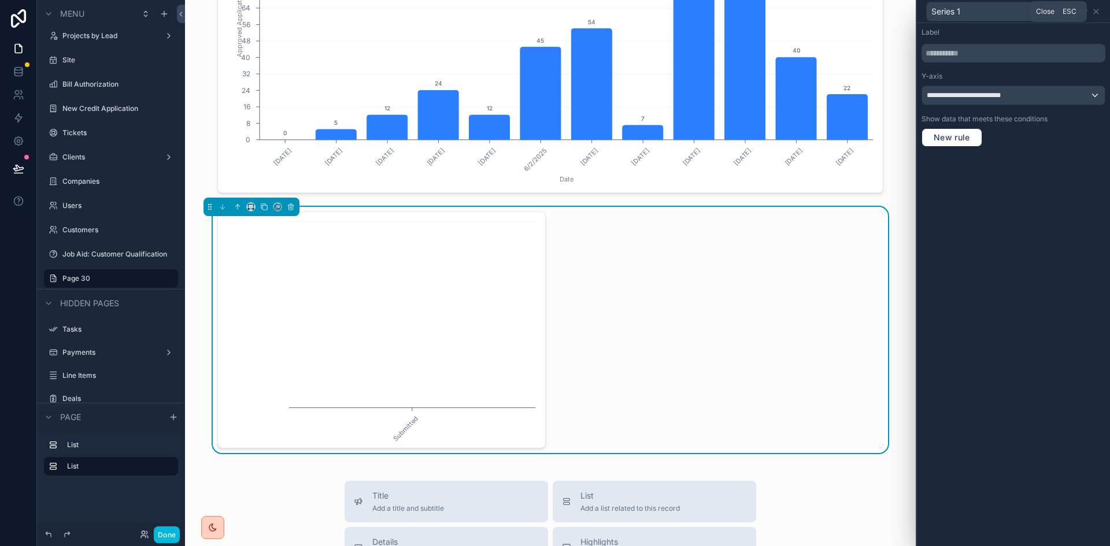
click at [1096, 11] on icon at bounding box center [1095, 11] width 5 height 5
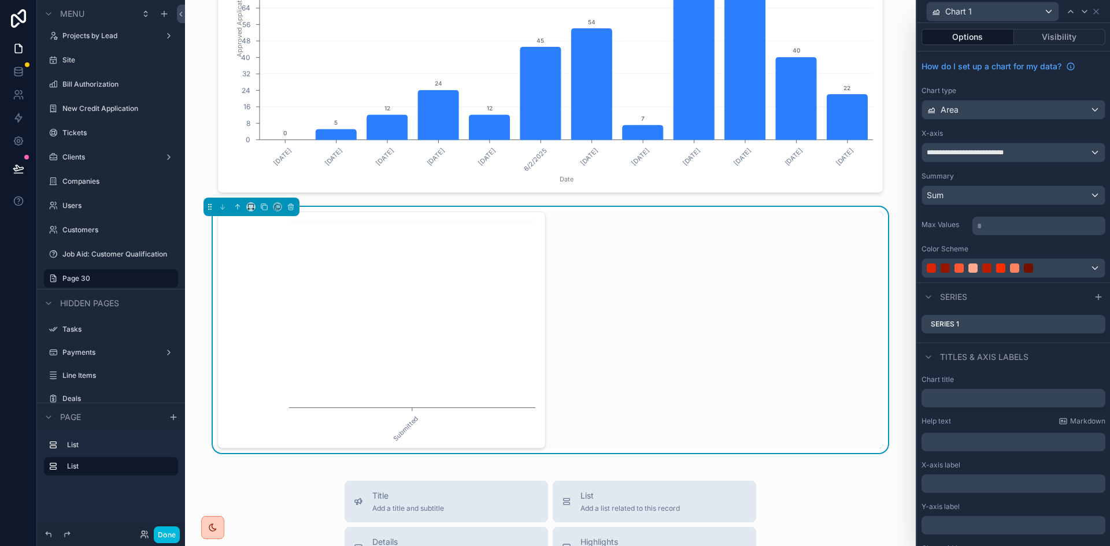
click at [1046, 328] on div "Series 1" at bounding box center [1013, 324] width 184 height 18
click at [0, 0] on icon at bounding box center [0, 0] width 0 height 0
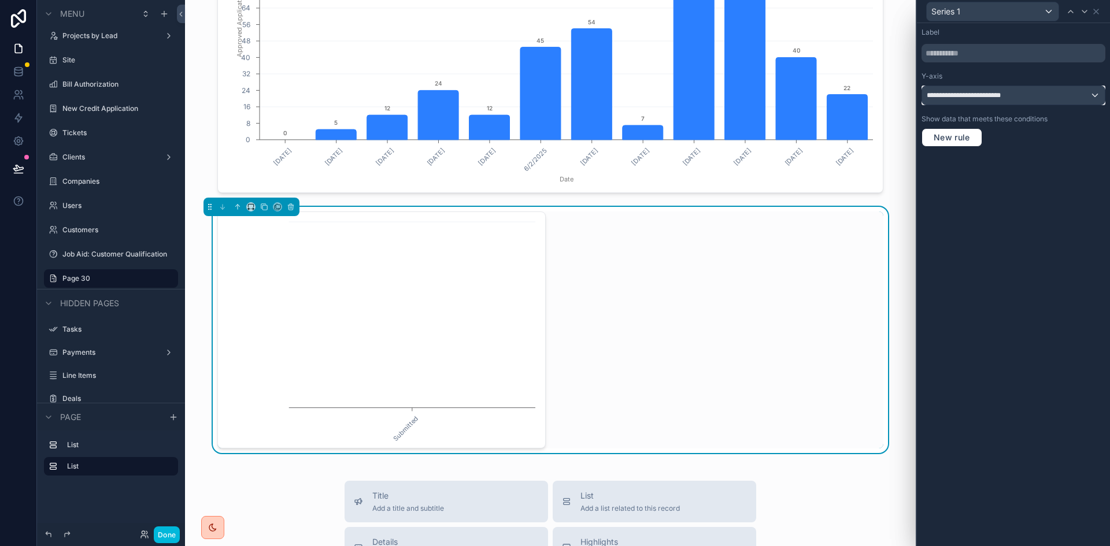
click at [1026, 97] on div "**********" at bounding box center [1013, 95] width 183 height 18
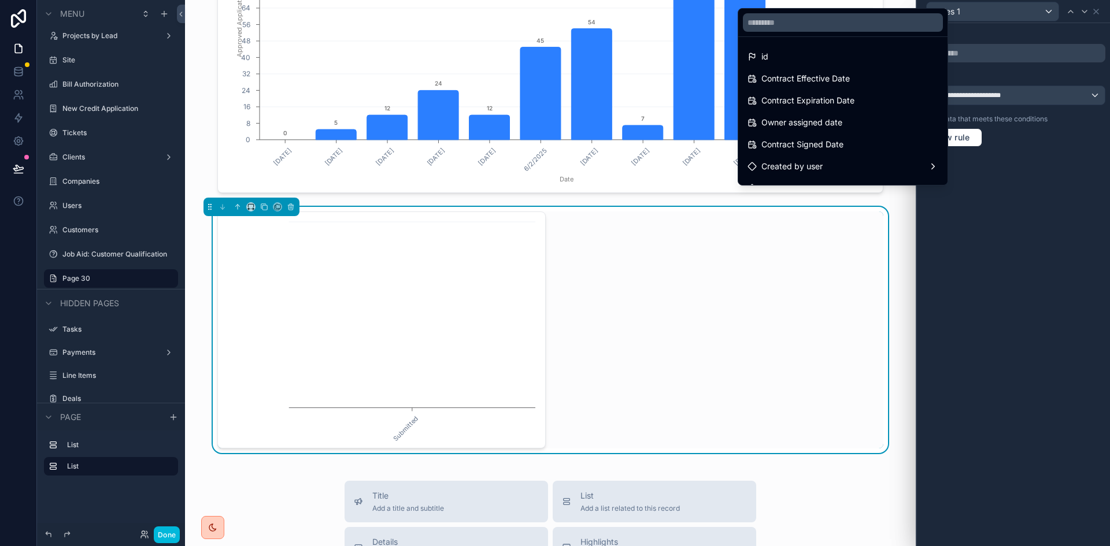
click at [816, 53] on div "id" at bounding box center [842, 57] width 191 height 14
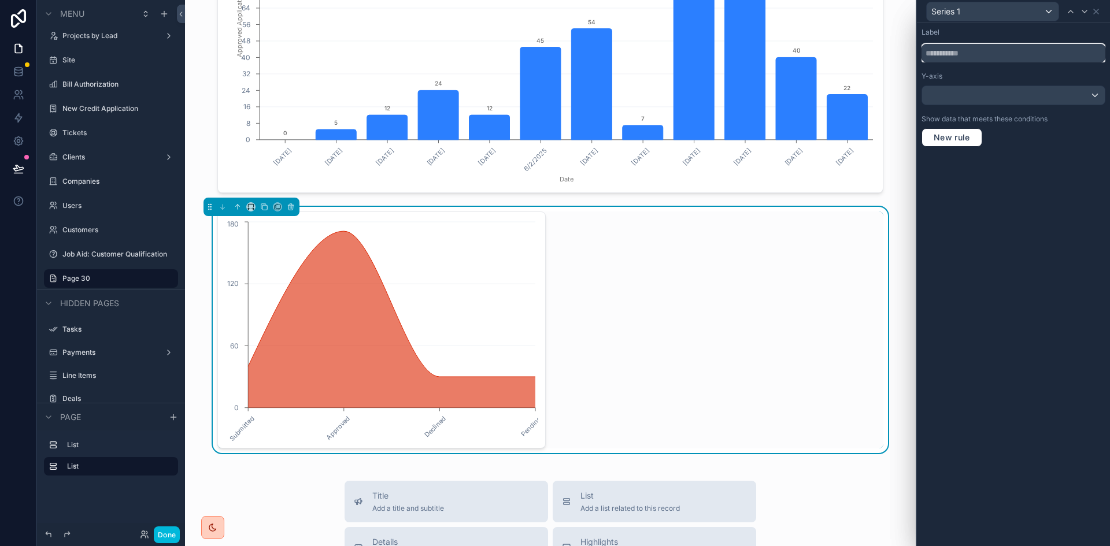
click at [970, 53] on input "text" at bounding box center [1013, 53] width 184 height 18
click at [1099, 10] on icon at bounding box center [1095, 11] width 9 height 9
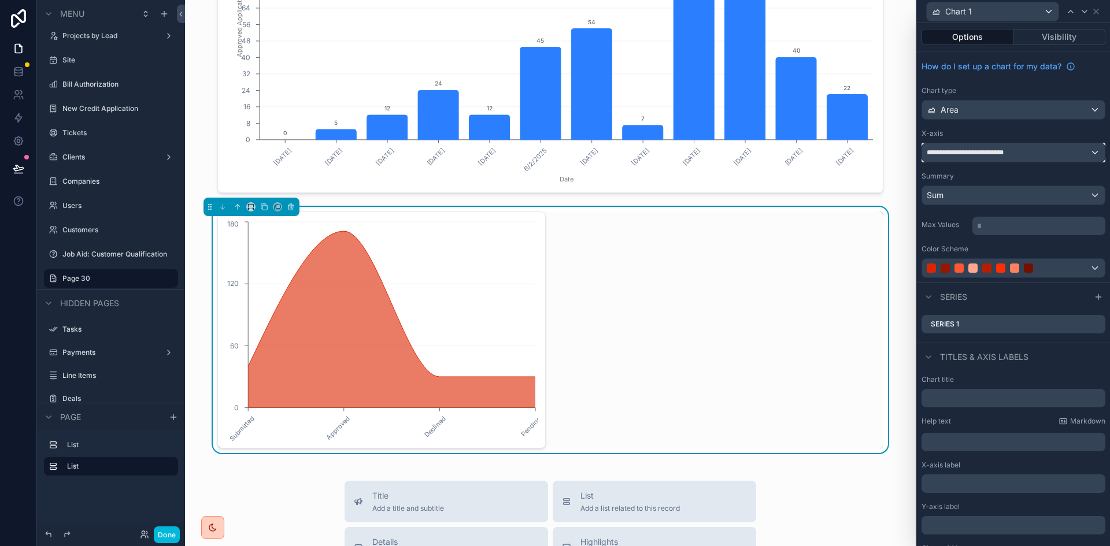
click at [975, 155] on span "**********" at bounding box center [971, 152] width 90 height 9
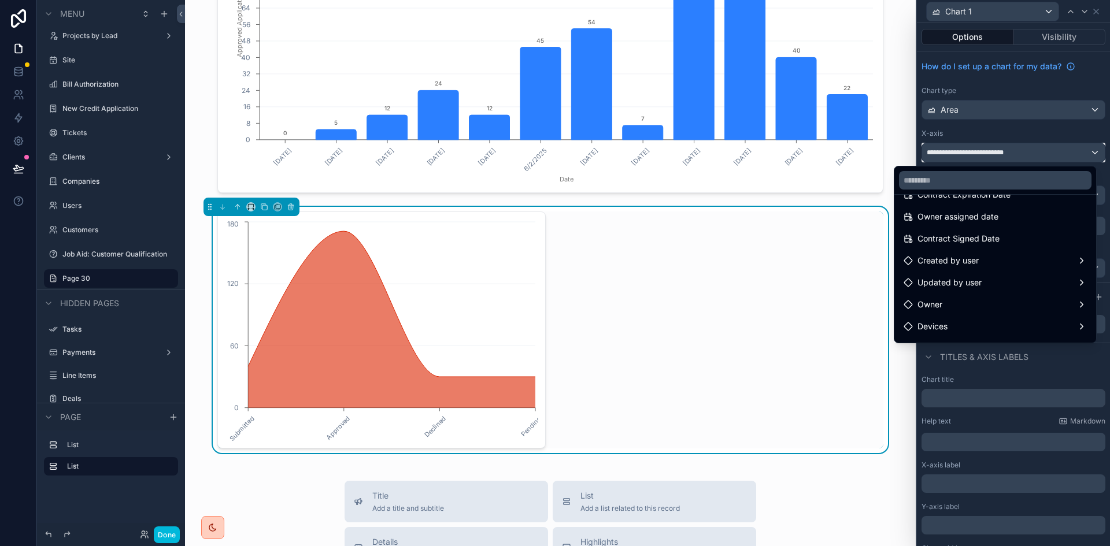
scroll to position [116, 0]
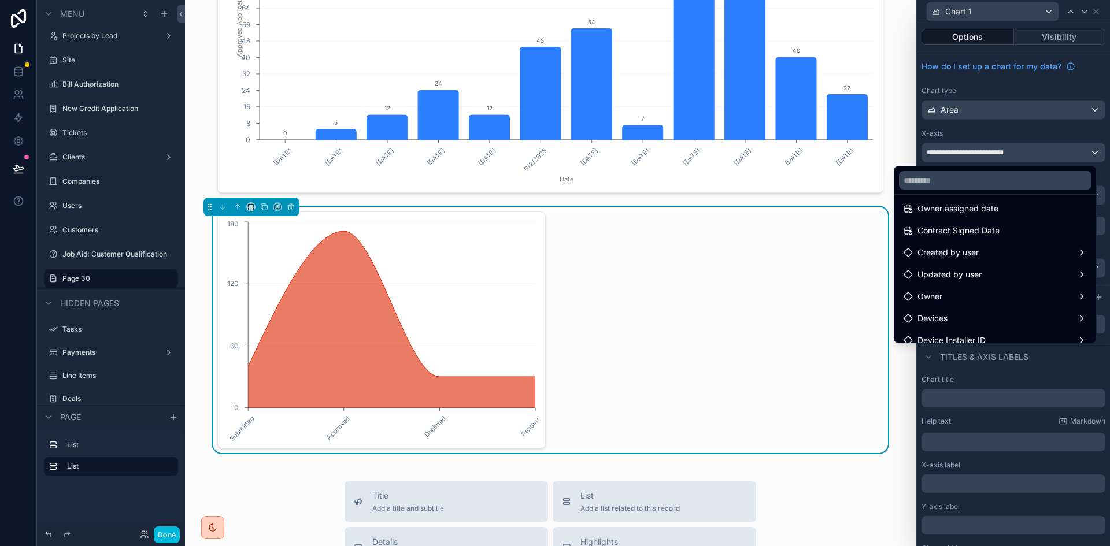
click at [1079, 73] on div at bounding box center [1013, 273] width 193 height 546
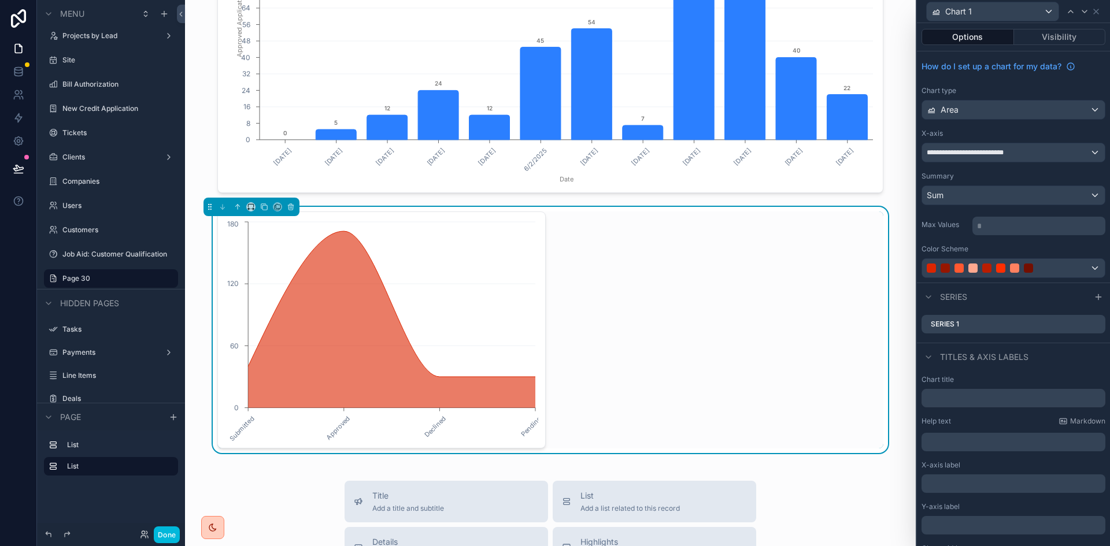
click at [1084, 83] on div "**********" at bounding box center [1013, 166] width 193 height 231
click at [1056, 270] on div at bounding box center [1000, 268] width 148 height 9
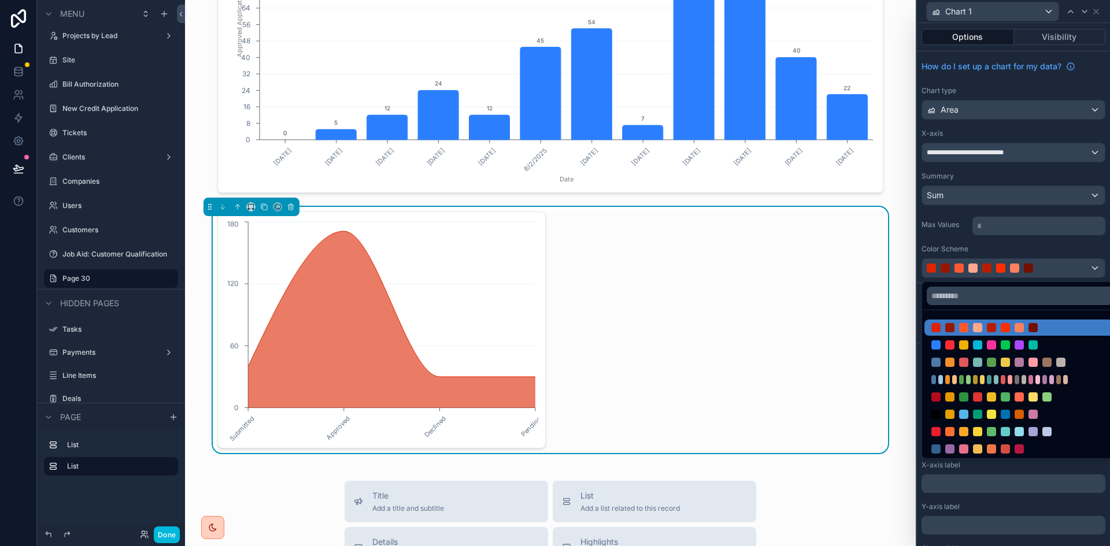
click at [1017, 413] on div at bounding box center [1018, 414] width 9 height 9
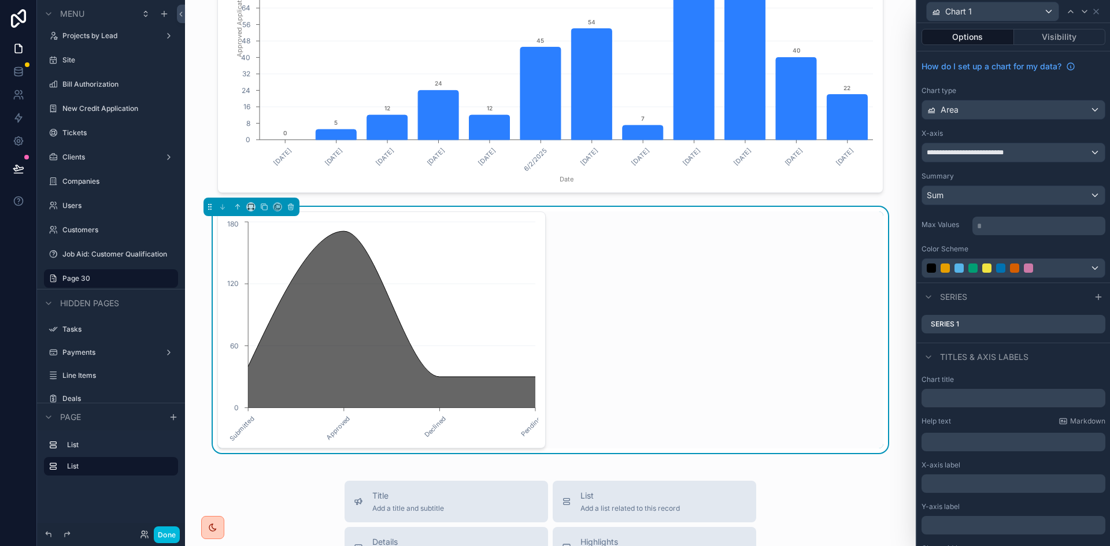
click at [1098, 17] on div "Chart 1" at bounding box center [1013, 11] width 184 height 23
click at [1096, 12] on icon at bounding box center [1095, 11] width 5 height 5
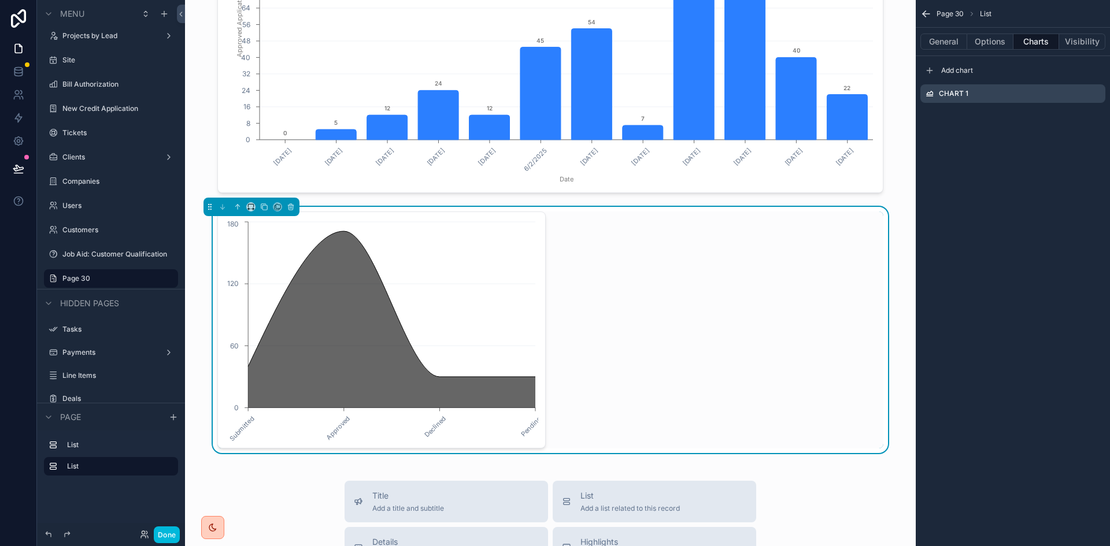
click at [991, 40] on button "Options" at bounding box center [990, 42] width 46 height 16
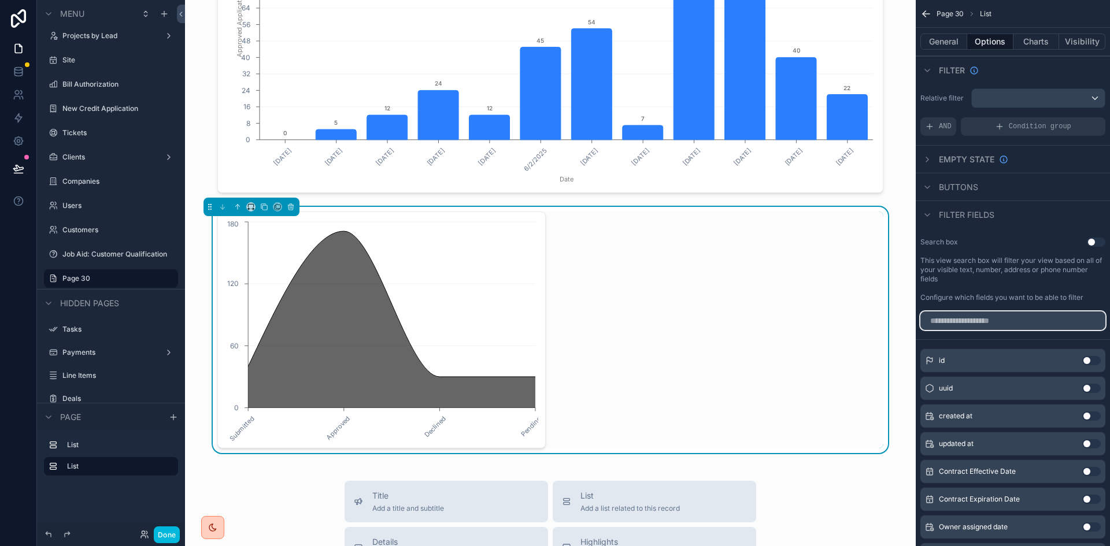
click at [1003, 321] on input "scrollable content" at bounding box center [1012, 320] width 185 height 18
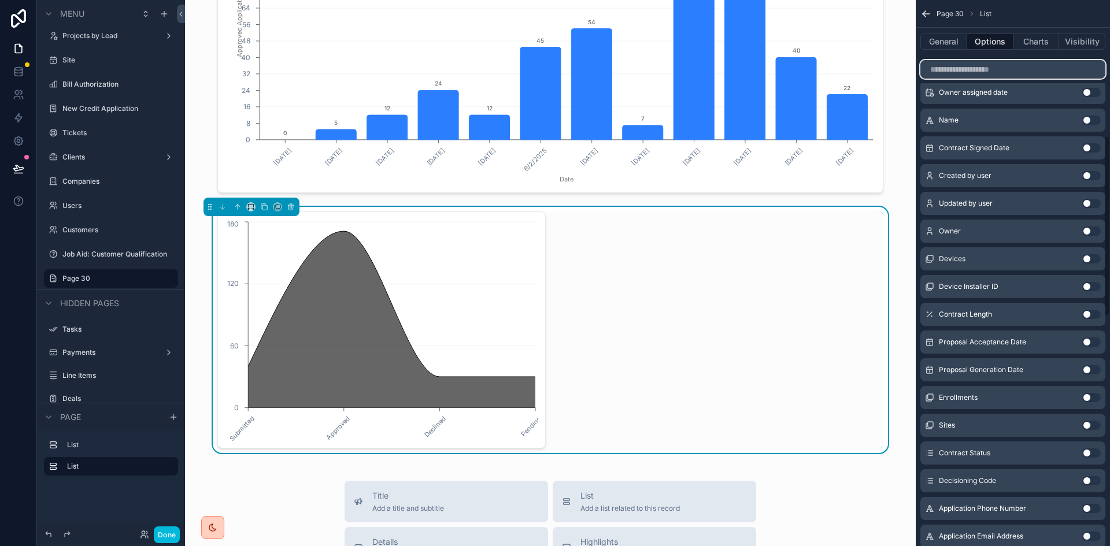
scroll to position [462, 0]
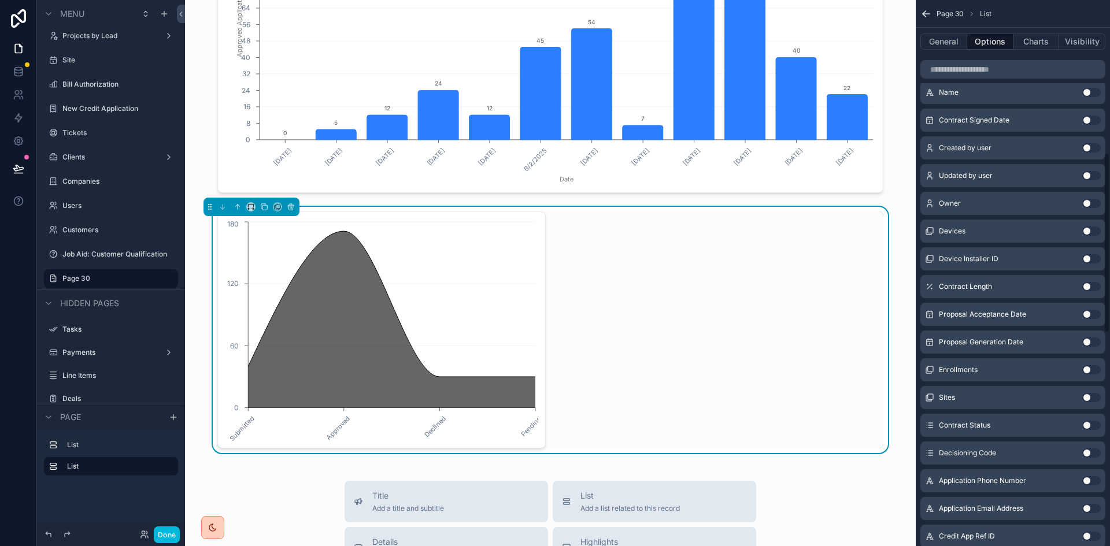
click at [1089, 425] on button "Use setting" at bounding box center [1091, 425] width 18 height 9
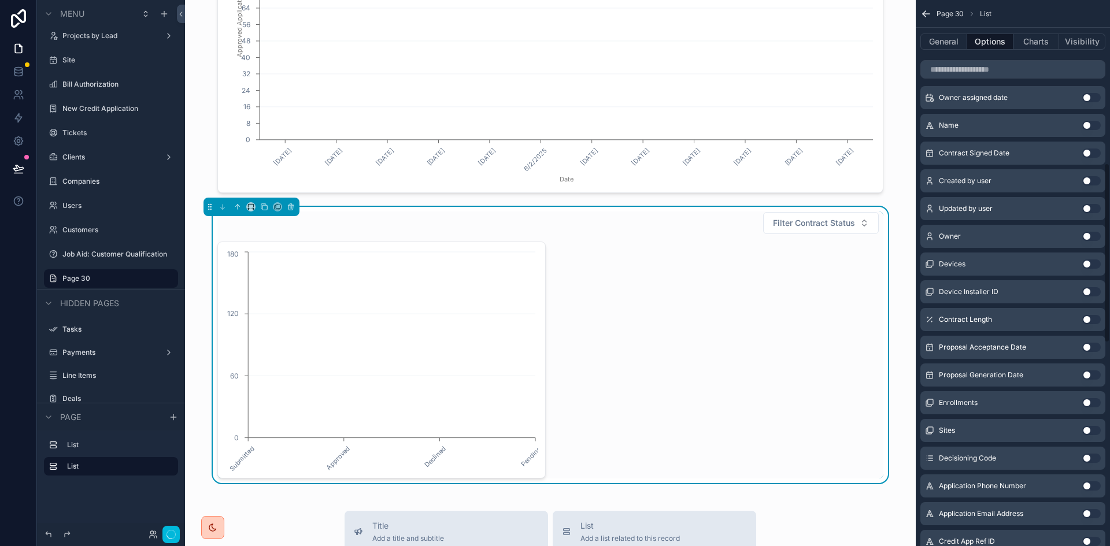
scroll to position [495, 0]
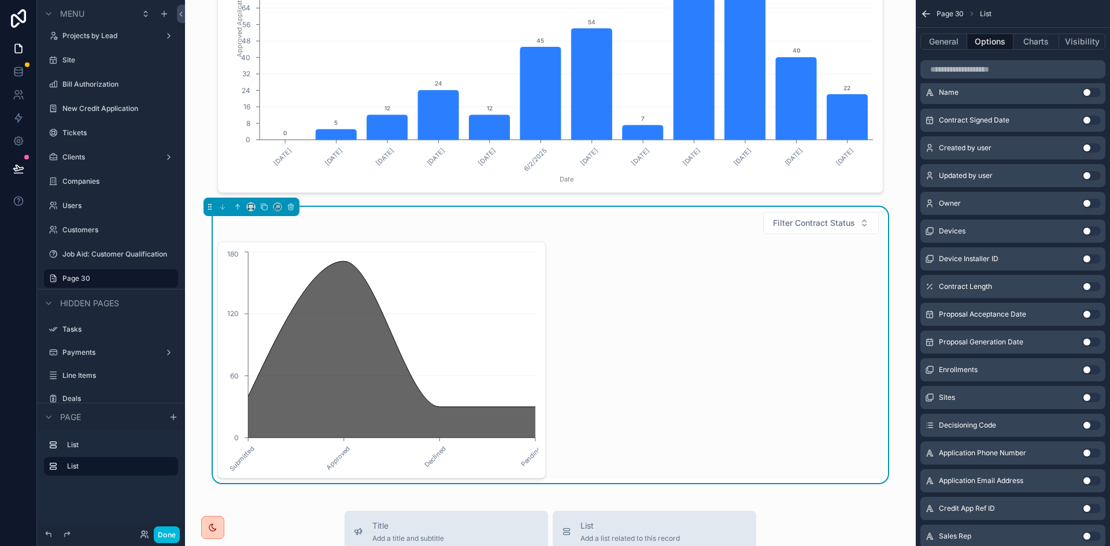
click at [831, 223] on span "Filter Contract Status" at bounding box center [814, 223] width 82 height 12
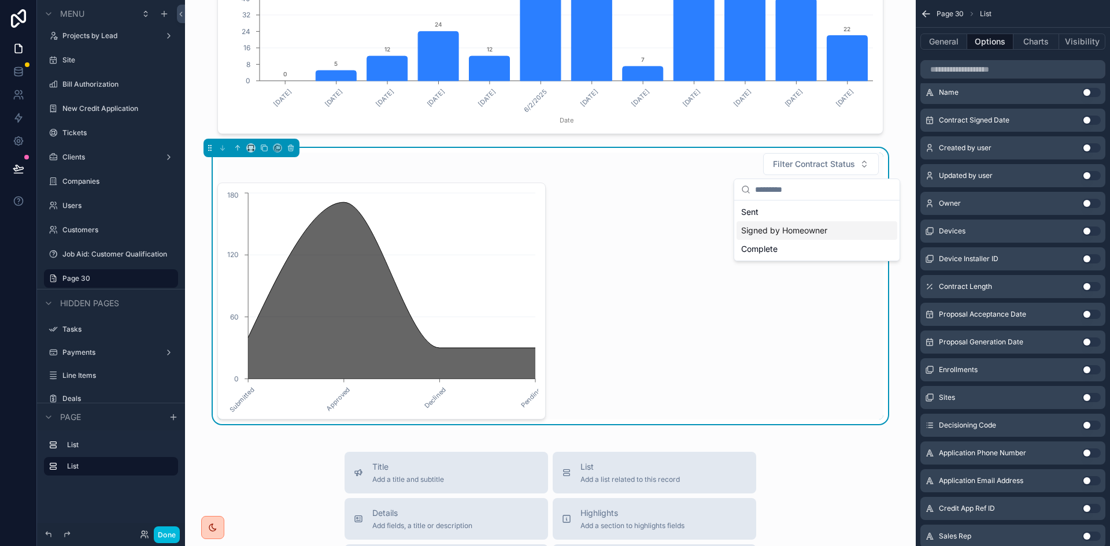
scroll to position [173, 0]
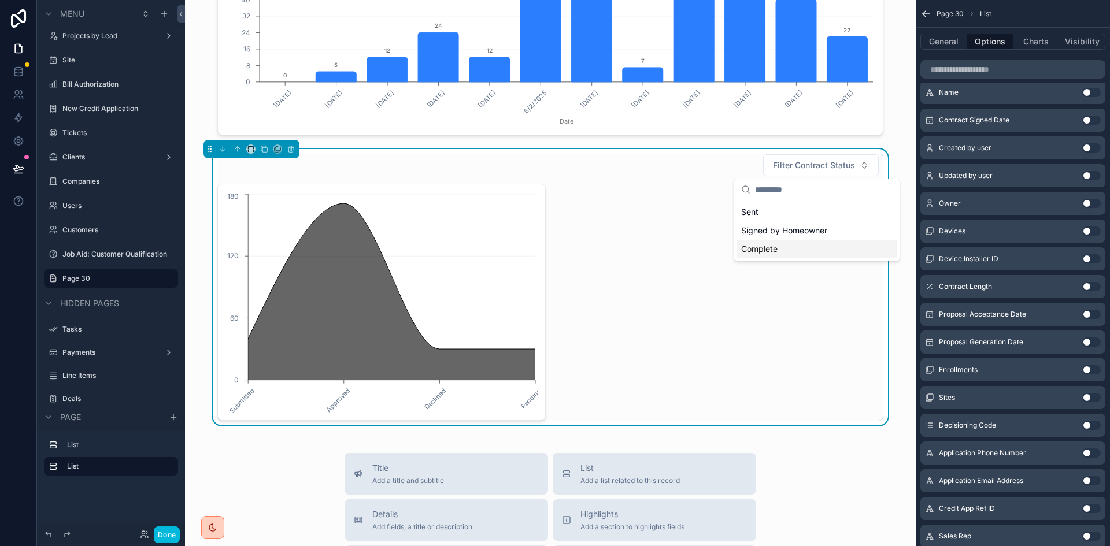
click at [819, 248] on div "Complete" at bounding box center [816, 249] width 161 height 18
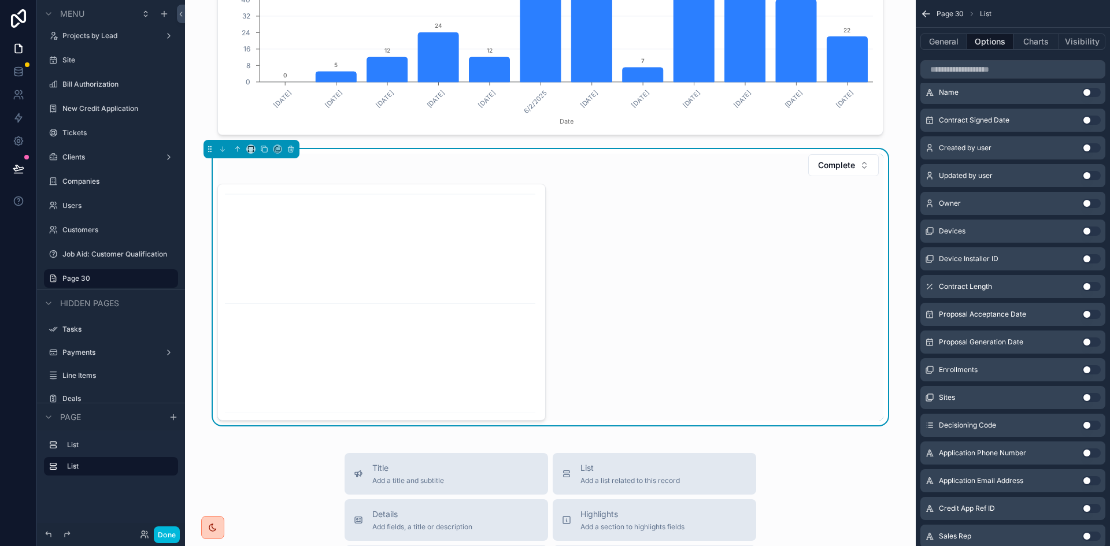
click at [856, 164] on button "Complete" at bounding box center [843, 165] width 71 height 22
click at [821, 217] on div "None" at bounding box center [838, 212] width 161 height 18
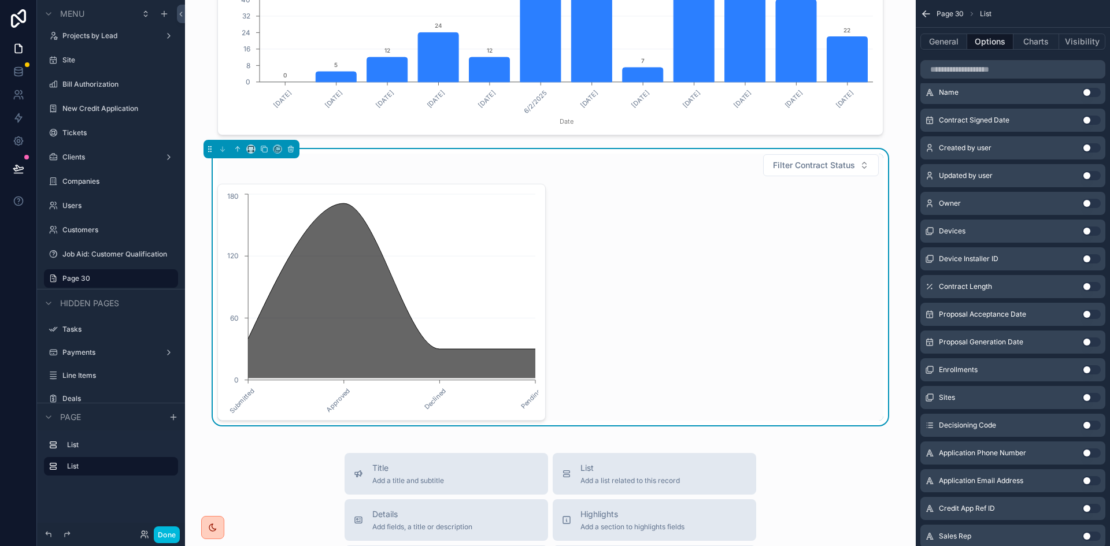
click at [844, 173] on button "Filter Contract Status" at bounding box center [821, 165] width 116 height 22
click at [833, 227] on div "Signed by Homeowner" at bounding box center [816, 230] width 161 height 18
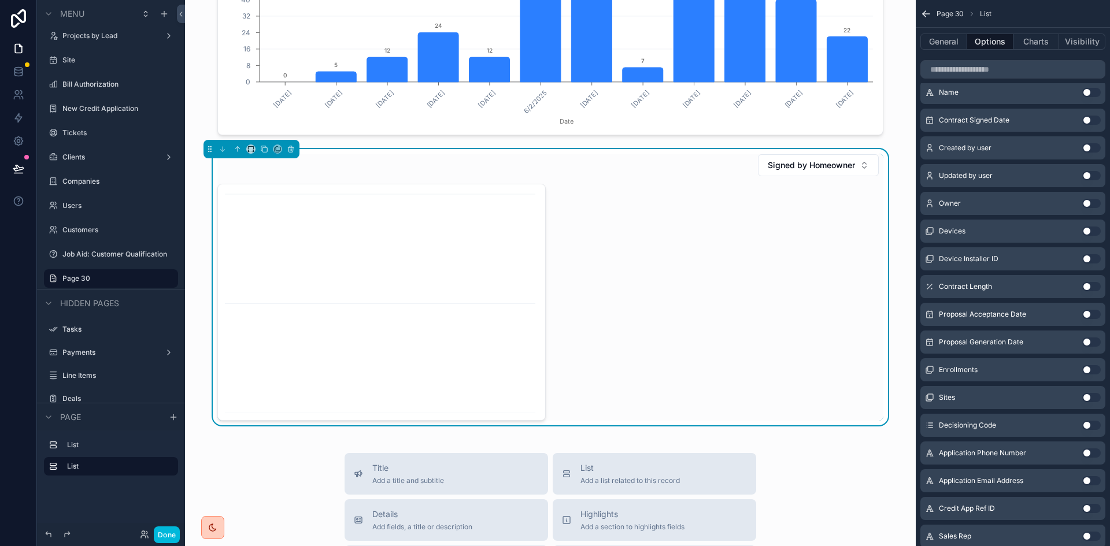
click at [845, 170] on span "Signed by Homeowner" at bounding box center [810, 166] width 87 height 12
click at [815, 213] on div "None" at bounding box center [813, 212] width 161 height 18
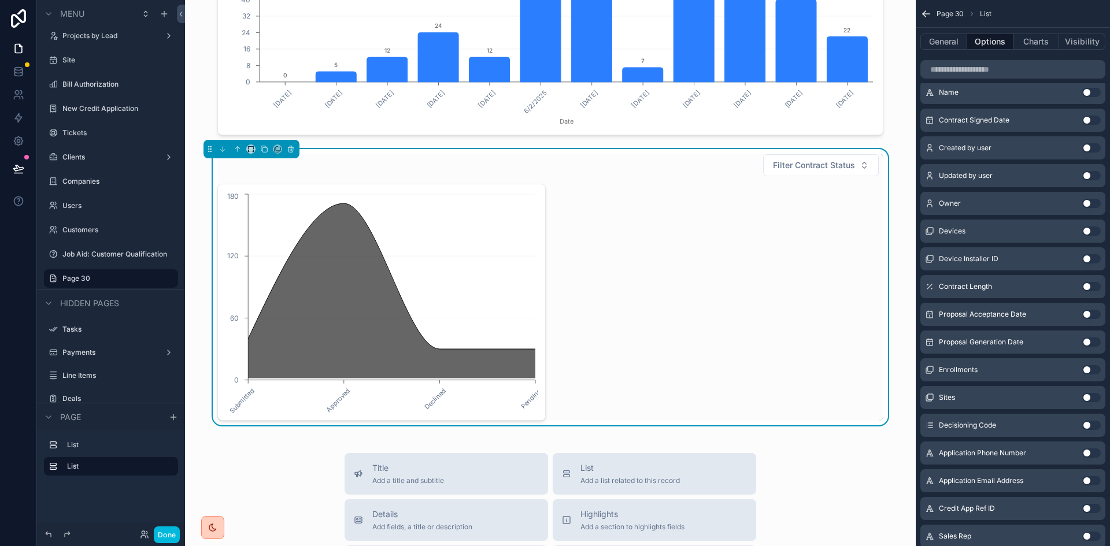
click at [897, 160] on div "Application Metrics Number of Approved Applications Number of Approved Applicat…" at bounding box center [550, 392] width 730 height 1130
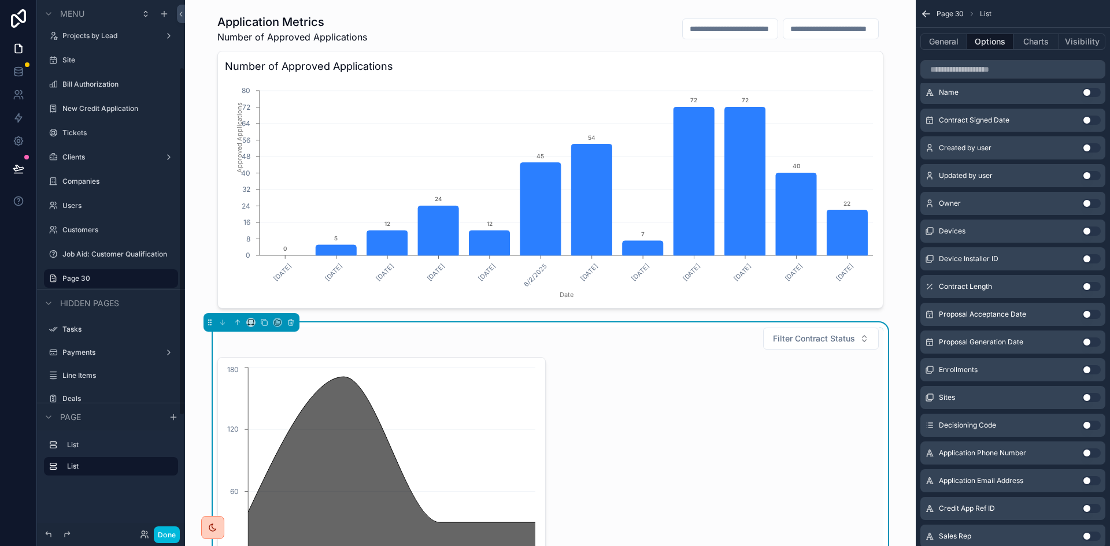
click at [160, 533] on button "Done" at bounding box center [167, 534] width 26 height 17
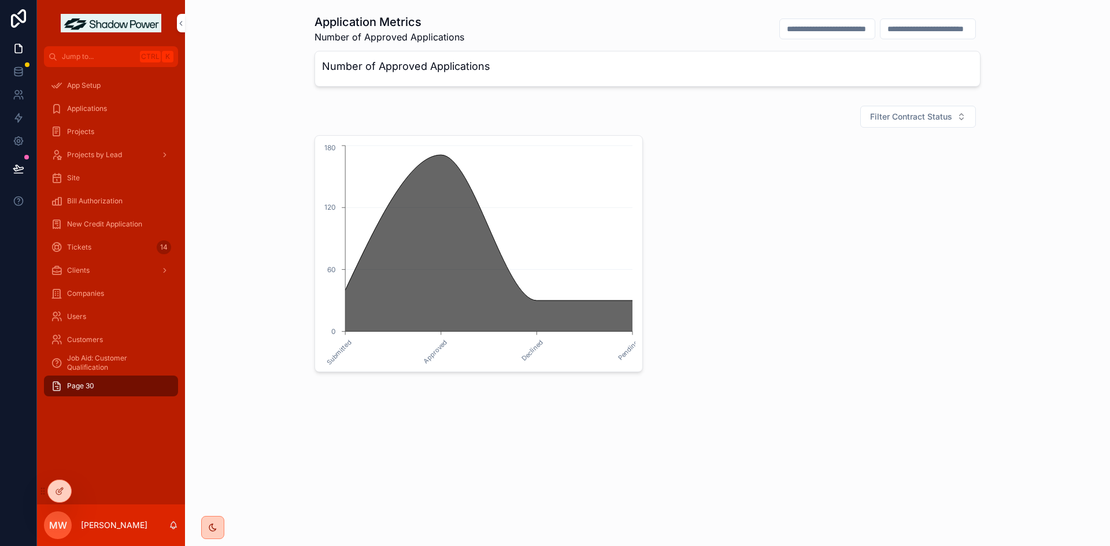
click at [481, 67] on h3 "Number of Approved Applications" at bounding box center [647, 66] width 651 height 16
click at [54, 489] on div at bounding box center [59, 491] width 23 height 22
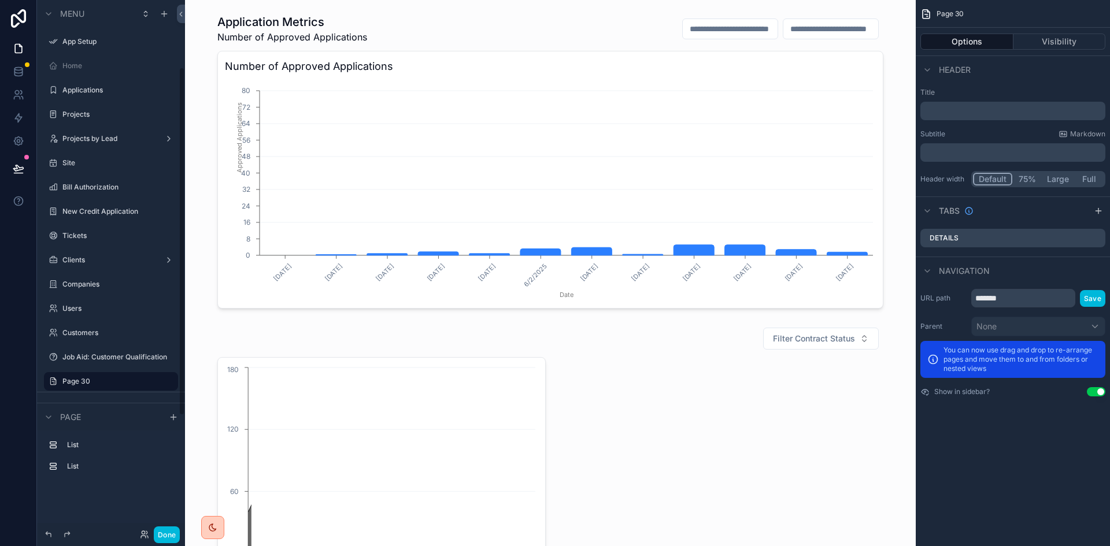
scroll to position [103, 0]
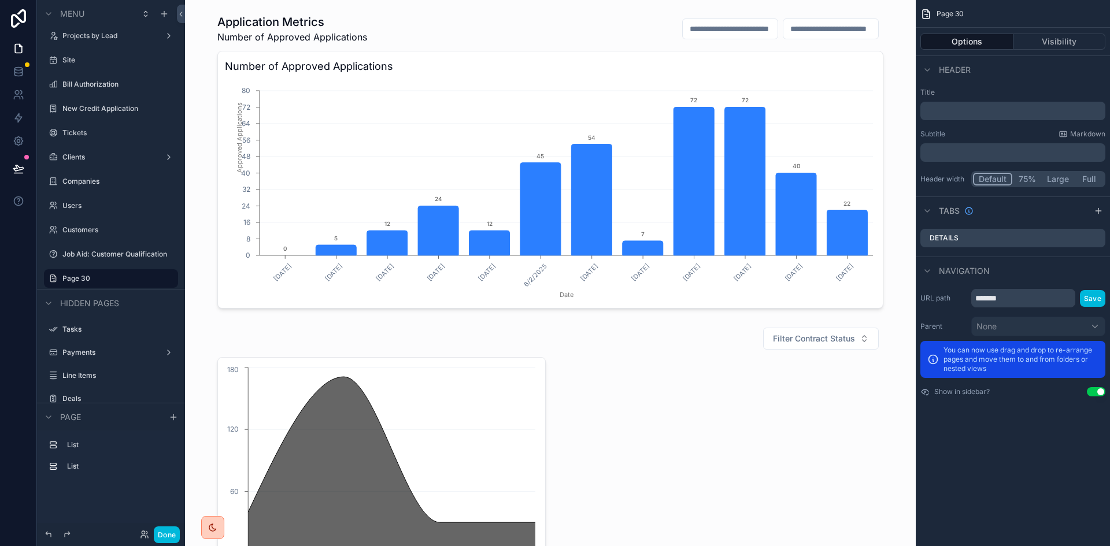
click at [993, 109] on p "﻿" at bounding box center [1014, 111] width 178 height 12
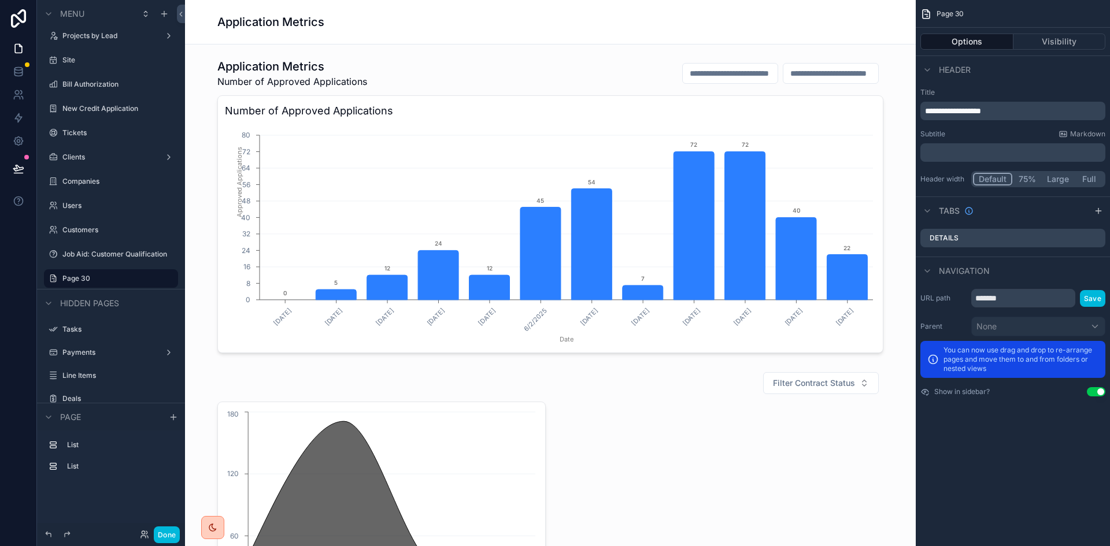
click at [1080, 69] on div "Header" at bounding box center [1012, 69] width 194 height 28
click at [580, 137] on div "scrollable content" at bounding box center [550, 206] width 712 height 304
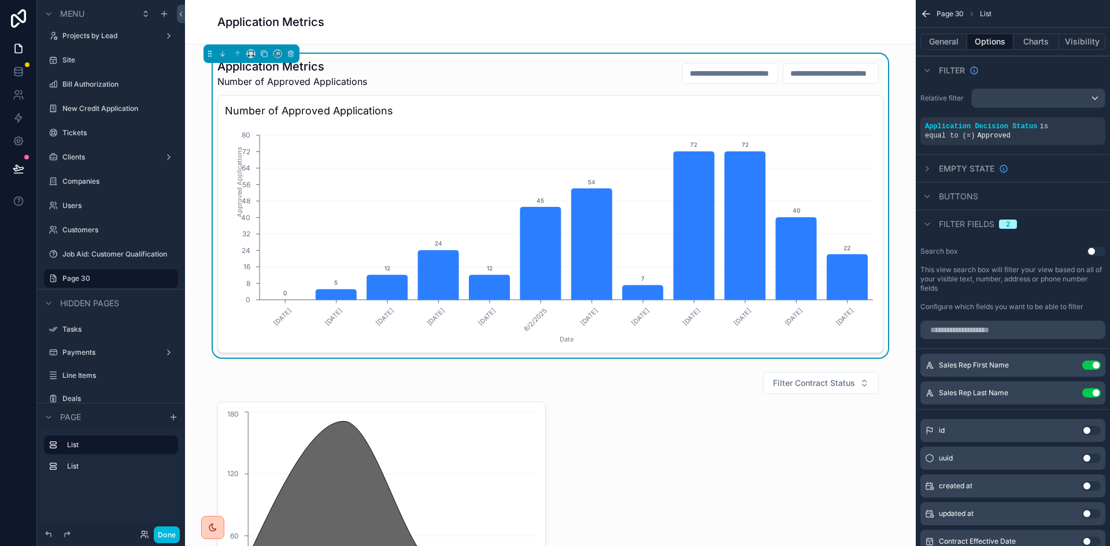
click at [928, 168] on icon "scrollable content" at bounding box center [927, 168] width 2 height 5
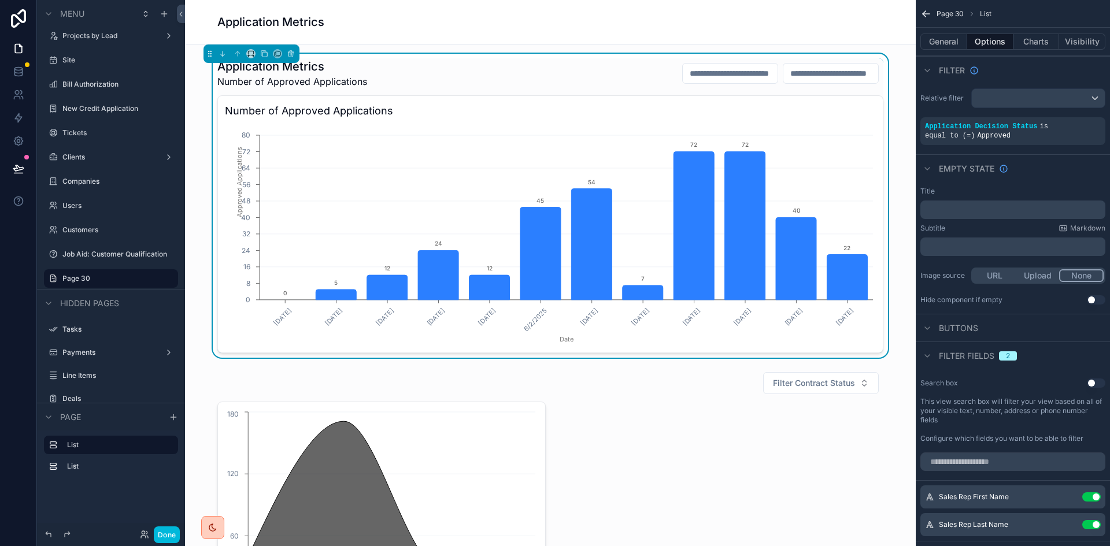
click at [1064, 158] on div "Empty state" at bounding box center [1012, 168] width 194 height 28
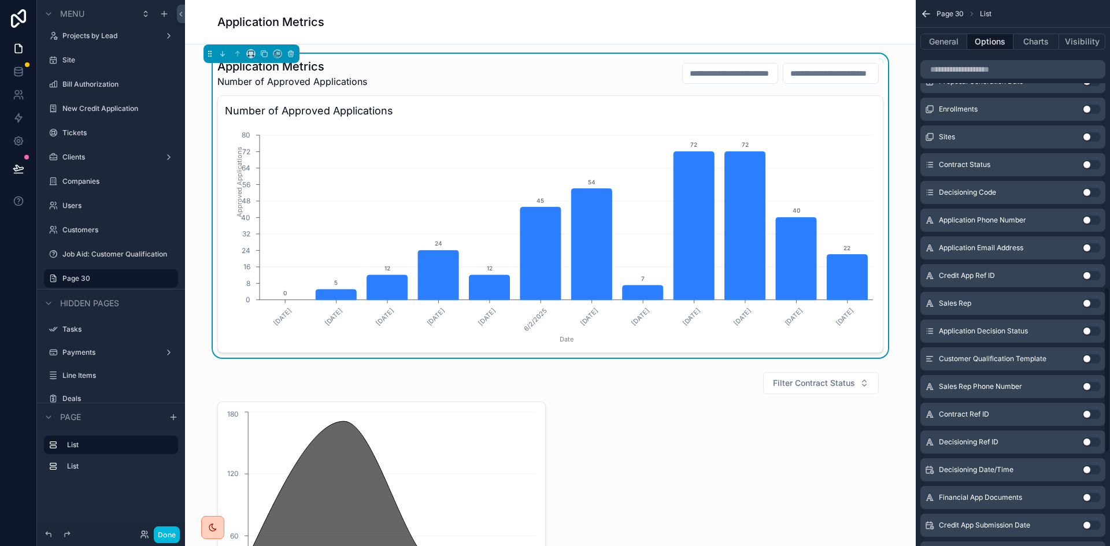
scroll to position [982, 0]
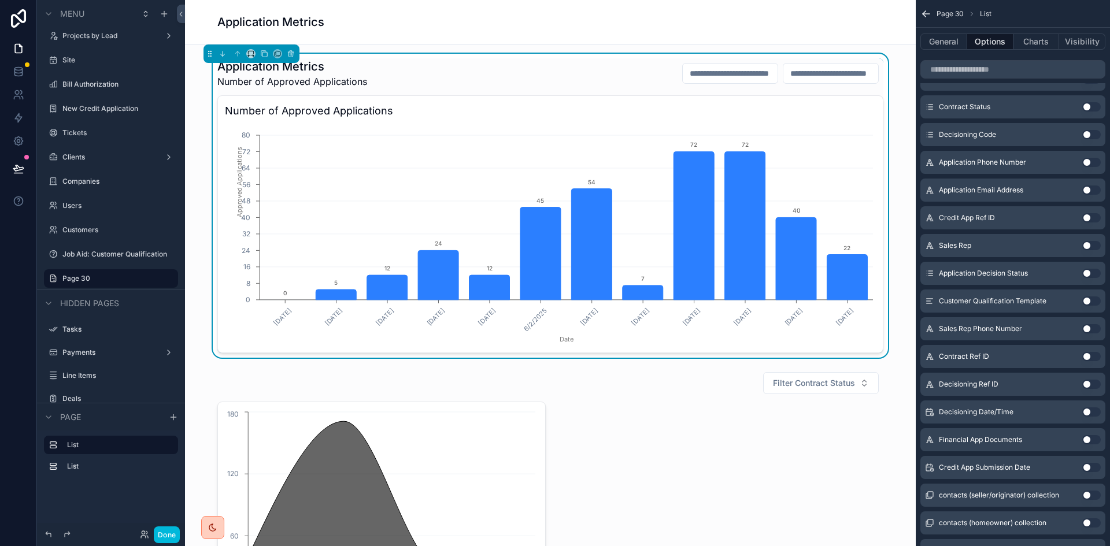
click at [1090, 413] on button "Use setting" at bounding box center [1091, 411] width 18 height 9
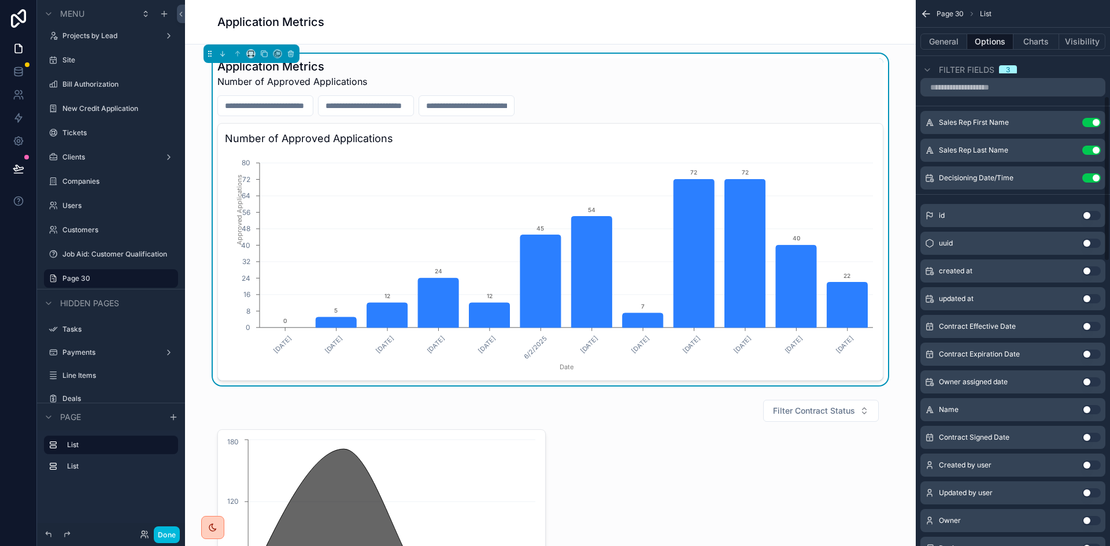
scroll to position [28, 0]
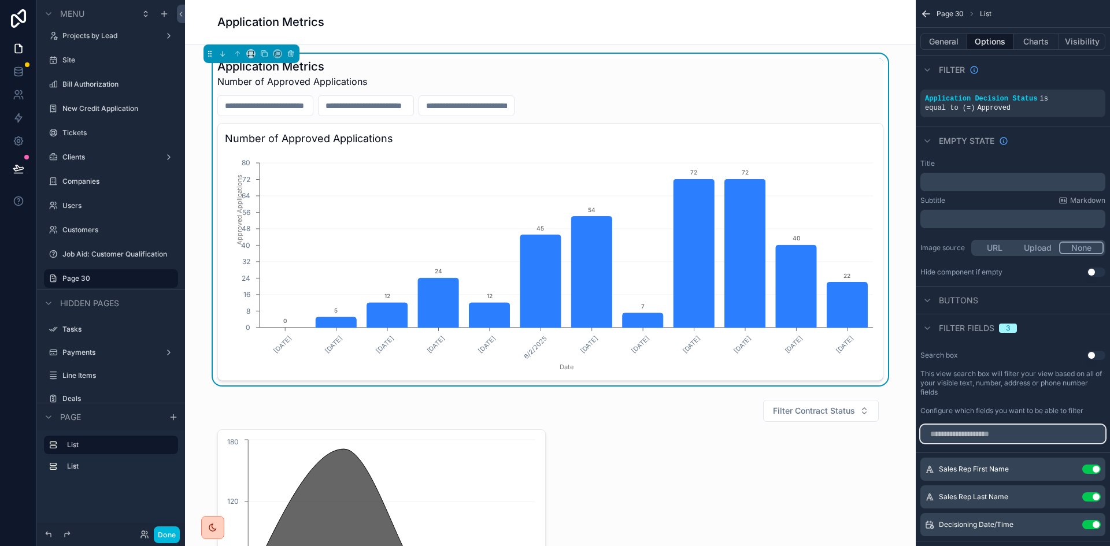
click at [988, 441] on input "scrollable content" at bounding box center [1012, 434] width 185 height 18
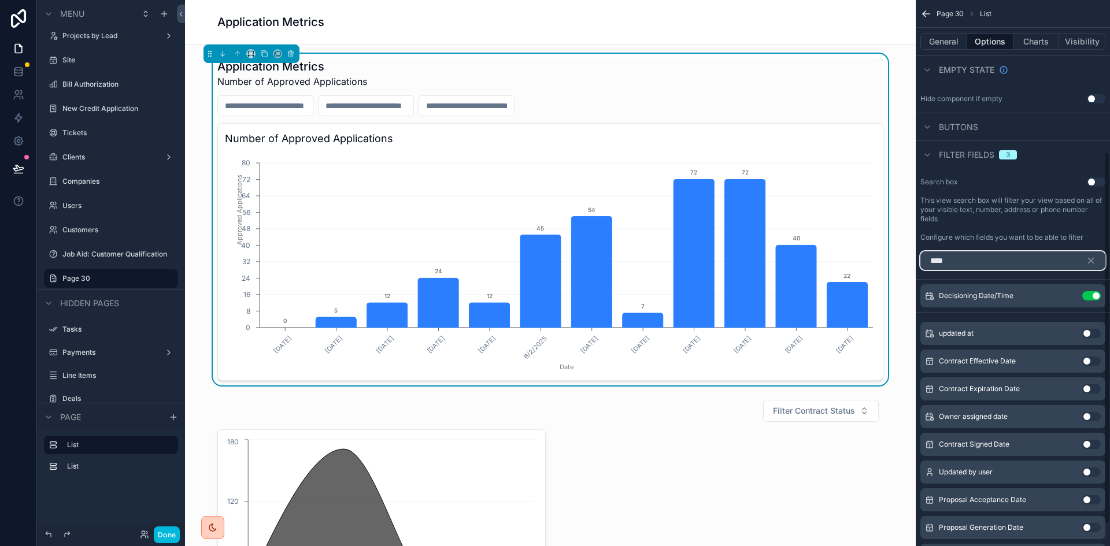
scroll to position [254, 0]
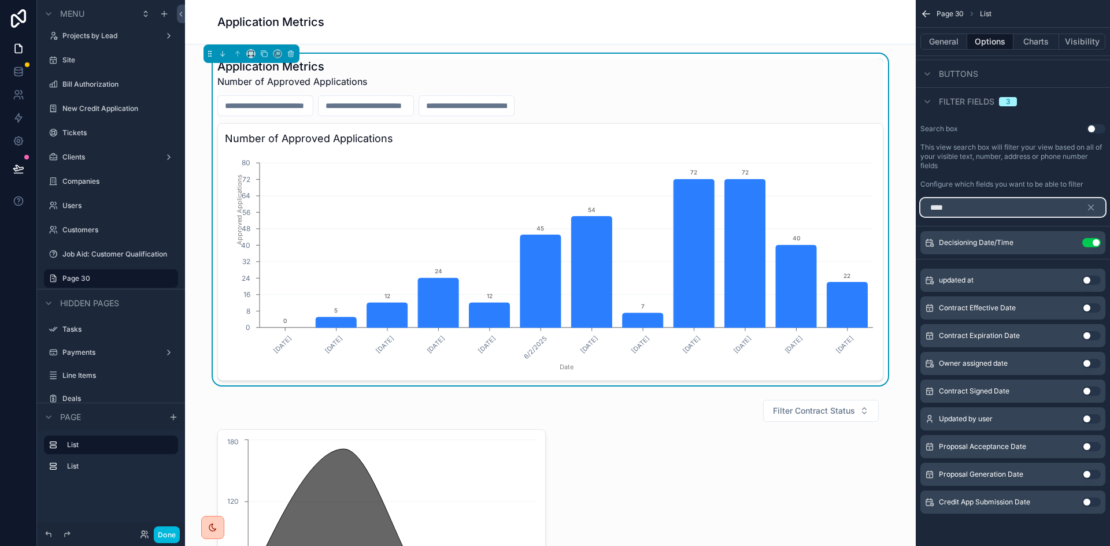
type input "****"
click at [1086, 501] on button "Use setting" at bounding box center [1091, 502] width 18 height 9
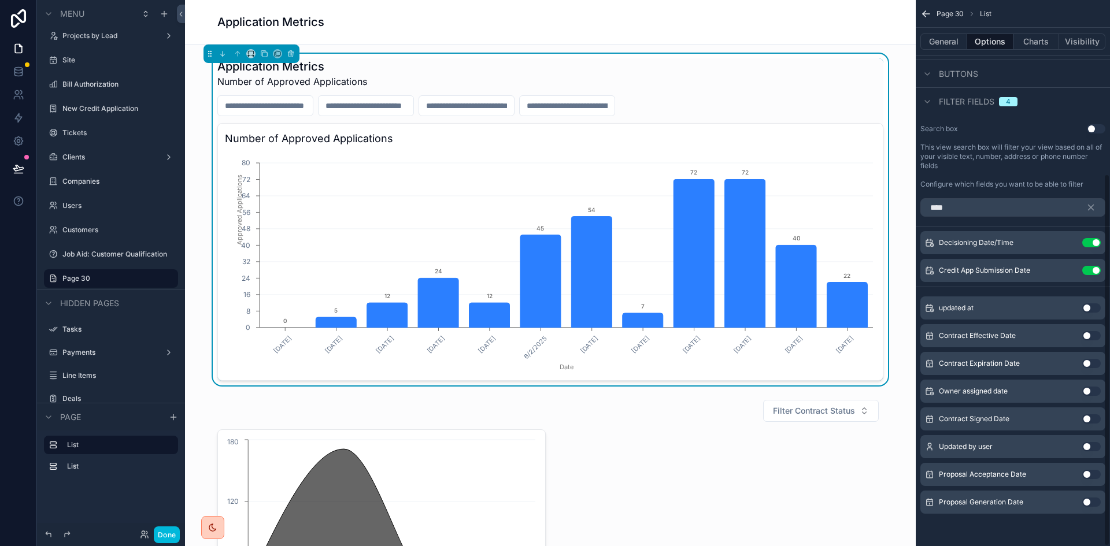
click at [925, 15] on icon "scrollable content" at bounding box center [926, 14] width 12 height 12
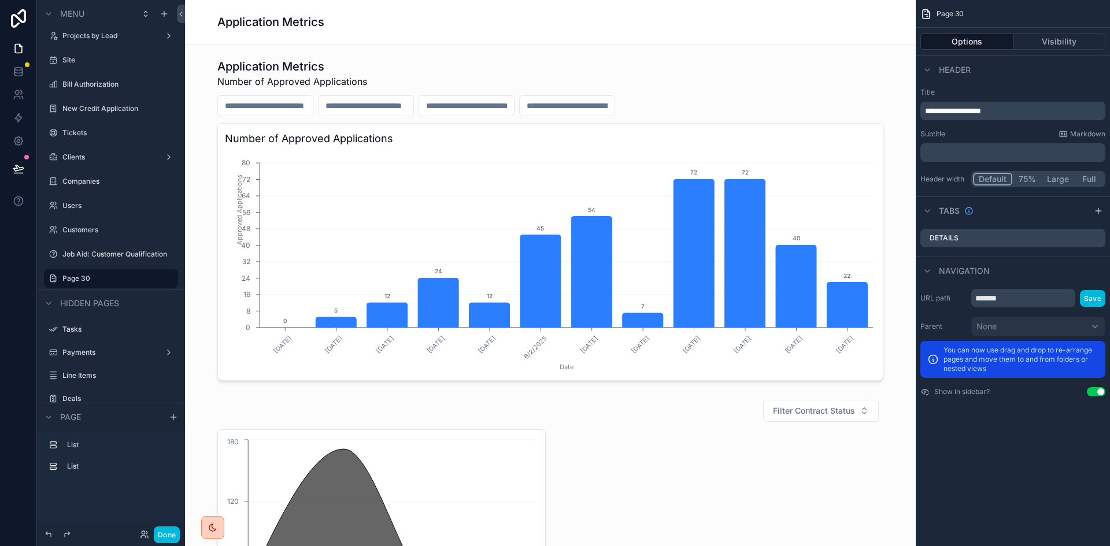
click at [951, 44] on button "Options" at bounding box center [966, 42] width 93 height 16
click at [0, 0] on icon "scrollable content" at bounding box center [0, 0] width 0 height 0
click at [97, 279] on input "*******" at bounding box center [101, 279] width 79 height 14
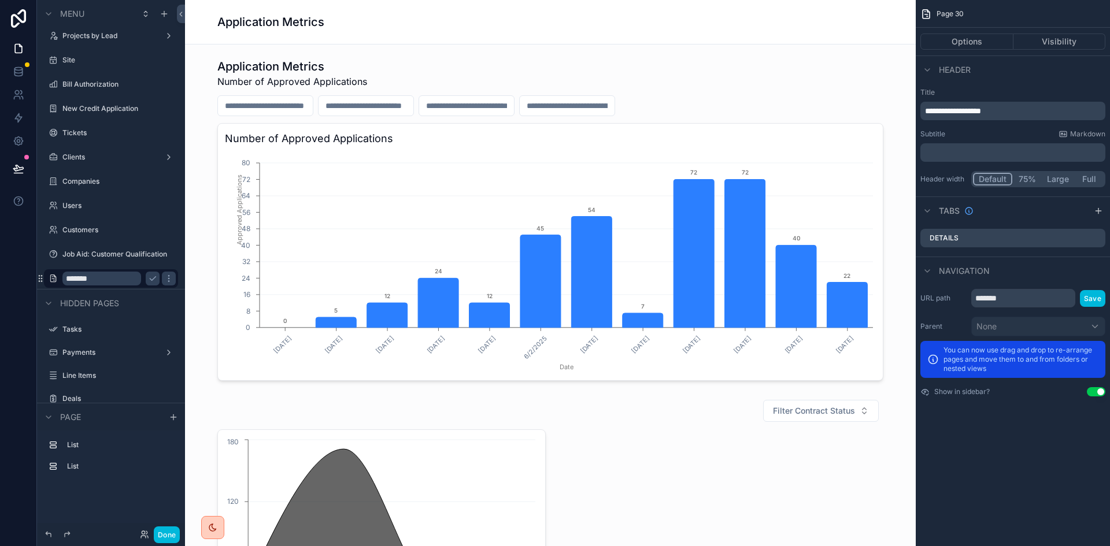
click at [97, 279] on input "*******" at bounding box center [101, 279] width 79 height 14
type input "**********"
click at [151, 276] on icon "scrollable content" at bounding box center [152, 278] width 9 height 9
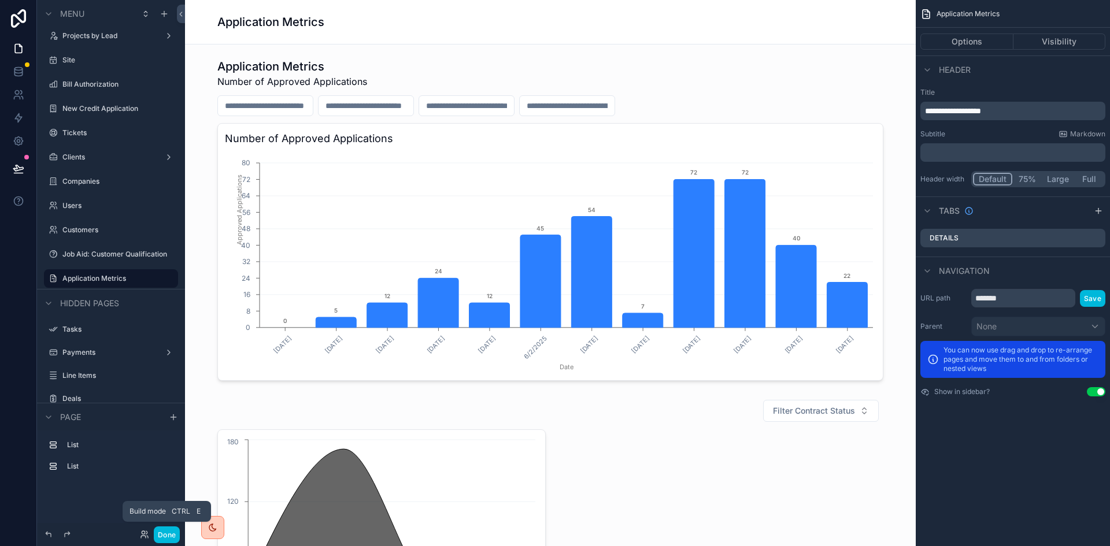
click at [167, 532] on button "Done" at bounding box center [167, 534] width 26 height 17
